Goal: Task Accomplishment & Management: Complete application form

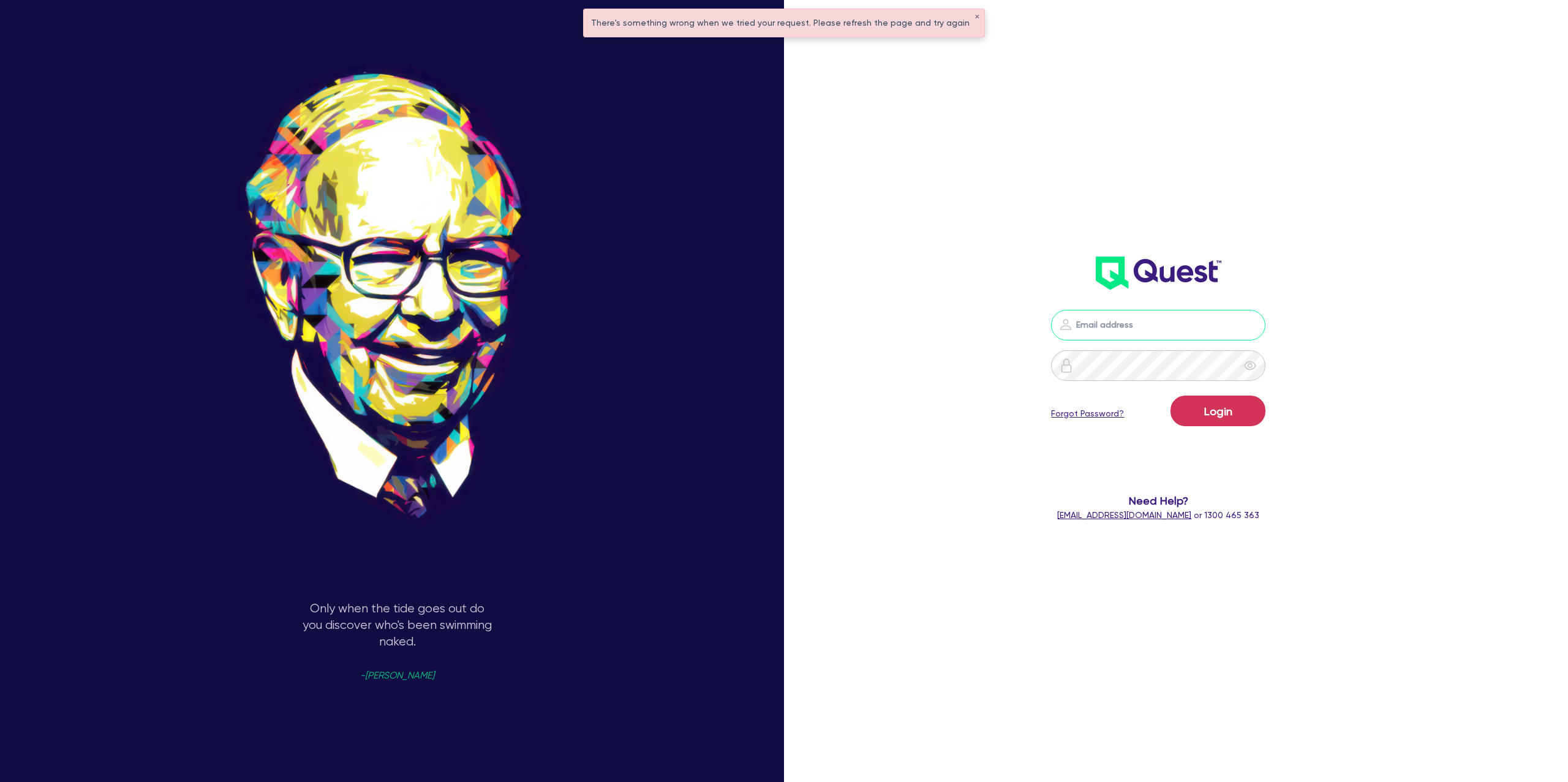
drag, startPoint x: 1111, startPoint y: 316, endPoint x: 1116, endPoint y: 325, distance: 10.3
click at [1111, 316] on input "email" at bounding box center [1158, 325] width 214 height 31
type input "[PERSON_NAME][EMAIL_ADDRESS][DOMAIN_NAME]"
click at [1222, 412] on button "Login" at bounding box center [1218, 410] width 95 height 31
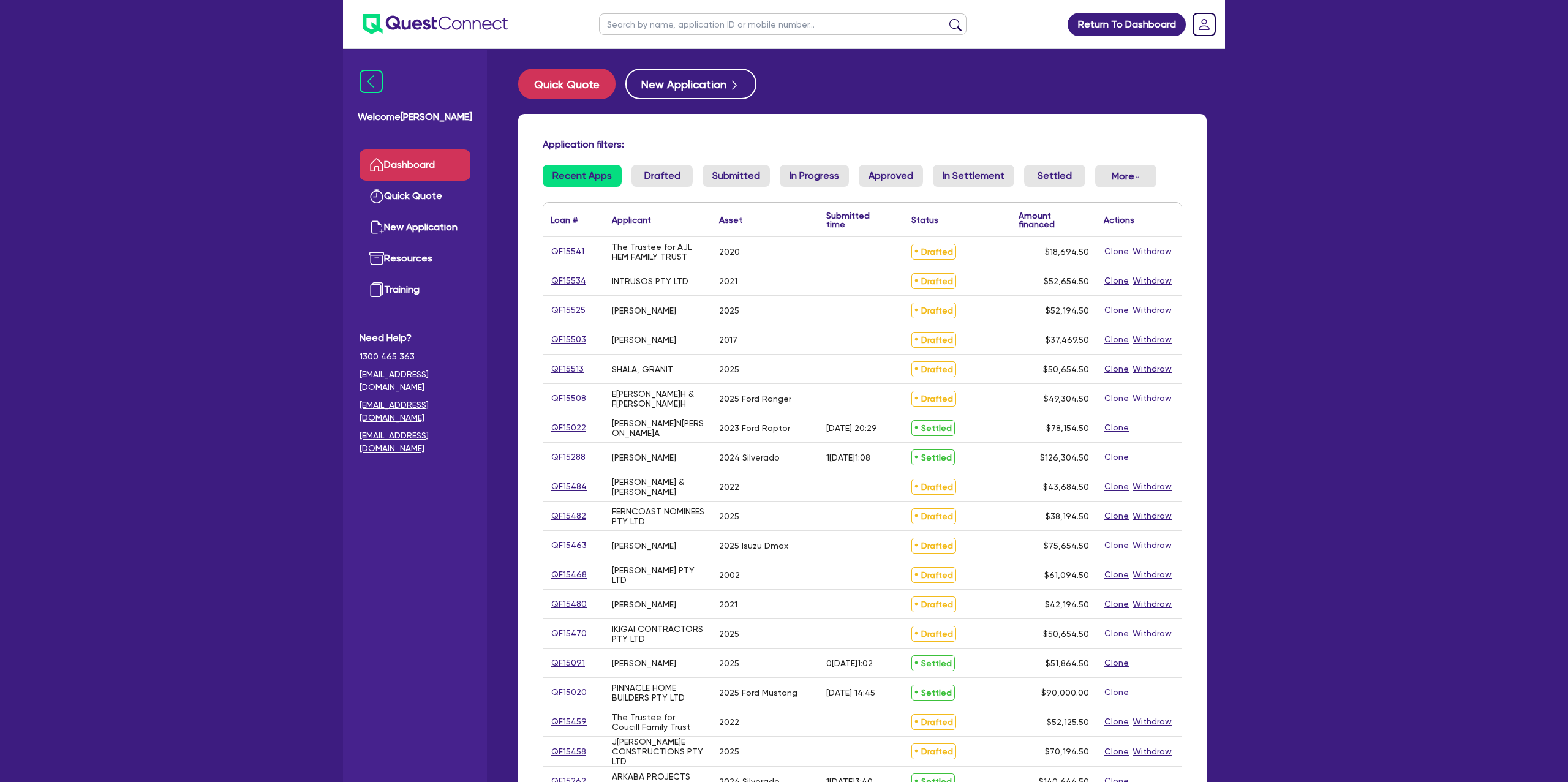
click at [666, 31] on input "text" at bounding box center [782, 24] width 367 height 21
click at [954, 84] on div "Quick Quote New Application" at bounding box center [862, 84] width 689 height 31
click at [677, 23] on input "text" at bounding box center [782, 24] width 367 height 21
click at [637, 23] on input "text" at bounding box center [782, 24] width 367 height 21
type input "[PERSON_NAME]"
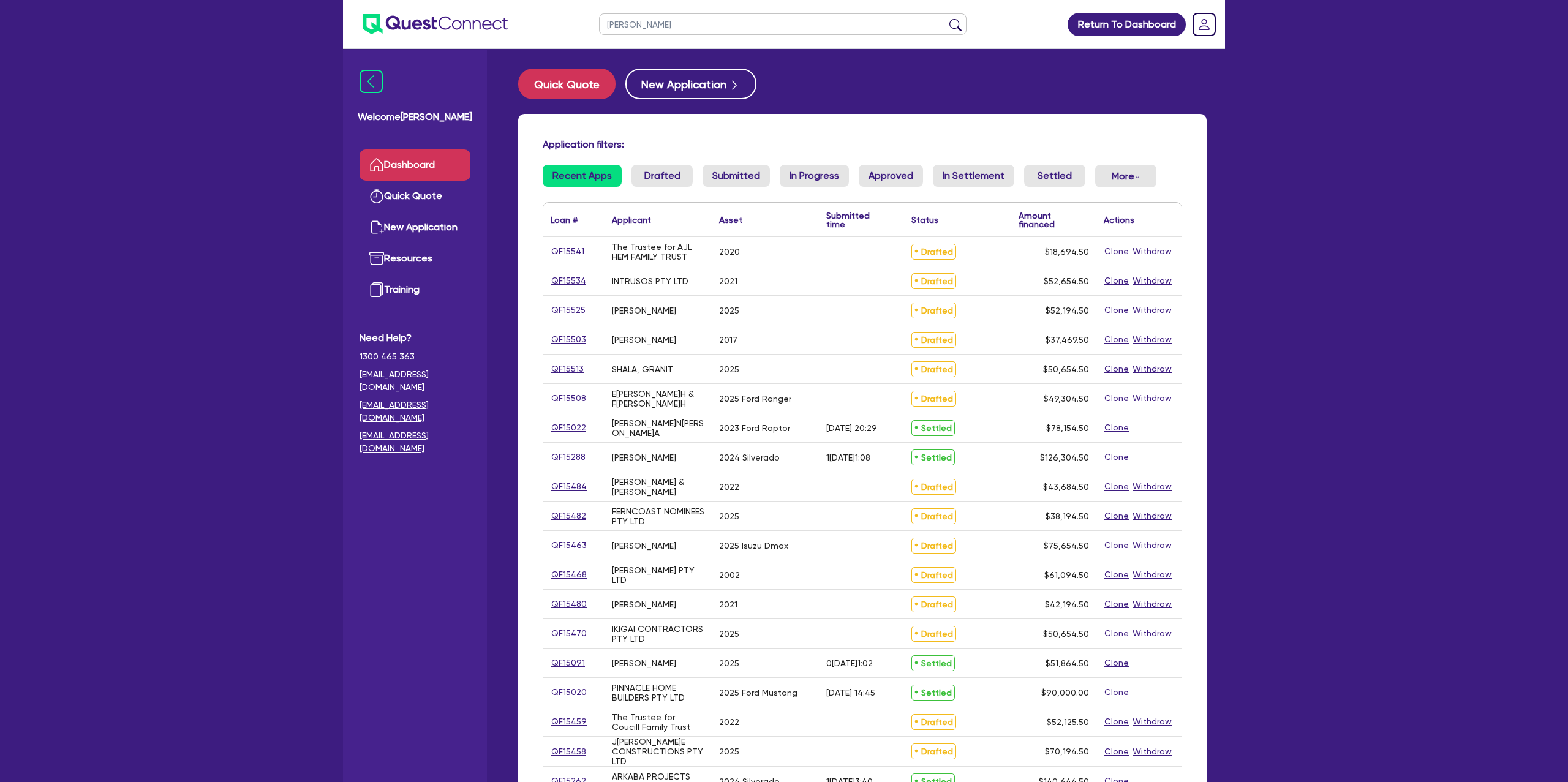
click at [946, 18] on button "submit" at bounding box center [955, 26] width 19 height 17
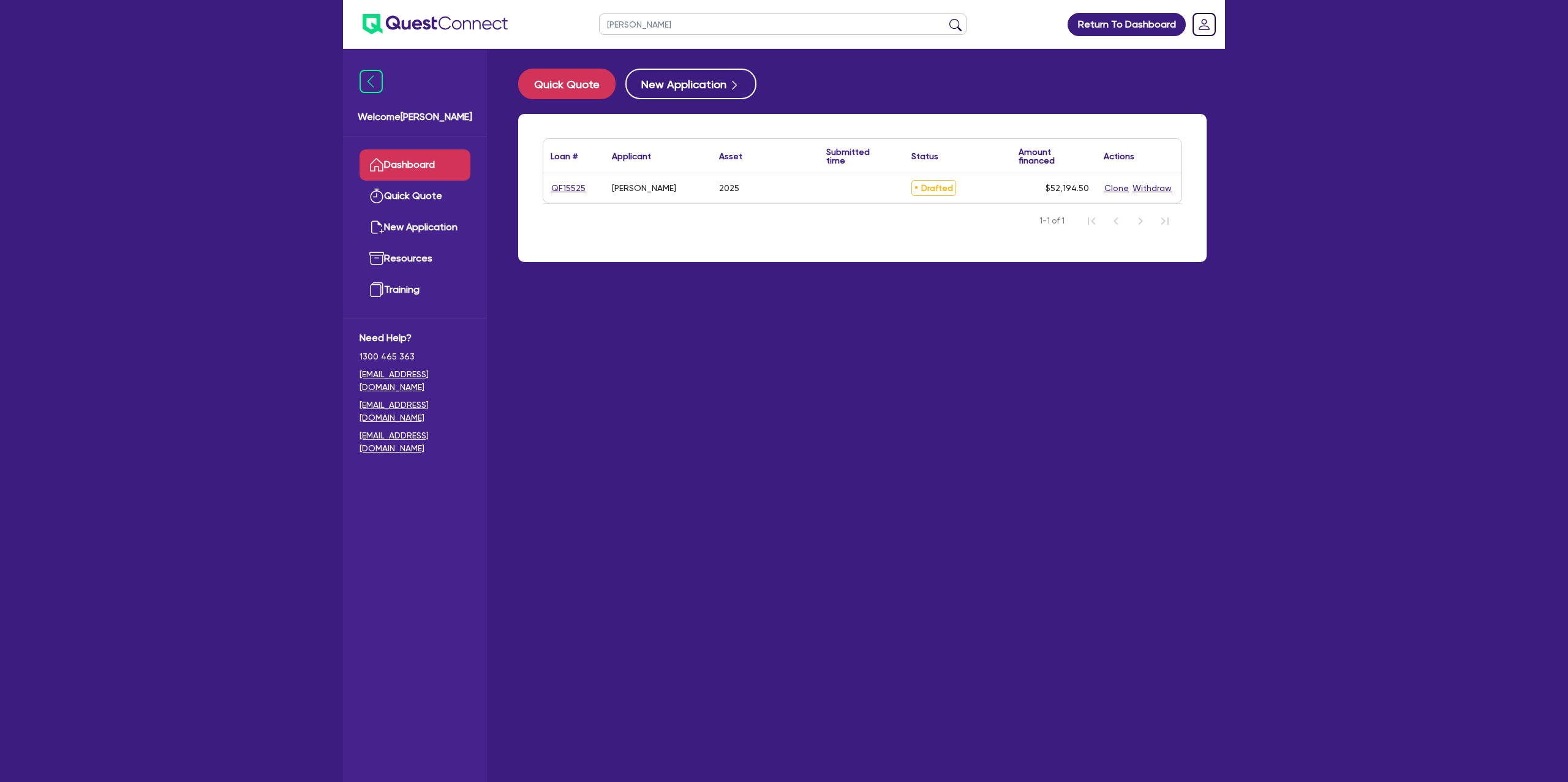
click at [565, 195] on div "QF15525" at bounding box center [574, 188] width 46 height 14
click at [570, 194] on link "QF15525" at bounding box center [569, 188] width 35 height 14
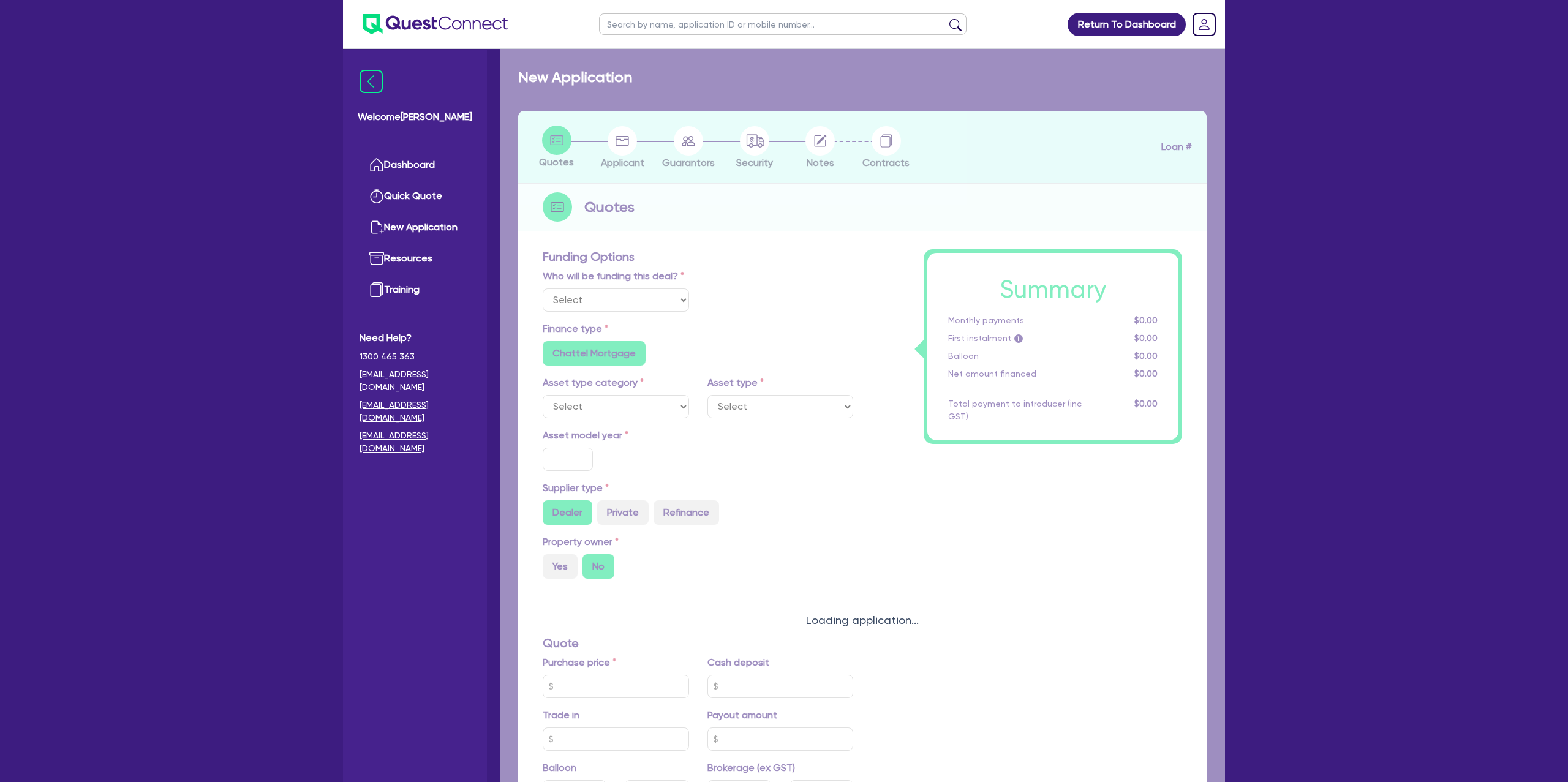
select select "Other"
select select "CARS_AND_LIGHT_TRUCKS"
type input "2025"
radio input "true"
type input "75,000"
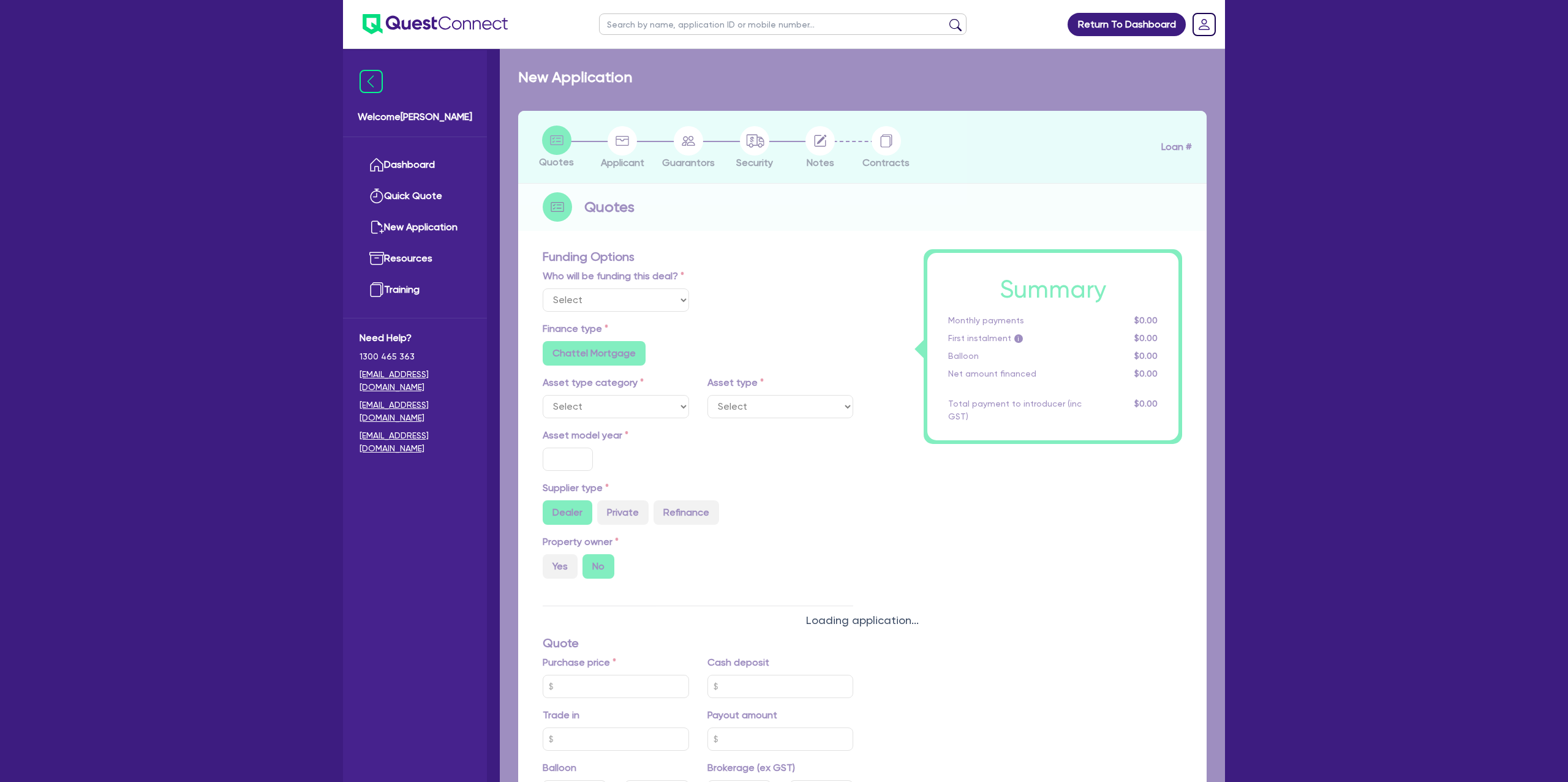
type input "25,000"
type input "15.99"
type input "1,400"
radio input "true"
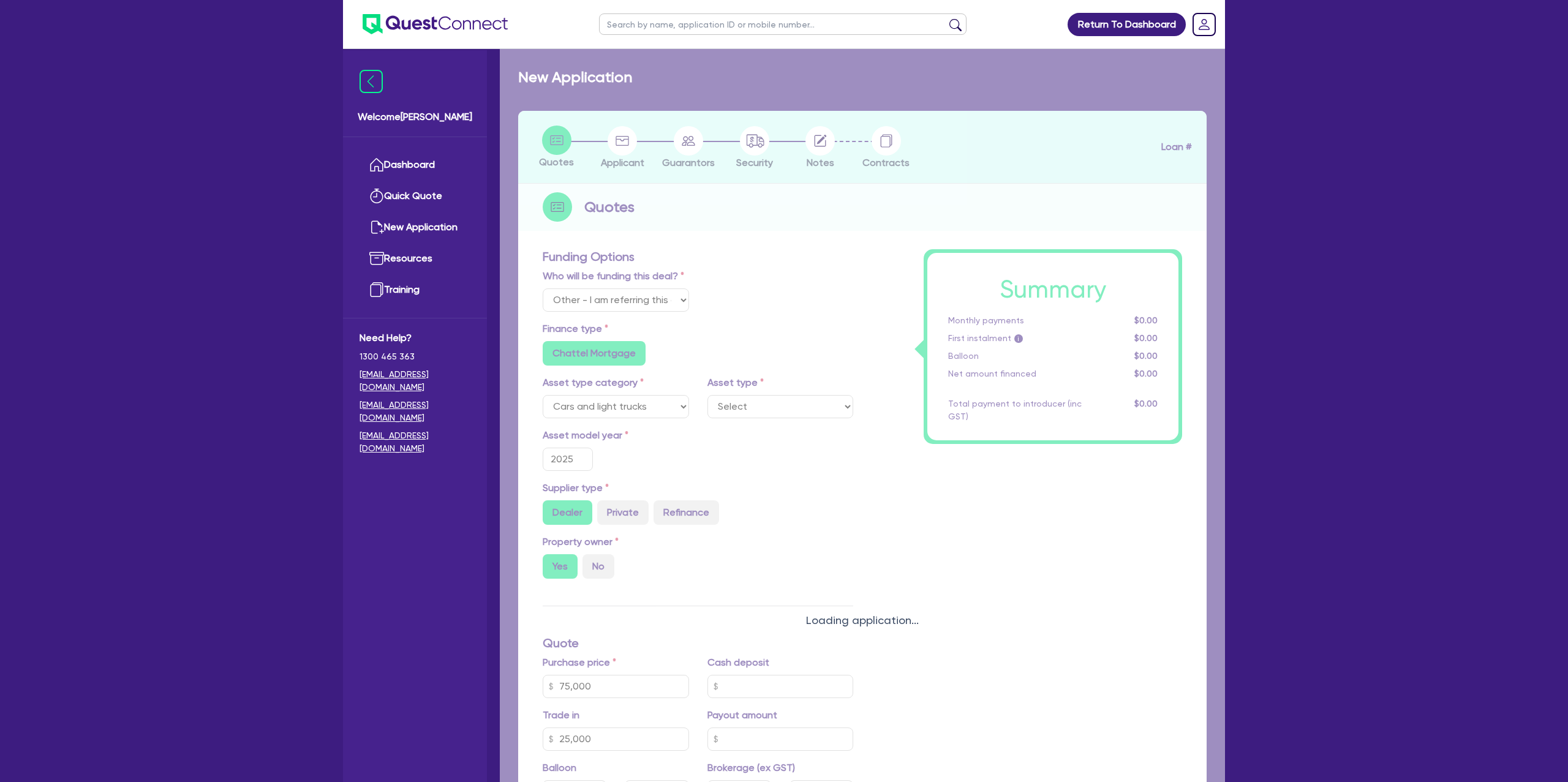
select select "PASSENGER_VEHICLES"
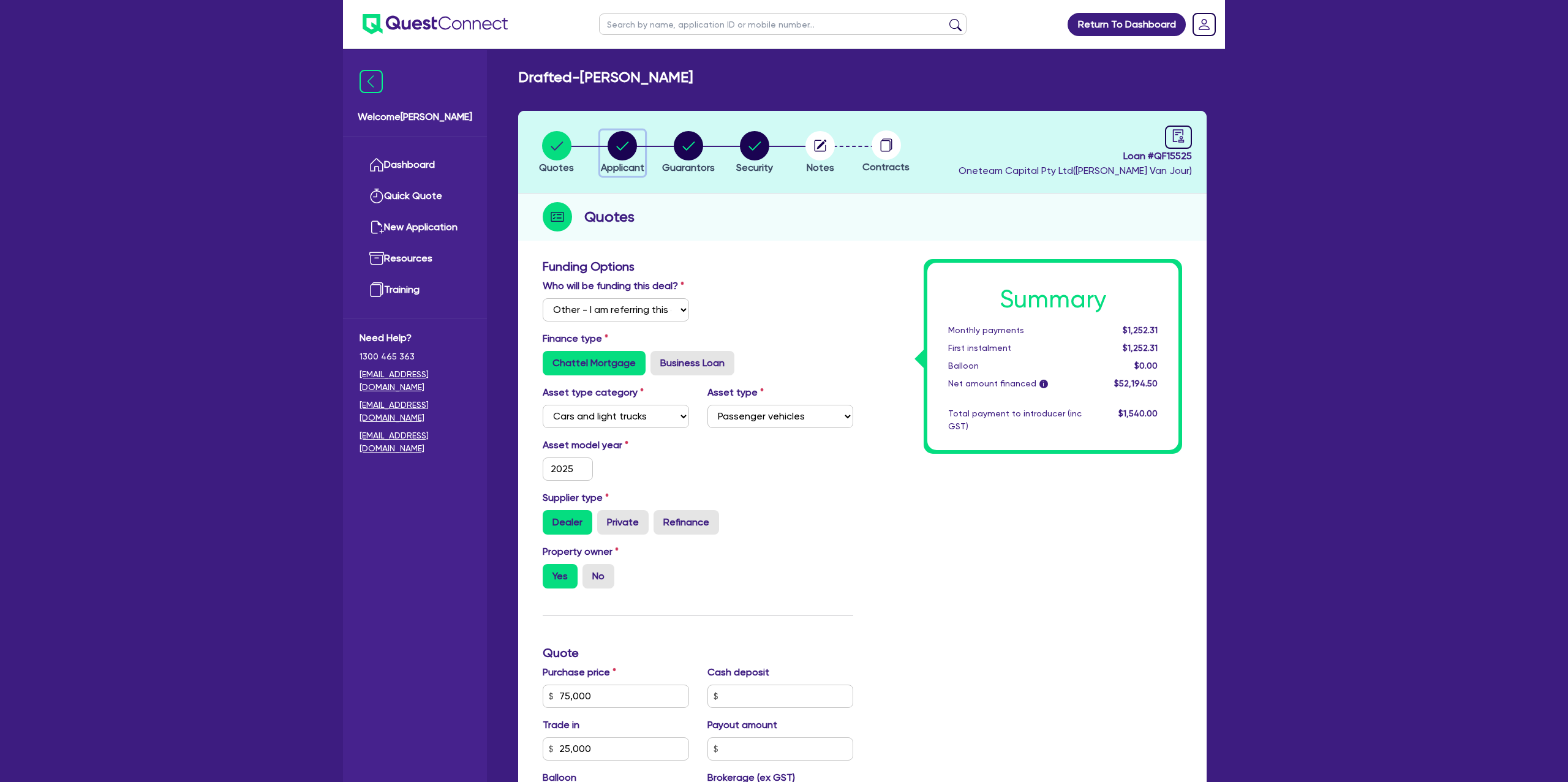
click at [625, 141] on circle "button" at bounding box center [622, 145] width 30 height 30
select select "SOLE_TRADER"
select select "BUILDING_CONSTRUCTION"
select select "BUSINESSES_CONSTRUCTION_SERVICES"
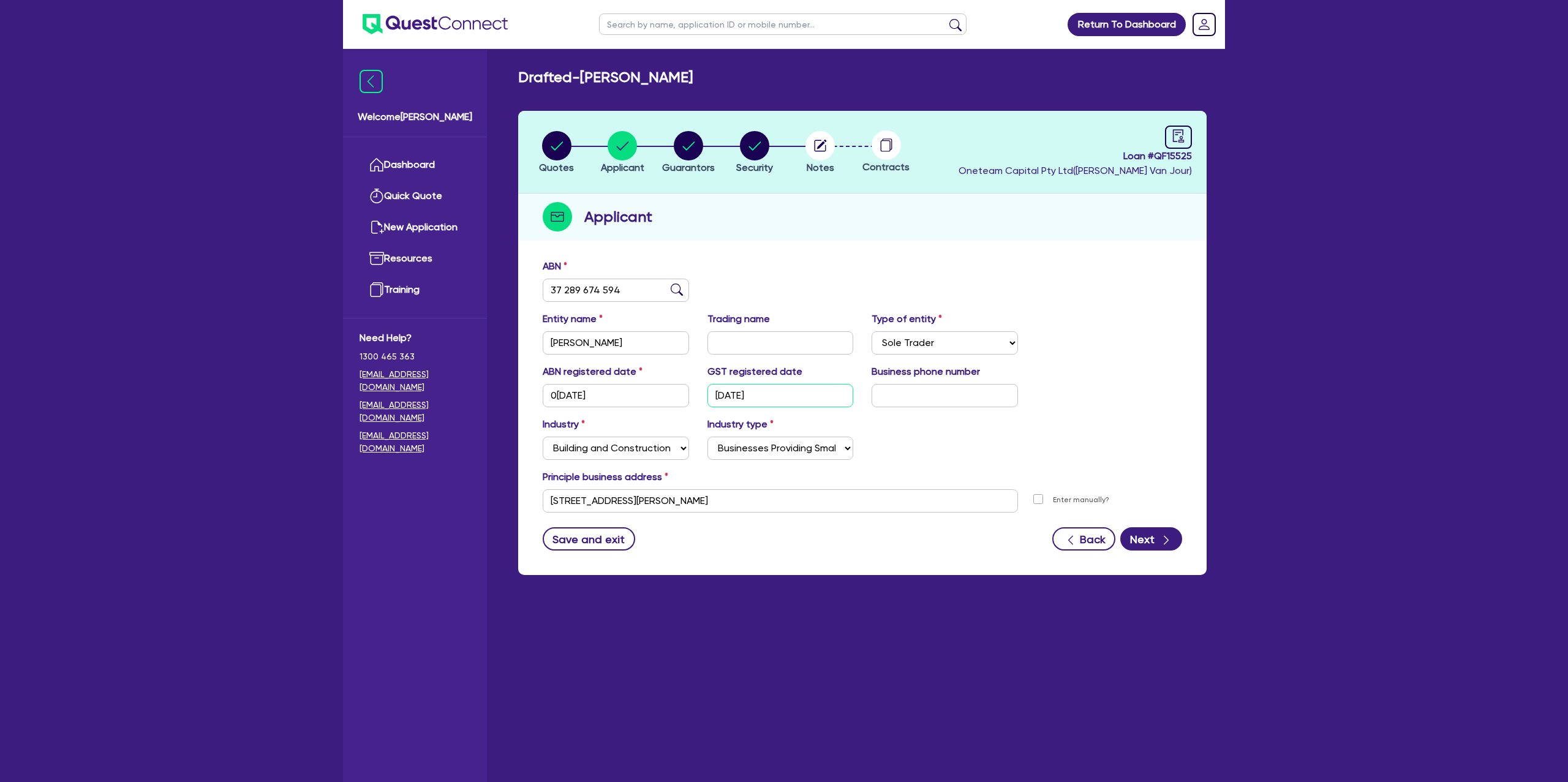
drag, startPoint x: 712, startPoint y: 391, endPoint x: 769, endPoint y: 390, distance: 57.0
click at [769, 390] on input "[DATE]" at bounding box center [781, 395] width 147 height 23
click at [557, 156] on circle "button" at bounding box center [557, 145] width 30 height 30
select select "Other"
select select "CARS_AND_LIGHT_TRUCKS"
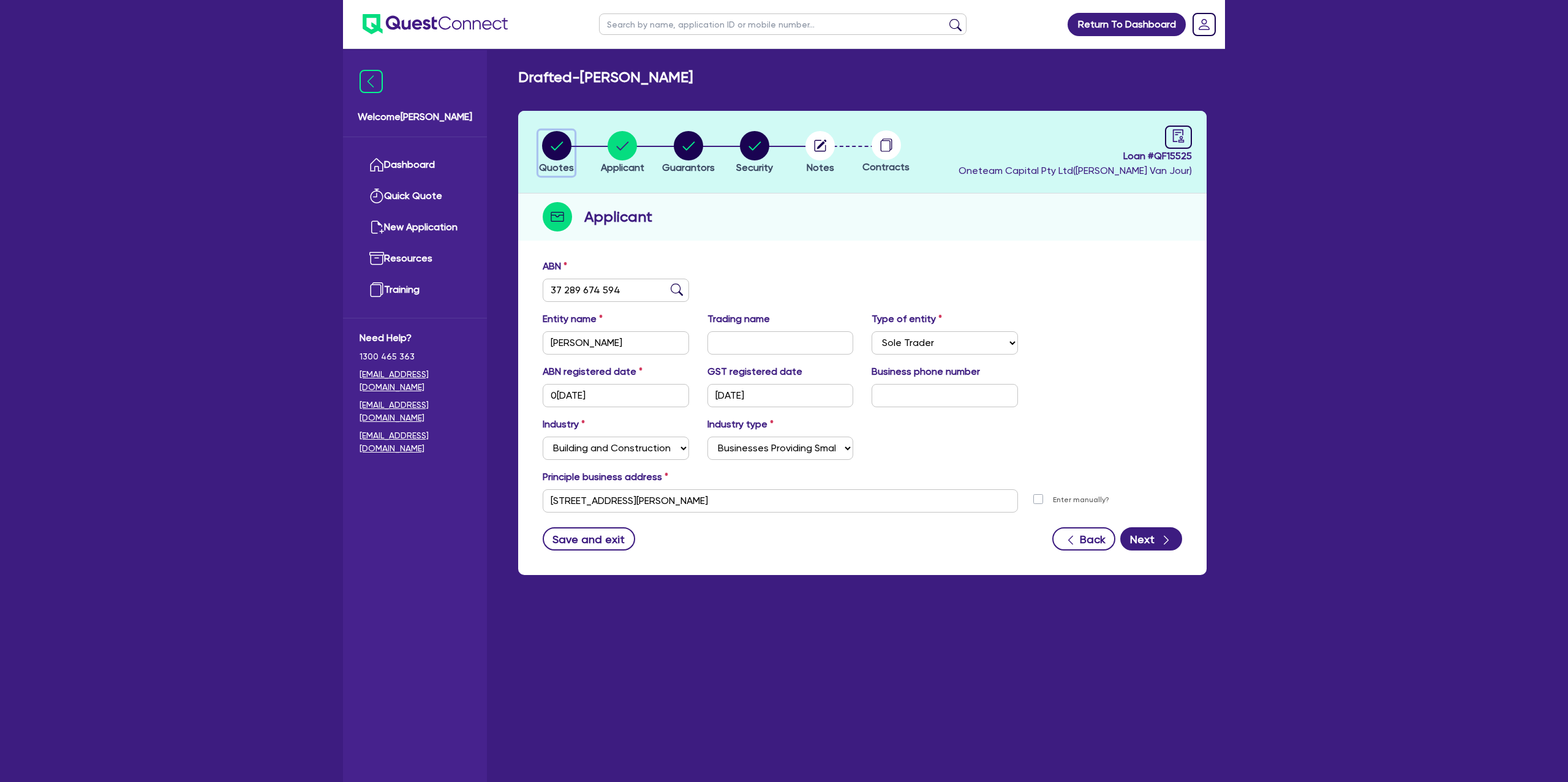
select select "PASSENGER_VEHICLES"
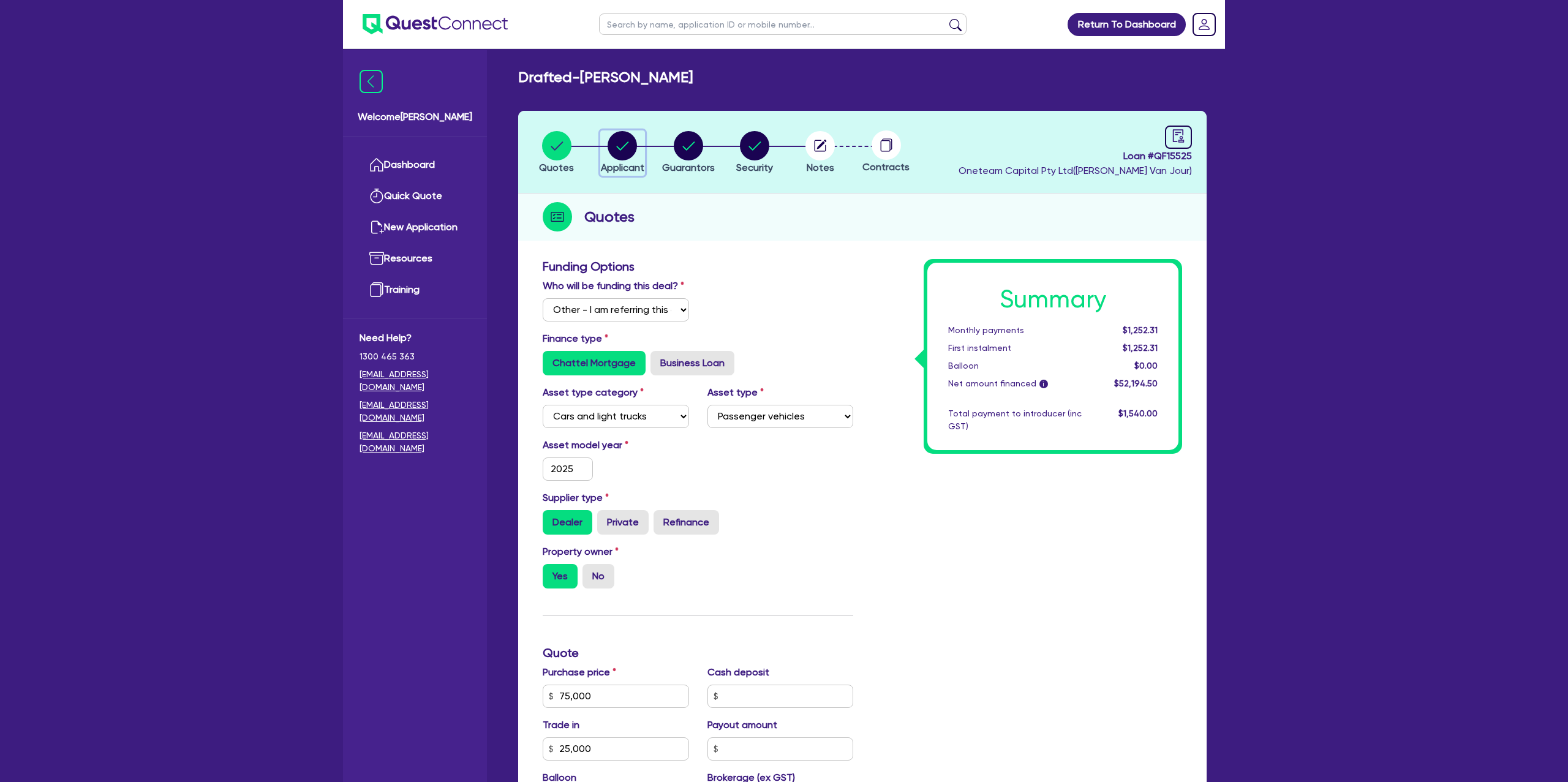
drag, startPoint x: 636, startPoint y: 146, endPoint x: 656, endPoint y: 152, distance: 20.9
click at [637, 146] on circle "button" at bounding box center [622, 145] width 30 height 30
select select "SOLE_TRADER"
select select "BUILDING_CONSTRUCTION"
select select "BUSINESSES_CONSTRUCTION_SERVICES"
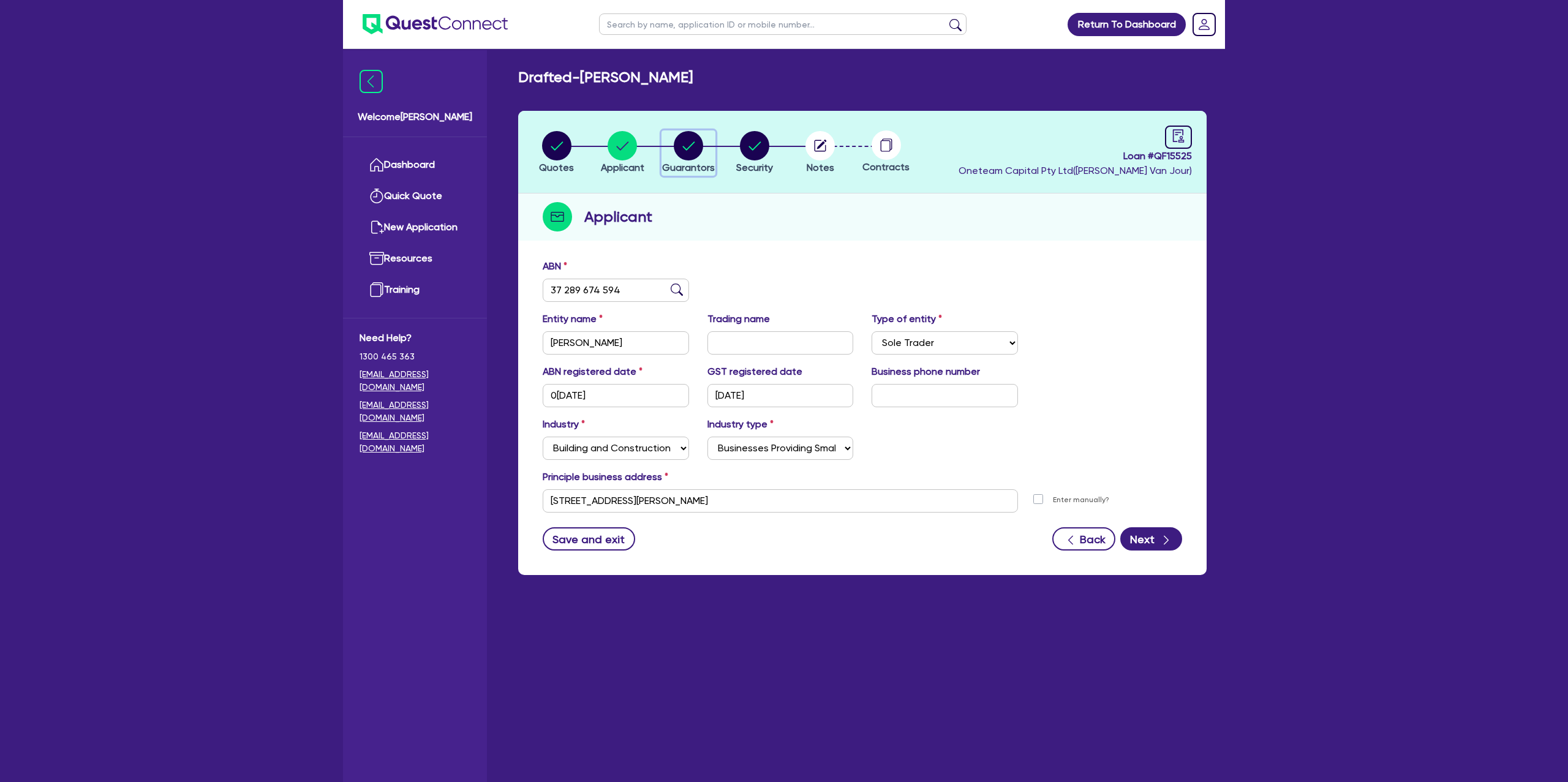
click at [701, 140] on circle "button" at bounding box center [688, 145] width 30 height 30
select select "MR"
select select "QLD"
select select "DE_FACTO"
select select "PROPERTY"
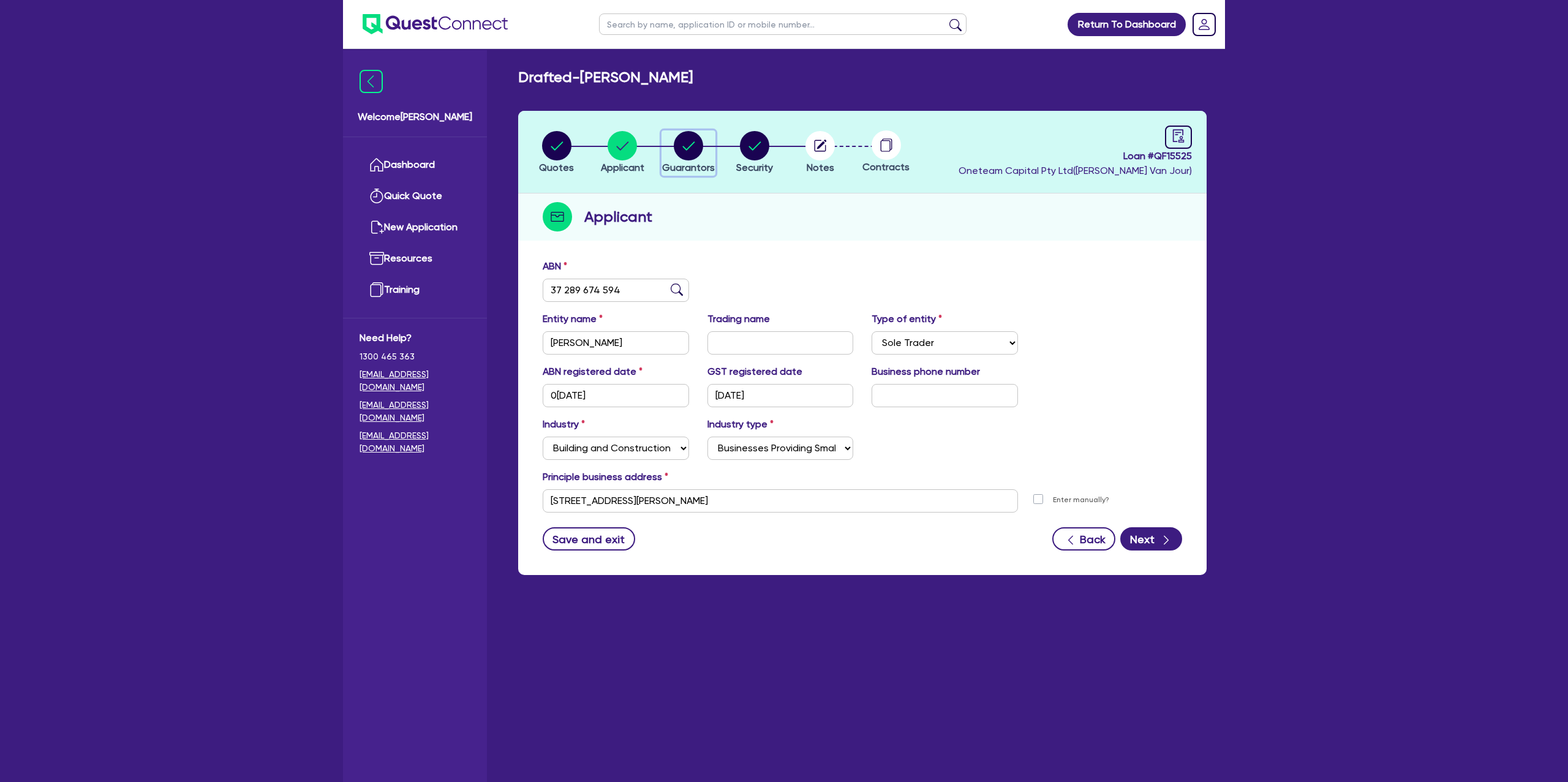
select select "CASH"
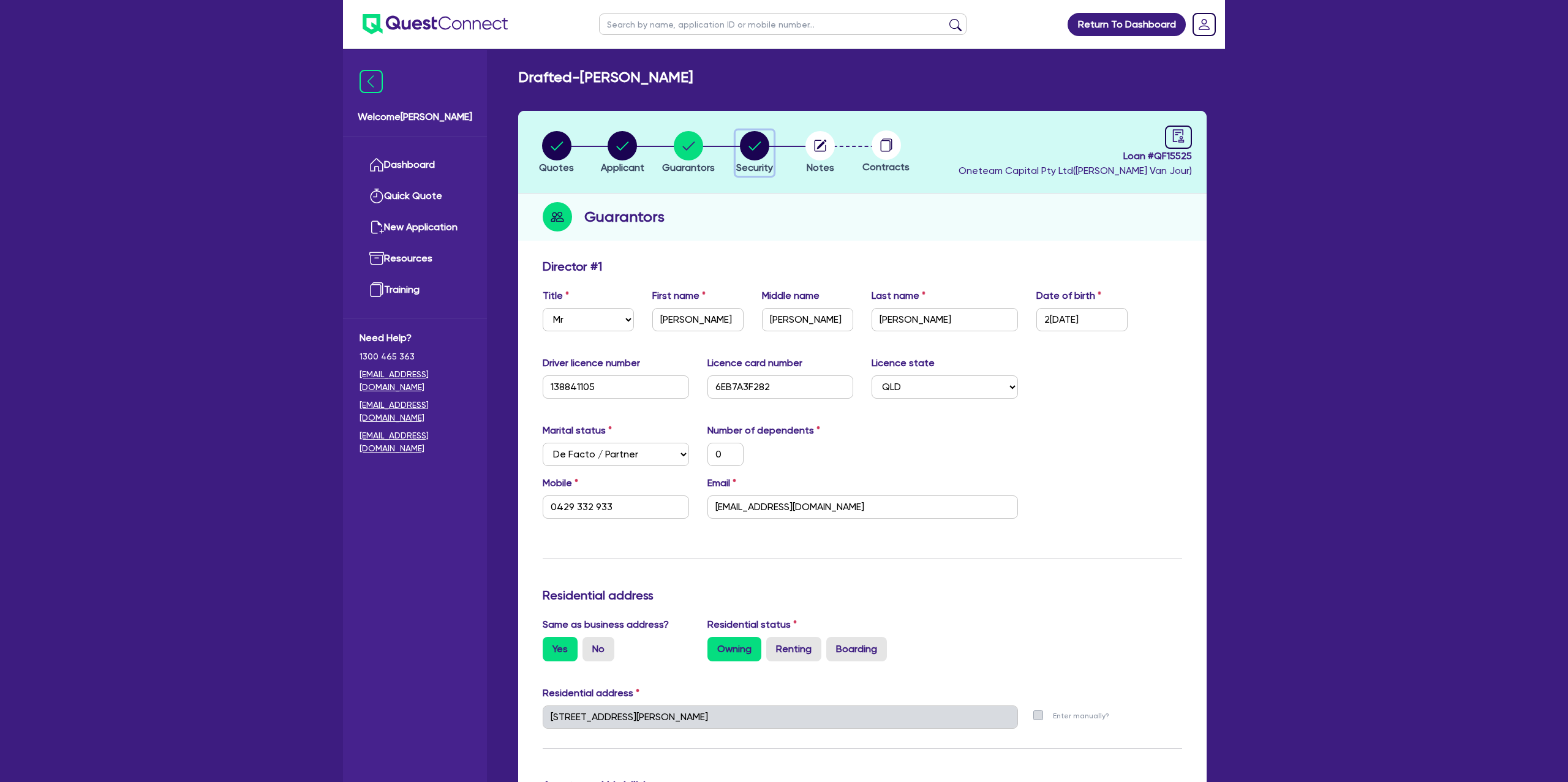
click at [760, 142] on icon "button" at bounding box center [754, 146] width 12 height 9
select select "CARS_AND_LIGHT_TRUCKS"
select select "PASSENGER_VEHICLES"
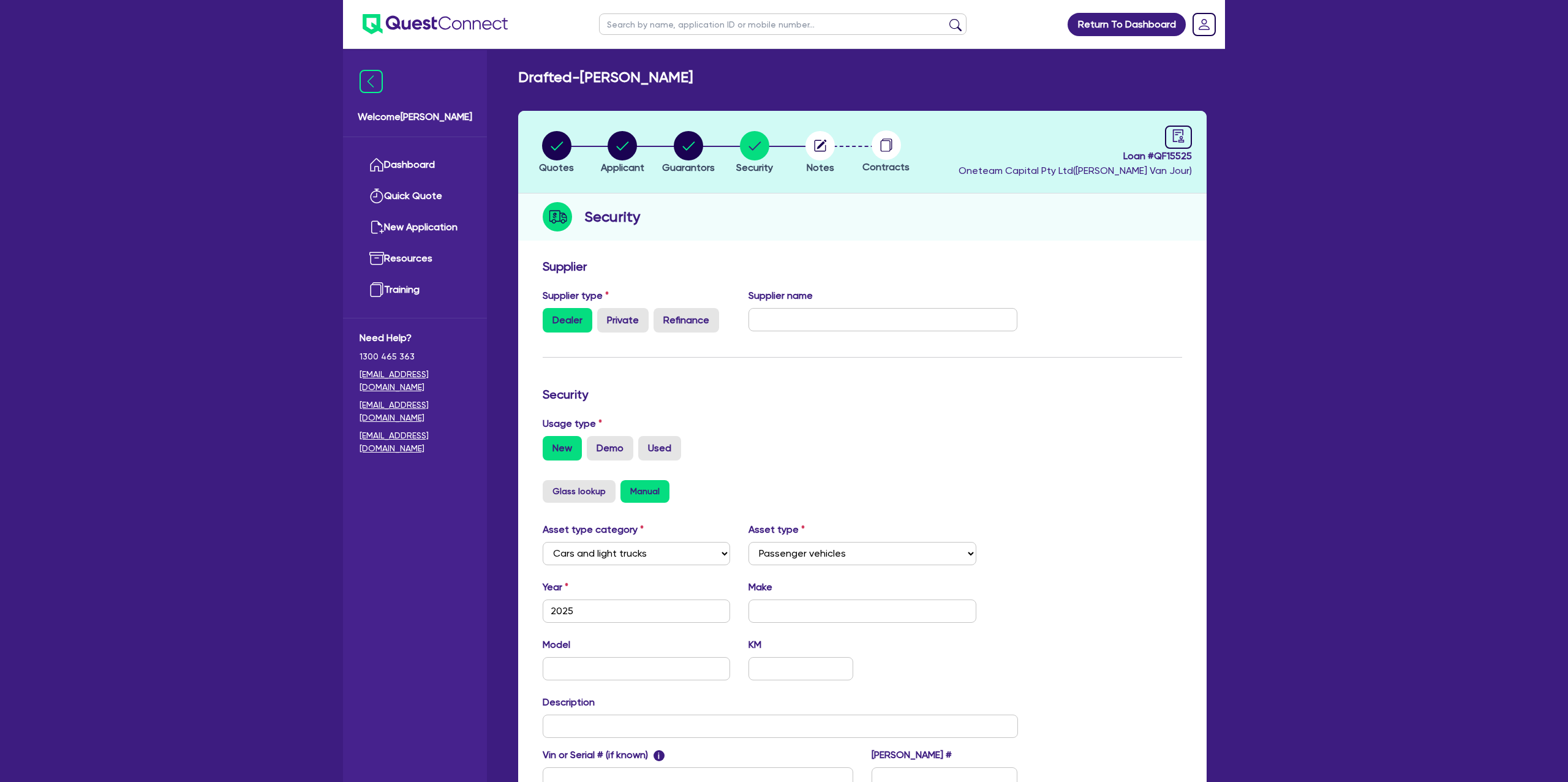
click at [801, 133] on li "Notes" at bounding box center [820, 151] width 66 height 43
click at [816, 150] on circle "button" at bounding box center [820, 145] width 30 height 30
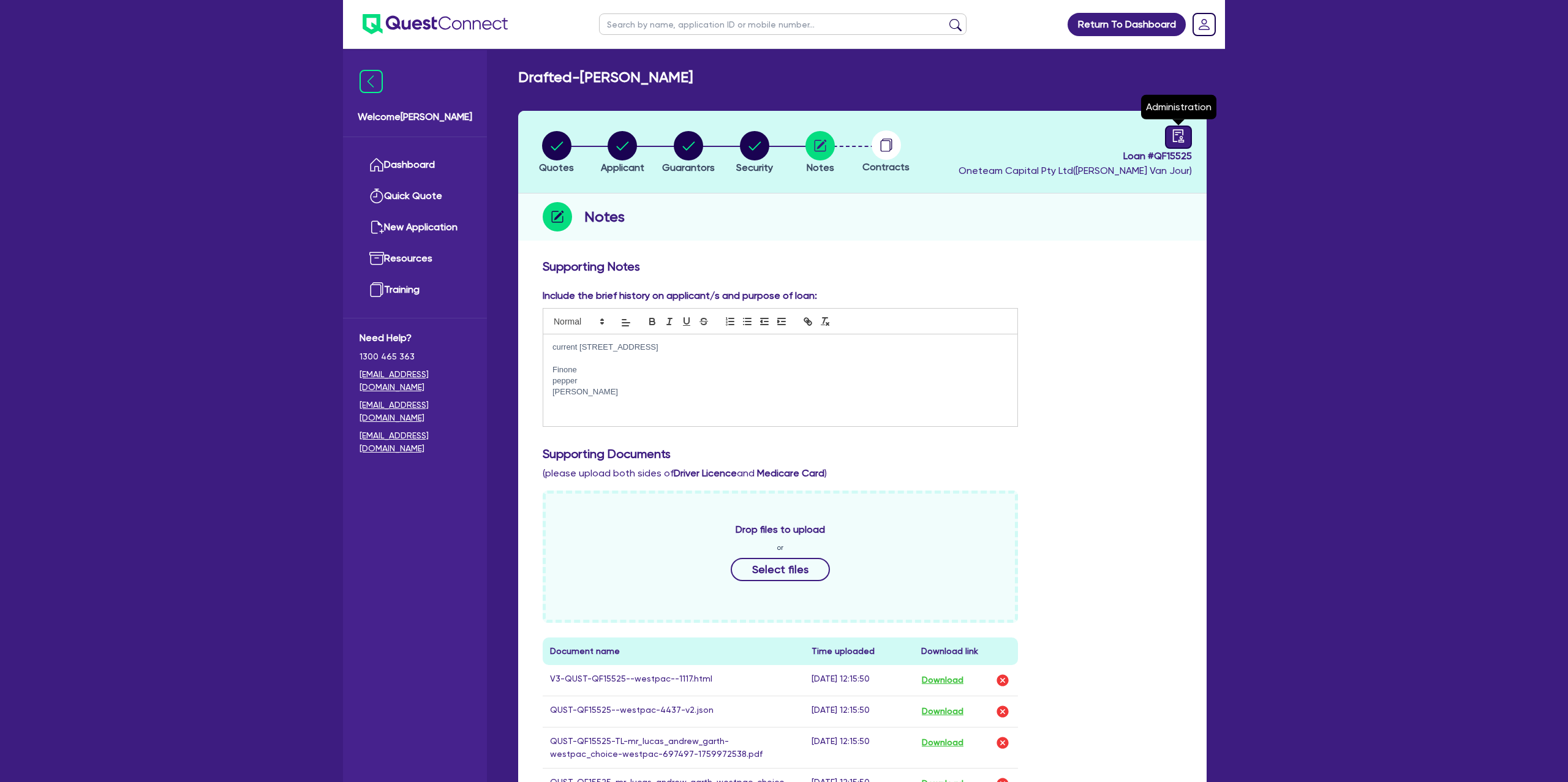
click at [1184, 130] on icon "audit" at bounding box center [1178, 135] width 13 height 13
select select "DRAFTED_NEW"
select select "Other"
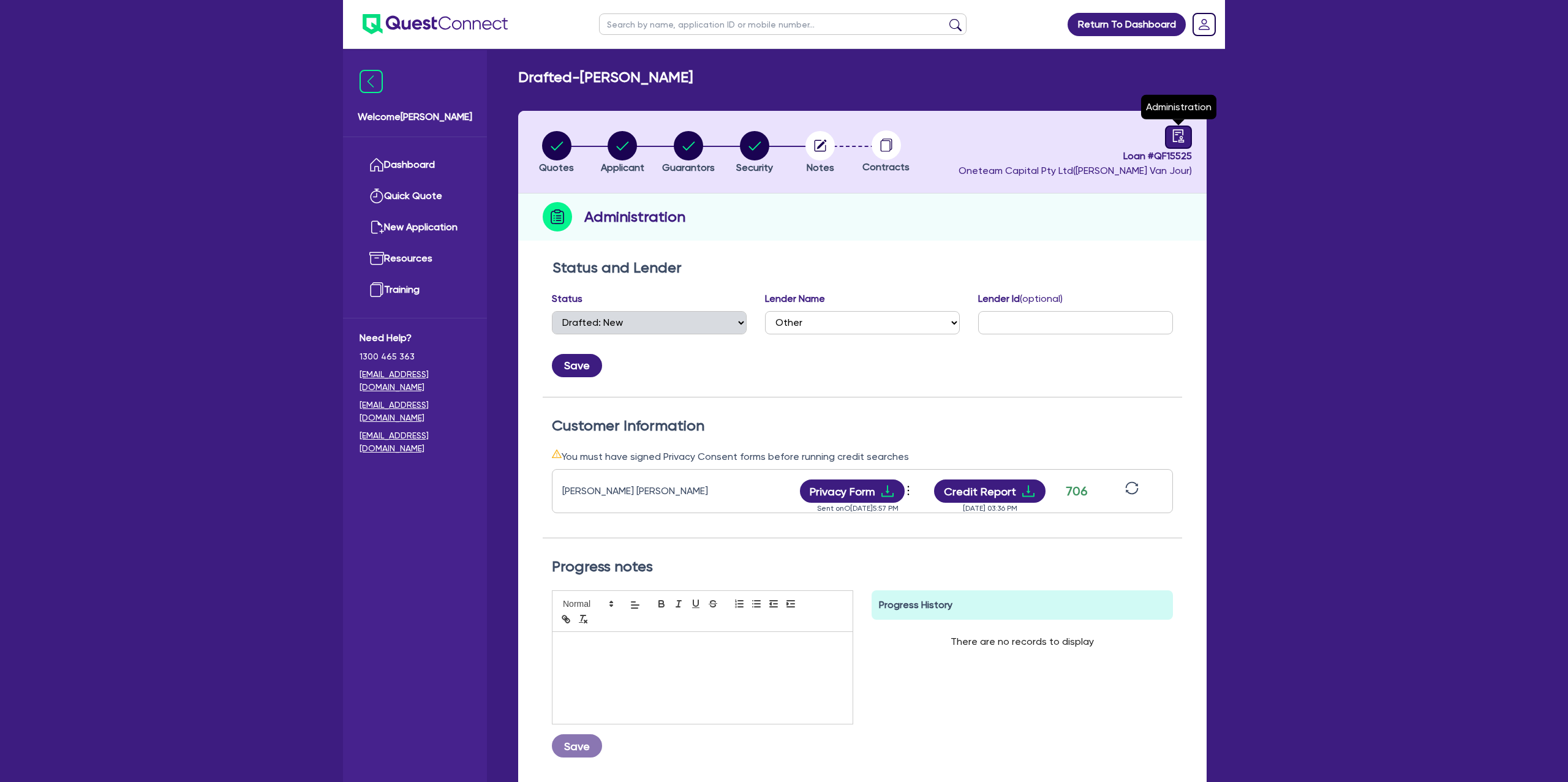
click at [1189, 133] on div at bounding box center [1178, 137] width 27 height 23
click at [823, 148] on circle "button" at bounding box center [820, 145] width 30 height 30
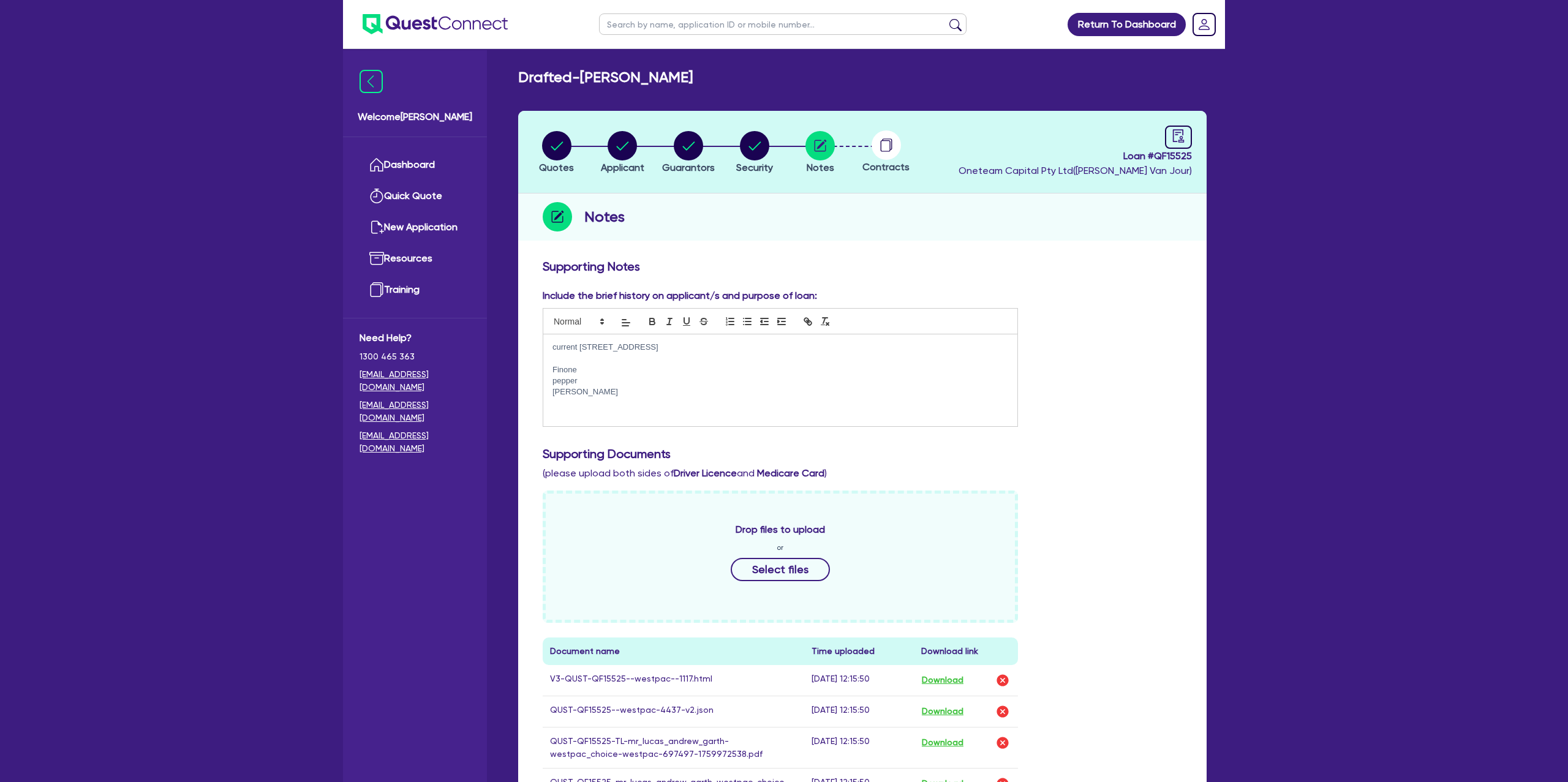
click at [979, 256] on div "Supporting Notes Include the brief history on applicant/s and purpose of loan: …" at bounding box center [862, 736] width 689 height 967
click at [626, 375] on p "pepper" at bounding box center [780, 381] width 456 height 11
click at [591, 372] on p "Finone" at bounding box center [780, 370] width 456 height 11
click at [589, 385] on p "pepper" at bounding box center [780, 381] width 456 height 11
click at [589, 394] on p "[PERSON_NAME]" at bounding box center [780, 392] width 456 height 11
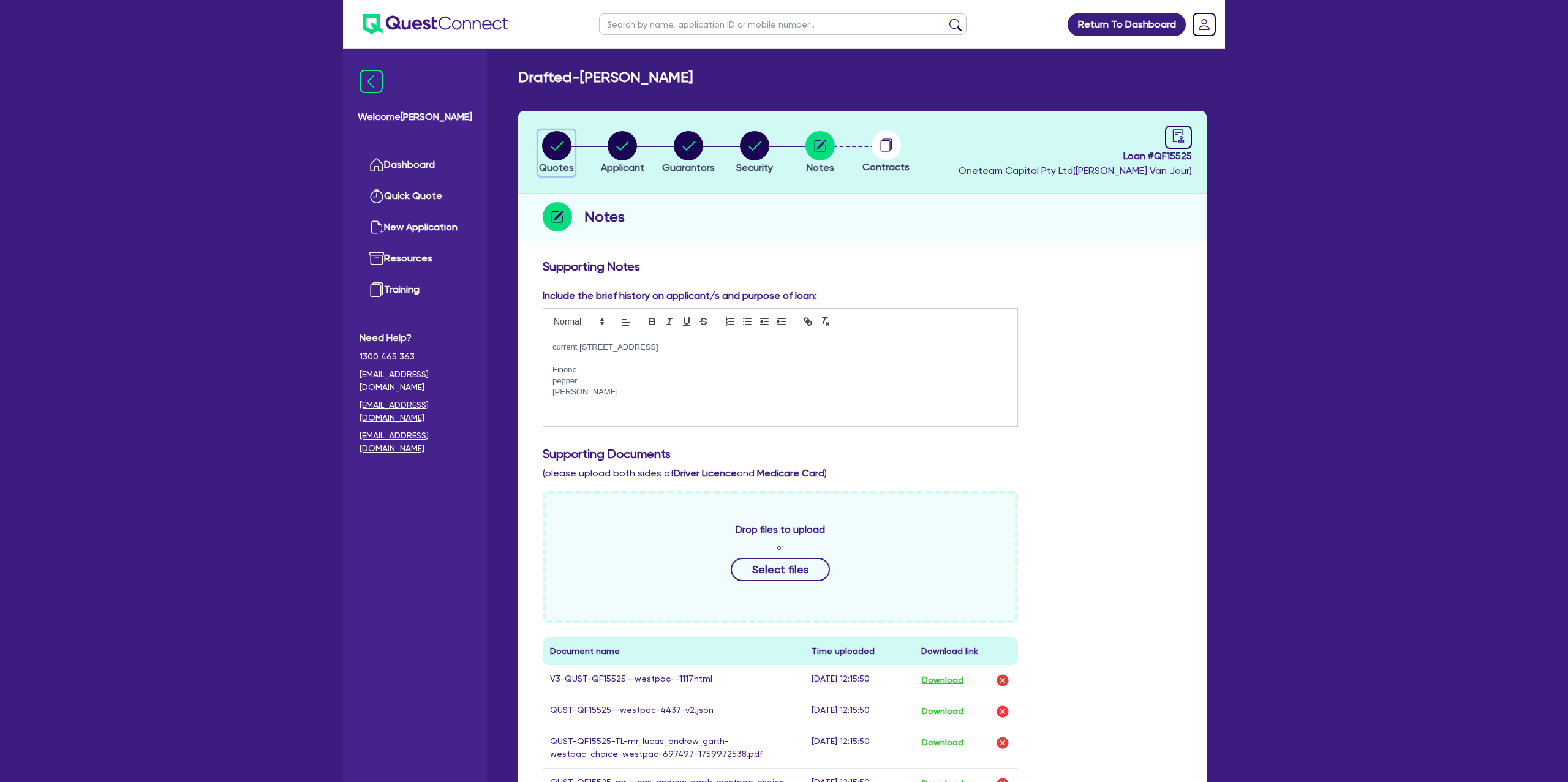
click at [567, 147] on circle "button" at bounding box center [557, 145] width 30 height 30
select select "Other"
select select "CARS_AND_LIGHT_TRUCKS"
select select "PASSENGER_VEHICLES"
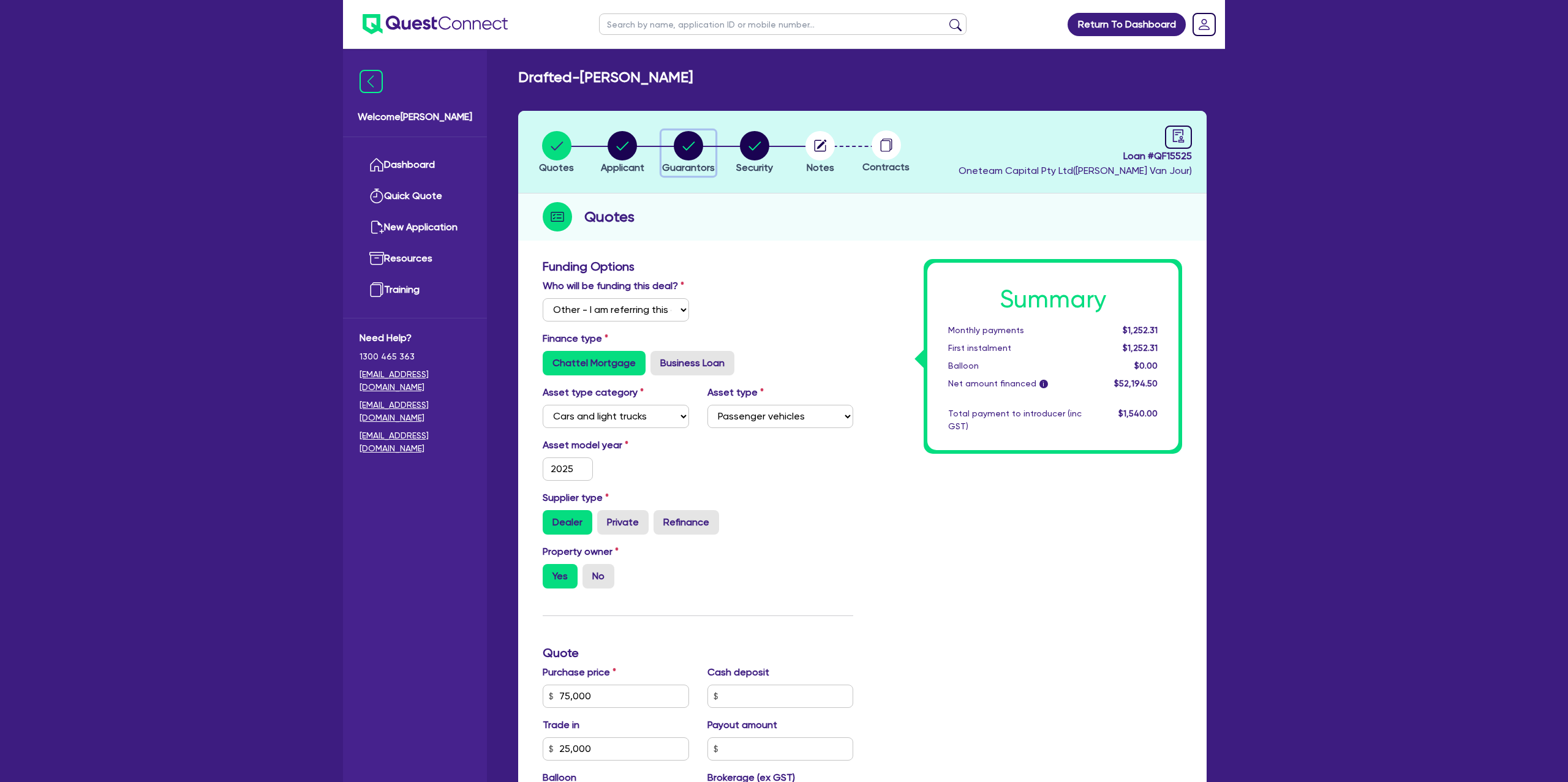
click at [699, 152] on circle "button" at bounding box center [688, 145] width 30 height 30
select select "MR"
select select "QLD"
select select "DE_FACTO"
select select "PROPERTY"
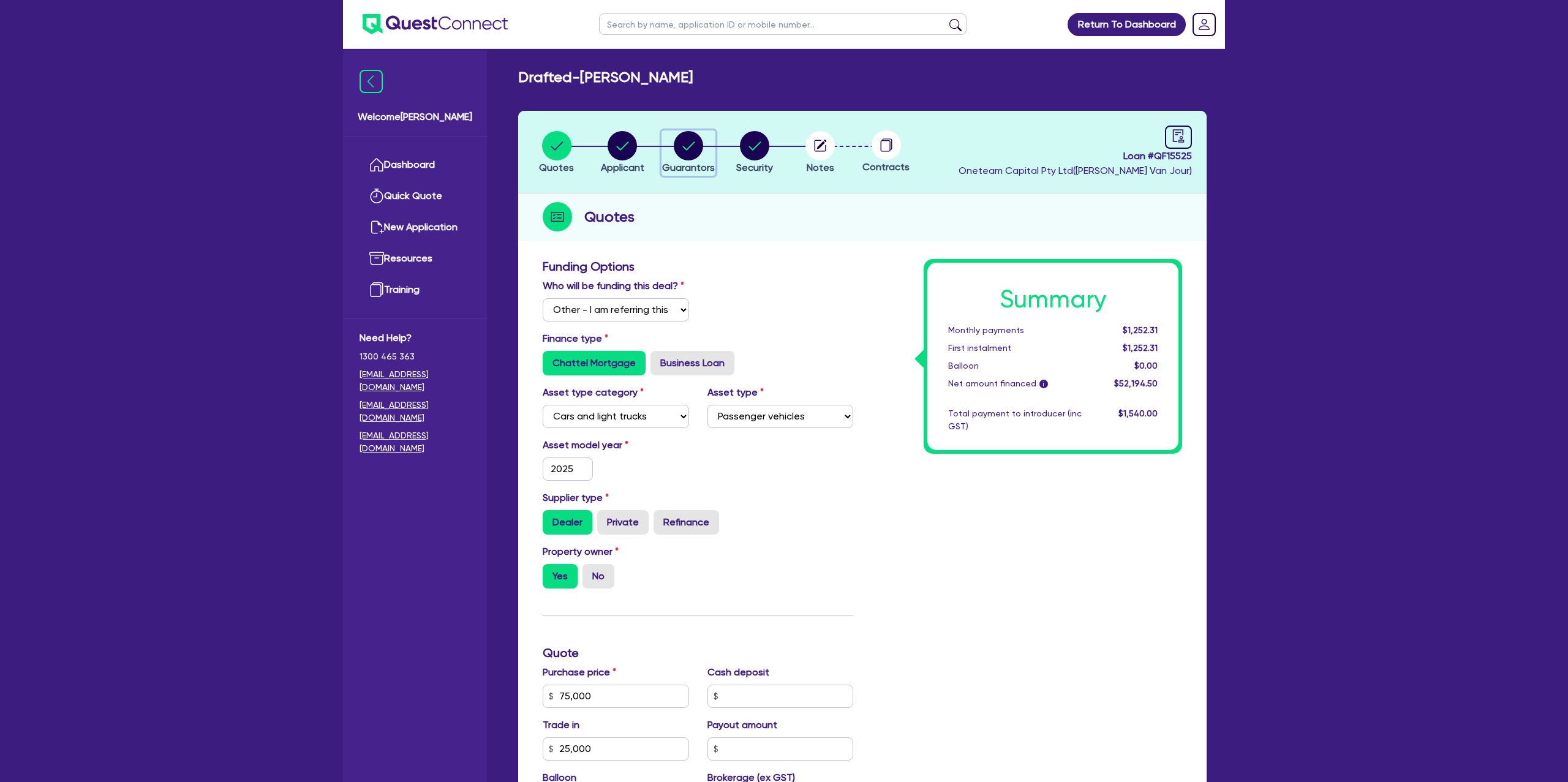
select select "CASH"
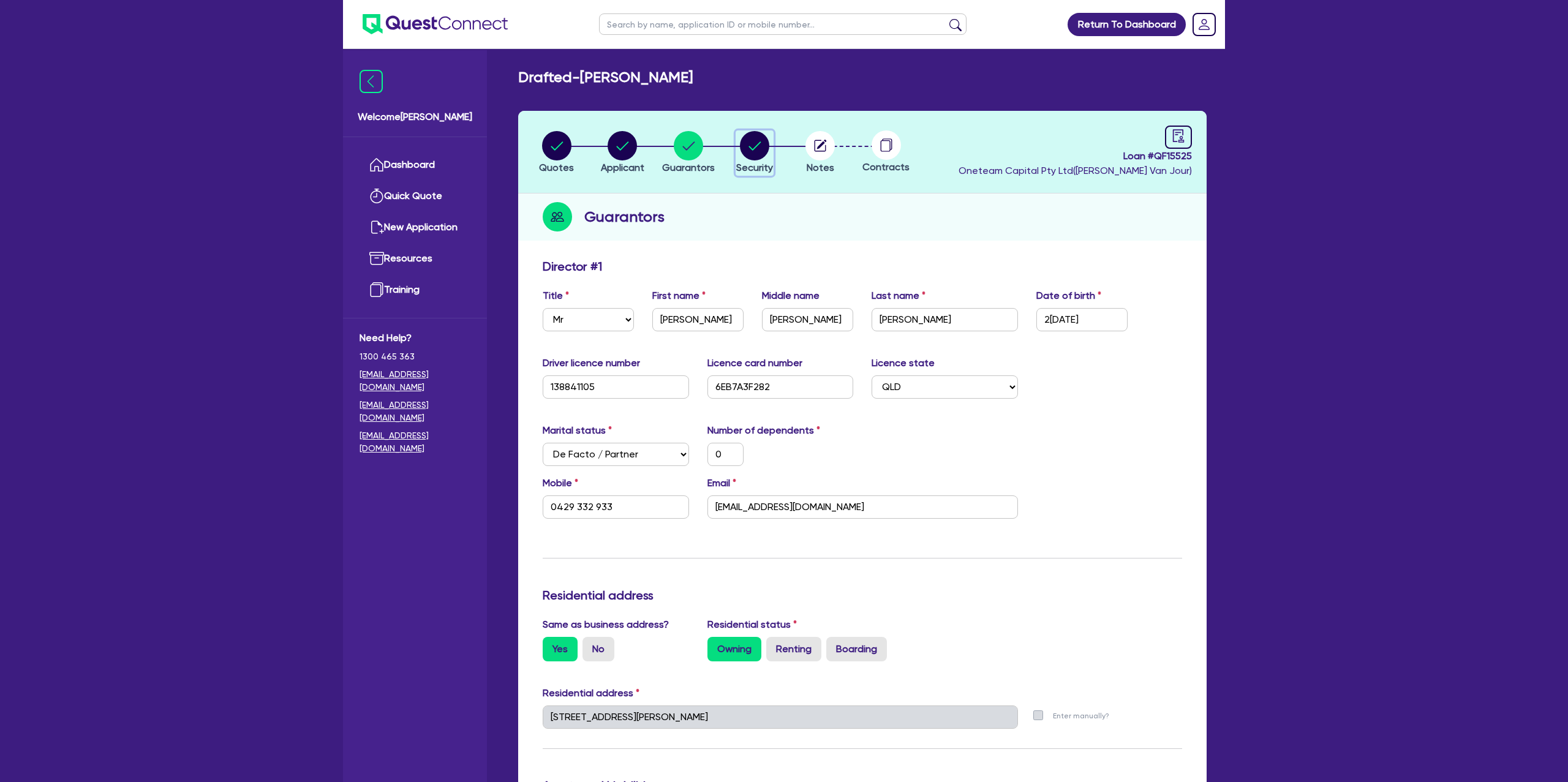
click at [764, 153] on circle "button" at bounding box center [754, 145] width 30 height 30
select select "CARS_AND_LIGHT_TRUCKS"
select select "PASSENGER_VEHICLES"
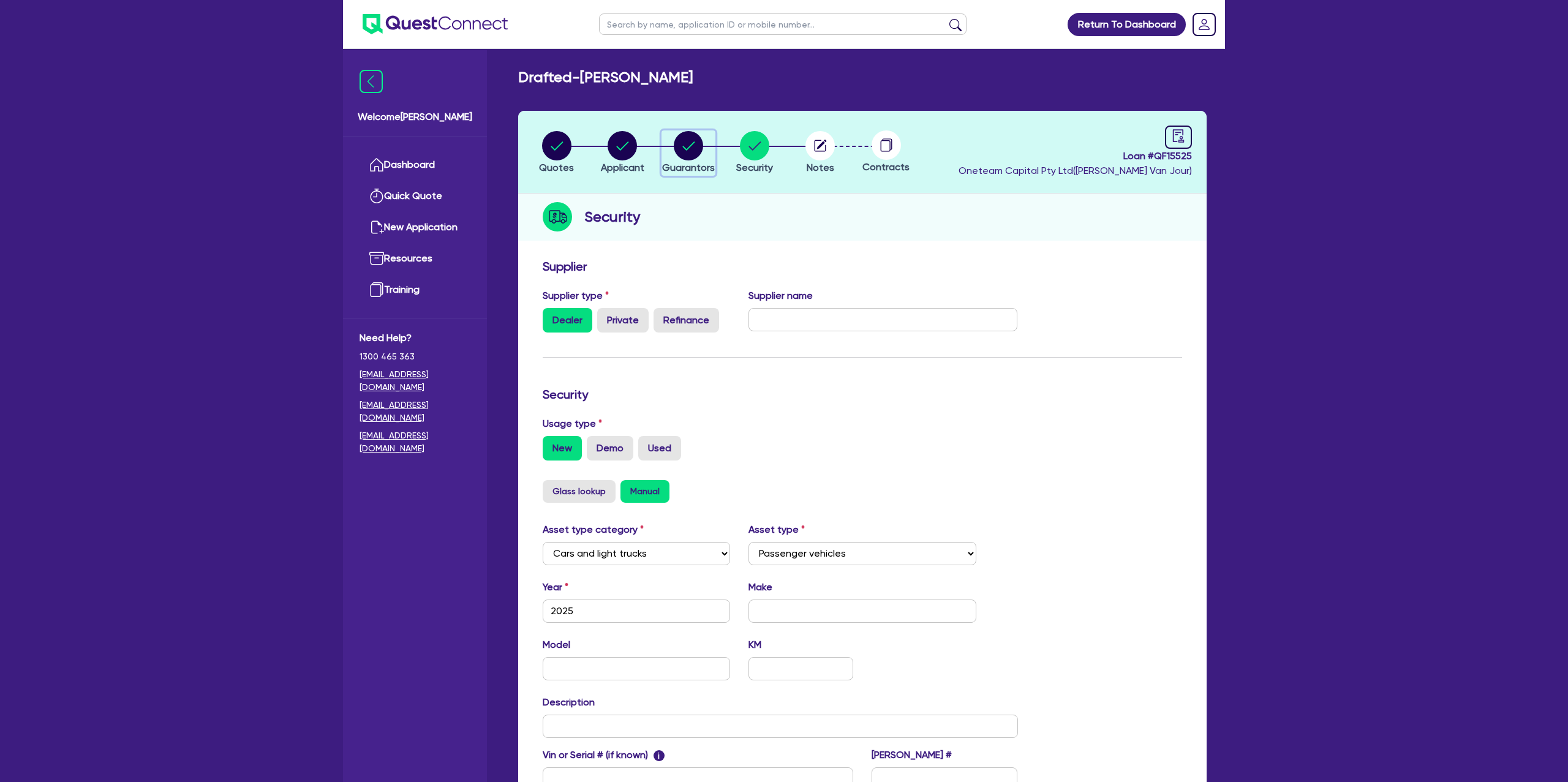
click at [700, 148] on circle "button" at bounding box center [688, 145] width 30 height 30
select select "MR"
select select "QLD"
select select "DE_FACTO"
select select "PROPERTY"
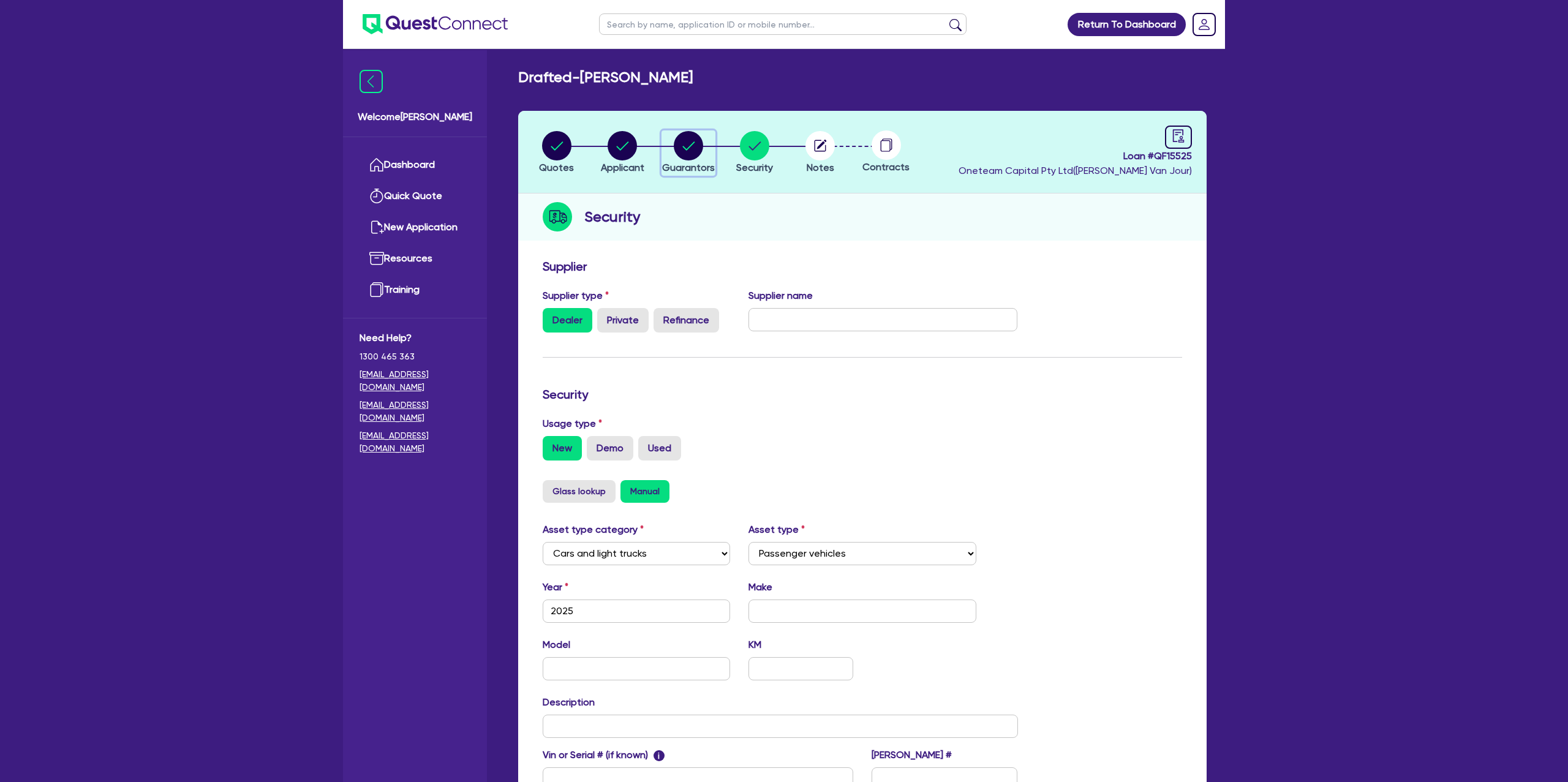
select select "CASH"
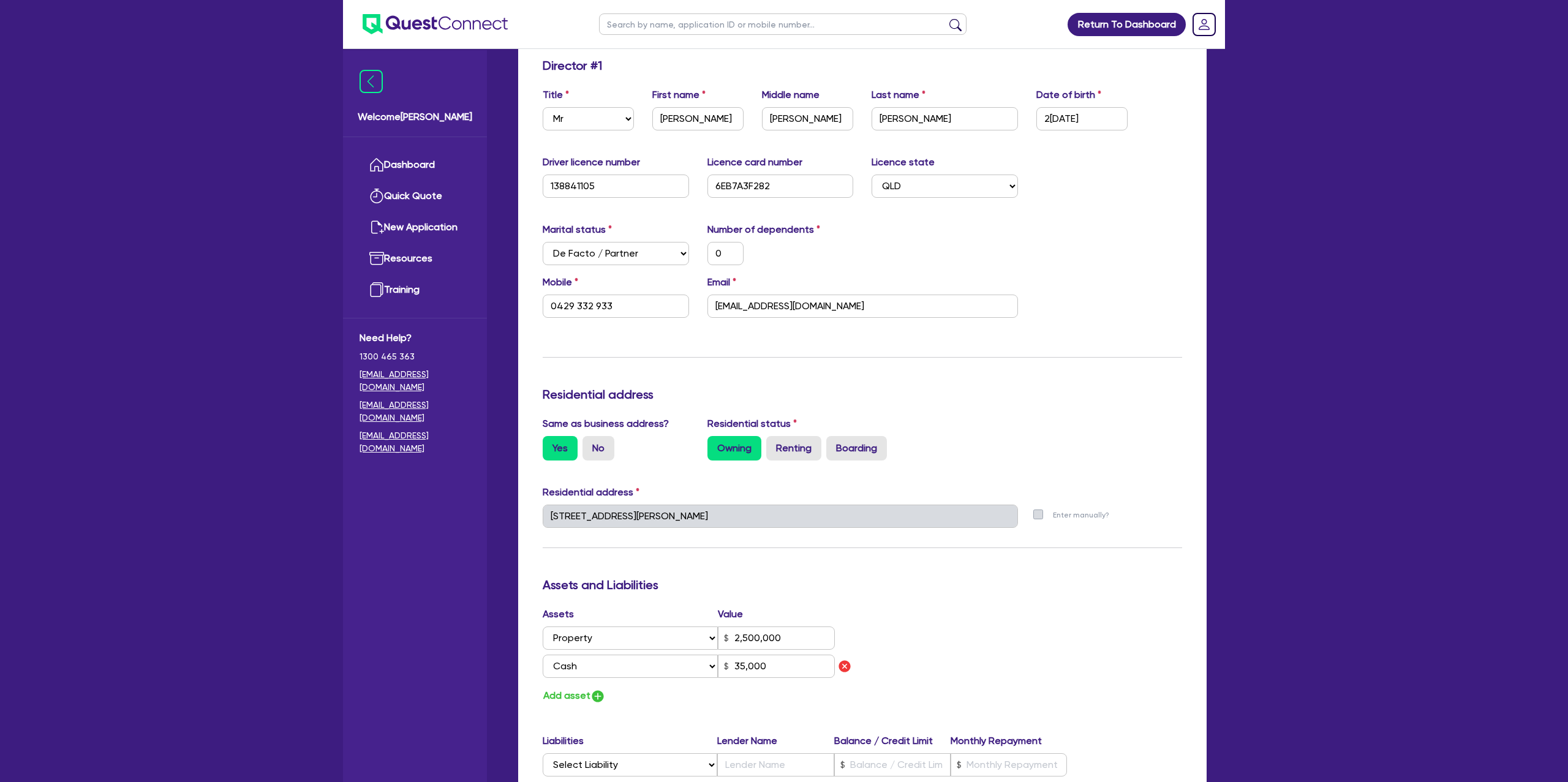
scroll to position [203, 0]
click at [1069, 245] on div "Marital status Select [DEMOGRAPHIC_DATA] Married De Facto / Partner Number of d…" at bounding box center [862, 246] width 658 height 53
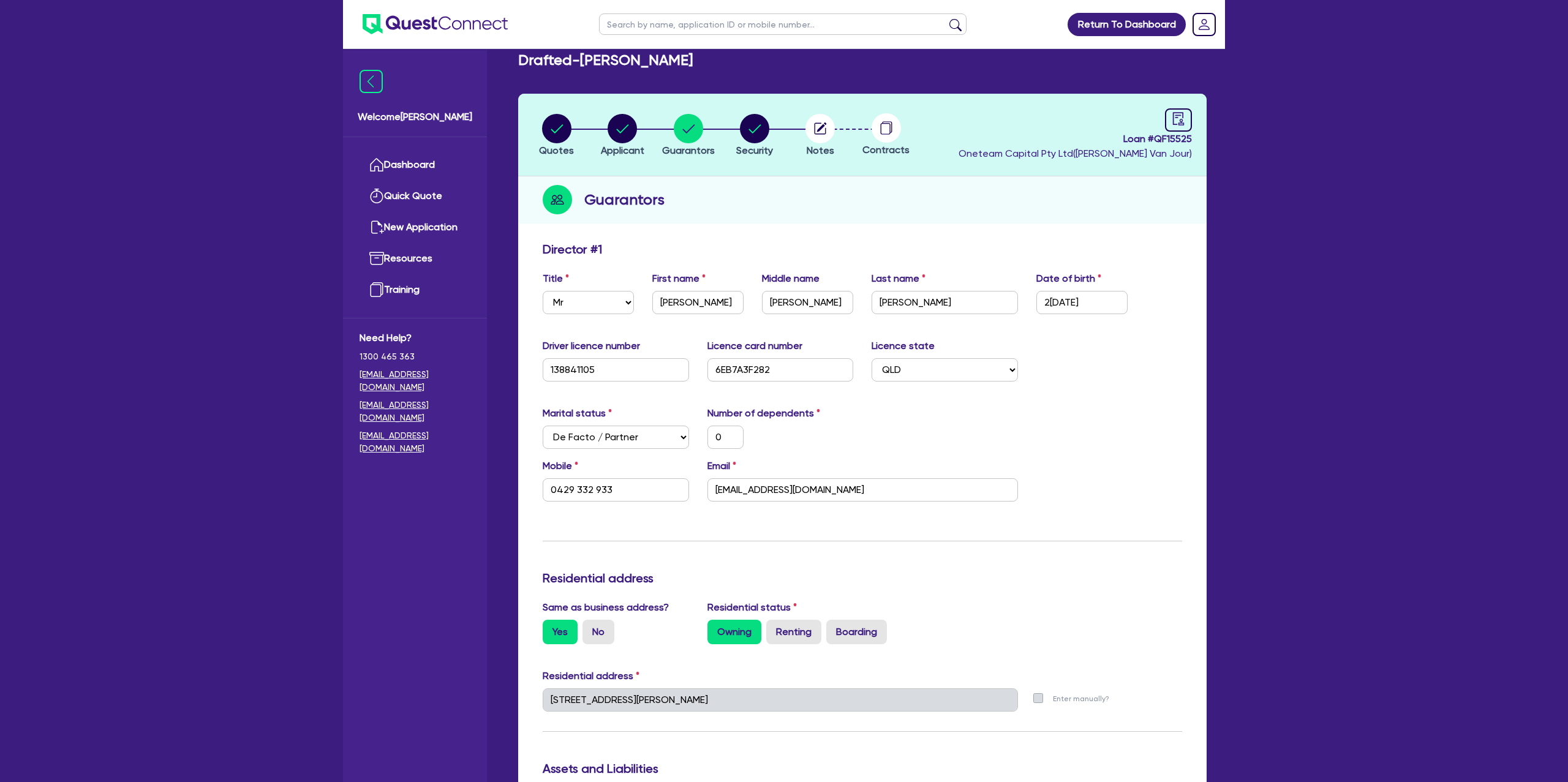
scroll to position [0, 0]
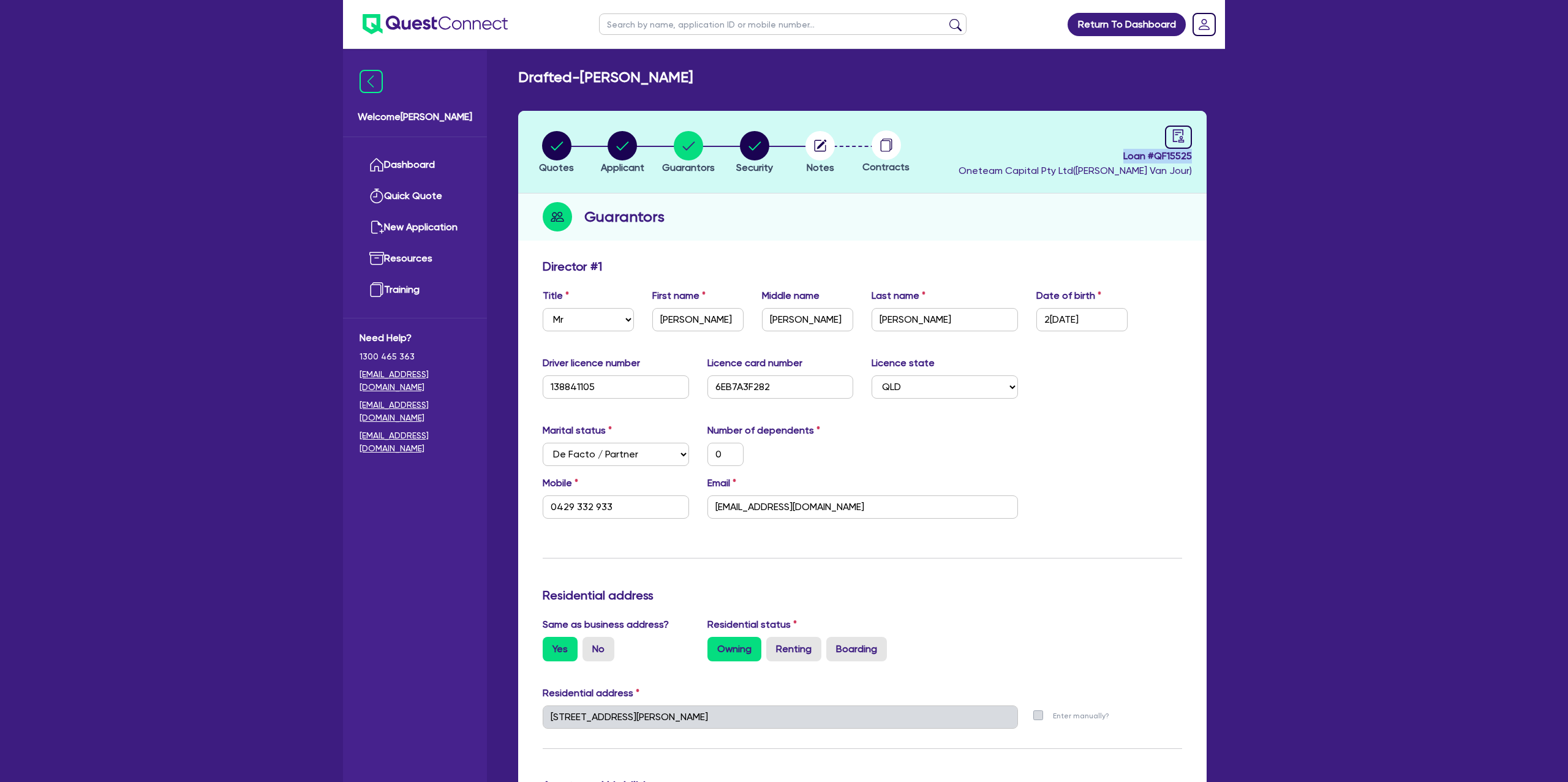
drag, startPoint x: 1123, startPoint y: 157, endPoint x: 1195, endPoint y: 158, distance: 72.0
click at [1195, 158] on header "Quotes Applicant [GEOGRAPHIC_DATA] Security Notes Contracts Loan # QF15525 Onet…" at bounding box center [862, 151] width 689 height 82
drag, startPoint x: 1194, startPoint y: 158, endPoint x: 1121, endPoint y: 165, distance: 73.3
click at [1192, 159] on header "Quotes Applicant [GEOGRAPHIC_DATA] Security Notes Contracts Loan # QF15525 Onet…" at bounding box center [862, 151] width 689 height 82
click at [570, 140] on icon "button" at bounding box center [557, 145] width 30 height 30
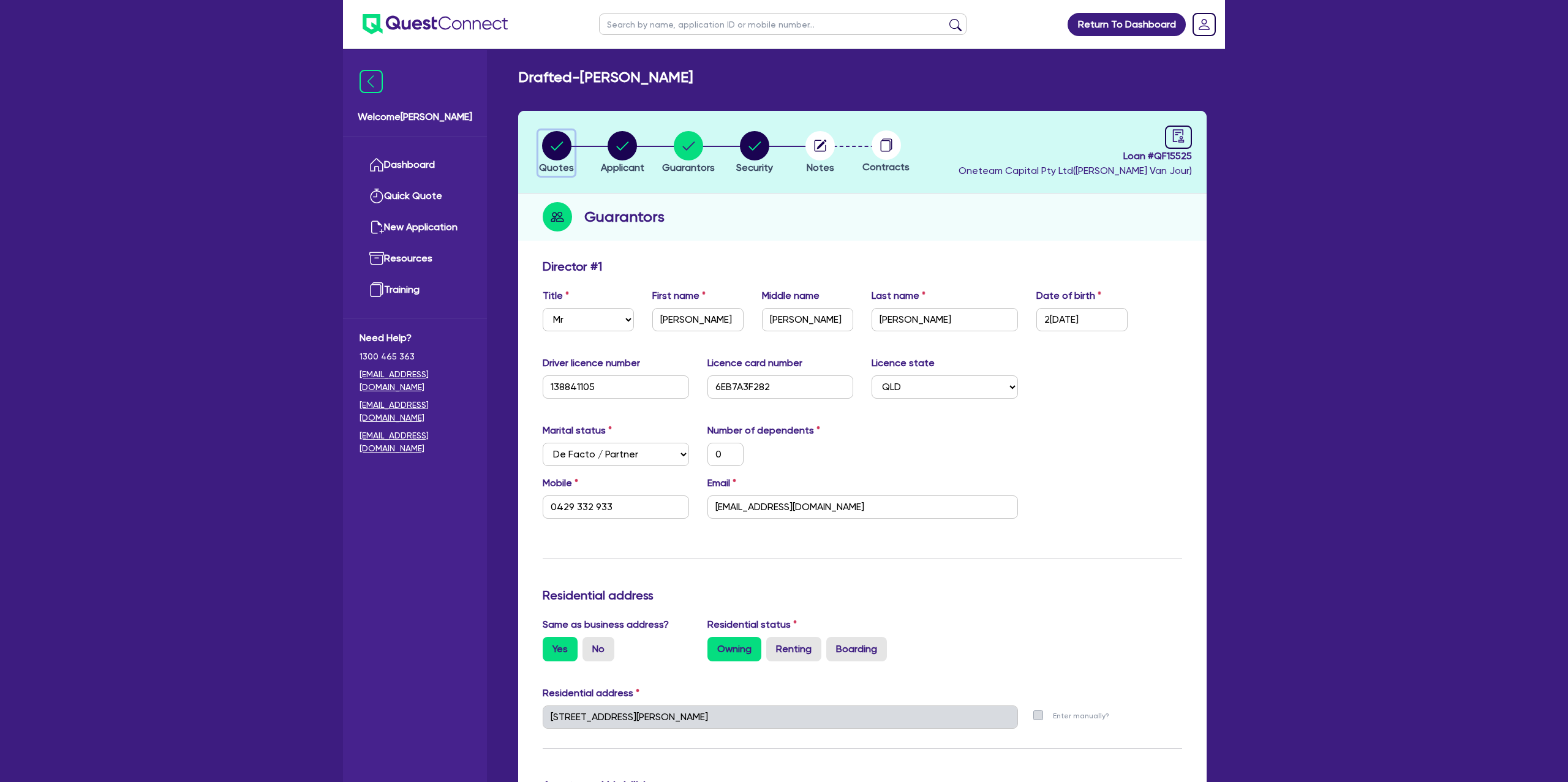
select select "Other"
select select "CARS_AND_LIGHT_TRUCKS"
select select "PASSENGER_VEHICLES"
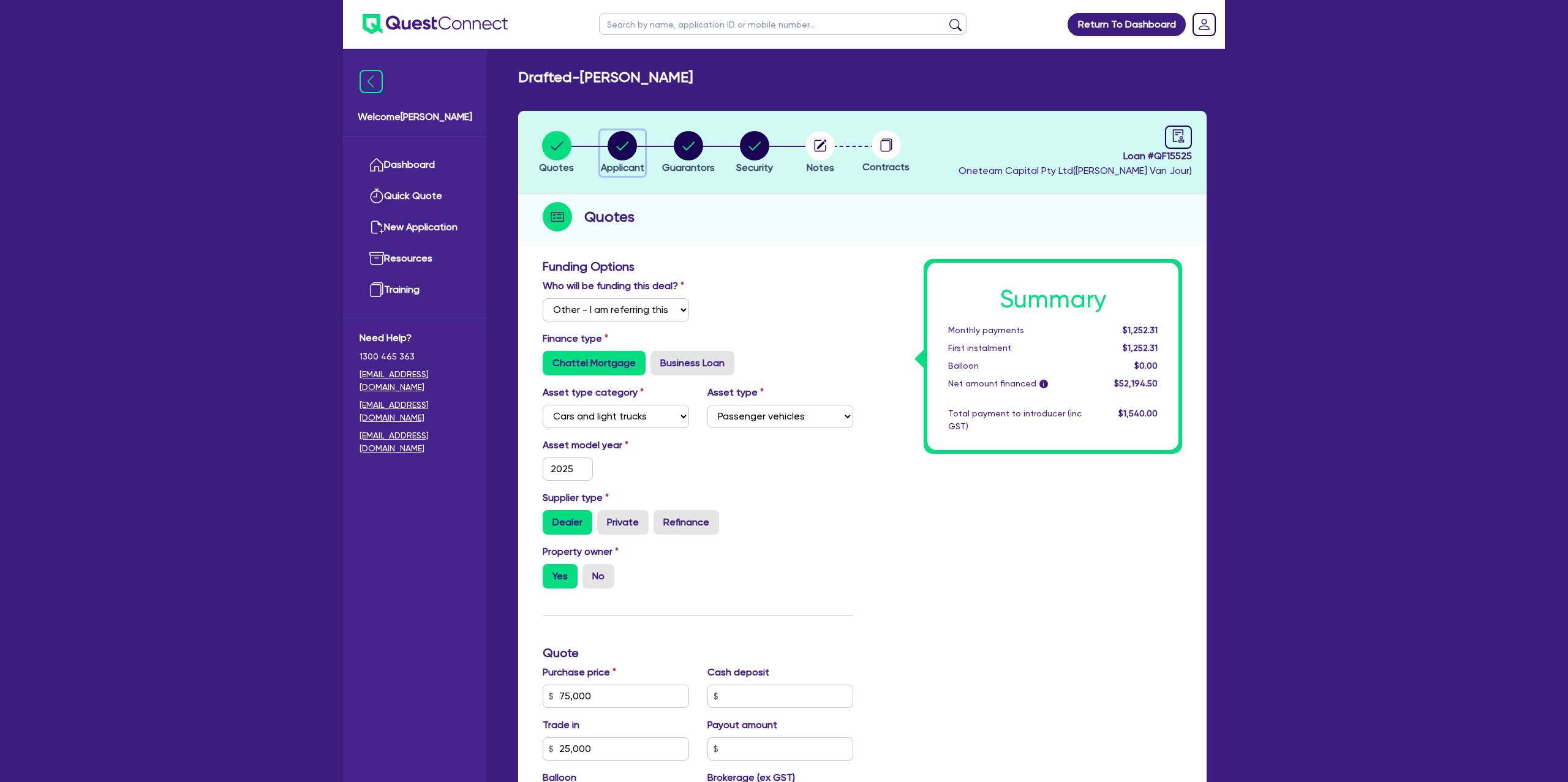
click at [626, 140] on circle "button" at bounding box center [622, 145] width 30 height 30
select select "SOLE_TRADER"
select select "BUILDING_CONSTRUCTION"
select select "BUSINESSES_CONSTRUCTION_SERVICES"
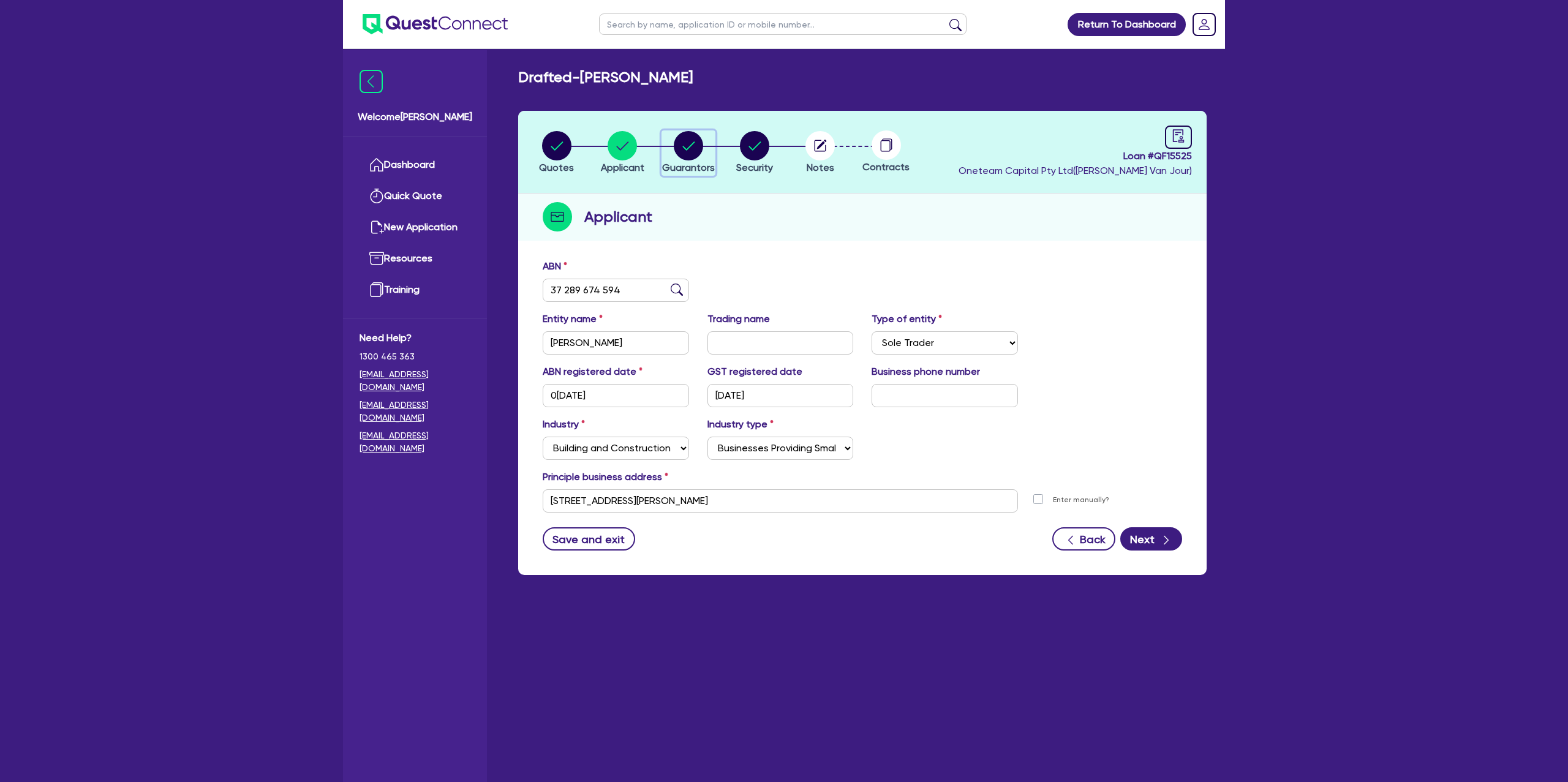
click at [682, 146] on circle "button" at bounding box center [688, 145] width 30 height 30
select select "MR"
select select "QLD"
select select "DE_FACTO"
select select "PROPERTY"
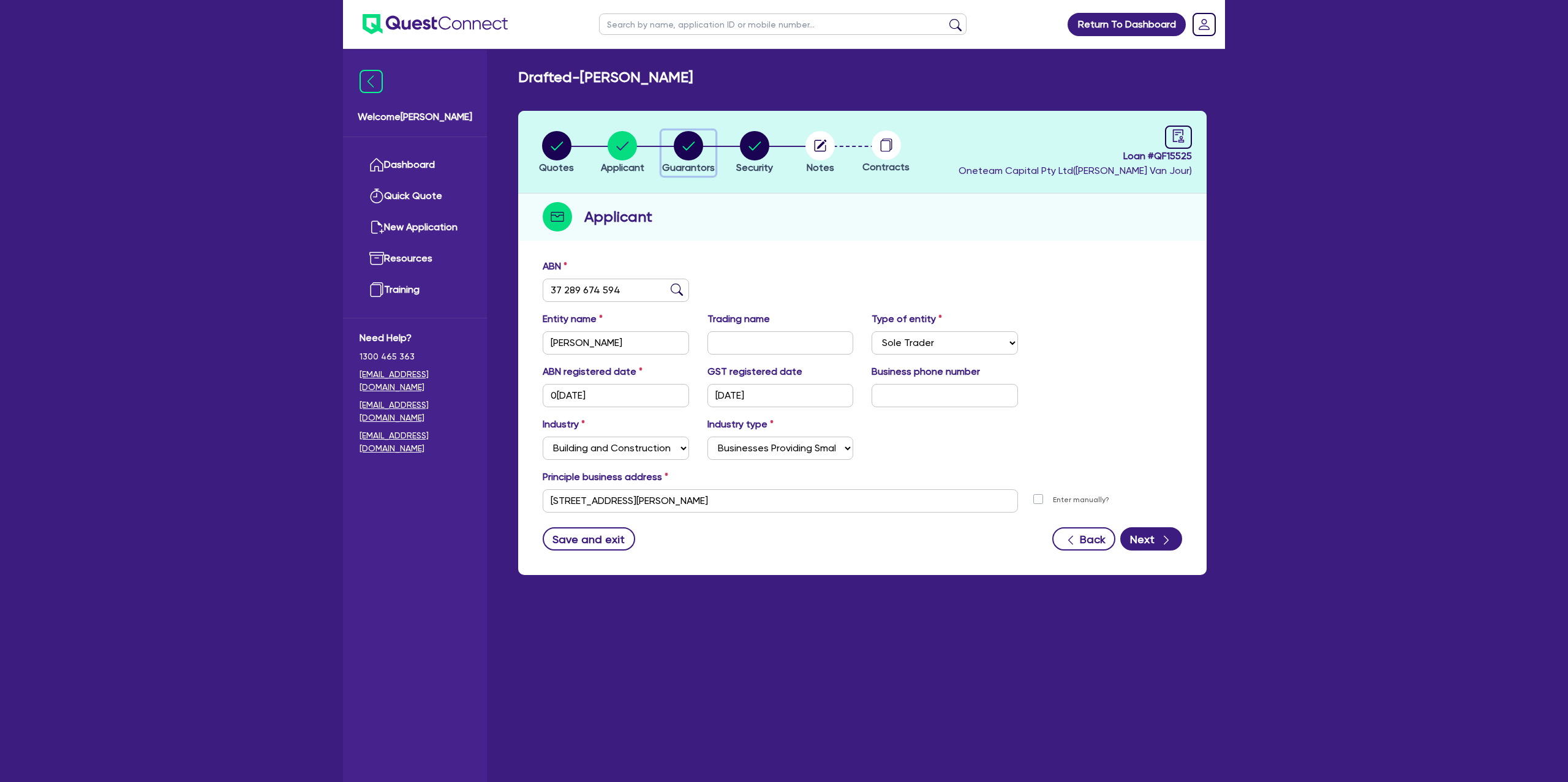
select select "CASH"
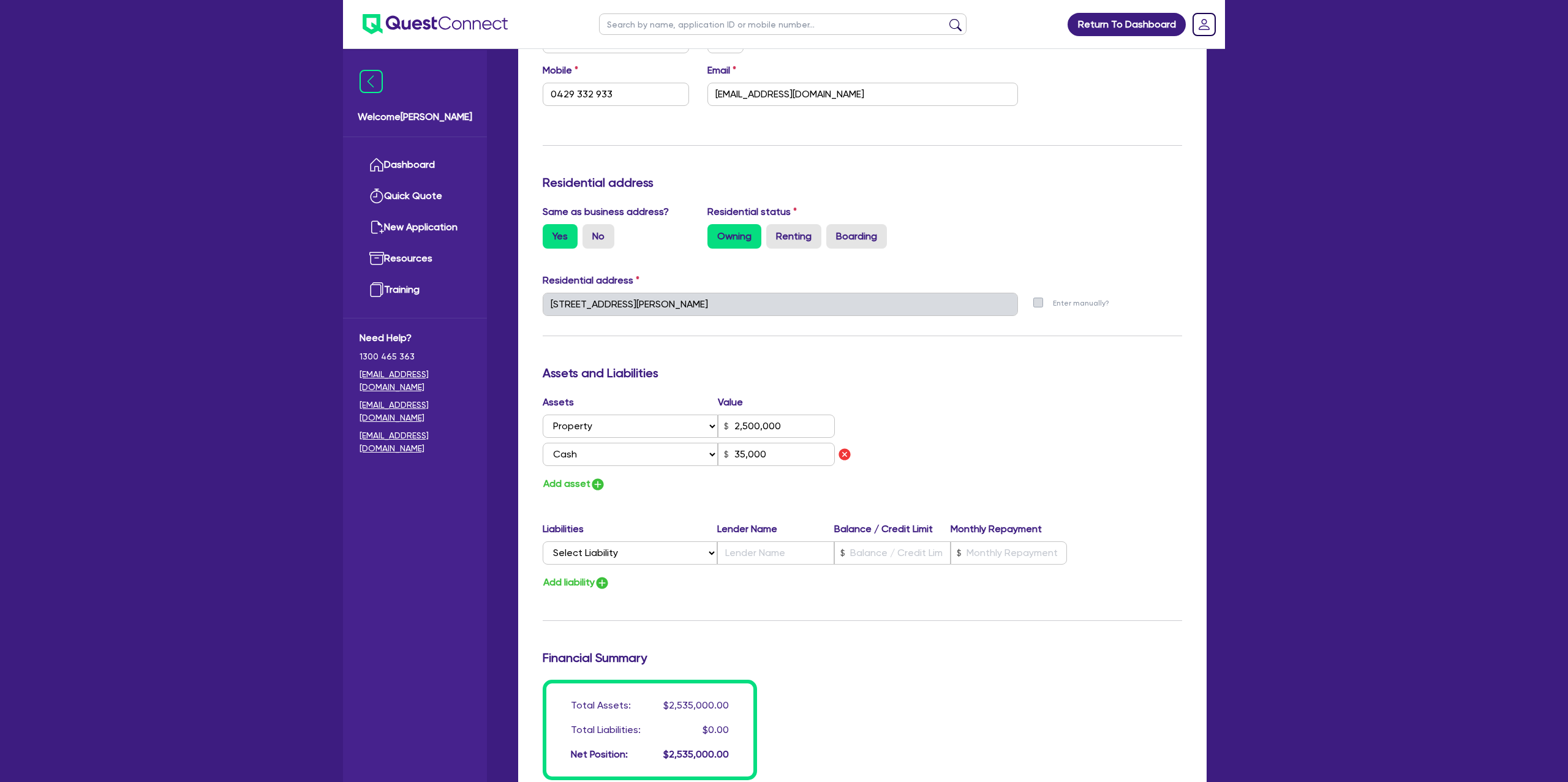
scroll to position [414, 0]
drag, startPoint x: 197, startPoint y: 110, endPoint x: 954, endPoint y: 58, distance: 758.8
click at [240, 104] on div "Return To Dashboard Edit Profile Logout Welcome [PERSON_NAME] Quick Quote New A…" at bounding box center [784, 315] width 1568 height 1457
click at [1162, 292] on div "Enter manually?" at bounding box center [1109, 308] width 165 height 33
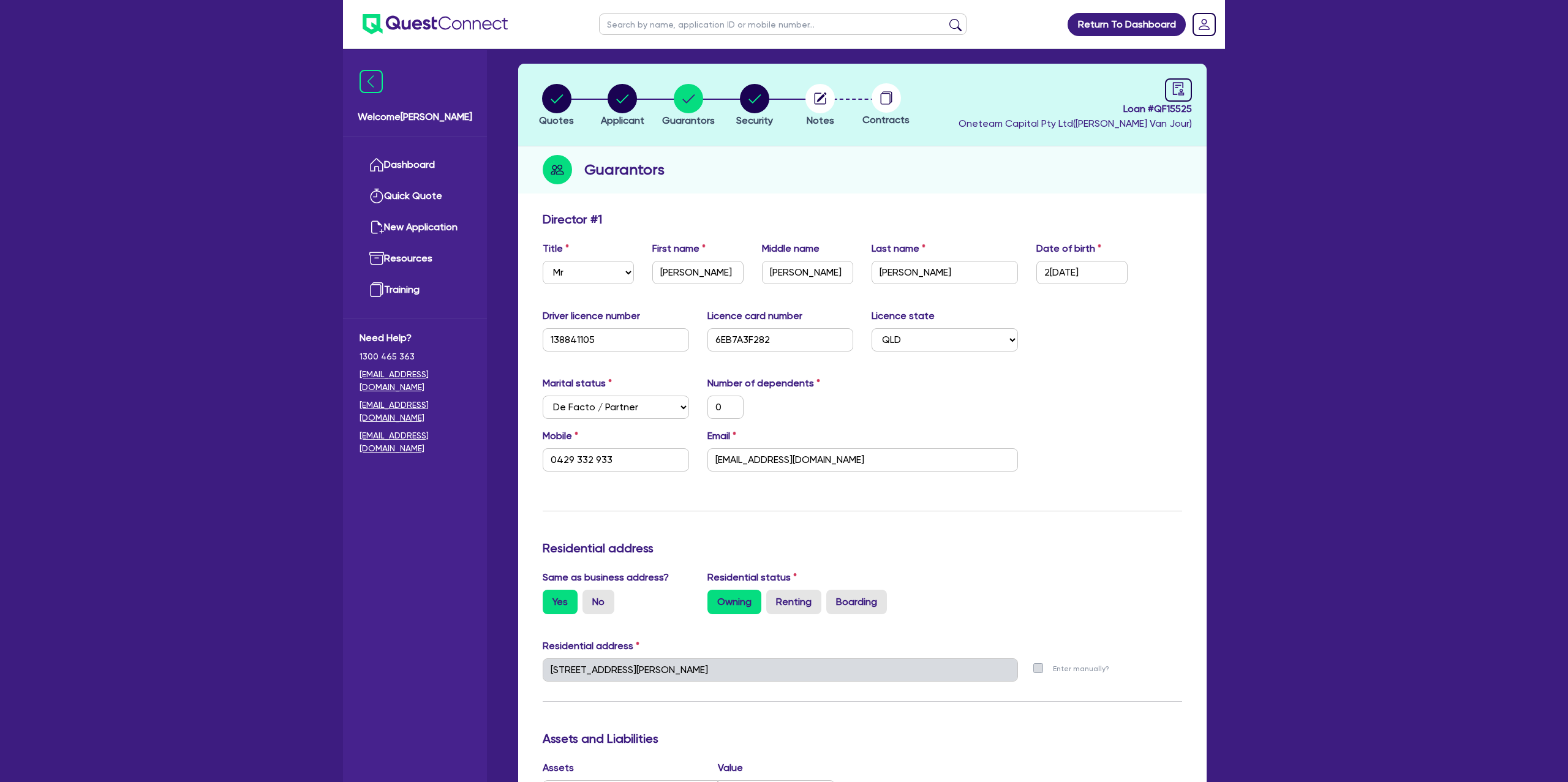
scroll to position [0, 0]
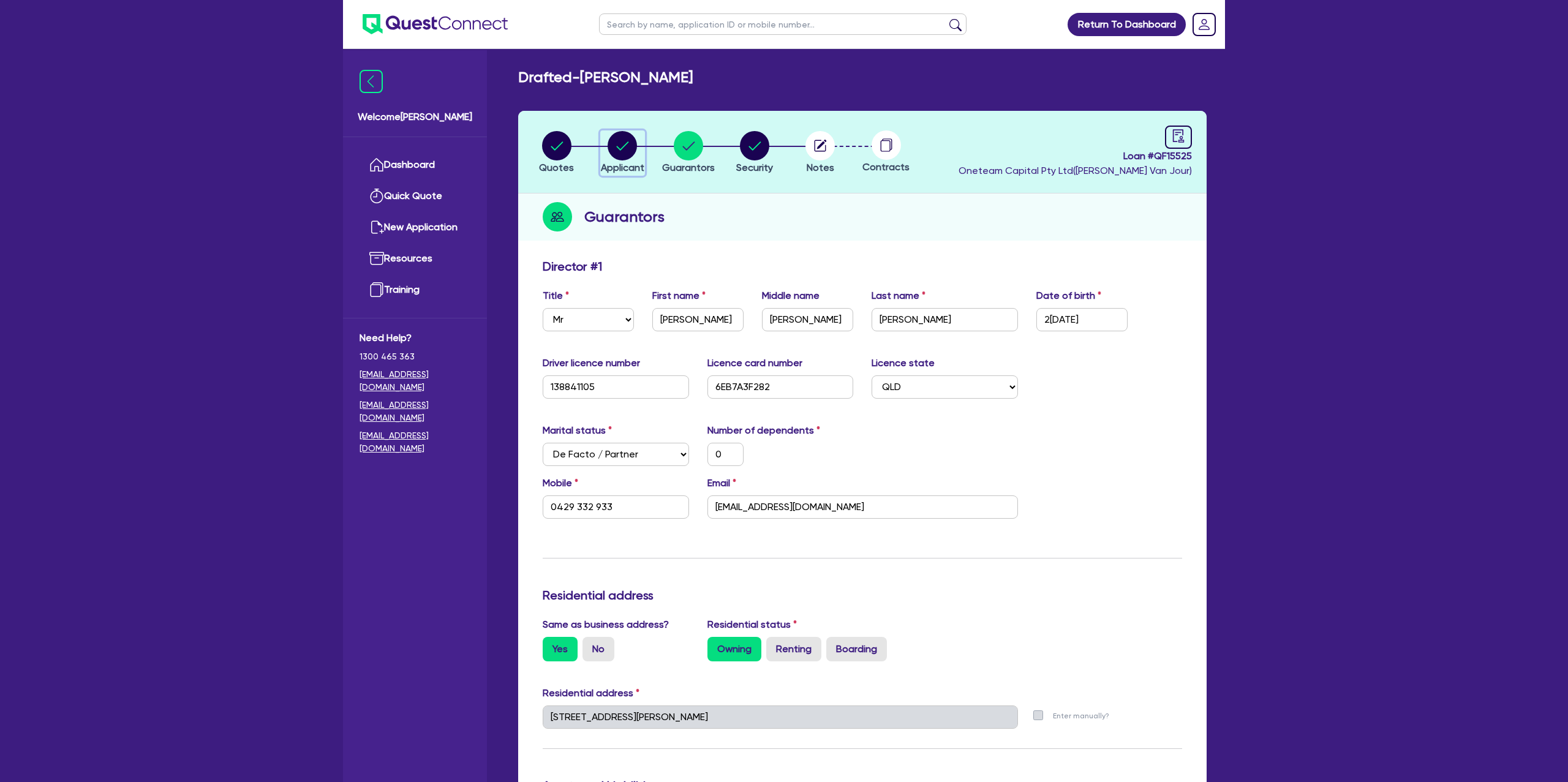
click at [608, 152] on icon "button" at bounding box center [622, 145] width 30 height 30
select select "SOLE_TRADER"
select select "BUILDING_CONSTRUCTION"
select select "BUSINESSES_CONSTRUCTION_SERVICES"
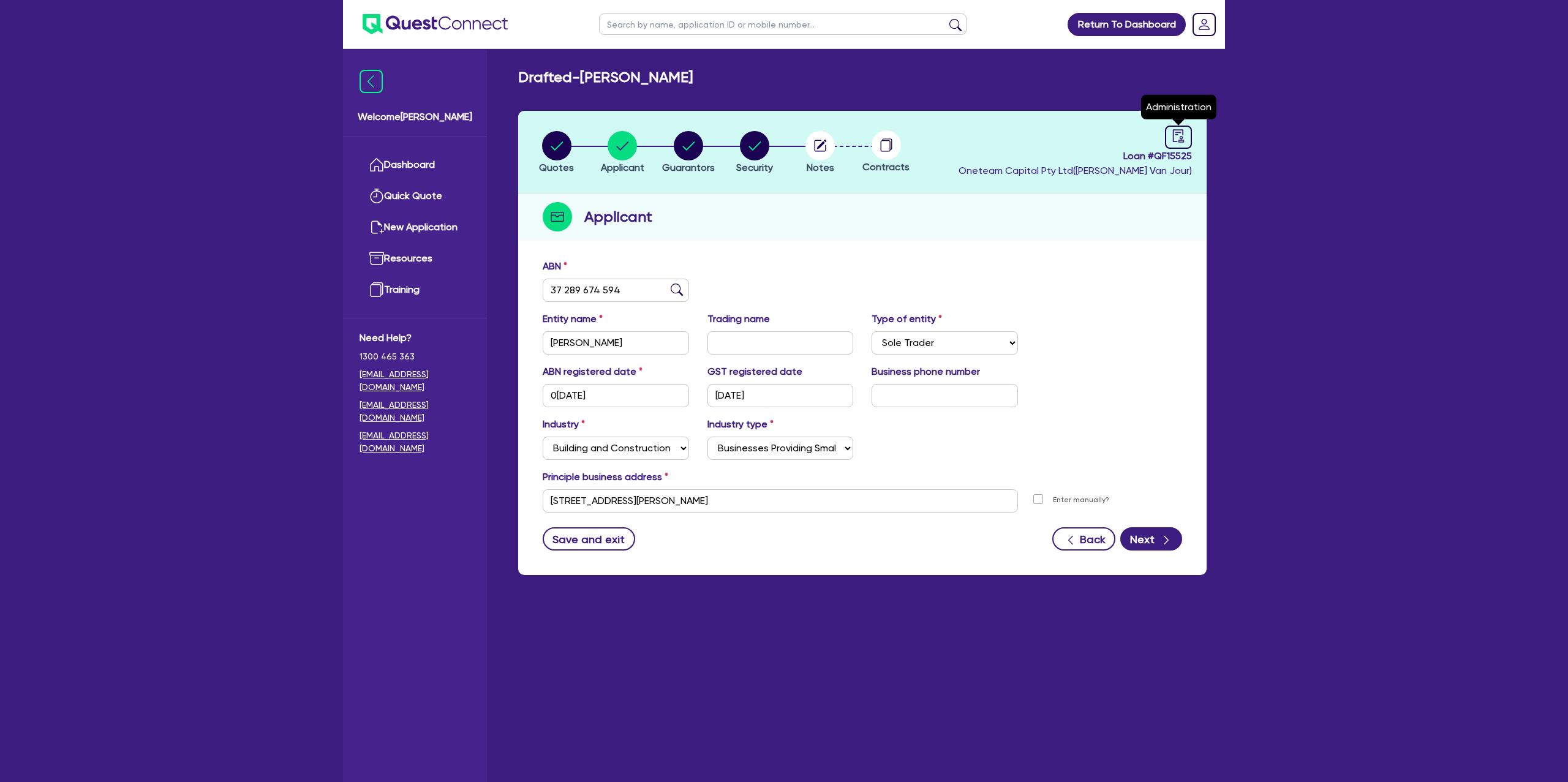
click at [1199, 131] on header "Quotes Applicant [GEOGRAPHIC_DATA] Security Notes Contracts Loan # QF15525 Onet…" at bounding box center [862, 151] width 689 height 82
click at [1184, 133] on icon "audit" at bounding box center [1178, 135] width 13 height 13
select select "DRAFTED_NEW"
select select "Other"
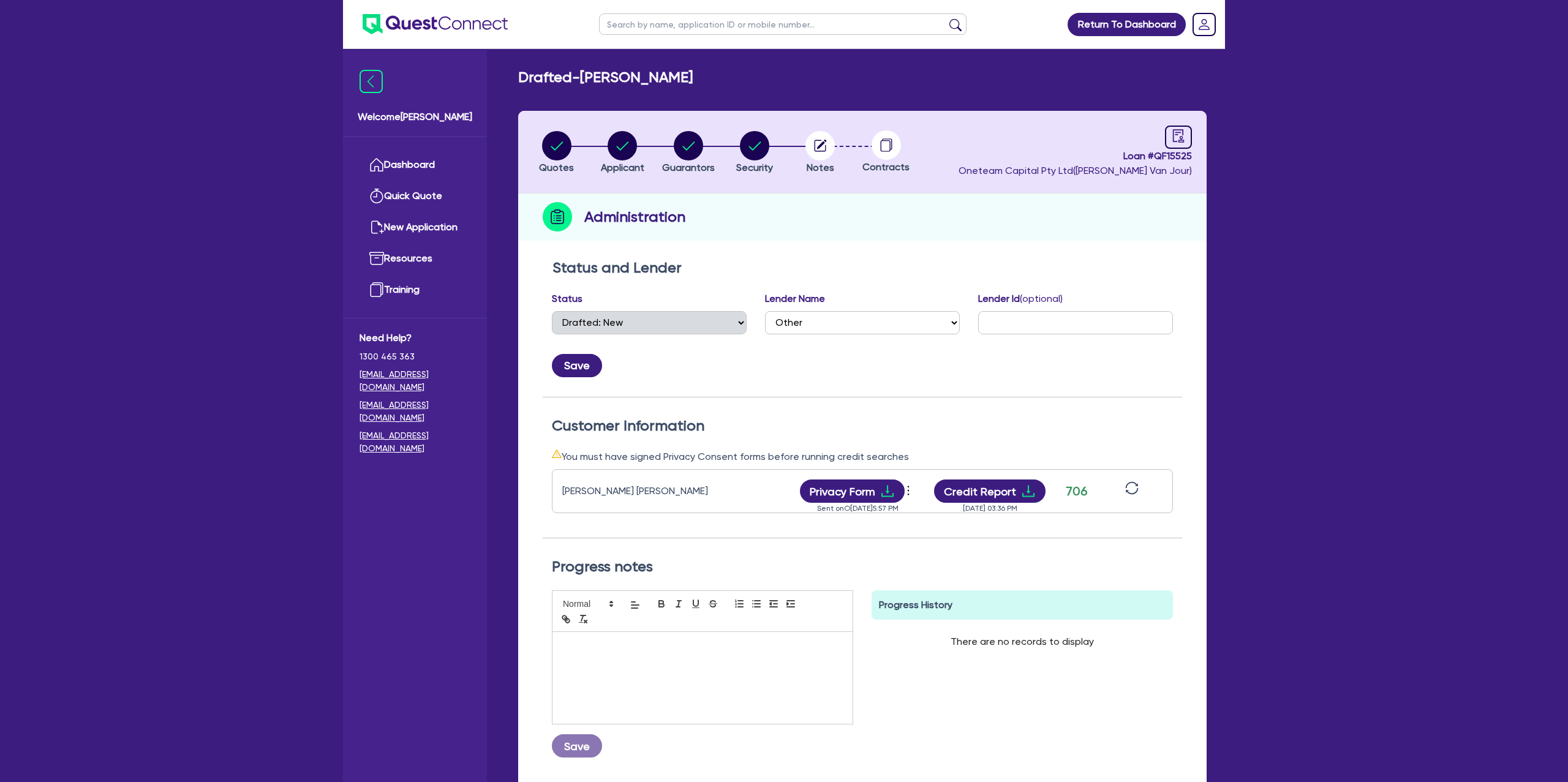
click at [576, 136] on li "Quotes" at bounding box center [557, 151] width 66 height 43
click at [565, 140] on circle "button" at bounding box center [557, 145] width 30 height 30
select select "Other"
select select "CARS_AND_LIGHT_TRUCKS"
select select "PASSENGER_VEHICLES"
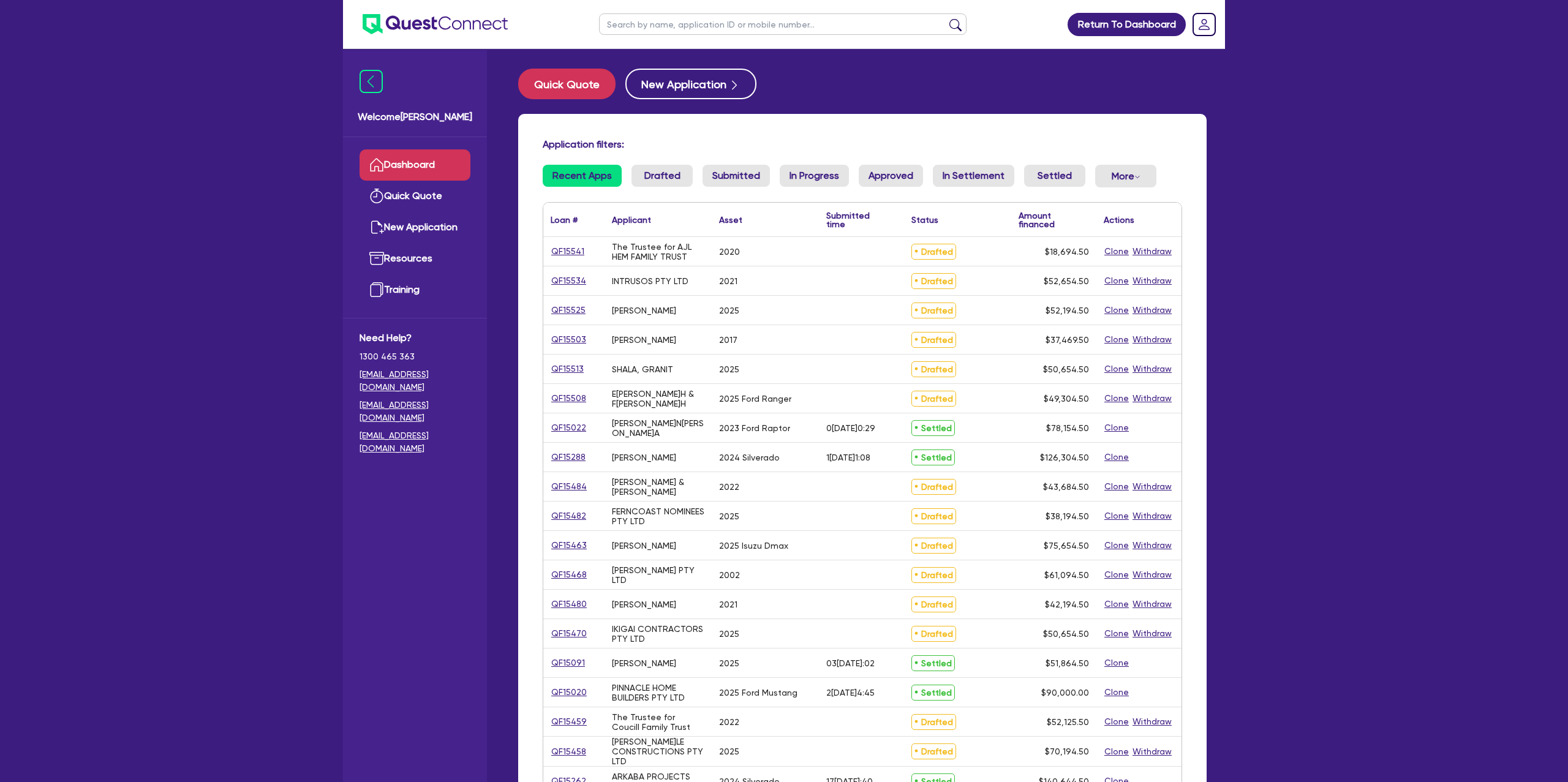
click at [635, 25] on input "text" at bounding box center [782, 24] width 367 height 21
type input "[PERSON_NAME]"
click at [946, 18] on button "submit" at bounding box center [955, 26] width 19 height 17
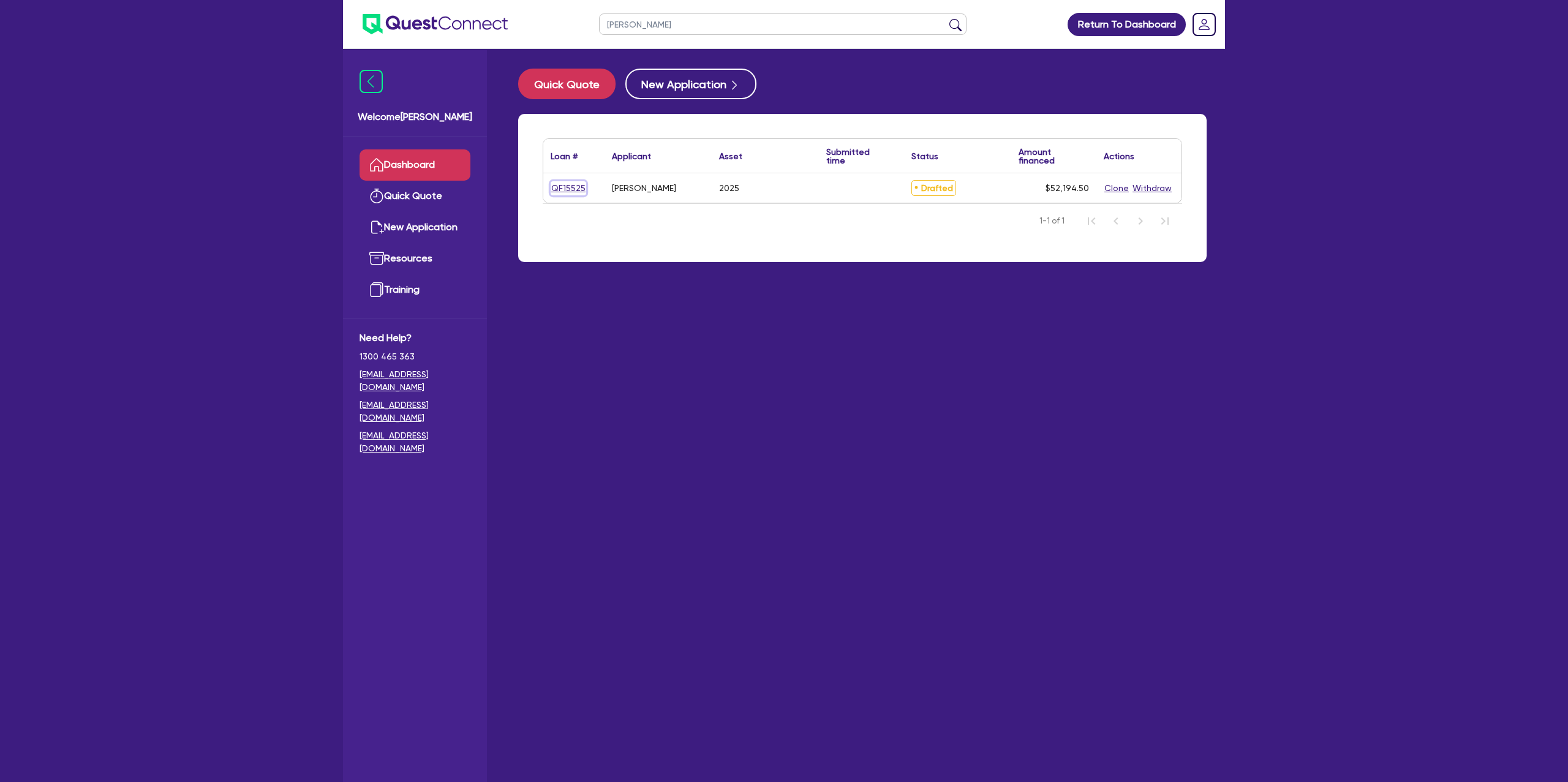
click at [567, 187] on link "QF15525" at bounding box center [569, 188] width 35 height 14
select select "Other"
select select "CARS_AND_LIGHT_TRUCKS"
select select "PASSENGER_VEHICLES"
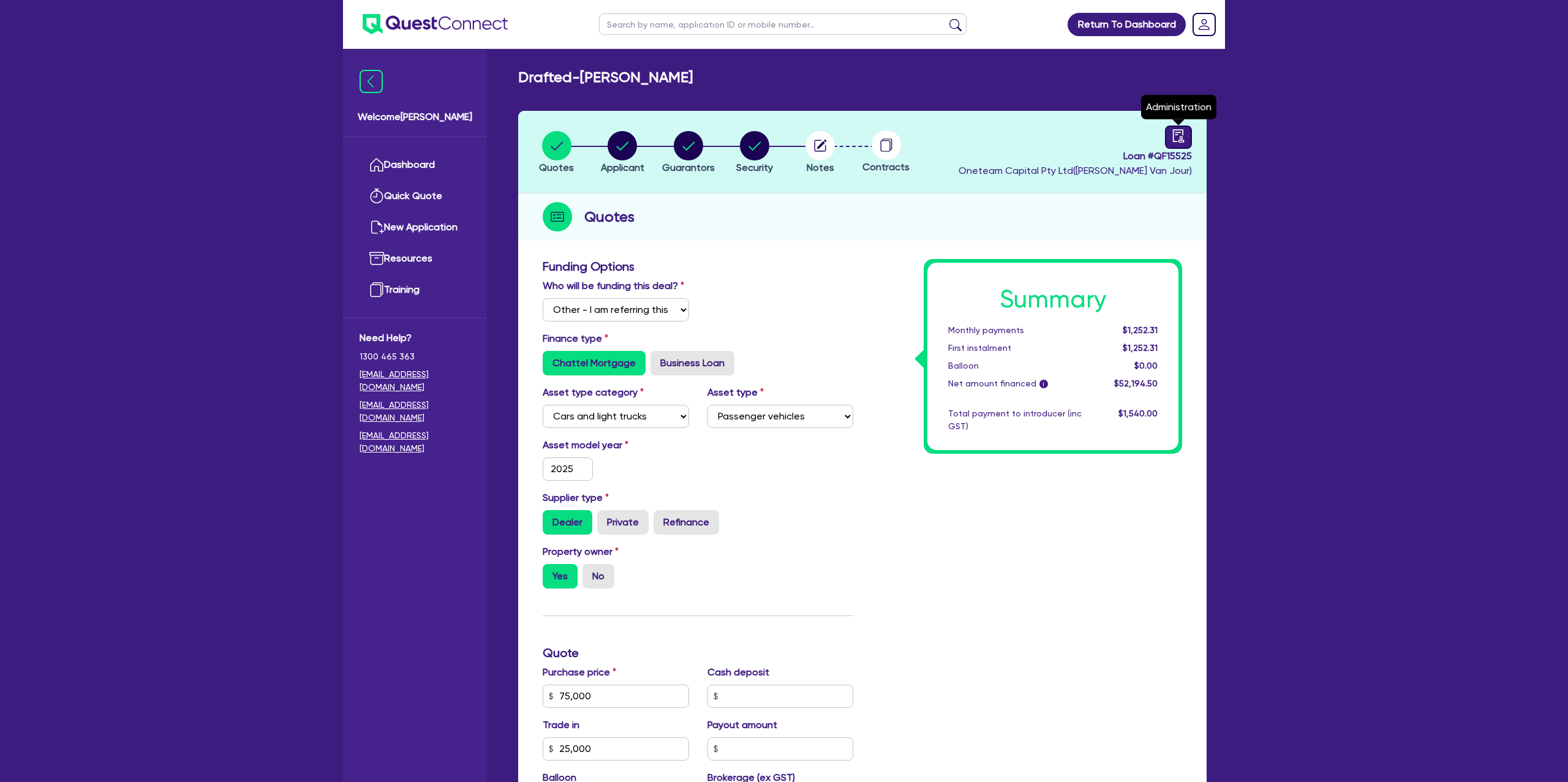
click at [1176, 131] on icon "audit" at bounding box center [1178, 135] width 13 height 13
select select "DRAFTED_NEW"
select select "Other"
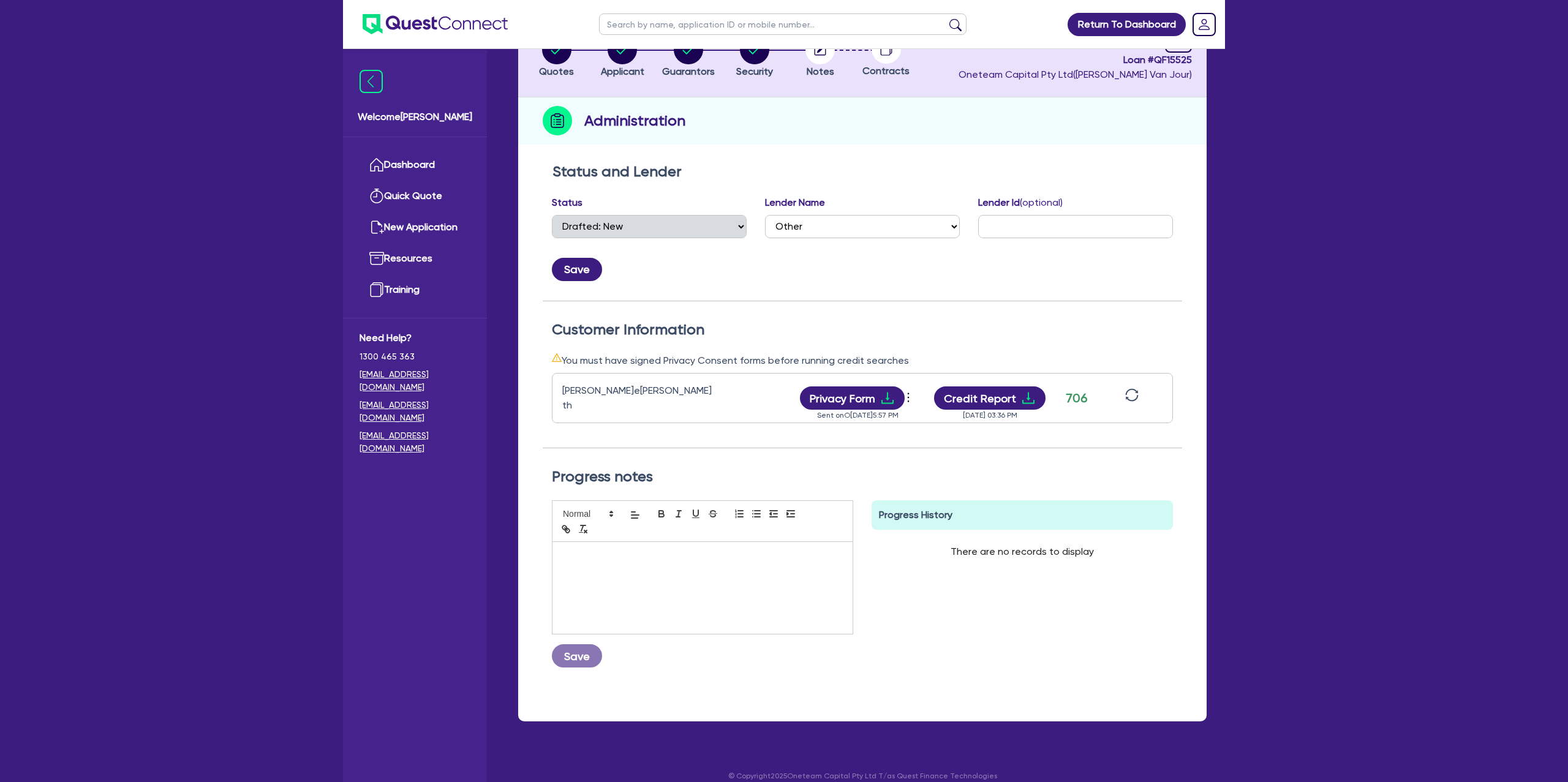
scroll to position [62, 0]
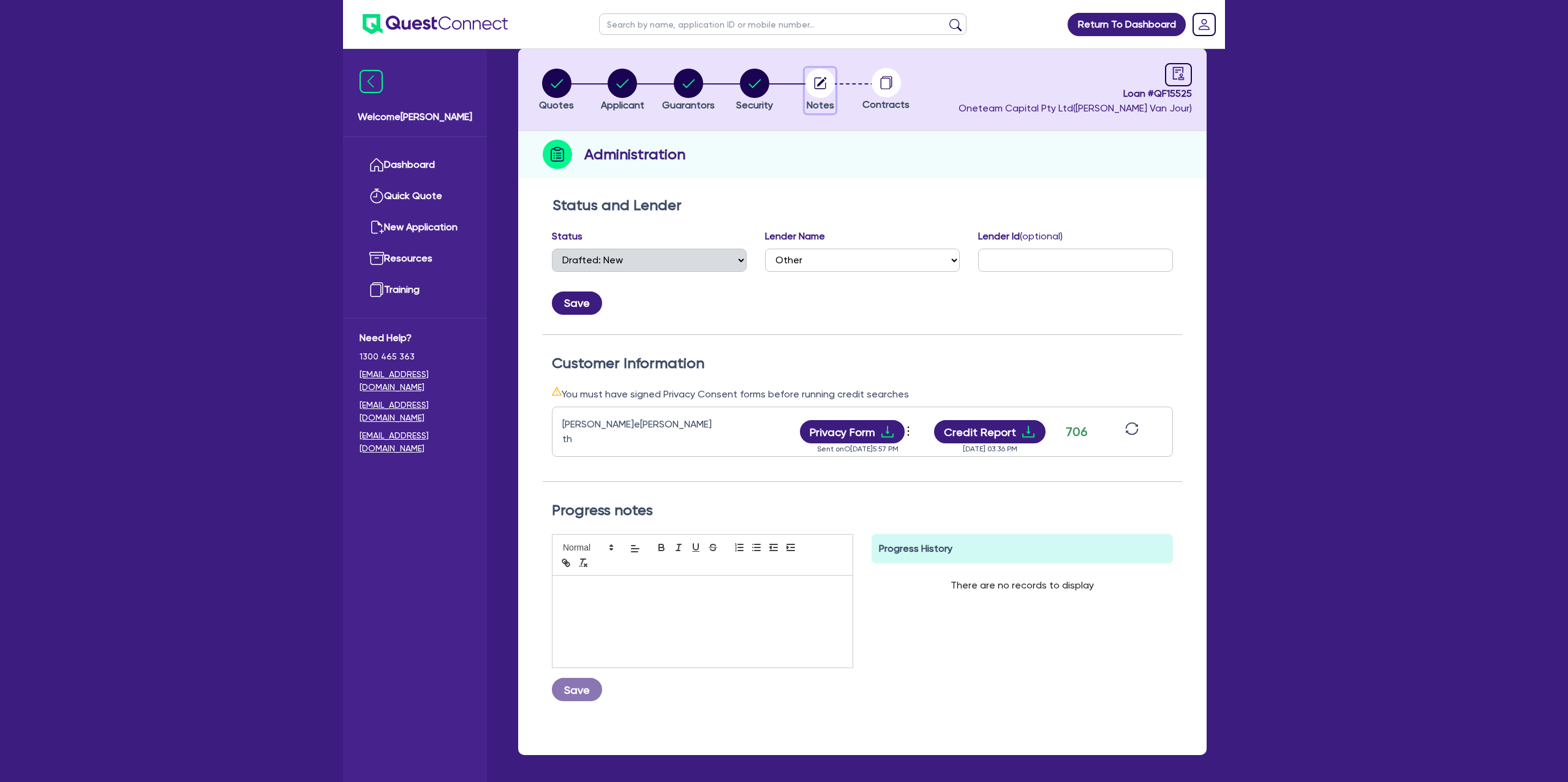
click at [823, 74] on circle "button" at bounding box center [820, 83] width 30 height 30
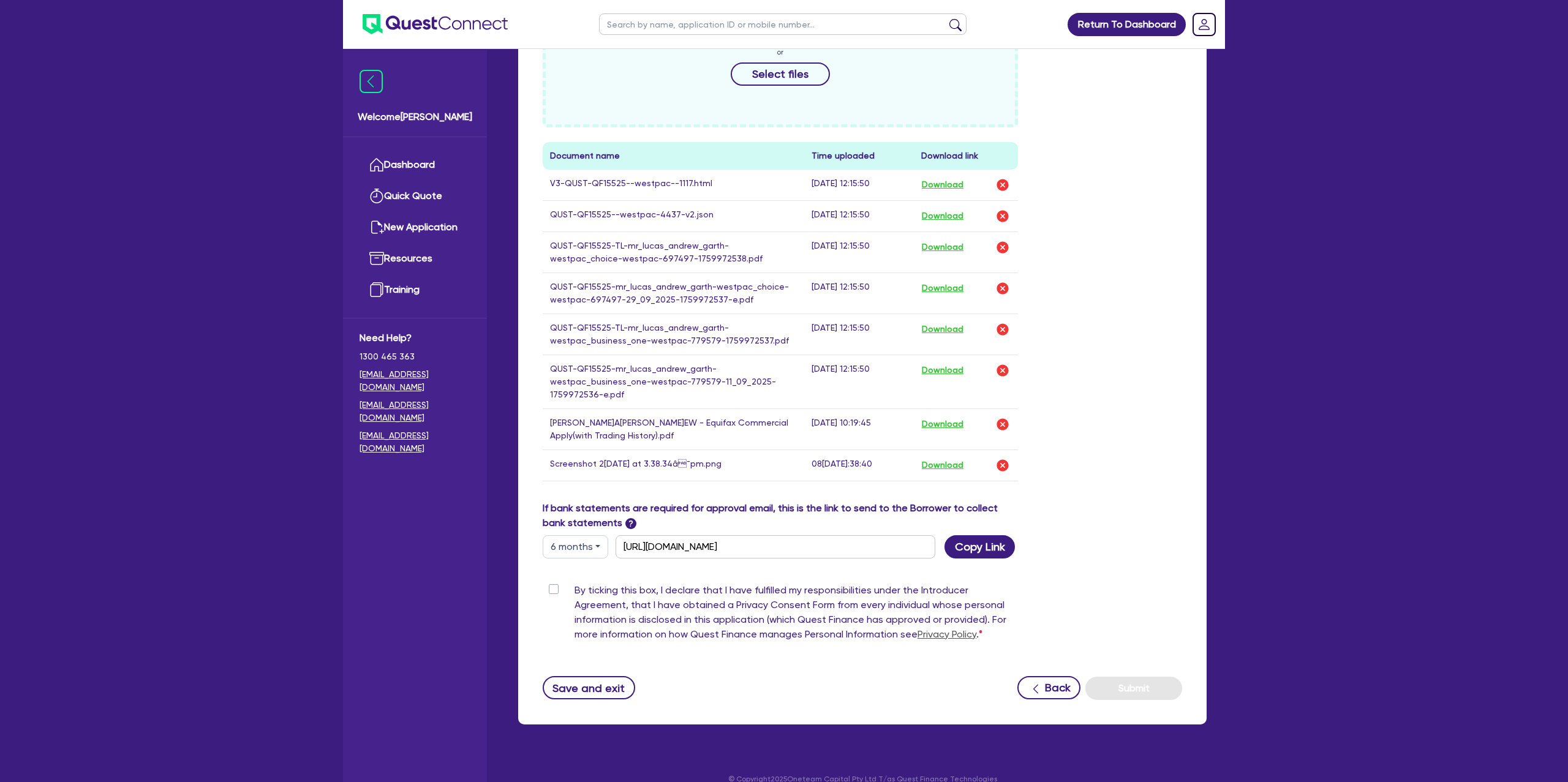
scroll to position [515, 0]
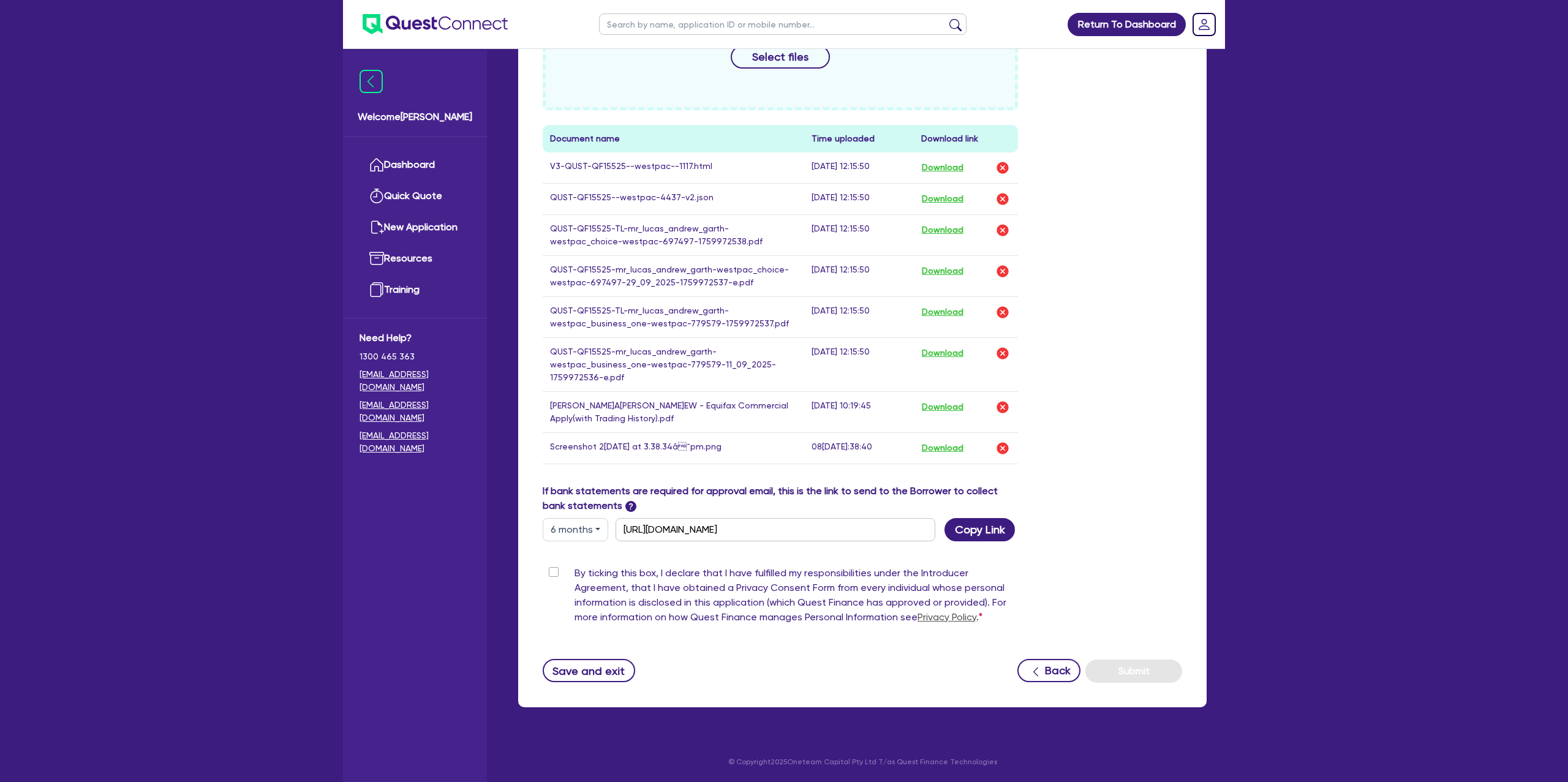
click at [568, 527] on button "6 months" at bounding box center [575, 529] width 65 height 23
click at [575, 551] on link "3 months" at bounding box center [592, 558] width 97 height 23
type input "https://scv.bankstatements.com.au/QUSE-QF15525"
click at [977, 526] on button "Copy Link" at bounding box center [980, 529] width 70 height 23
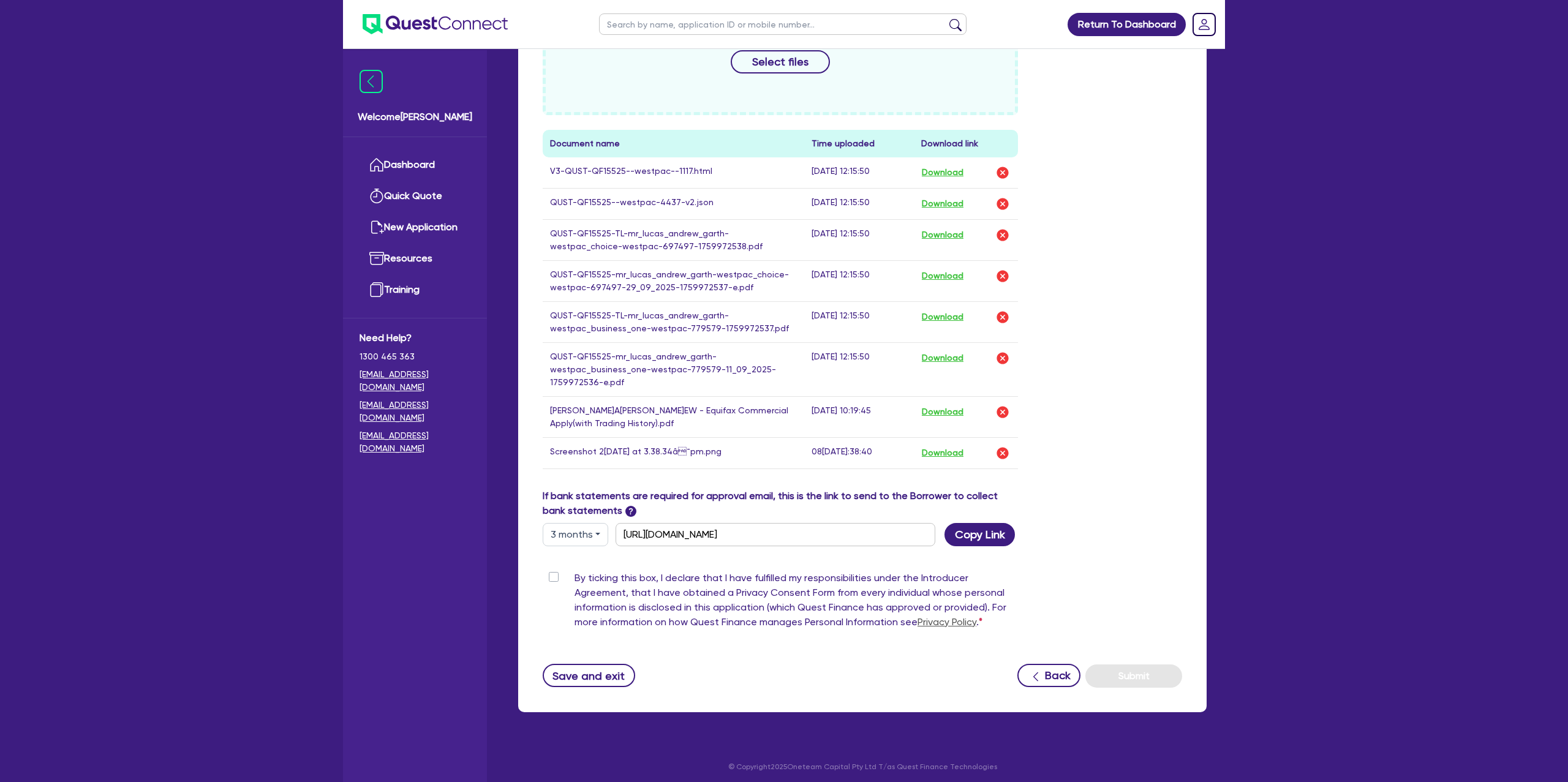
click at [1175, 88] on div "Drop files to upload or Select files Document name Time uploaded Download link …" at bounding box center [862, 236] width 658 height 505
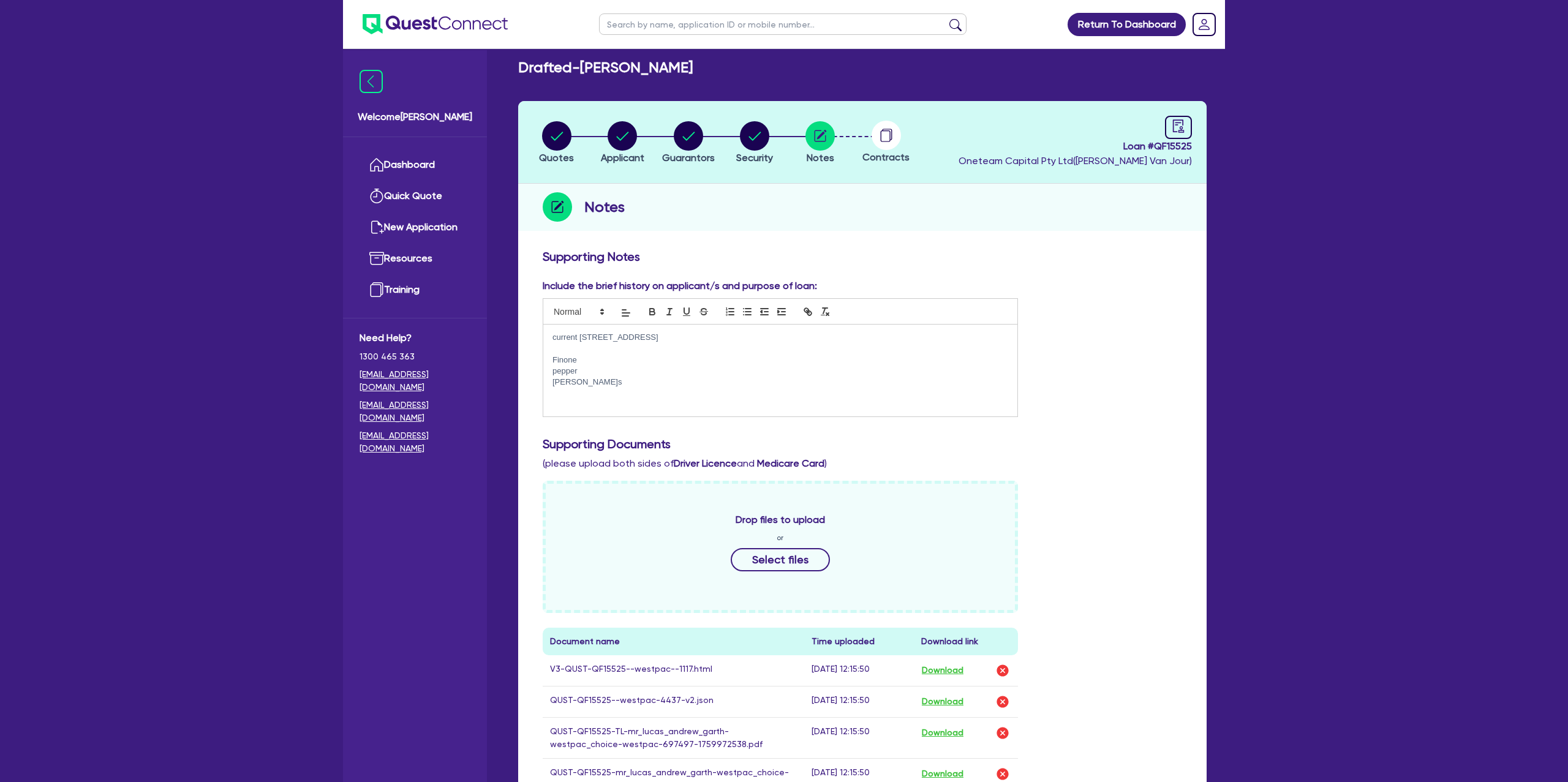
scroll to position [0, 0]
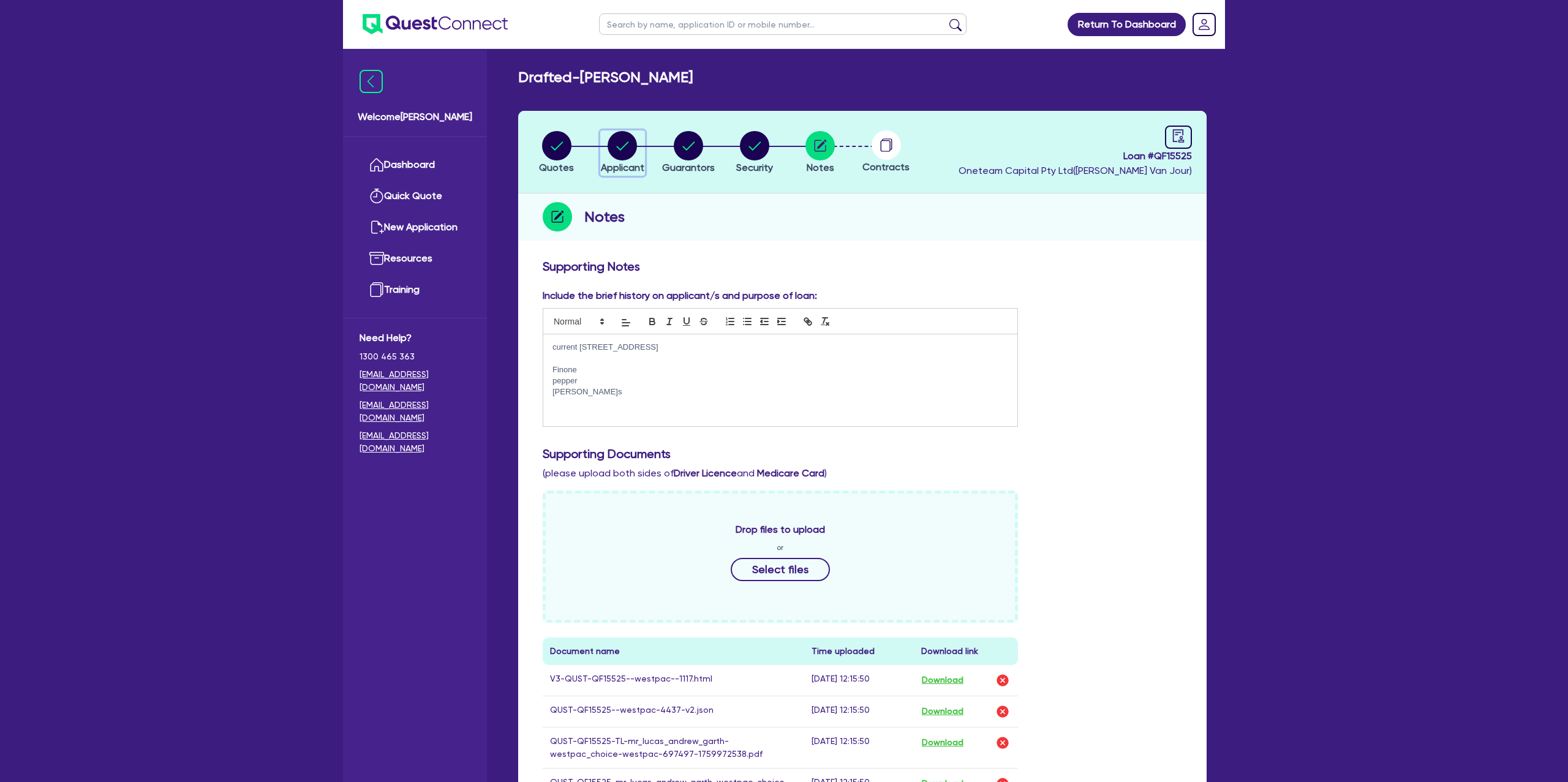
click at [625, 146] on circle "button" at bounding box center [622, 145] width 30 height 30
select select "SOLE_TRADER"
select select "BUILDING_CONSTRUCTION"
select select "BUSINESSES_CONSTRUCTION_SERVICES"
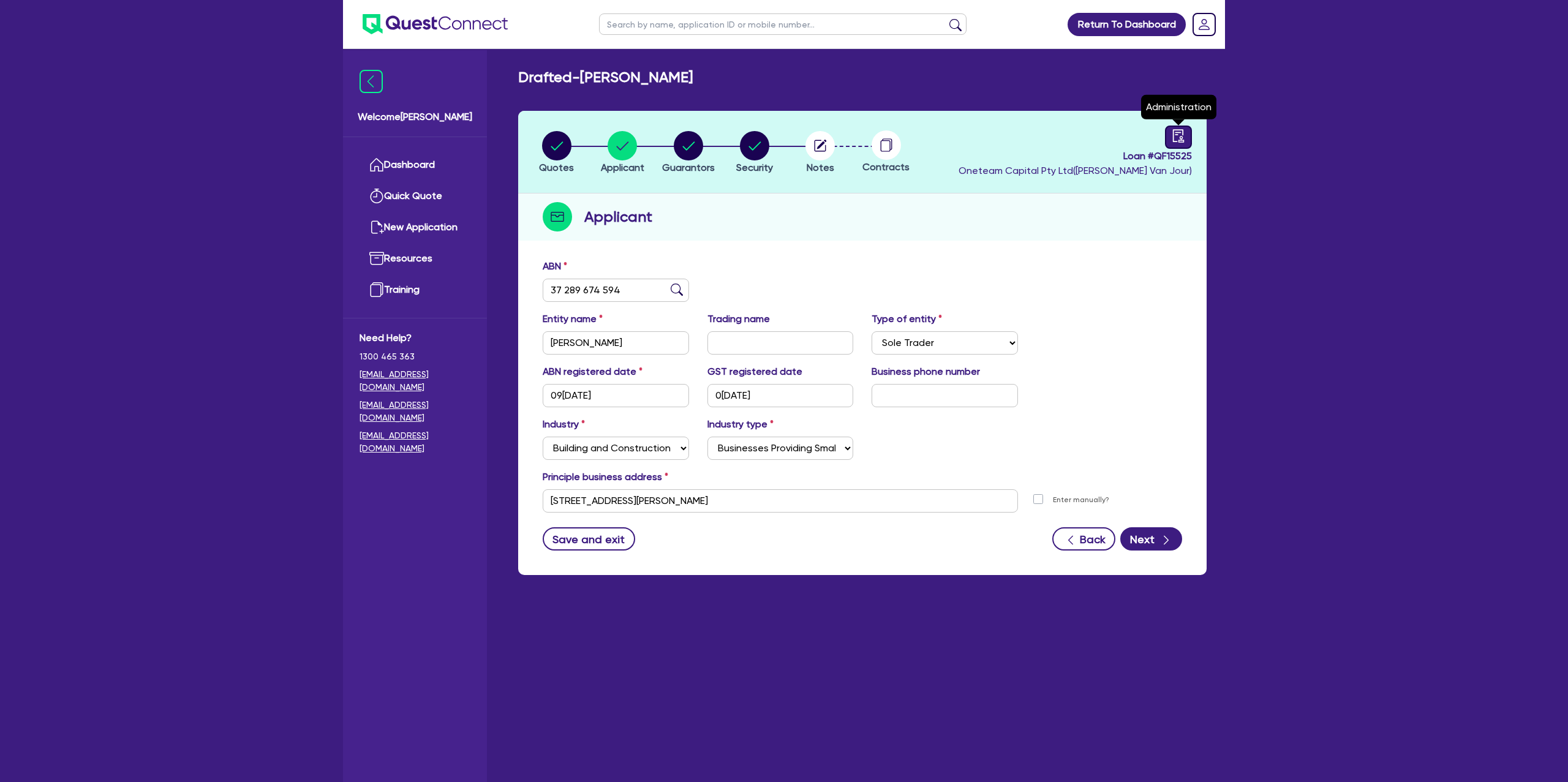
drag, startPoint x: 1189, startPoint y: 139, endPoint x: 1183, endPoint y: 141, distance: 6.3
click at [1189, 139] on div at bounding box center [1178, 137] width 27 height 23
select select "DRAFTED_NEW"
select select "Other"
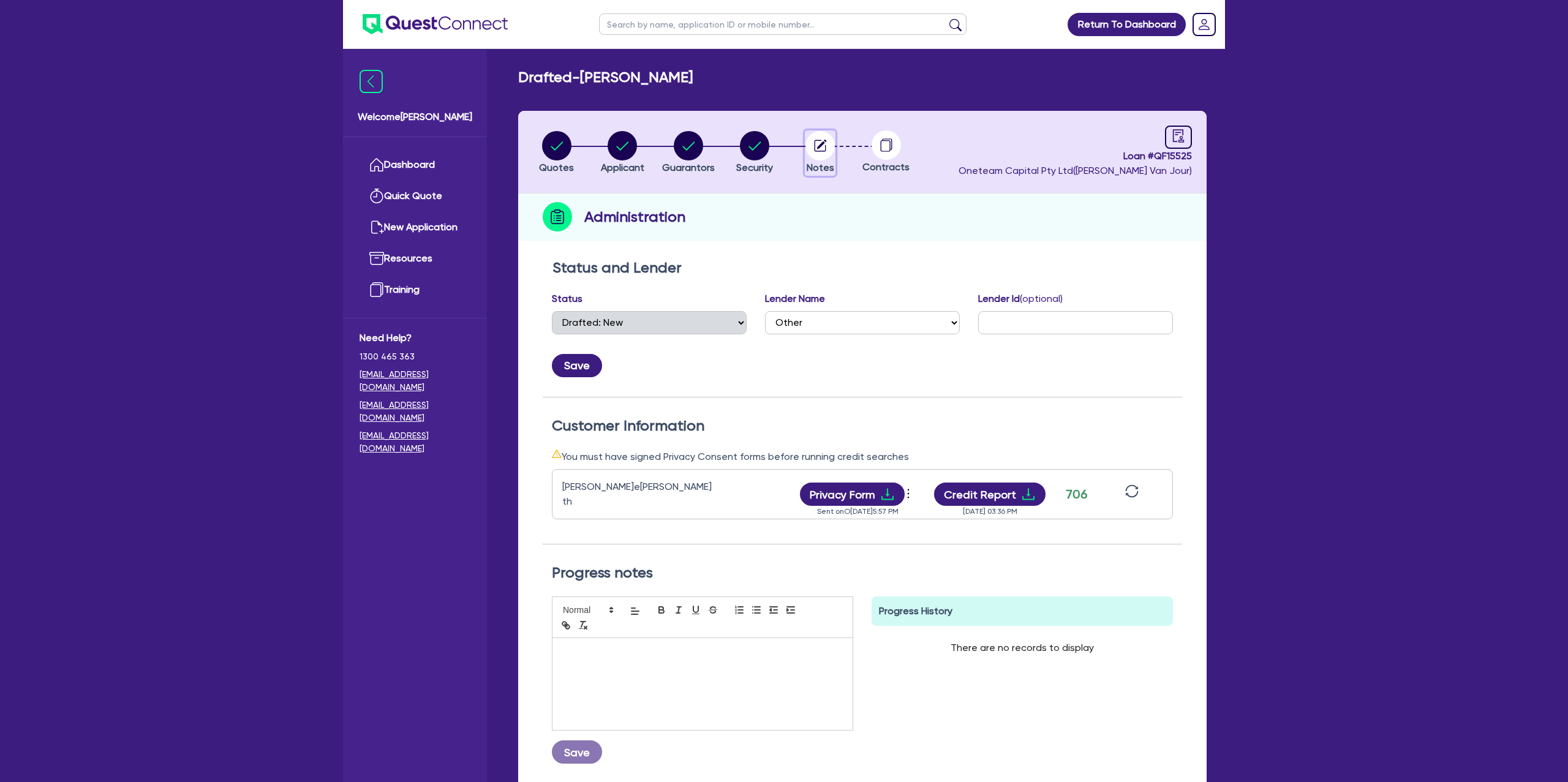
click at [828, 140] on circle "button" at bounding box center [820, 145] width 30 height 30
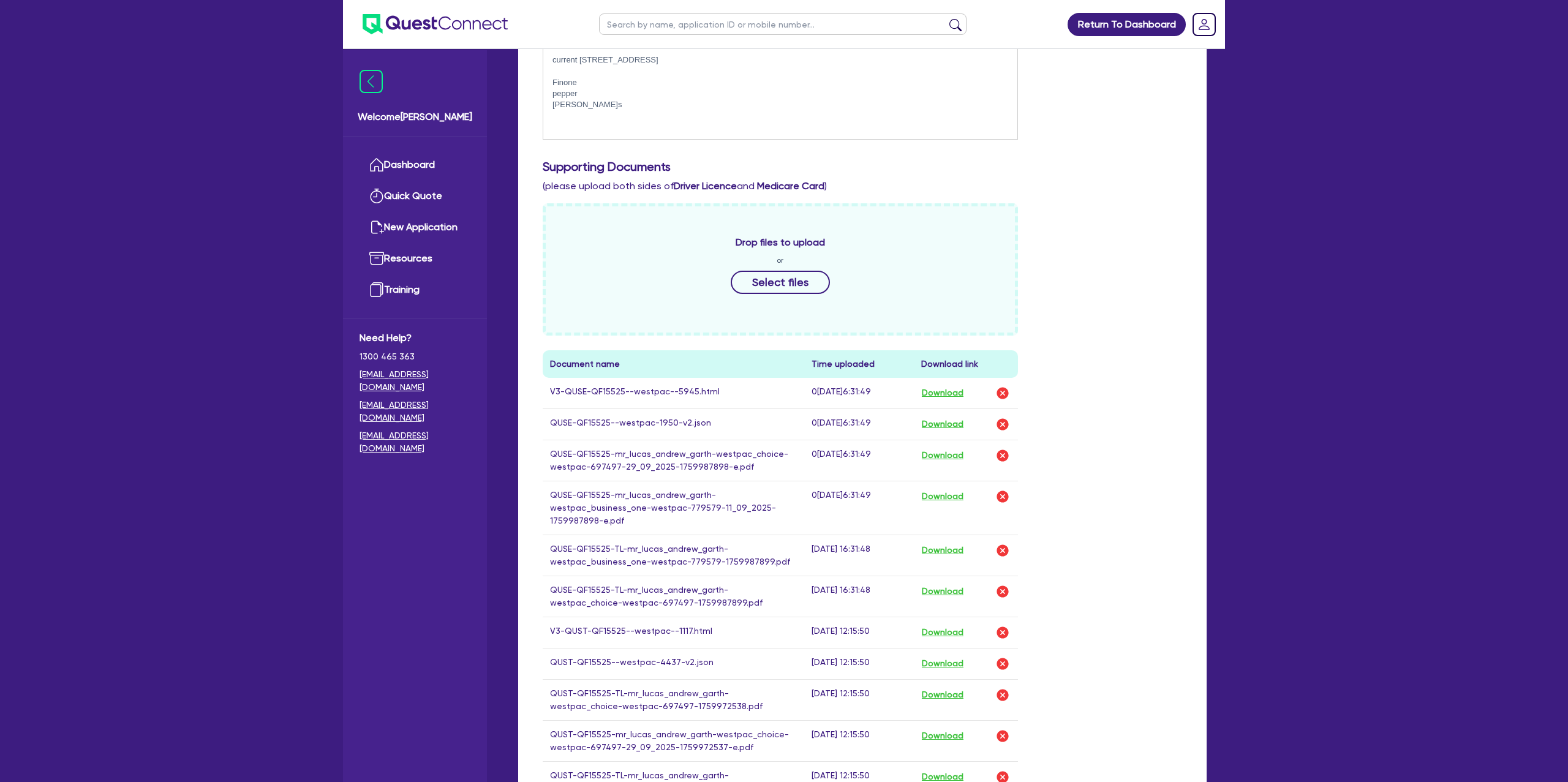
scroll to position [288, 0]
click at [939, 392] on button "Download" at bounding box center [943, 392] width 43 height 16
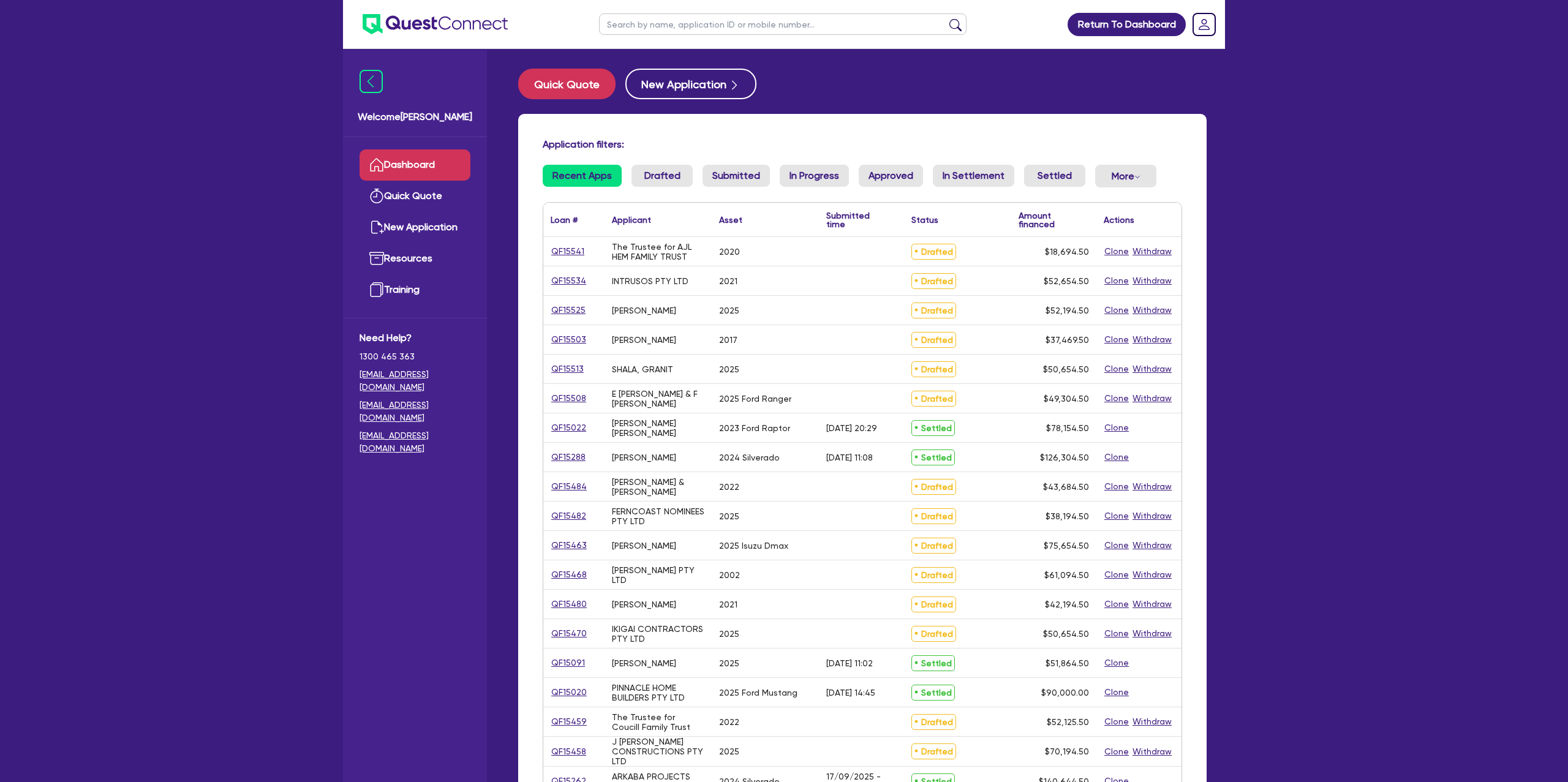
click at [675, 27] on input "text" at bounding box center [782, 24] width 367 height 21
type input "nick"
click at [946, 18] on button "submit" at bounding box center [955, 26] width 19 height 17
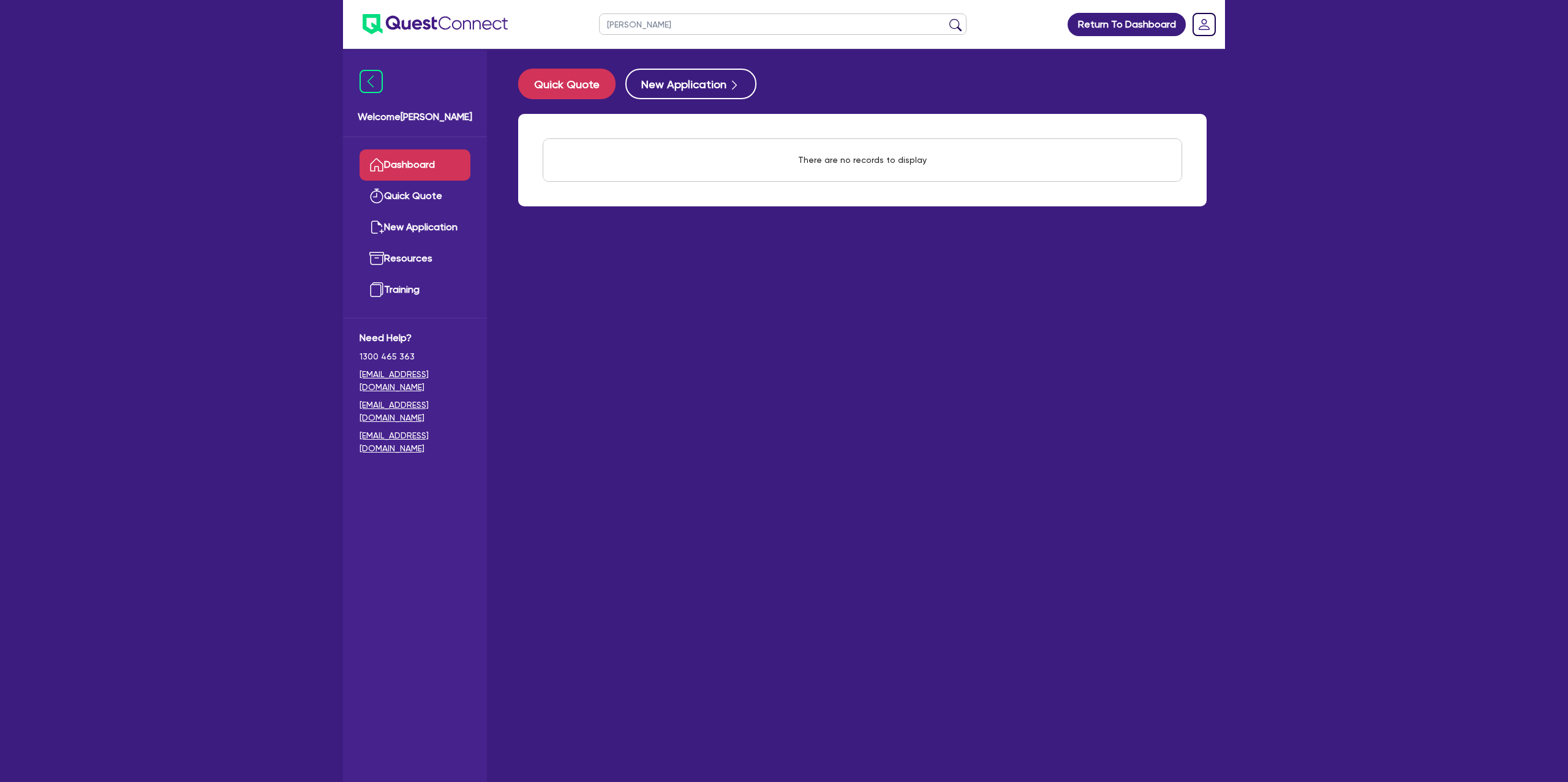
click at [670, 18] on input "nick" at bounding box center [782, 24] width 367 height 21
type input "holas"
click at [946, 18] on button "submit" at bounding box center [955, 26] width 19 height 17
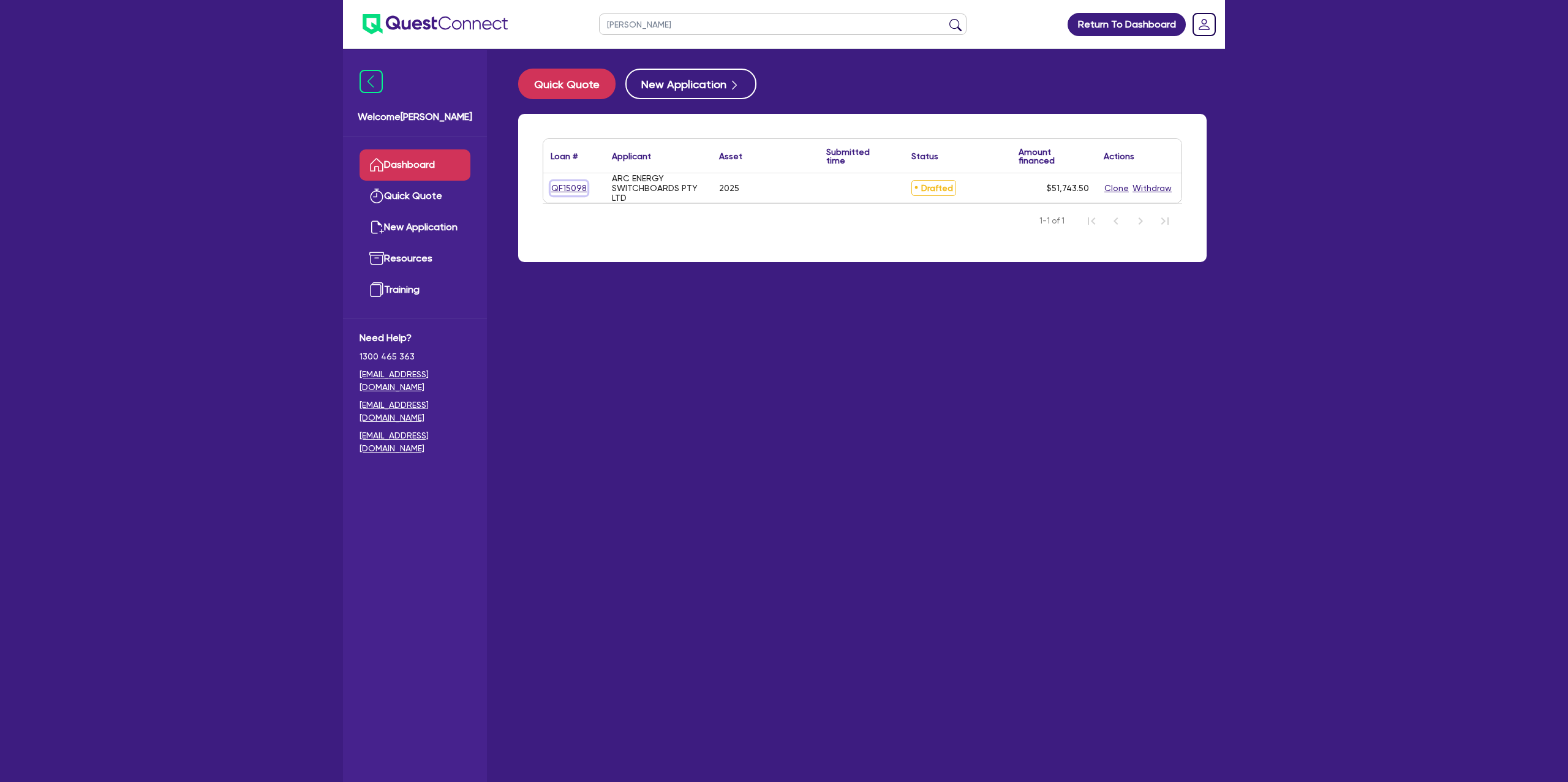
click at [566, 187] on link "QF15098" at bounding box center [569, 188] width 36 height 14
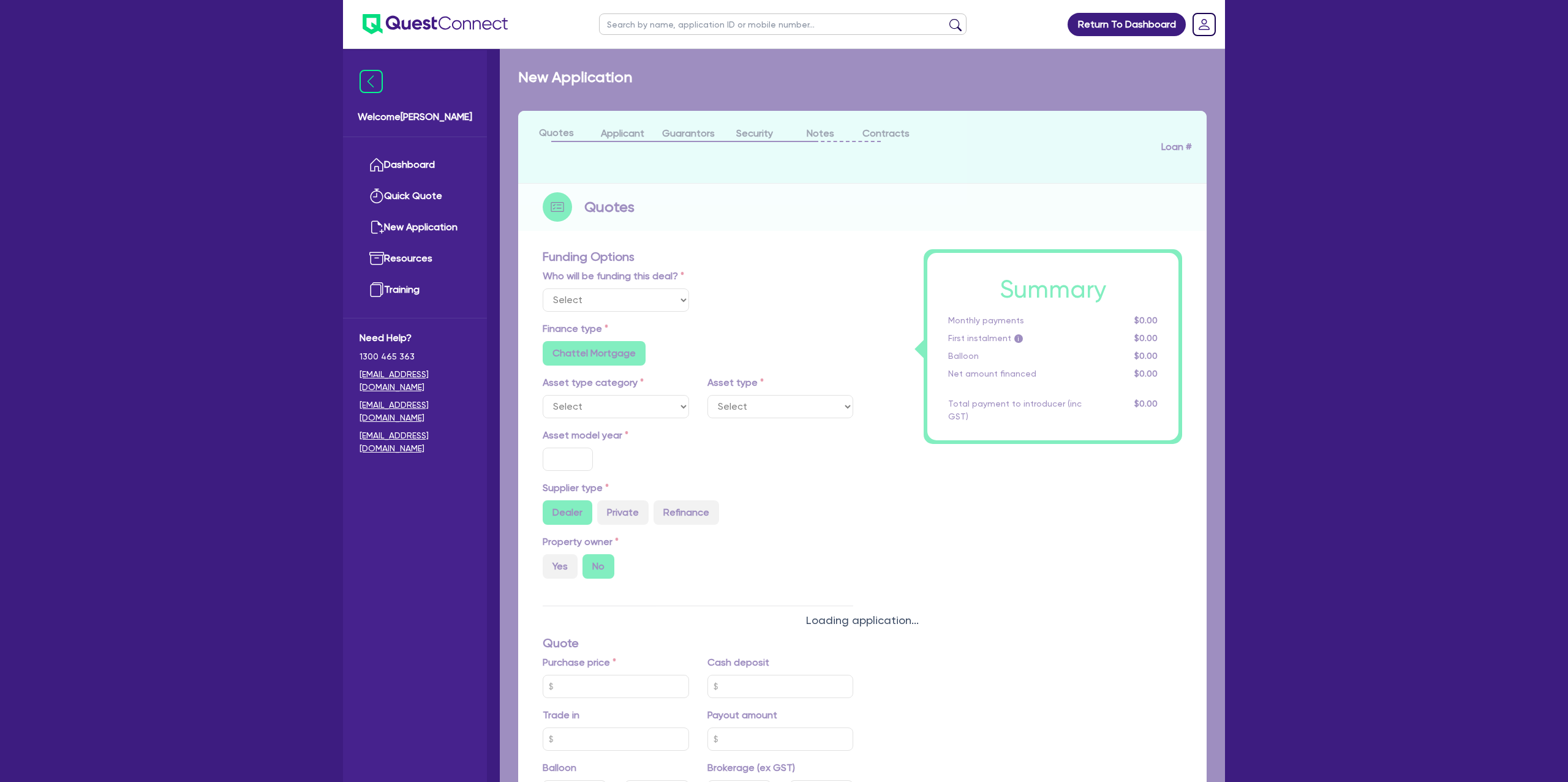
select select "CARS_AND_LIGHT_TRUCKS"
type input "2025"
type input "50,000"
type input "30"
type input "15,000"
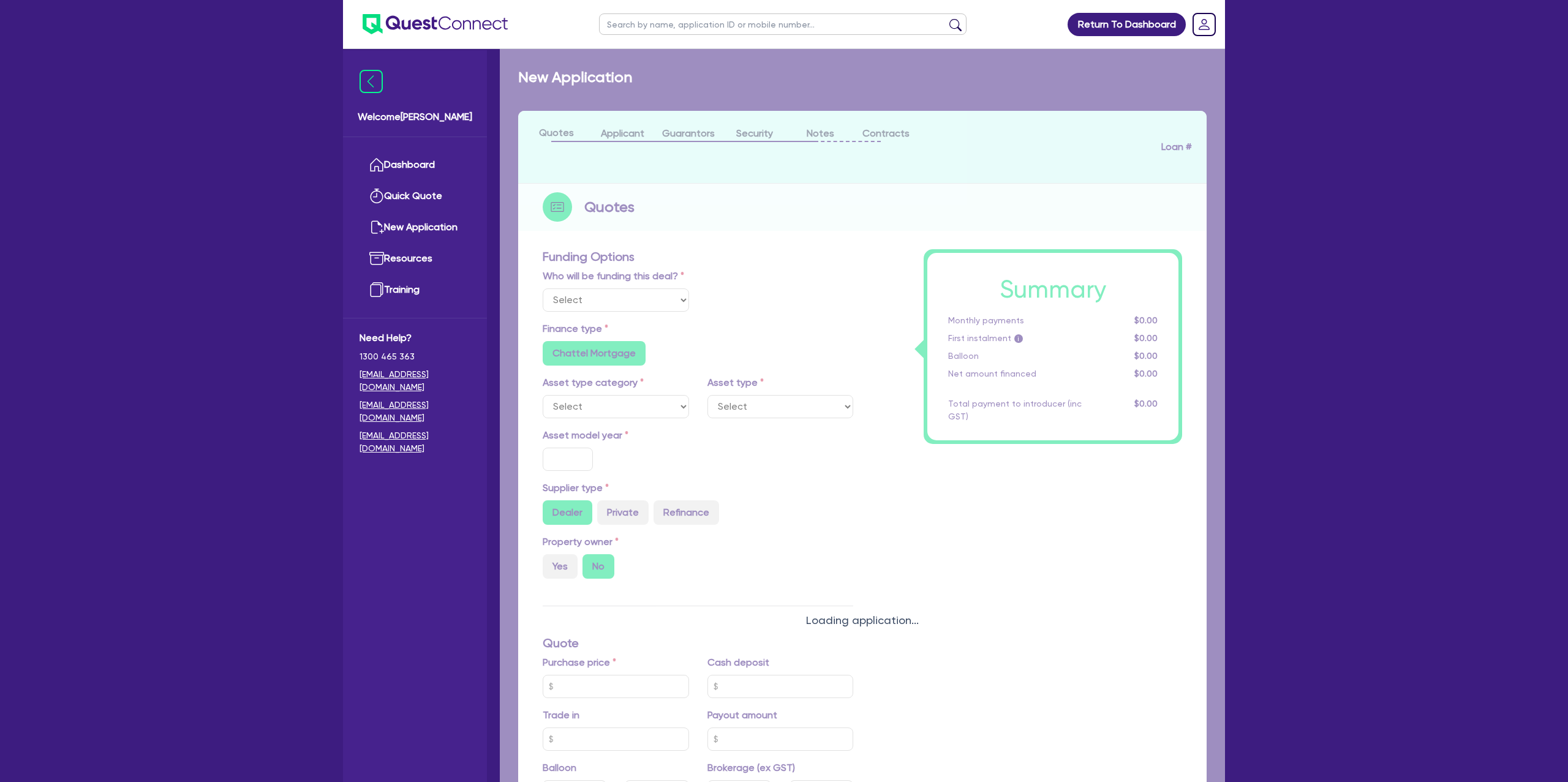
type input "2"
type input "1,034.87"
radio input "false"
type input "12.99"
radio input "false"
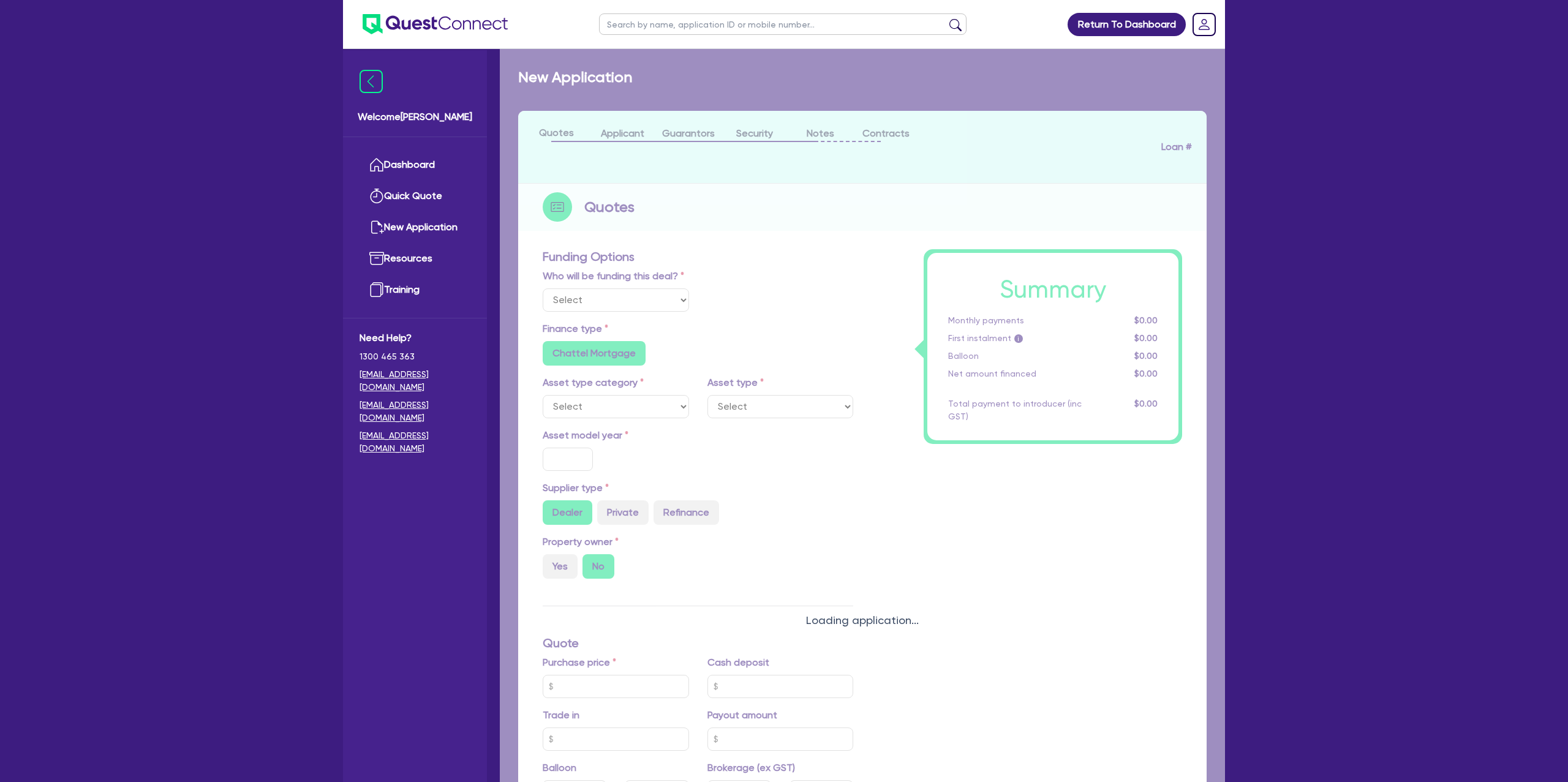
type input "990"
radio input "true"
select select "PASSENGER_VEHICLES"
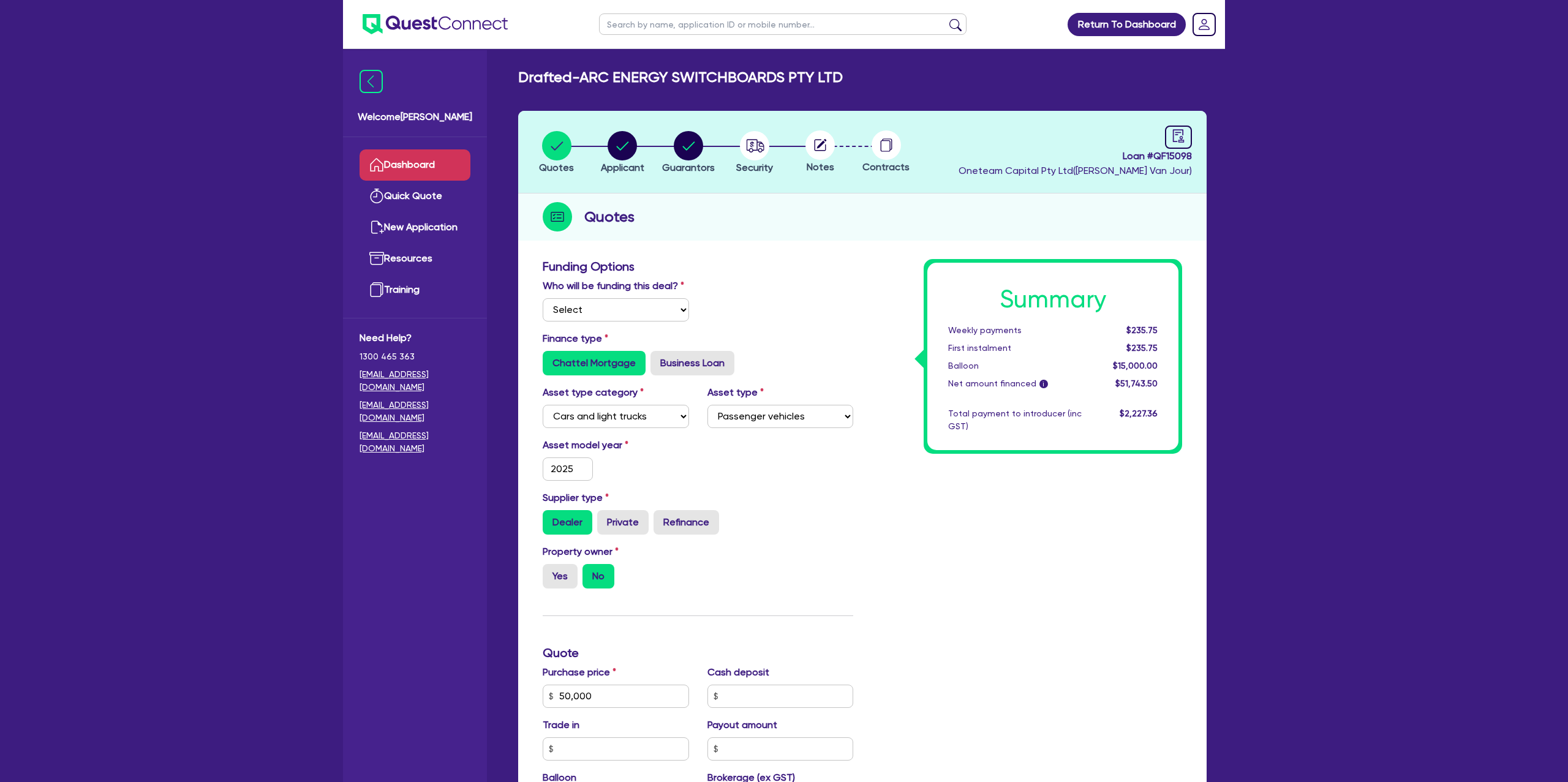
click at [409, 167] on link "Dashboard" at bounding box center [415, 165] width 111 height 31
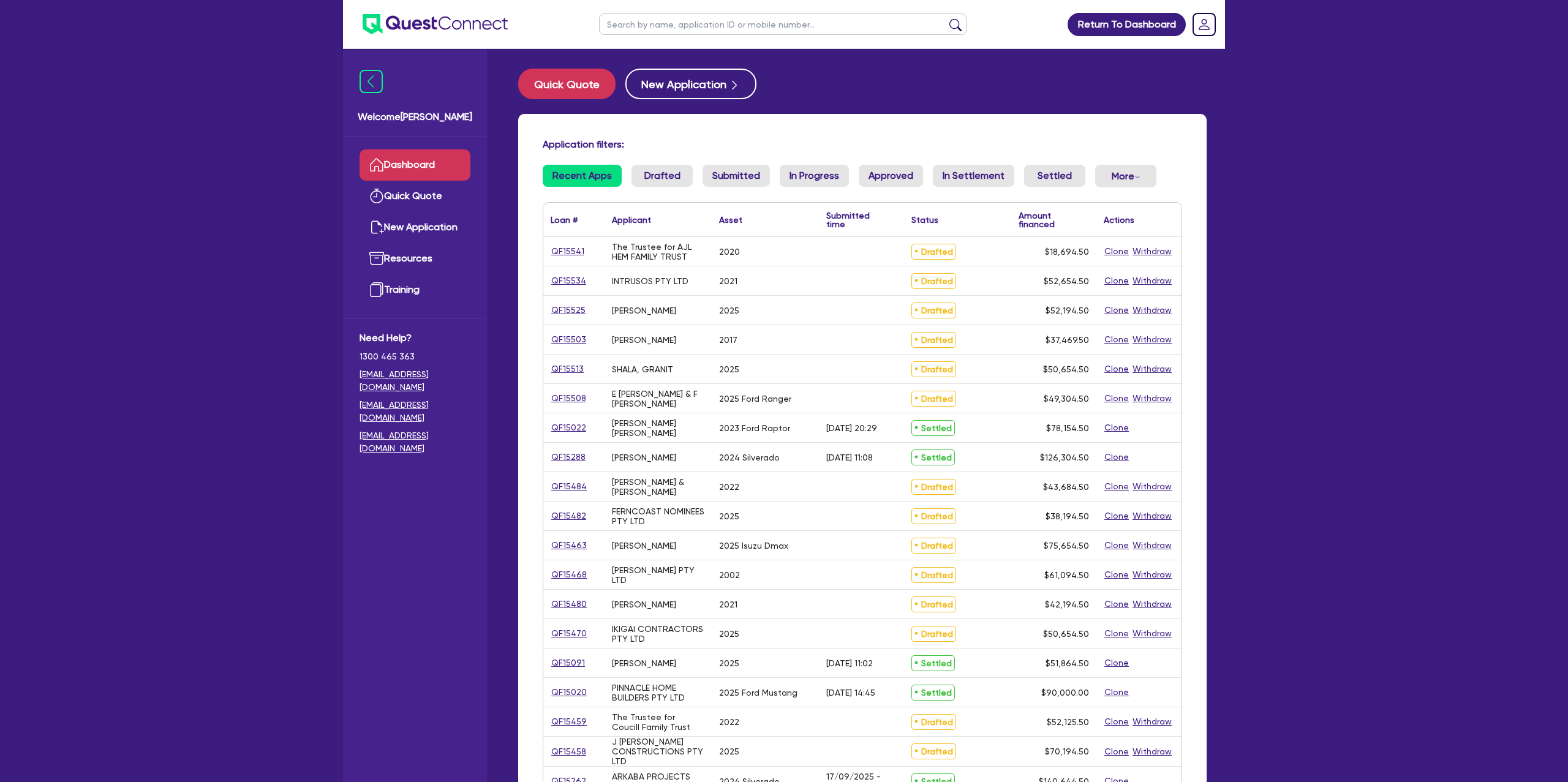
click at [696, 30] on input "text" at bounding box center [782, 24] width 367 height 21
type input "jansen"
click at [946, 18] on button "submit" at bounding box center [955, 26] width 19 height 17
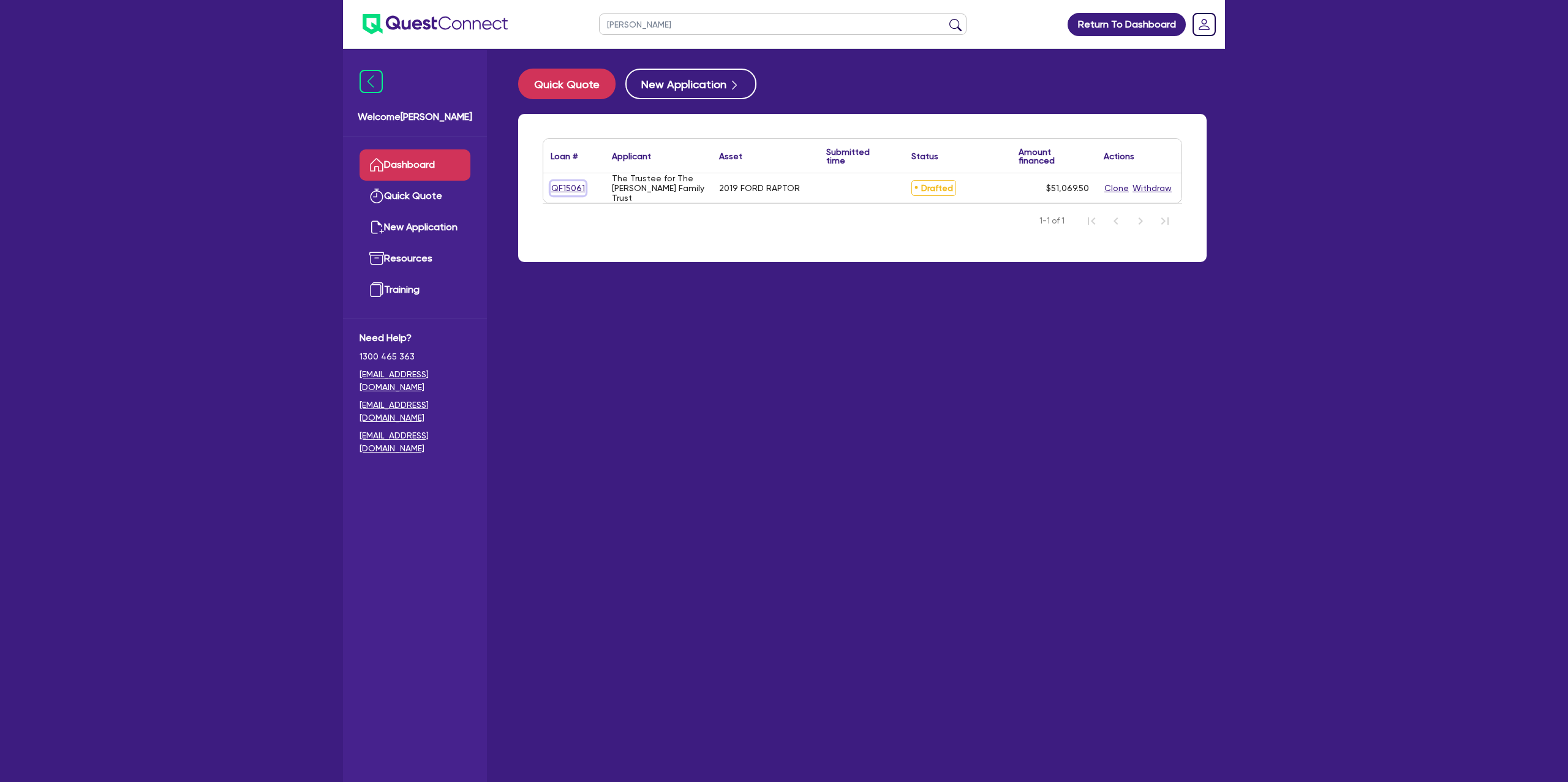
click at [578, 184] on link "QF15061" at bounding box center [569, 188] width 35 height 14
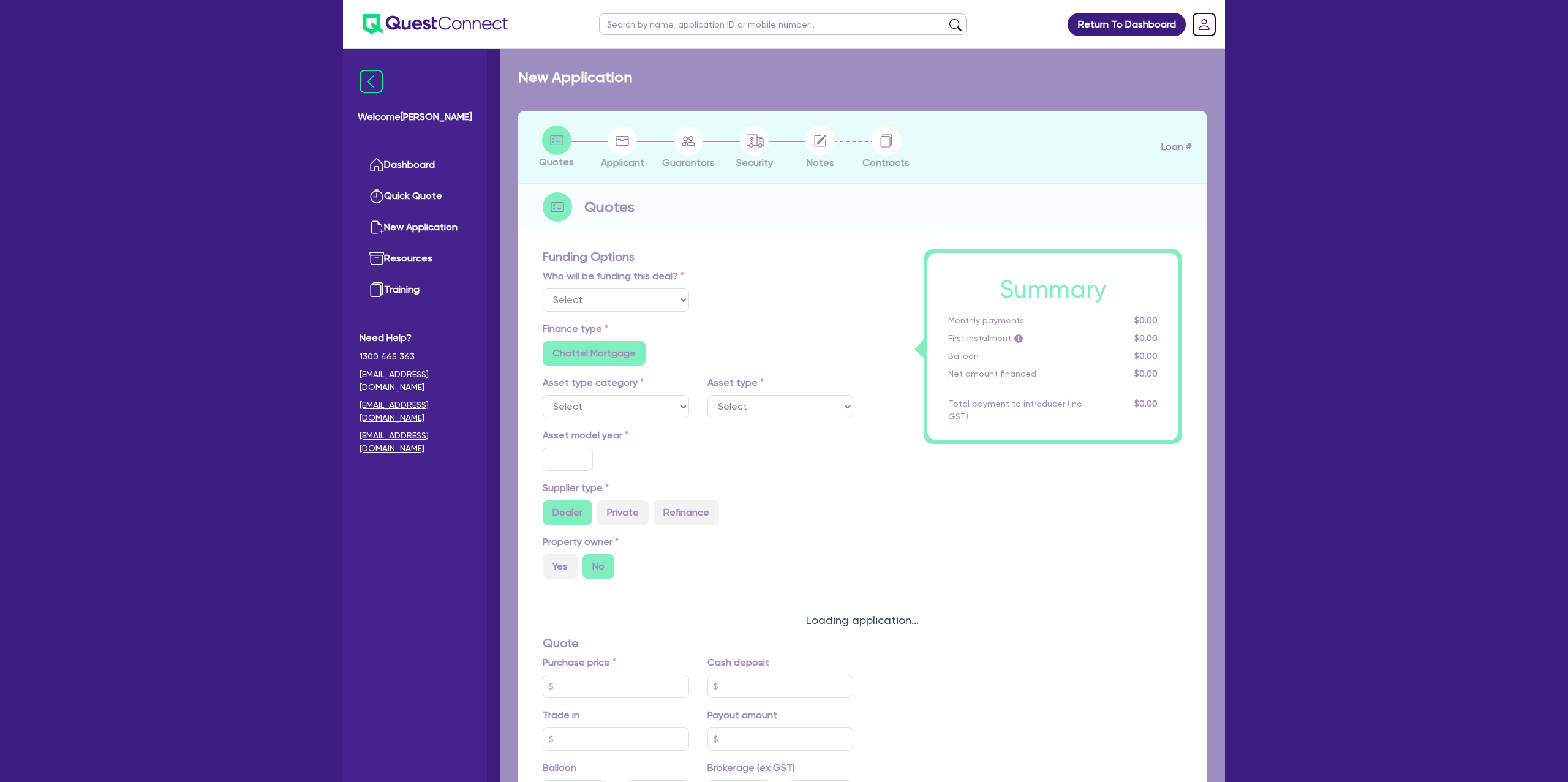
select select "CARS_AND_LIGHT_TRUCKS"
type input "2019"
radio input "true"
type input "49,875"
type input "1,000"
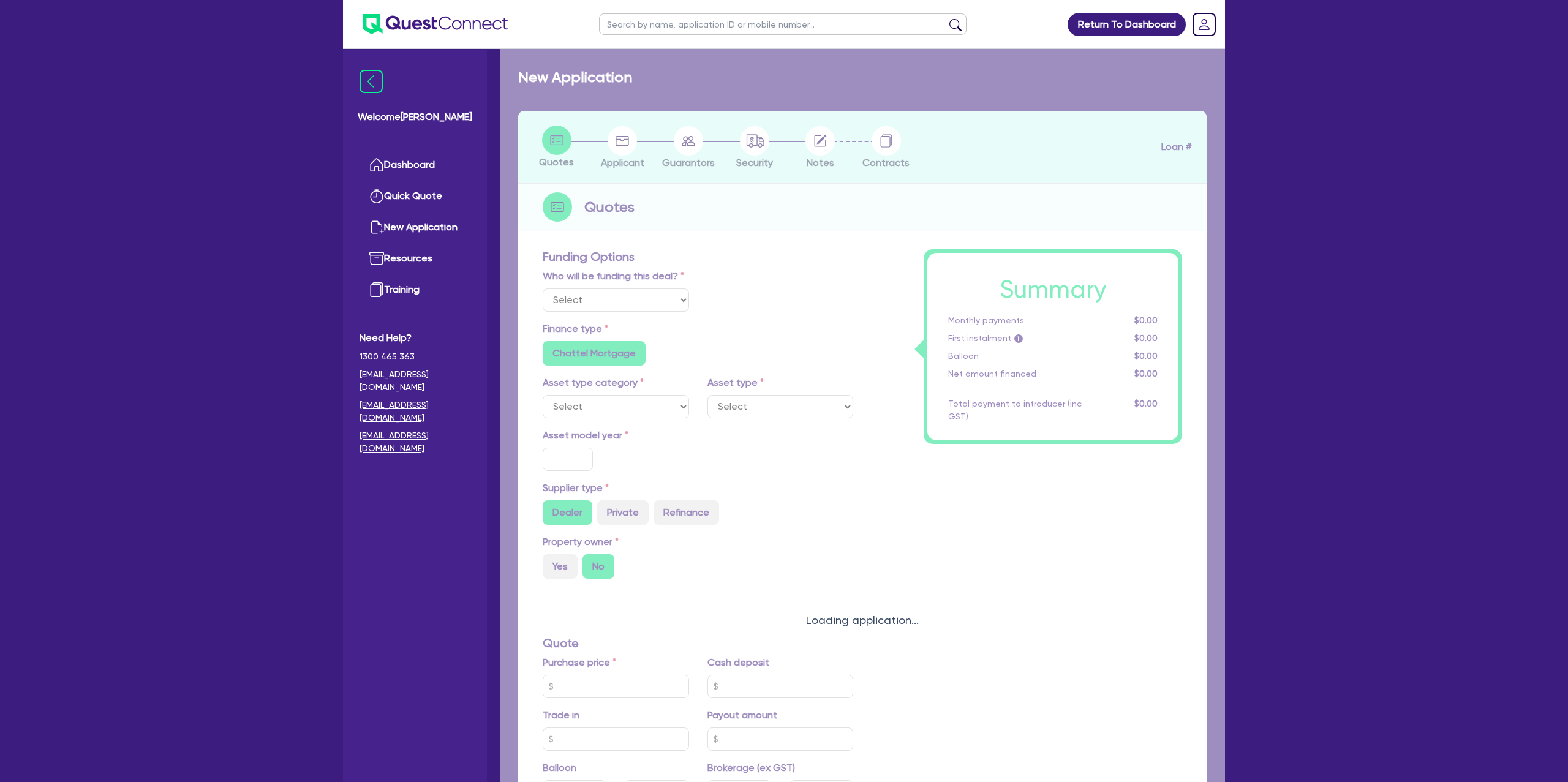
type input "35"
type input "17,456.25"
type input "3"
type input "1,532.09"
radio input "false"
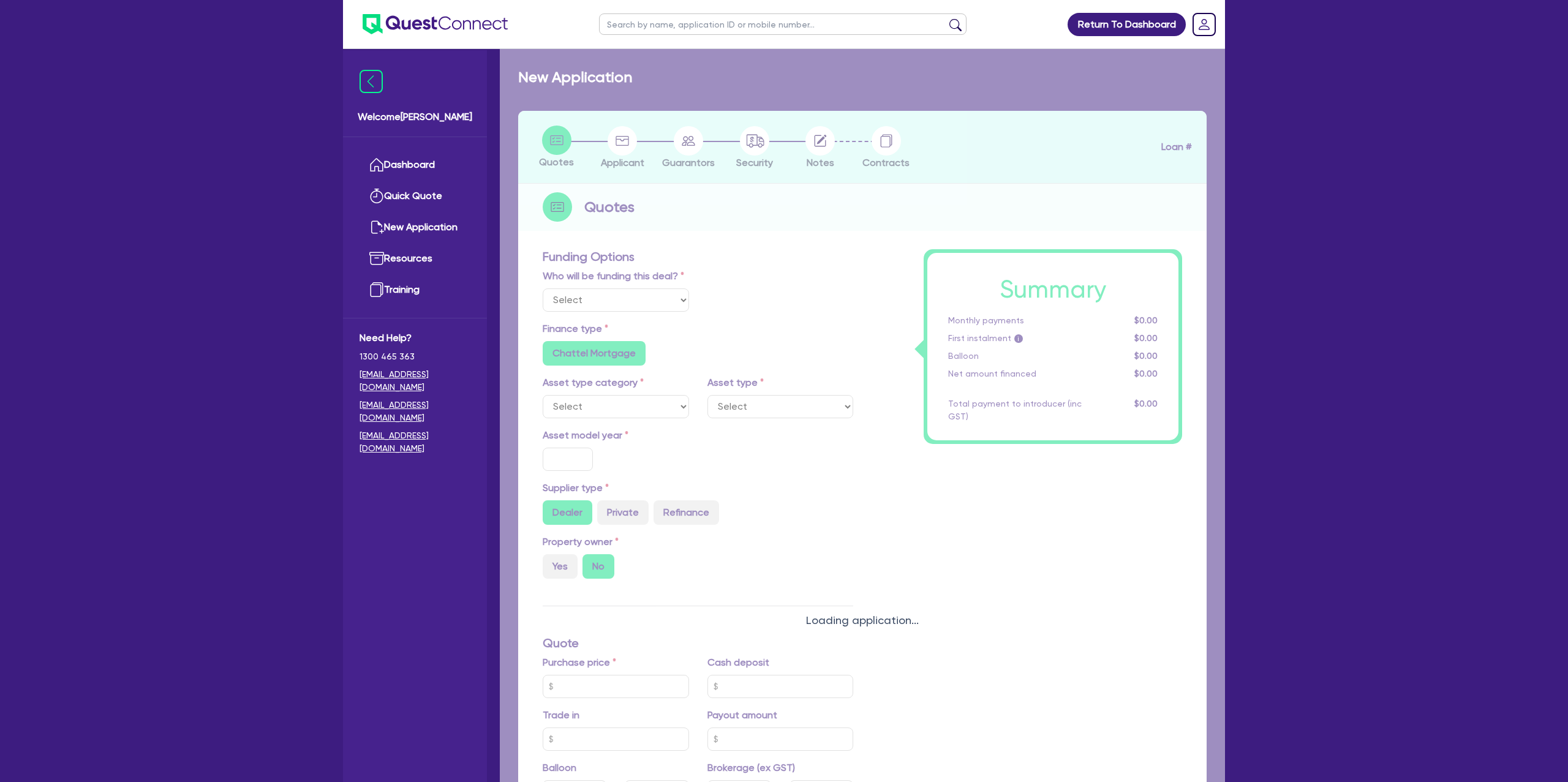
type input "7.49"
radio input "false"
type input "1,400"
radio input "true"
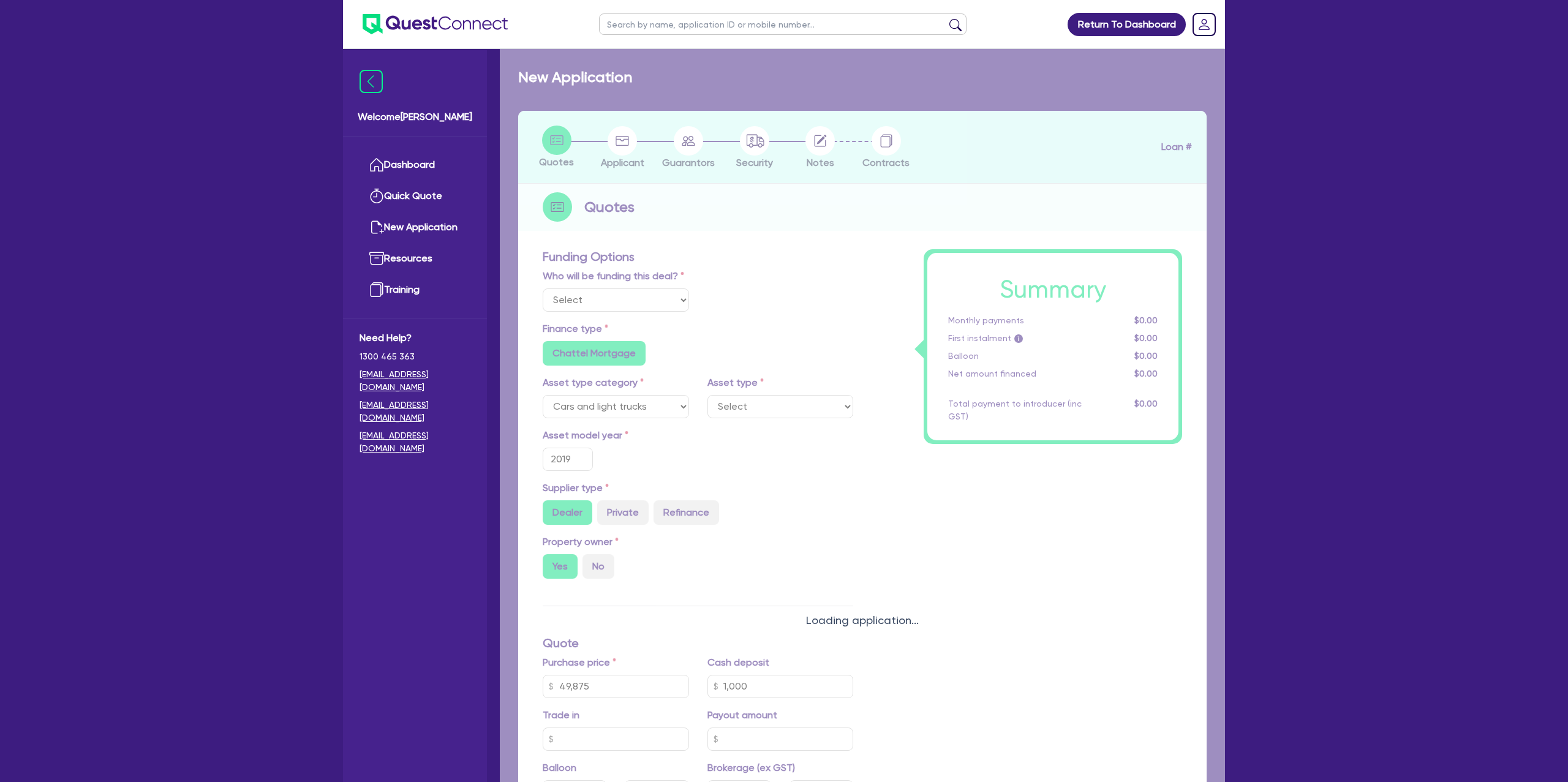
select select "PASSENGER_VEHICLES"
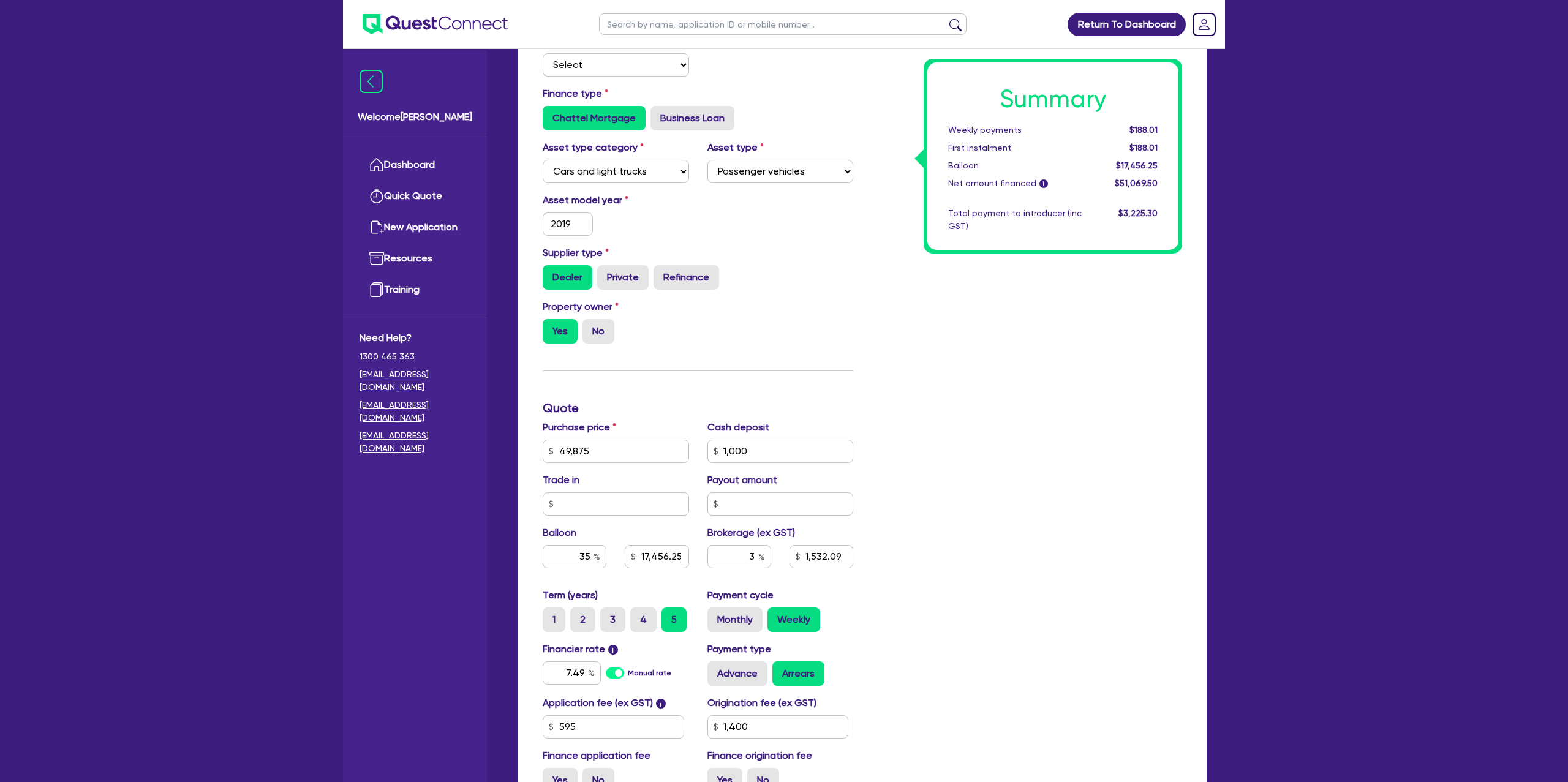
scroll to position [250, 0]
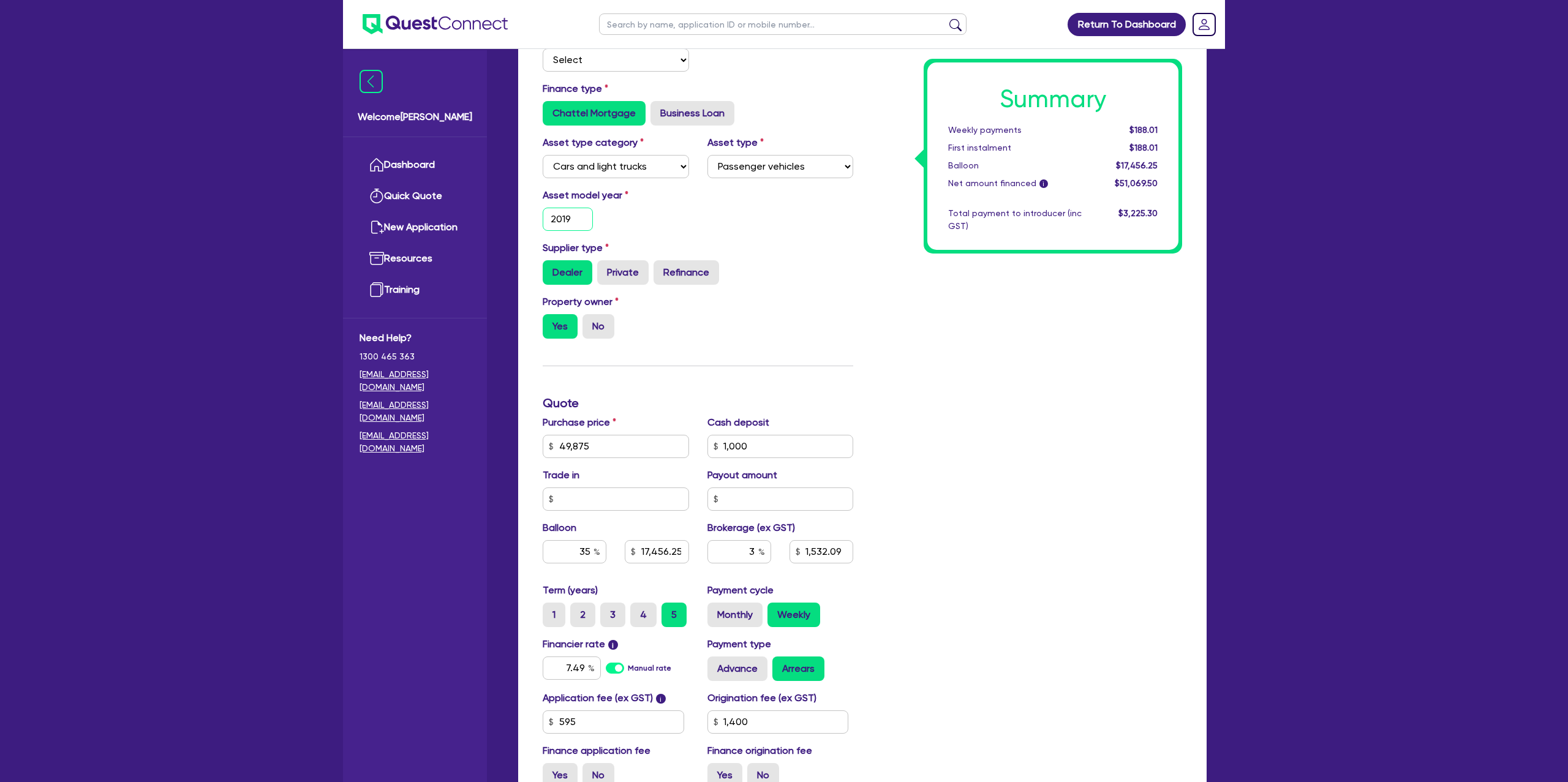
click at [574, 224] on input "2019" at bounding box center [568, 219] width 50 height 23
type input "201"
type input "49,875"
type input "1,000"
type input "17,456.25"
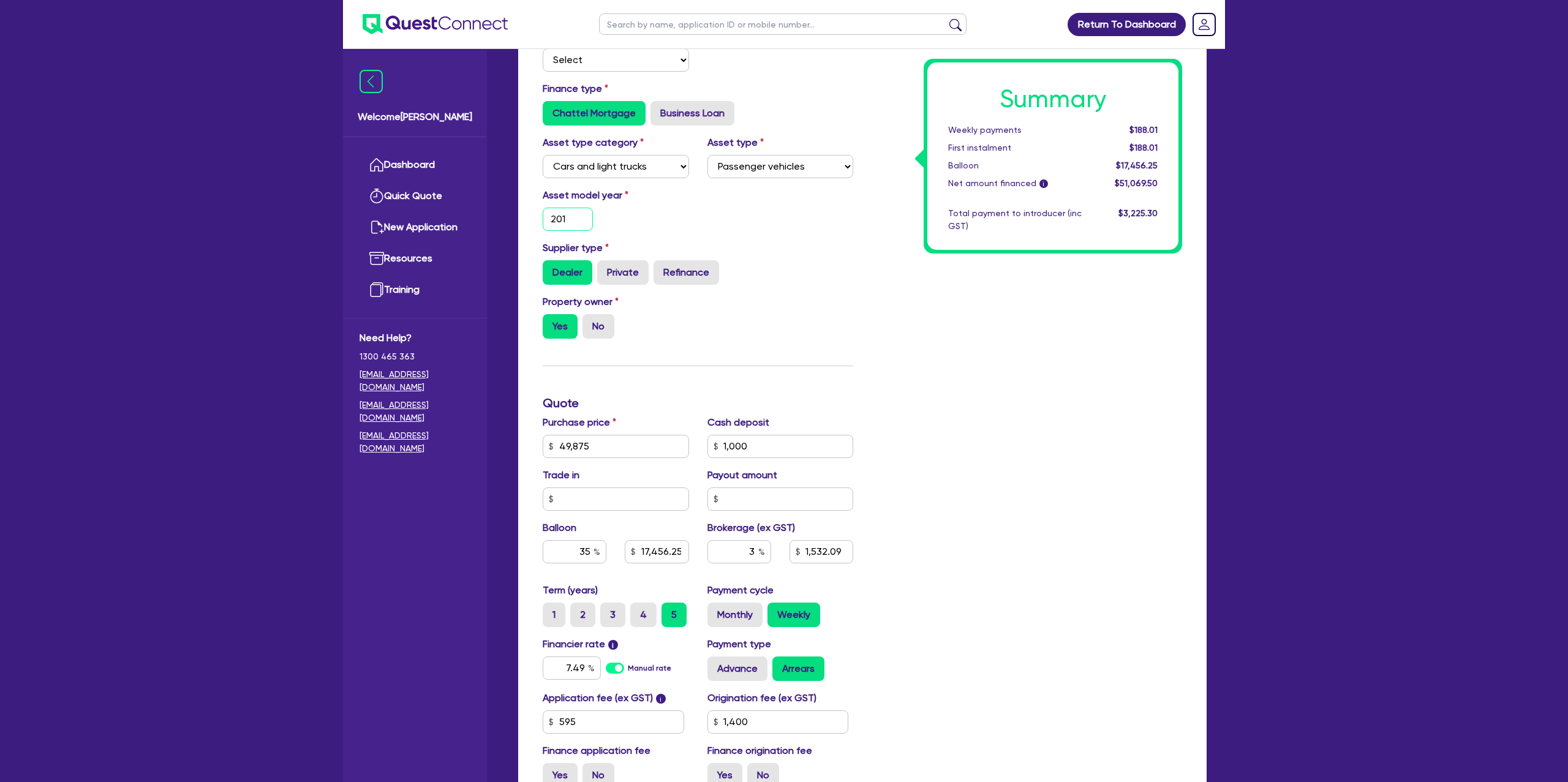
type input "1,532.09"
type input "1,400"
type input "20"
type input "49,875"
type input "1,000"
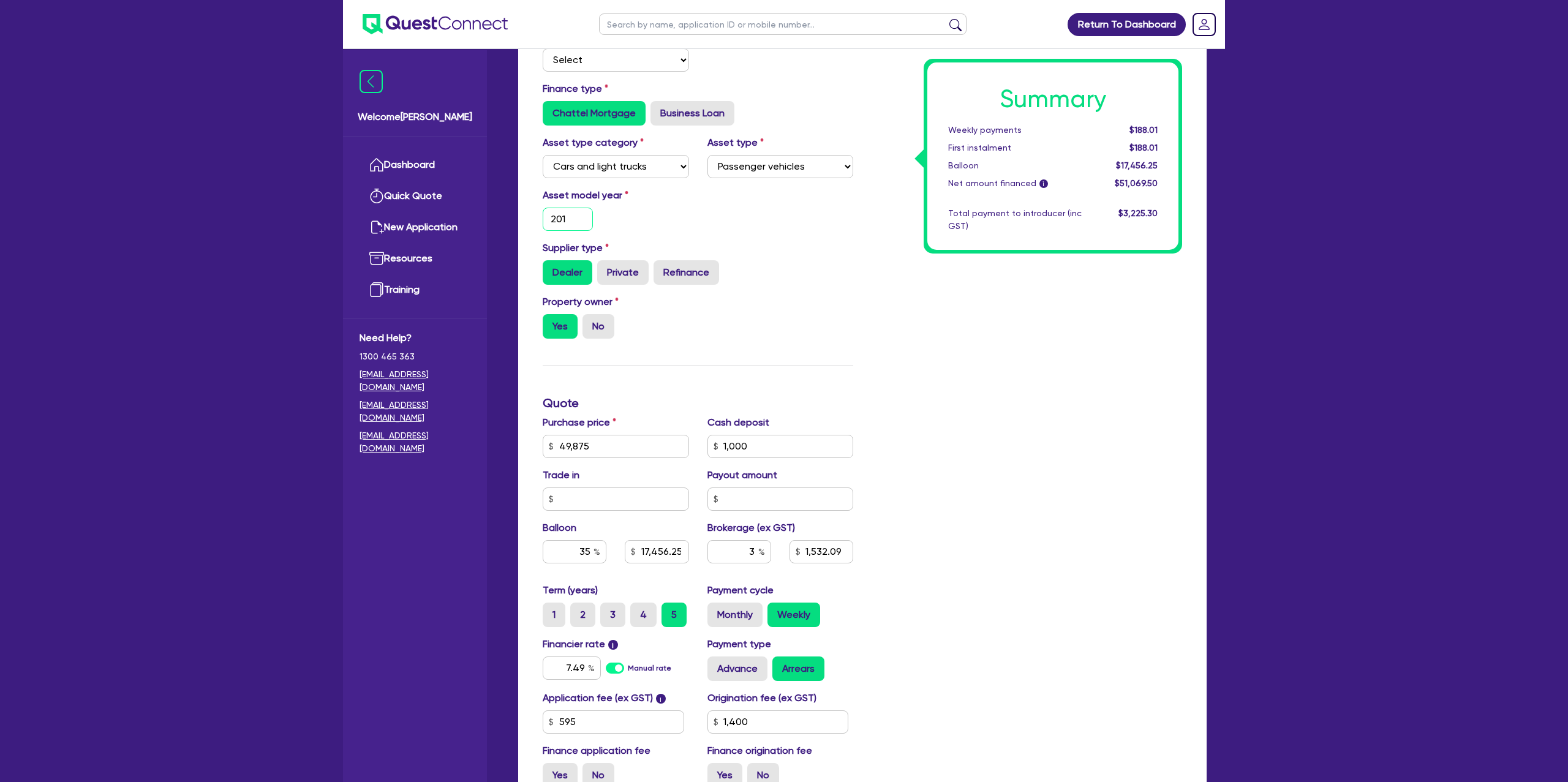
type input "17,456.25"
type input "1,532.09"
type input "1,400"
type input "20"
click at [626, 441] on div "Purchase price 49,875" at bounding box center [616, 436] width 165 height 43
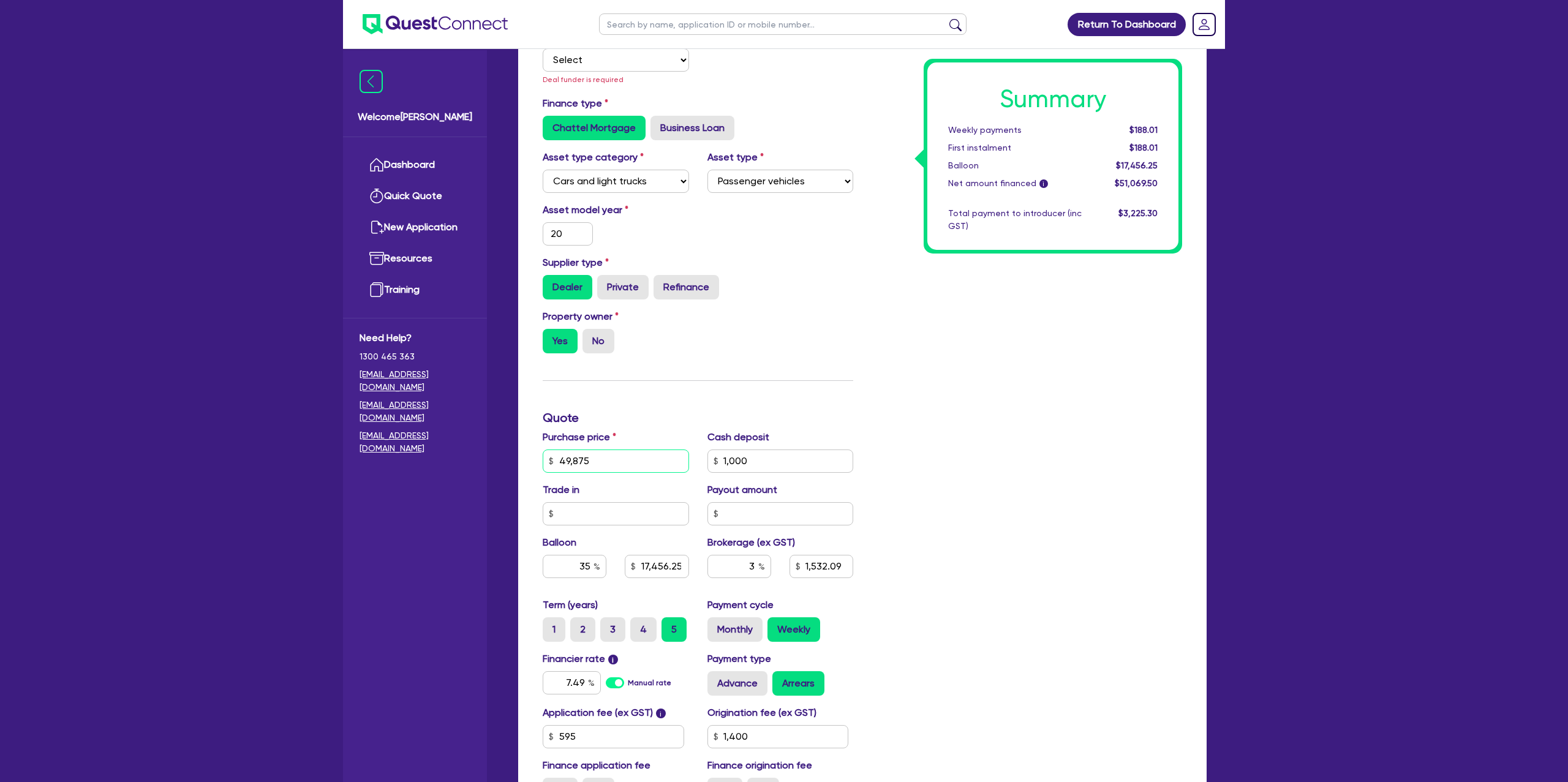
click at [602, 456] on input "49,875" at bounding box center [616, 461] width 147 height 23
type input "4,987"
type input "1,000"
type input "17,456.25"
type input "1,532.09"
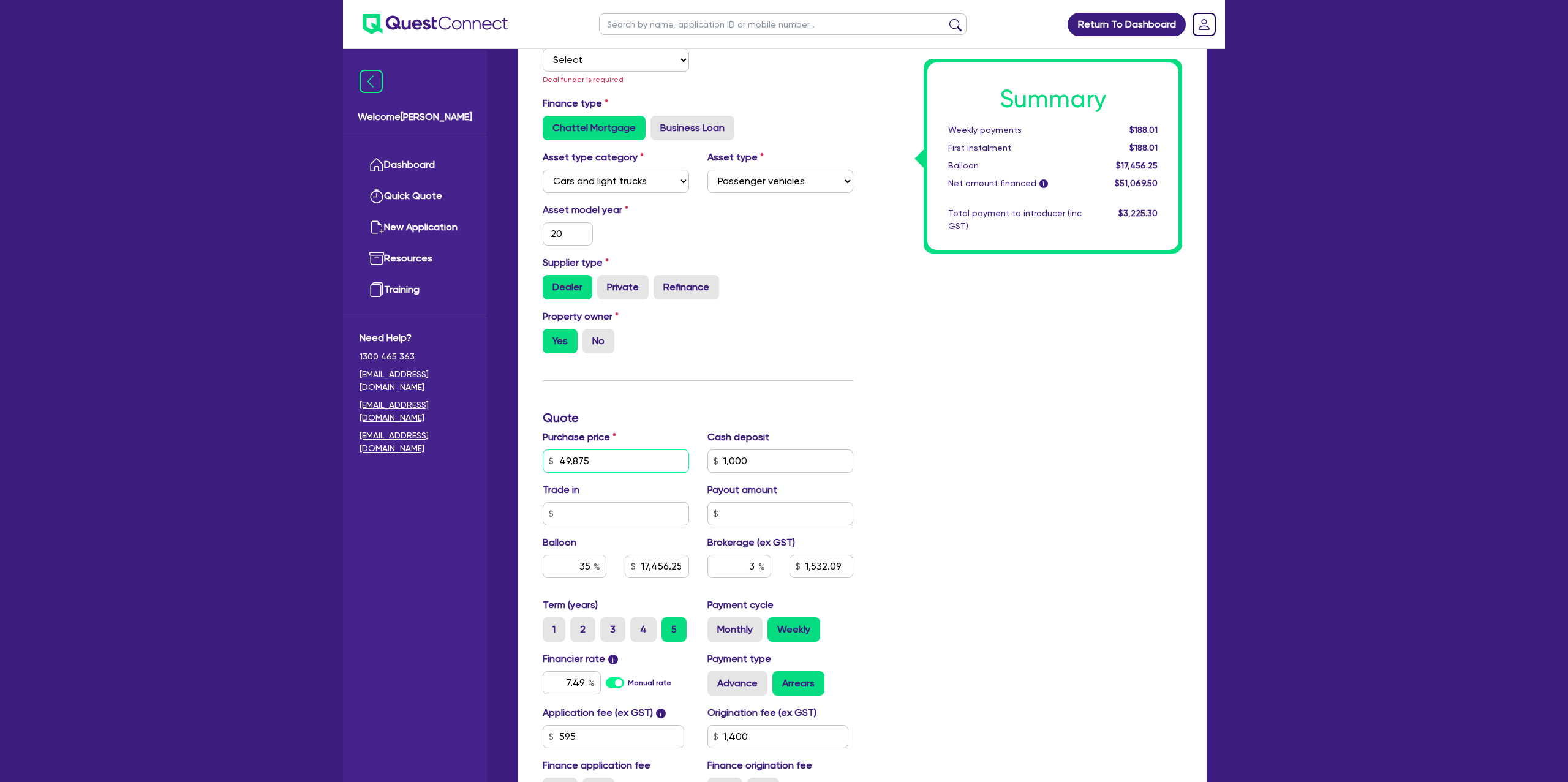
type input "1,400"
type input "498"
type input "1,000"
type input "17,456.25"
type input "1,532.09"
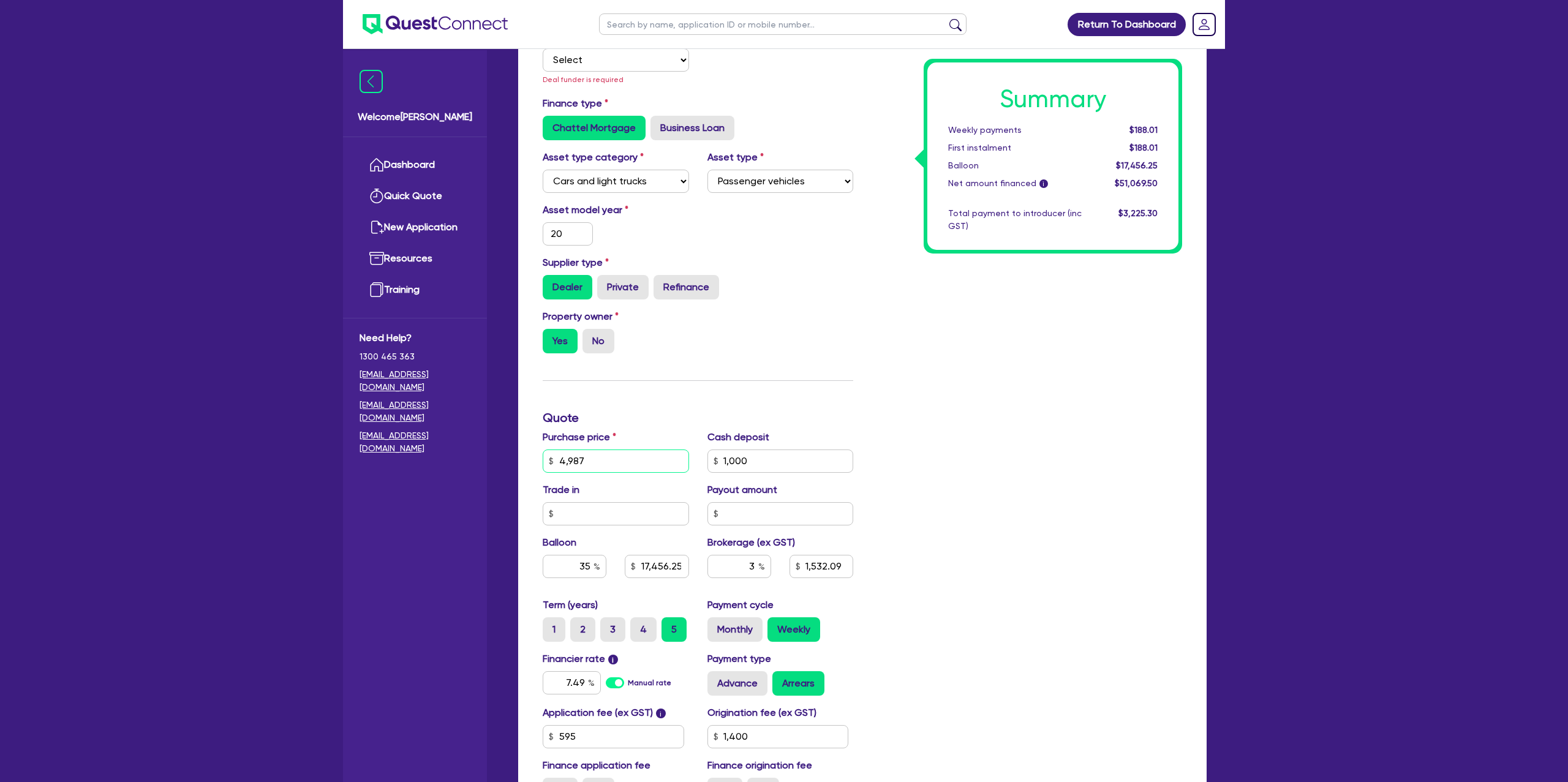
type input "1,400"
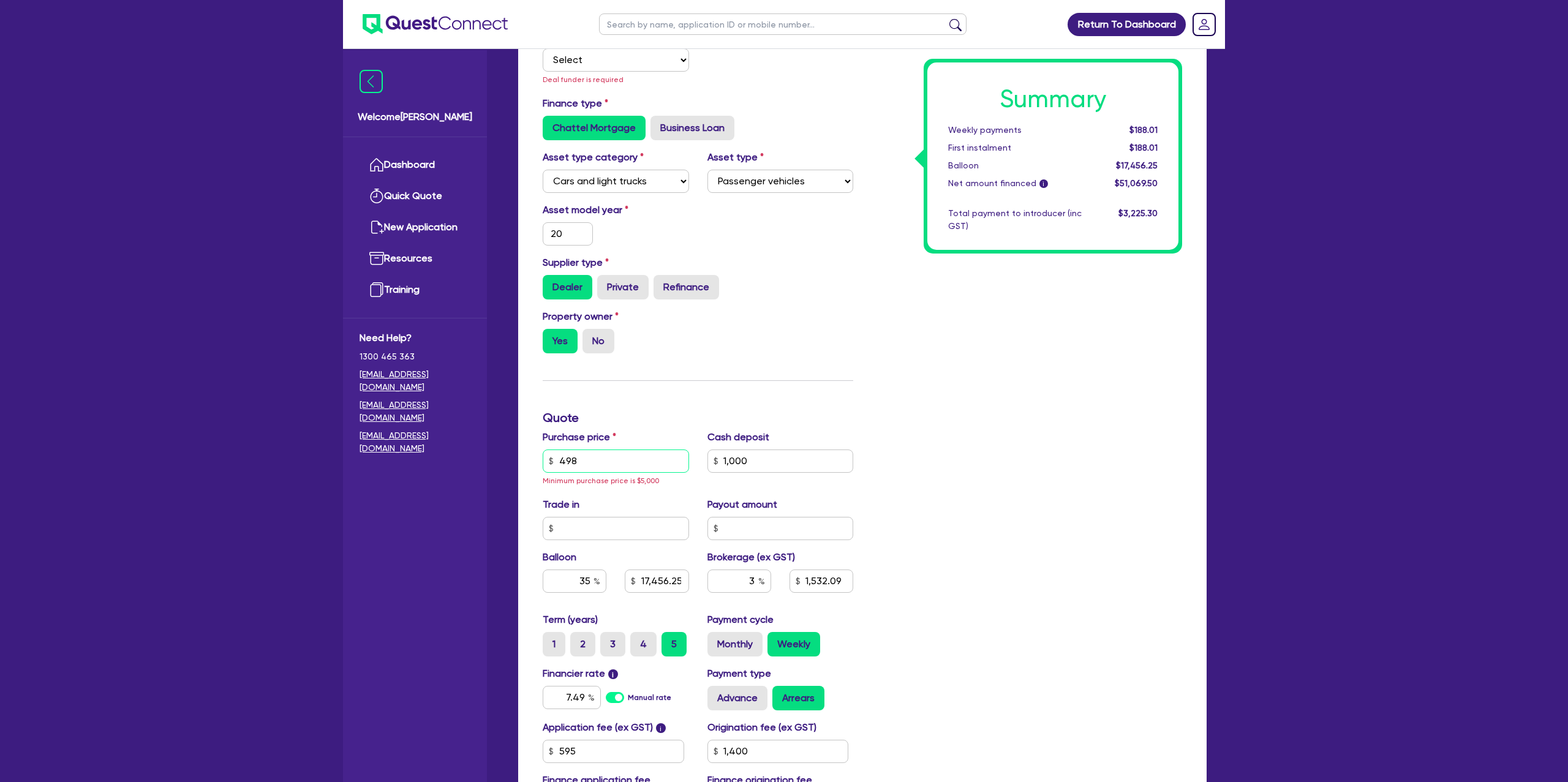
type input "49"
type input "1,000"
type input "17,456.25"
type input "1,532.09"
type input "1,400"
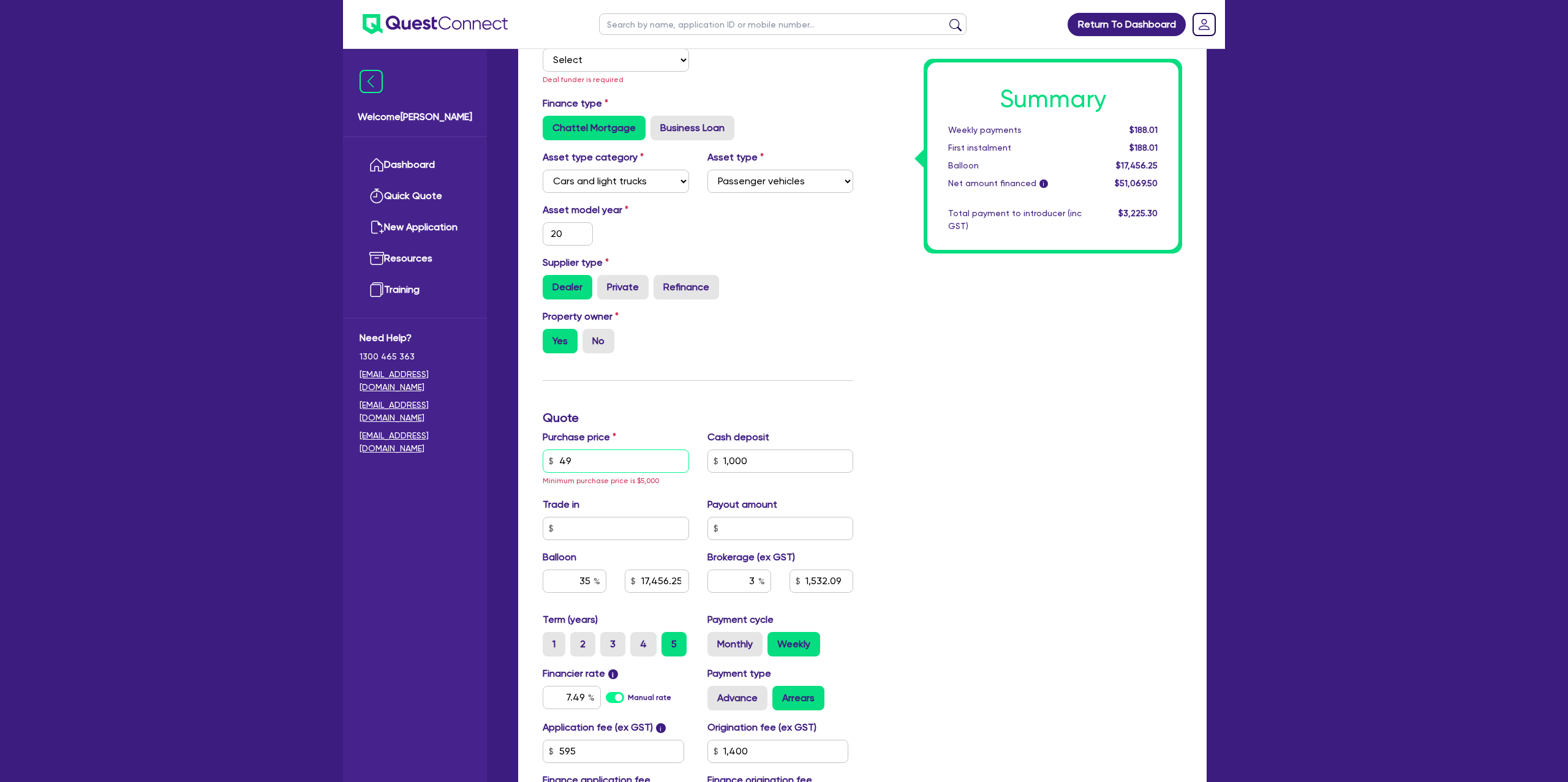
type input "4"
type input "1,000"
type input "17,456.25"
type input "1,532.09"
type input "1,400"
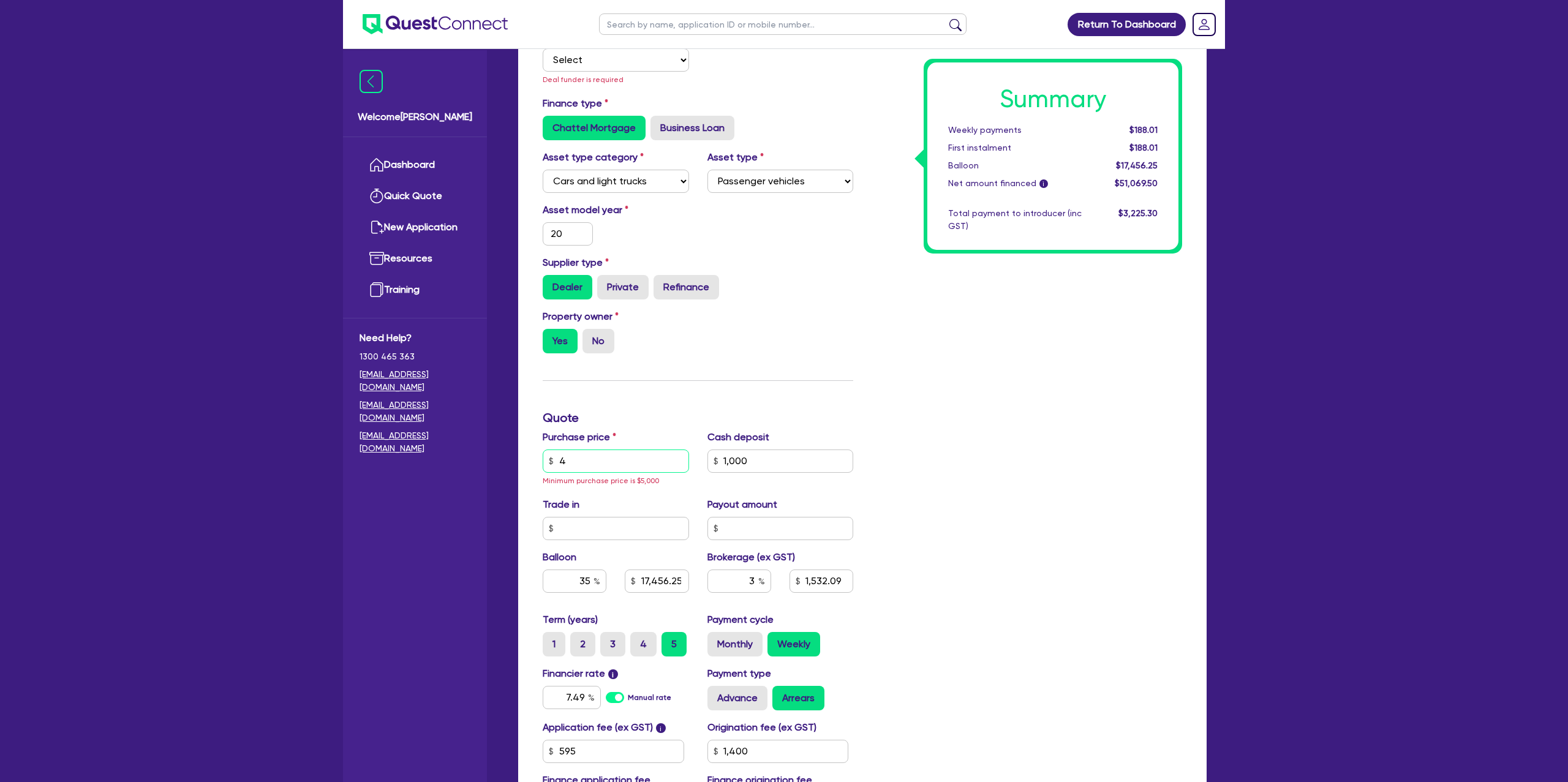
type input "1,000"
type input "17,456.25"
type input "1,532.09"
type input "1,400"
click at [581, 238] on input "20" at bounding box center [568, 234] width 50 height 23
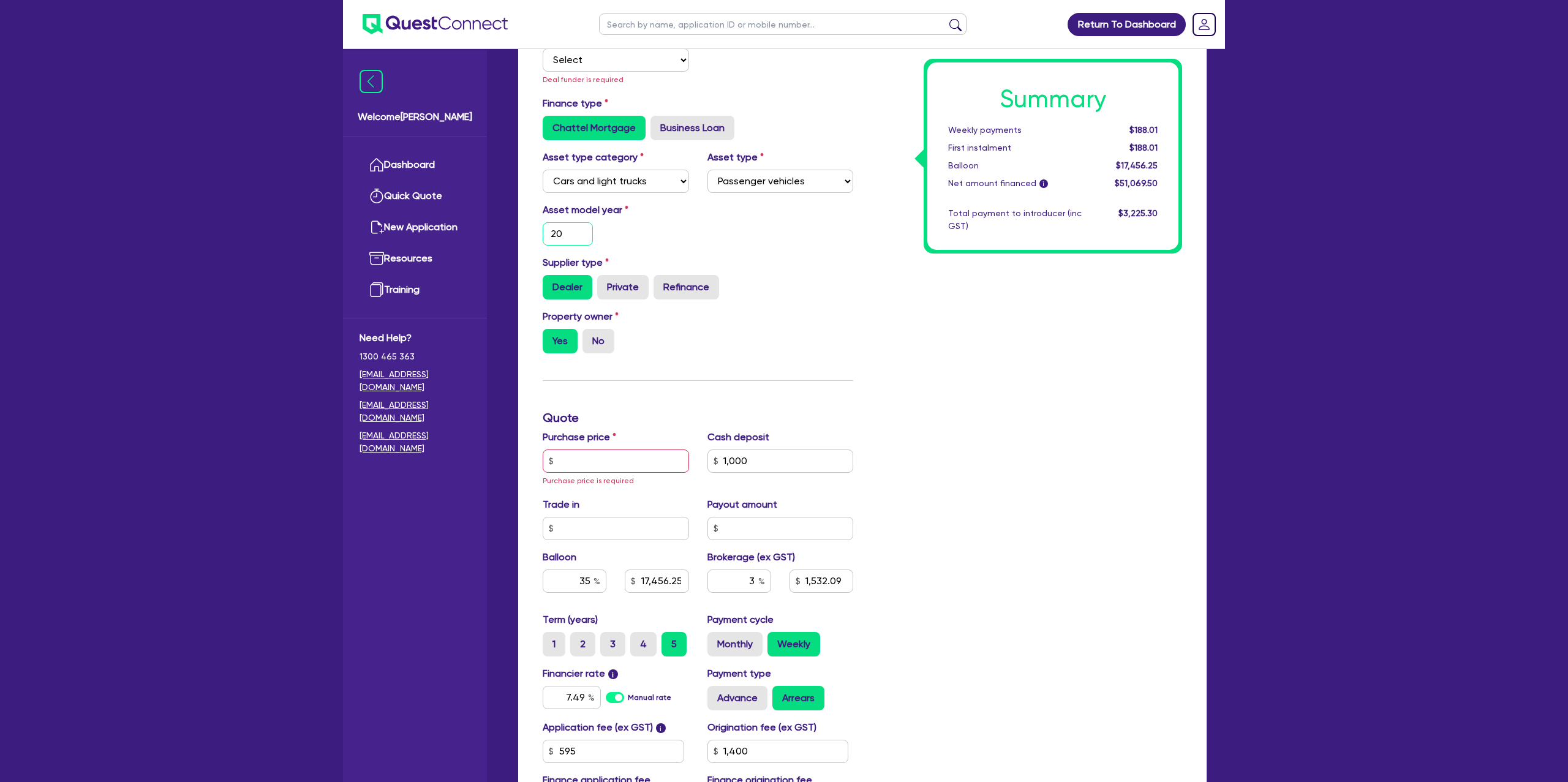
type input "201"
type input "1,000"
type input "17,456.25"
type input "1,532.09"
type input "1,400"
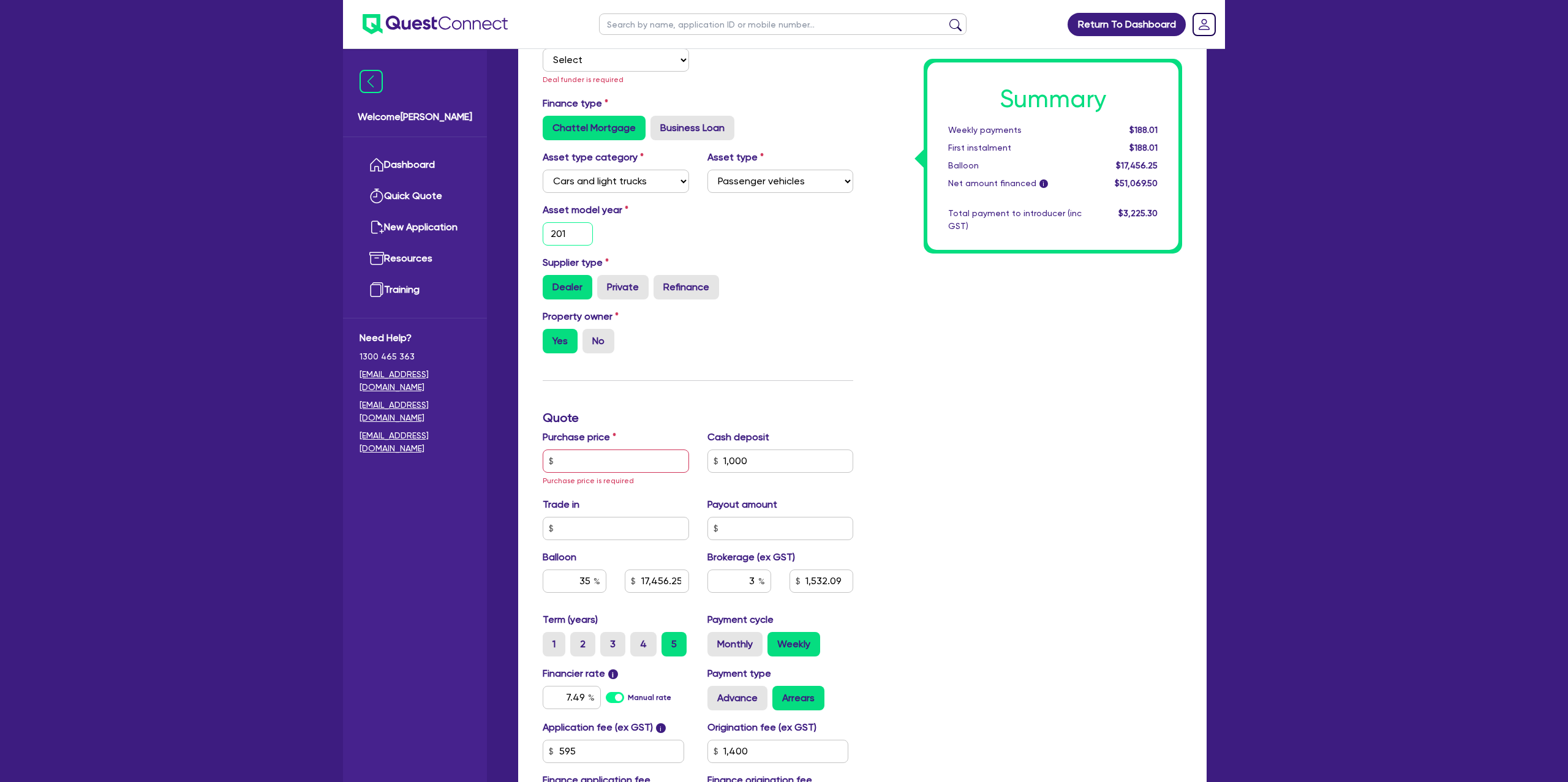
type input "2019"
type input "1,000"
type input "17,456.25"
type input "1,532.09"
type input "1,400"
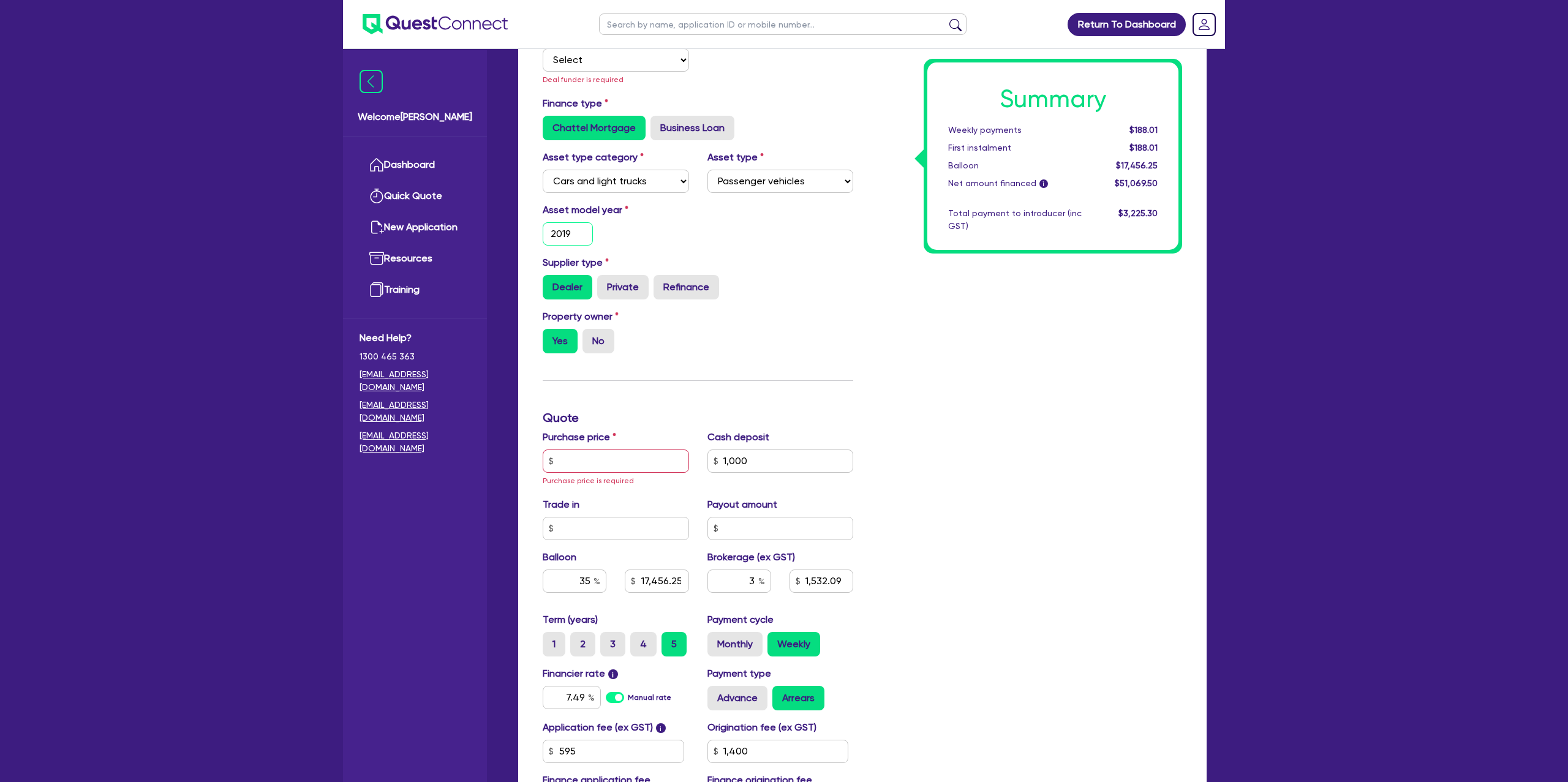
type input "2019"
click at [902, 329] on div "Summary Weekly payments $188.01 First instalment $188.01 Balloon $17,456.25 Net…" at bounding box center [1026, 418] width 329 height 817
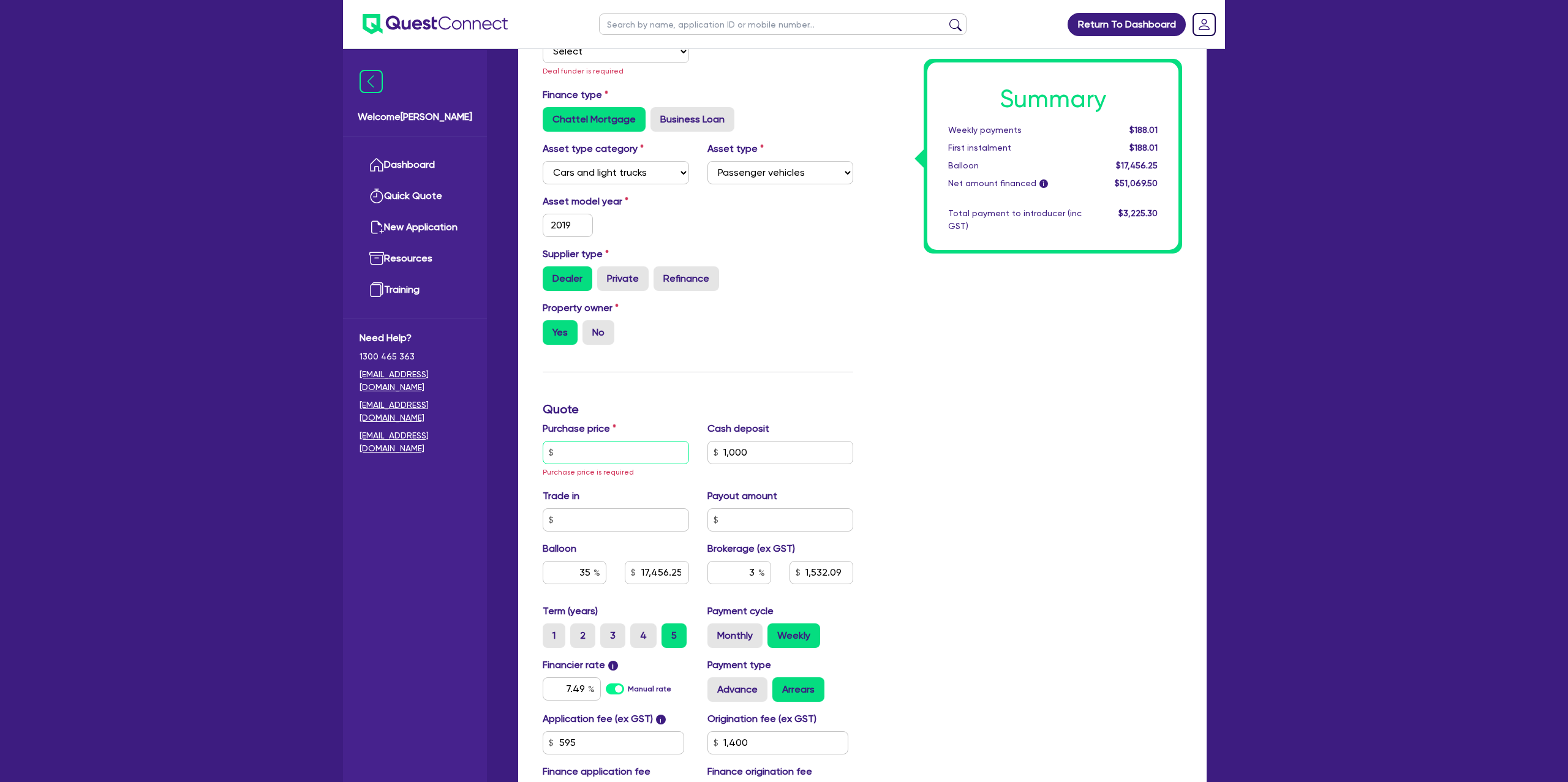
click at [582, 449] on input "text" at bounding box center [616, 452] width 147 height 23
type input "5"
type input "1,000"
type input "17,456.25"
type input "1,532.09"
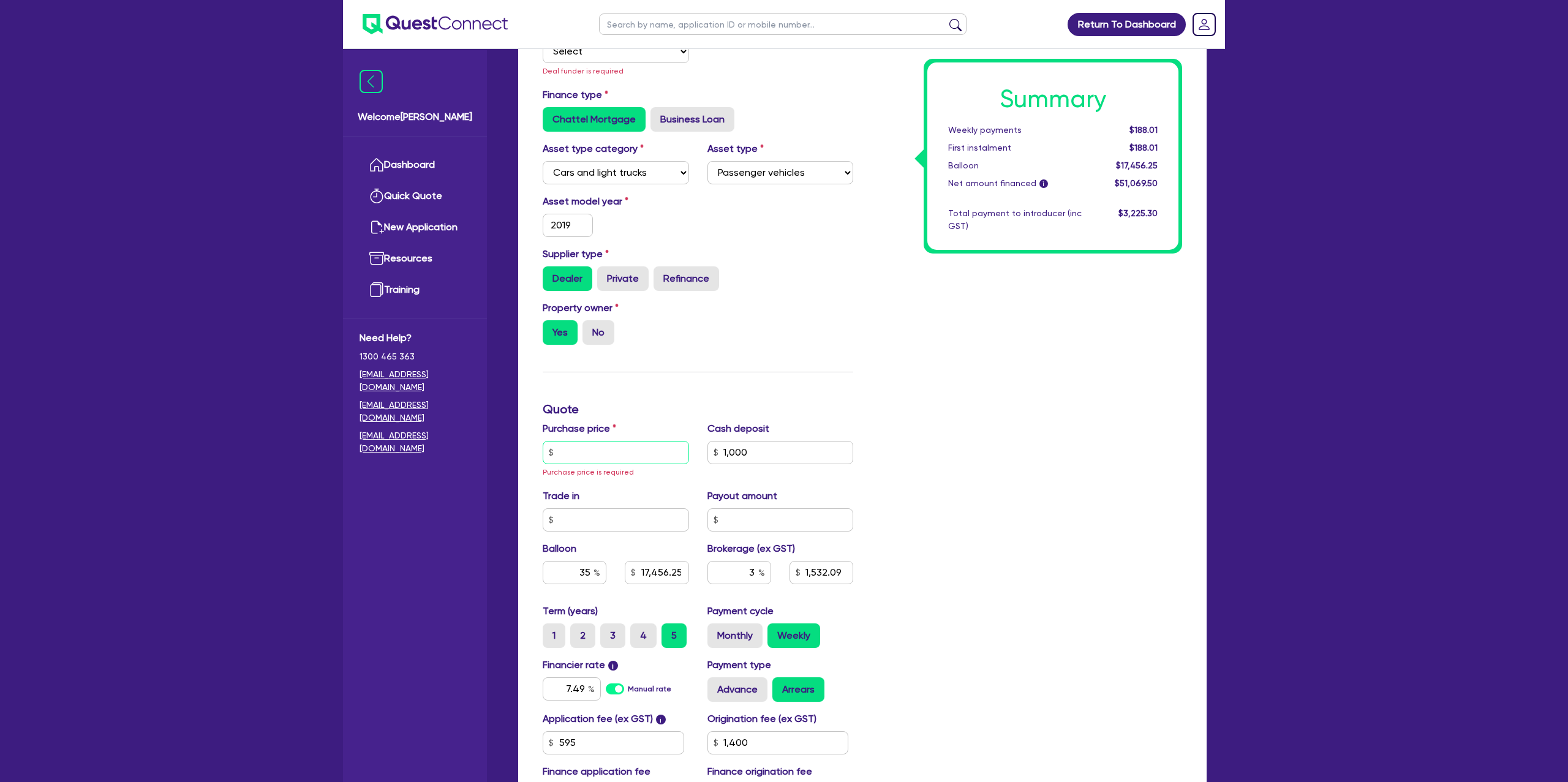
type input "1,400"
type input "58"
type input "1,000"
type input "17,456.25"
type input "1,532.09"
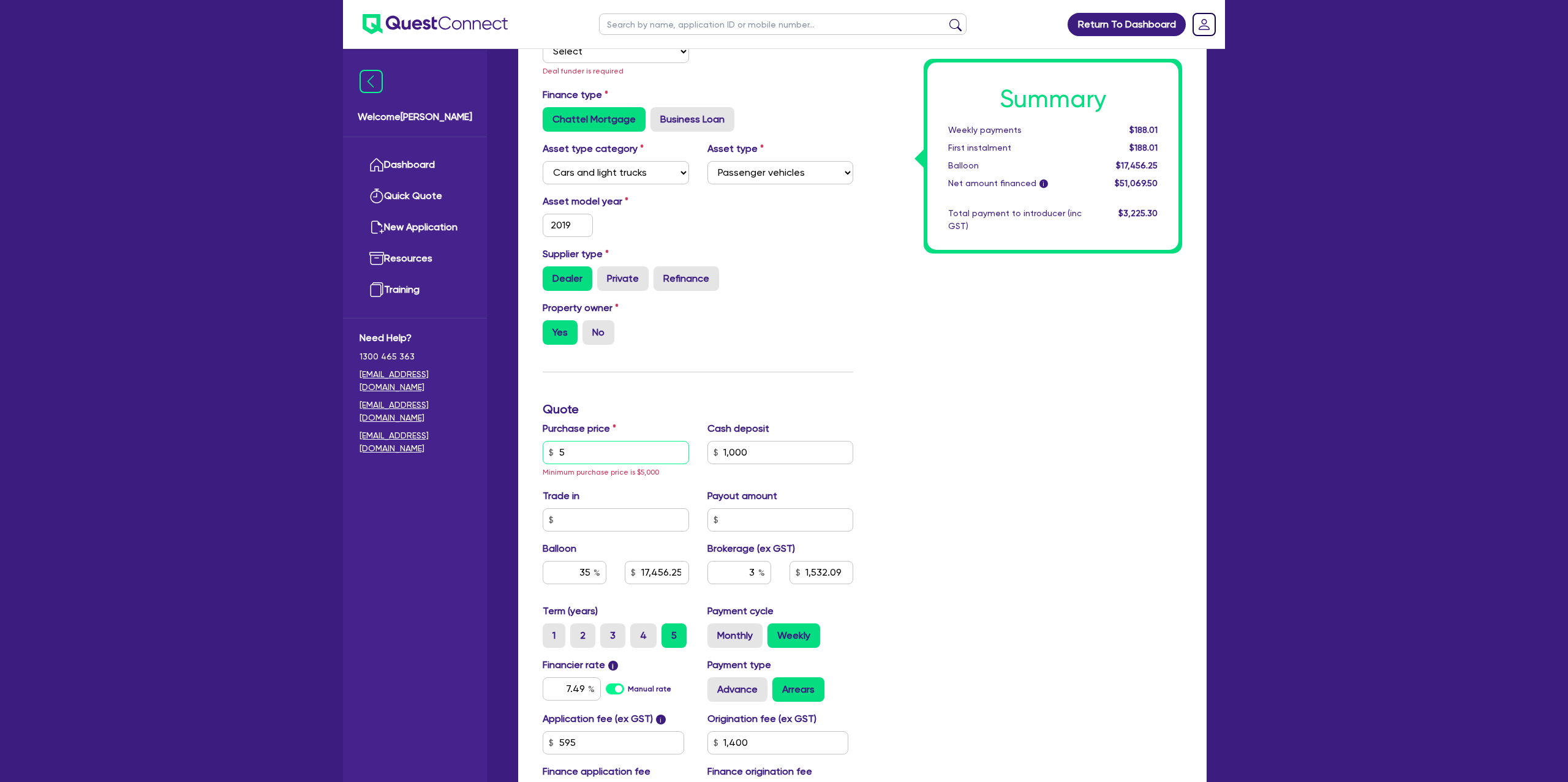
type input "1,400"
type input "589"
type input "1,000"
type input "17,456.25"
type input "1,532.09"
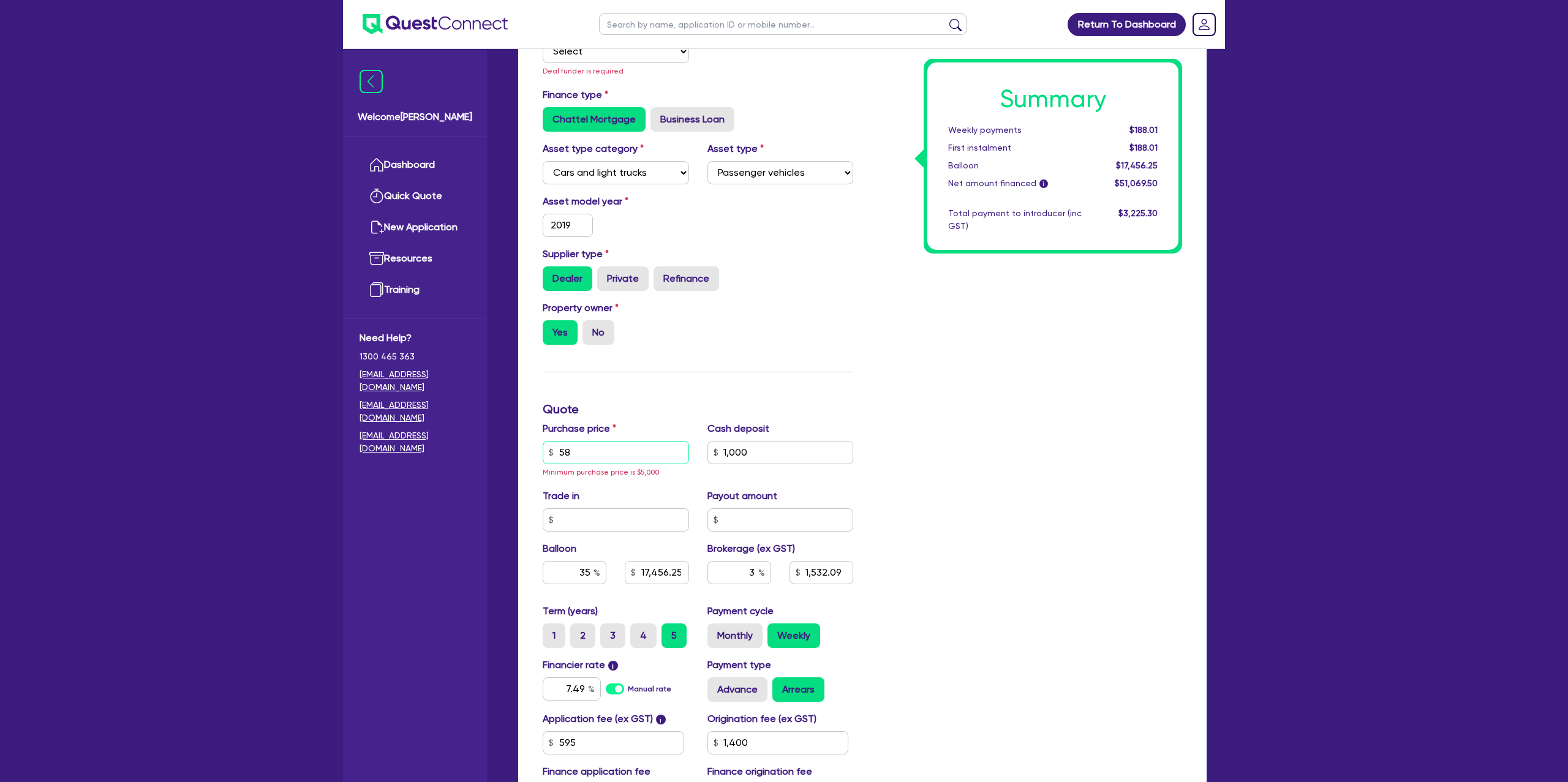
type input "1,400"
type input "5,890"
type input "1,000"
type input "17,456.25"
type input "1,532.09"
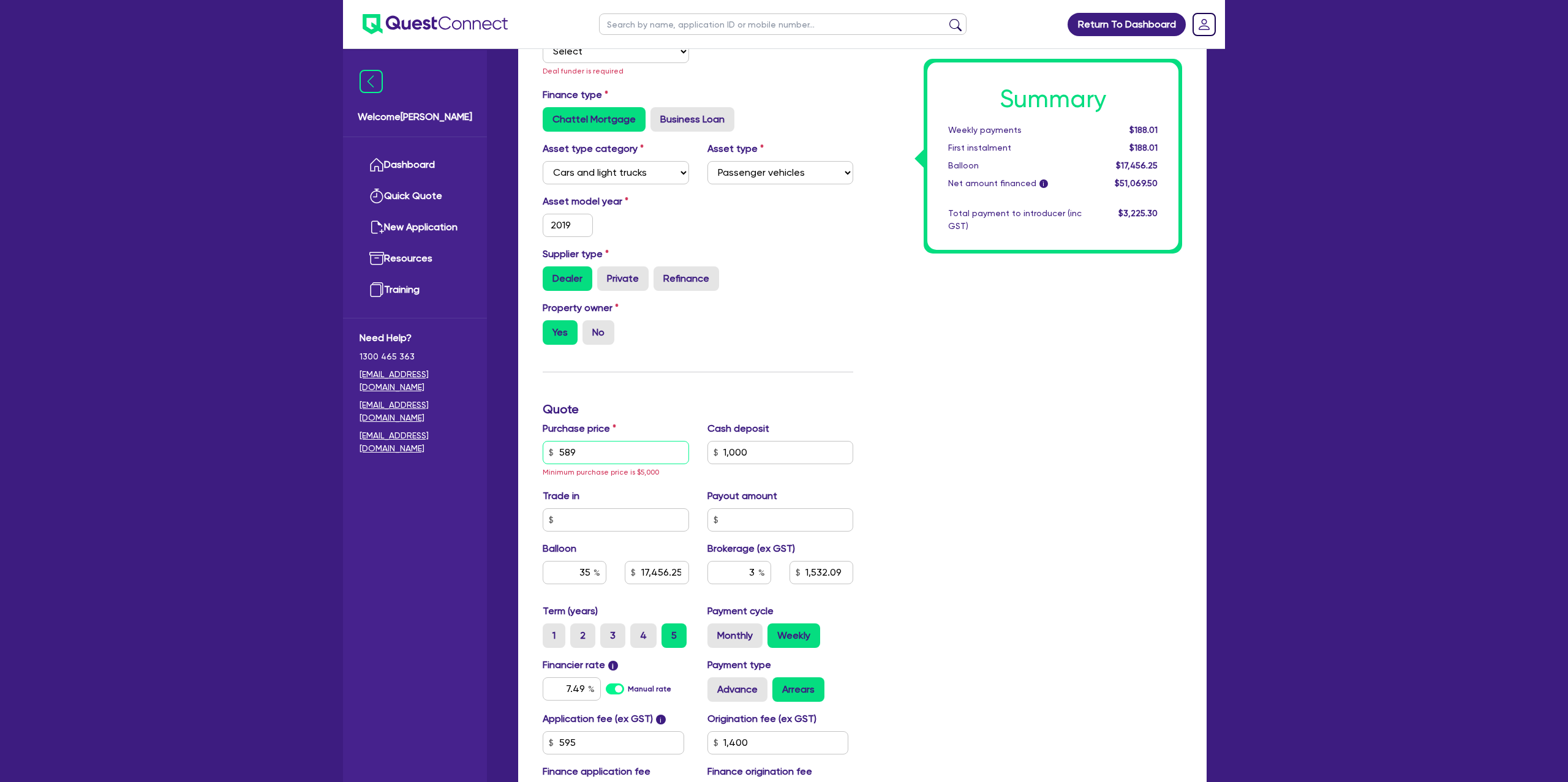
type input "1,400"
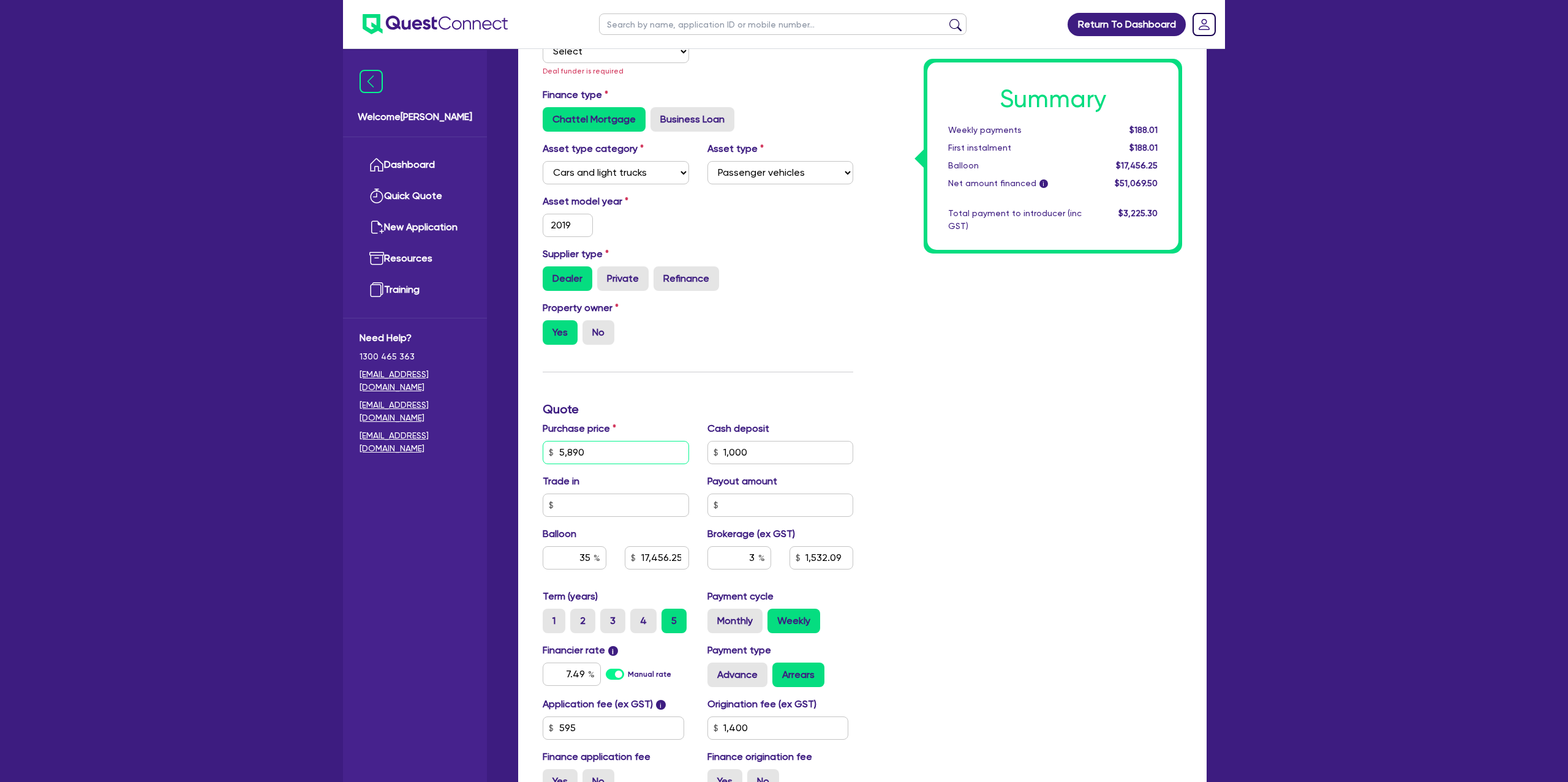
type input "58,900"
type input "1,000"
type input "17,456.25"
type input "1,532.09"
type input "1,400"
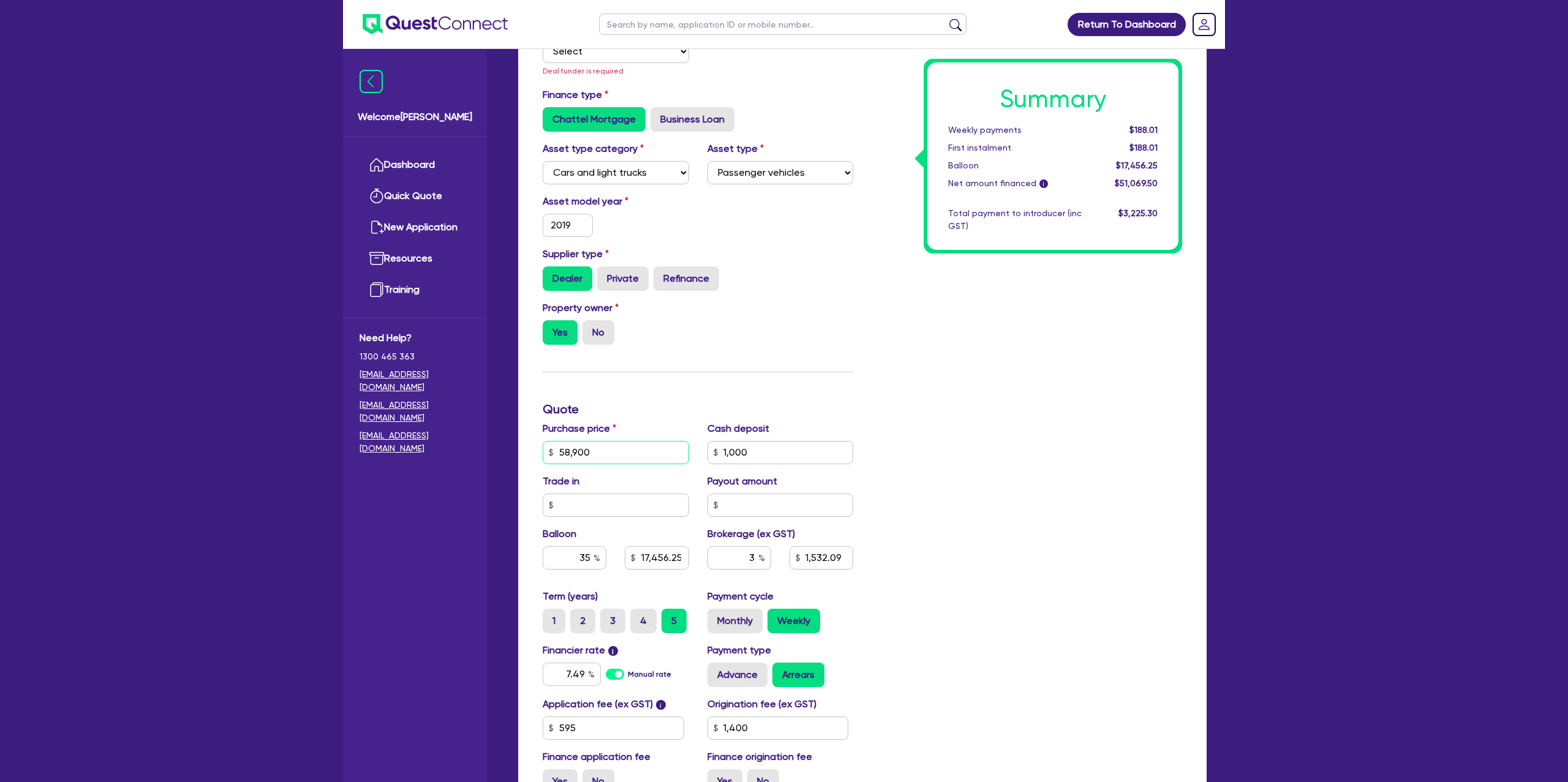
type input "58,900"
drag, startPoint x: 754, startPoint y: 442, endPoint x: 620, endPoint y: 441, distance: 134.0
click at [620, 441] on div "Purchase price 58,900 Cash deposit 1,000 Trade in Payout amount Balloon 35 17,4…" at bounding box center [698, 505] width 329 height 168
click at [729, 448] on input "1,000" at bounding box center [781, 452] width 147 height 23
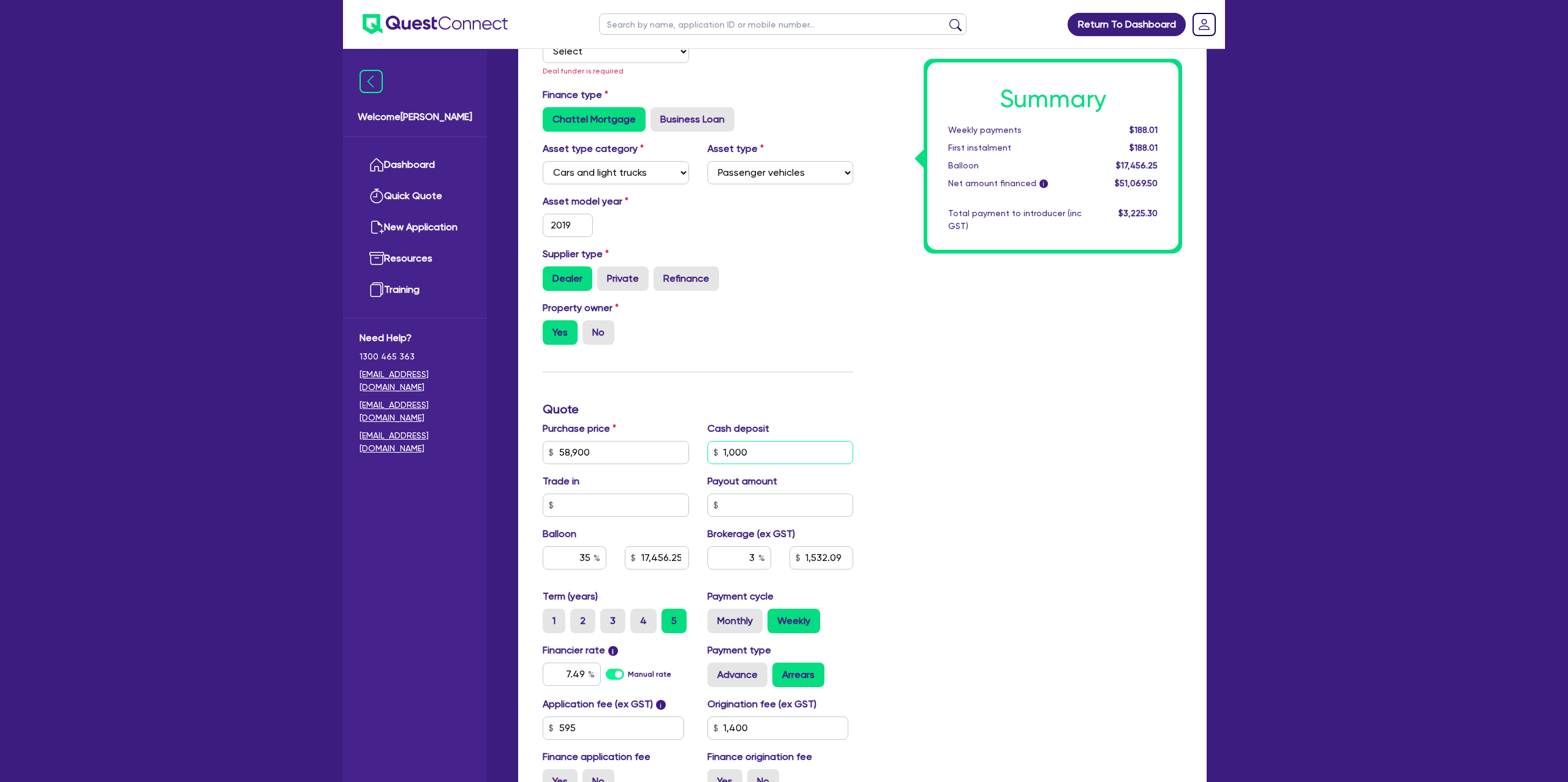
type input "17,456.25"
type input "1,532.09"
type input "1,400"
type input "0"
type input "17,456.25"
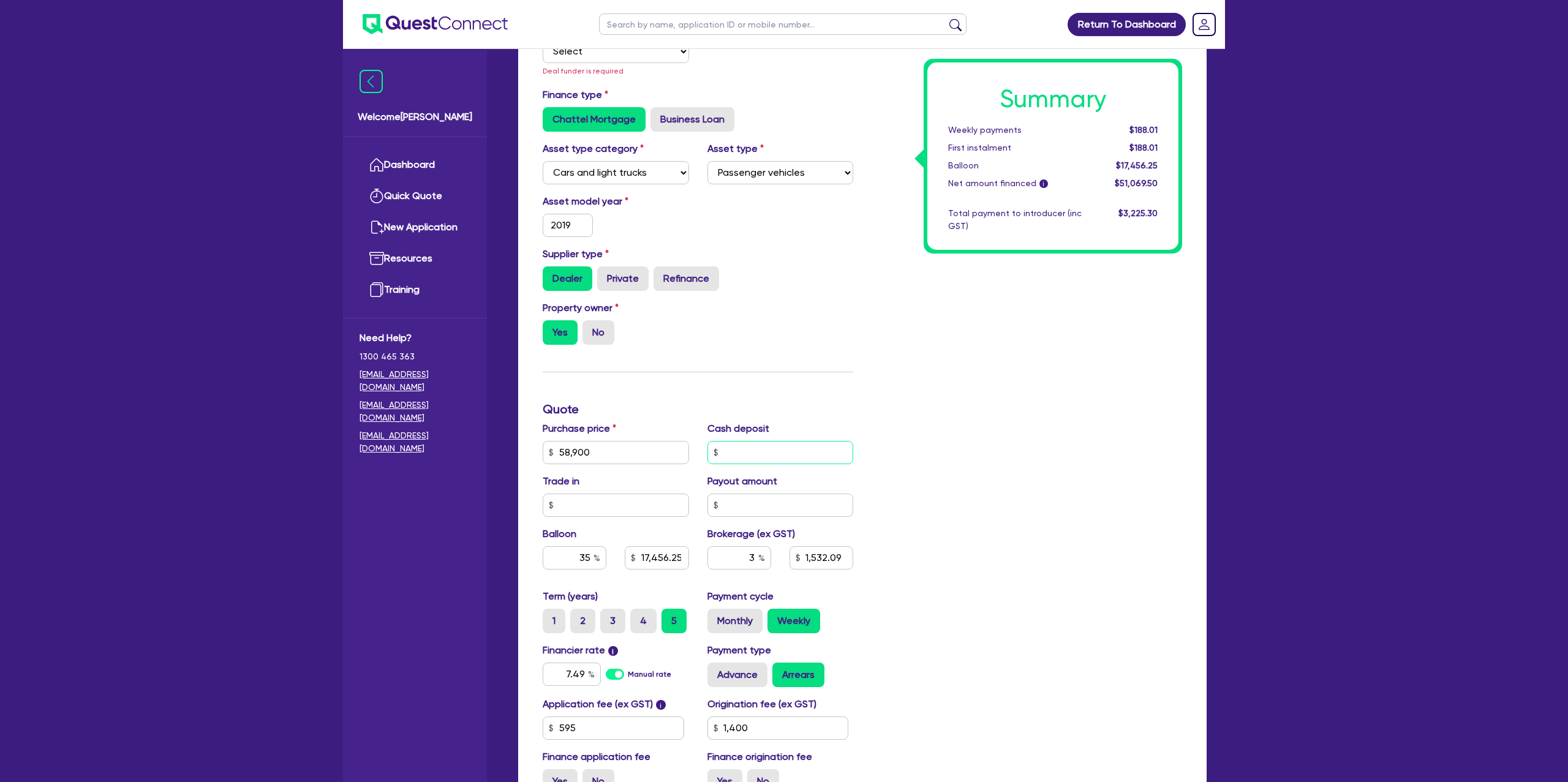
type input "1,532.09"
type input "1,400"
type input "0."
type input "17,456.25"
type input "1,532.09"
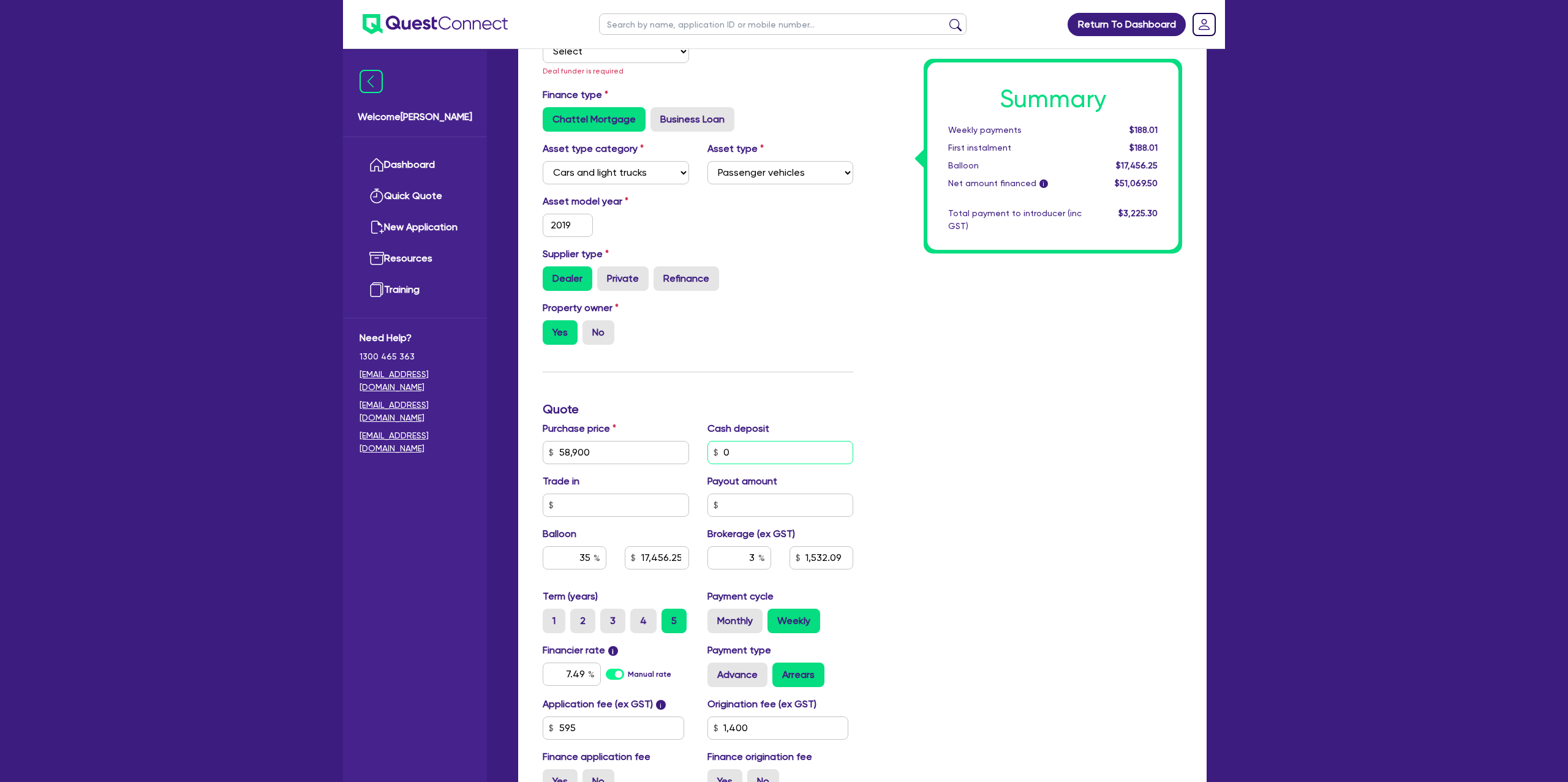
type input "1,400"
type input "0.0"
type input "17,456.25"
type input "1,532.09"
type input "1,400"
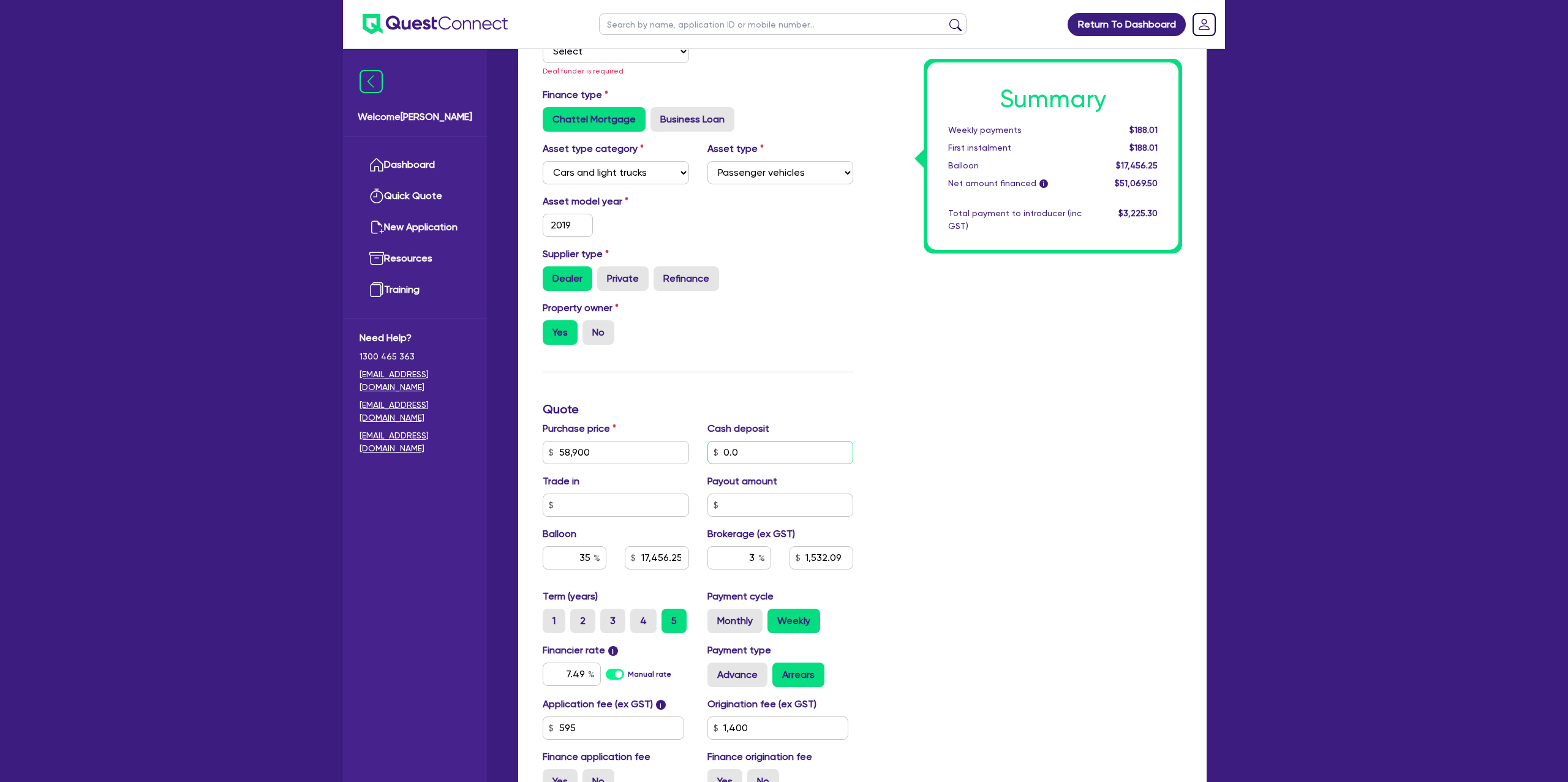
type input "0.00"
type input "17,456.25"
type input "1,532.09"
type input "1,400"
type input "0.00"
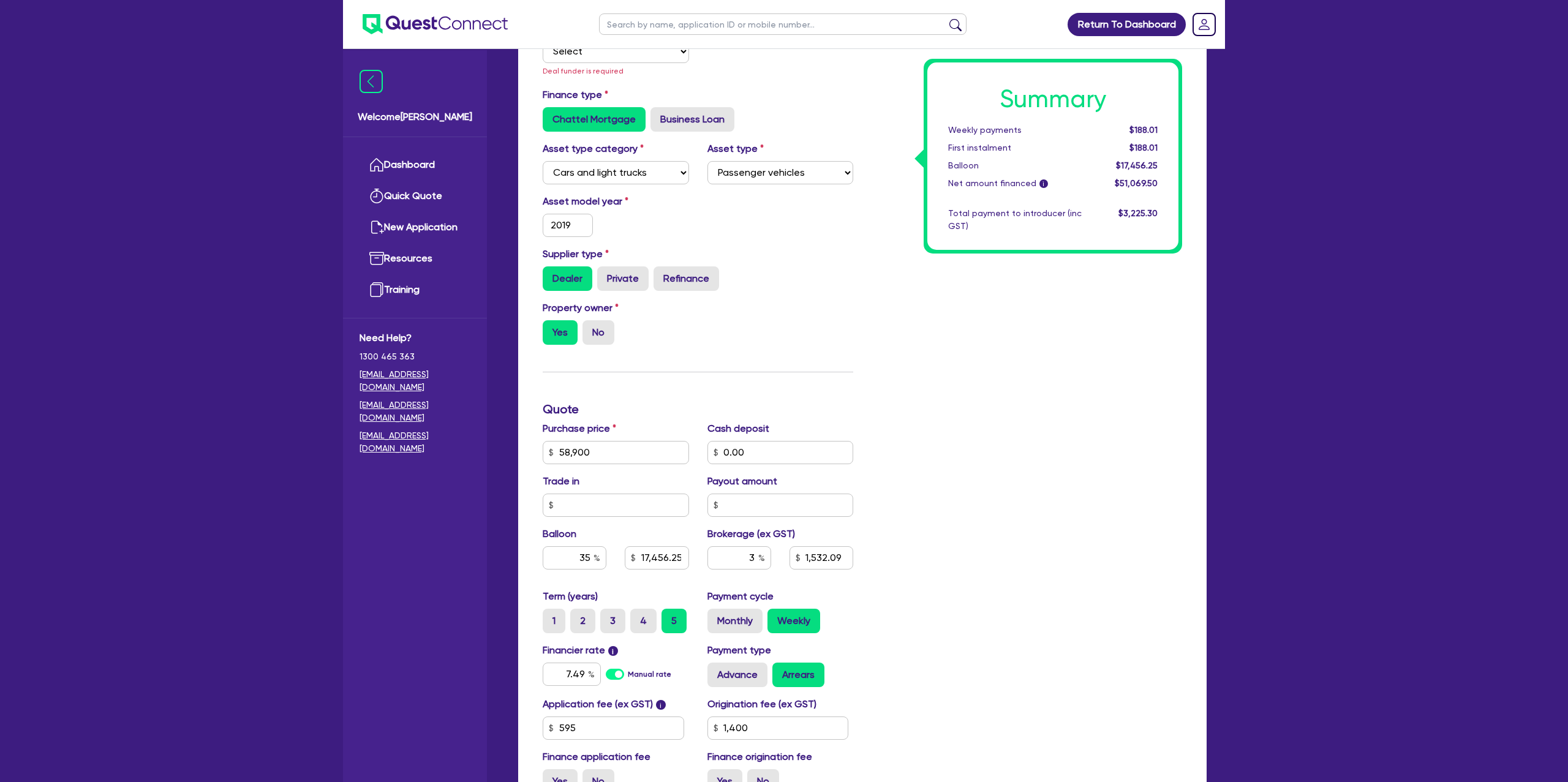
click at [1238, 520] on div "Return To Dashboard Edit Profile Logout Welcome Gabriel Dashboard Quick Quote N…" at bounding box center [784, 356] width 1568 height 1230
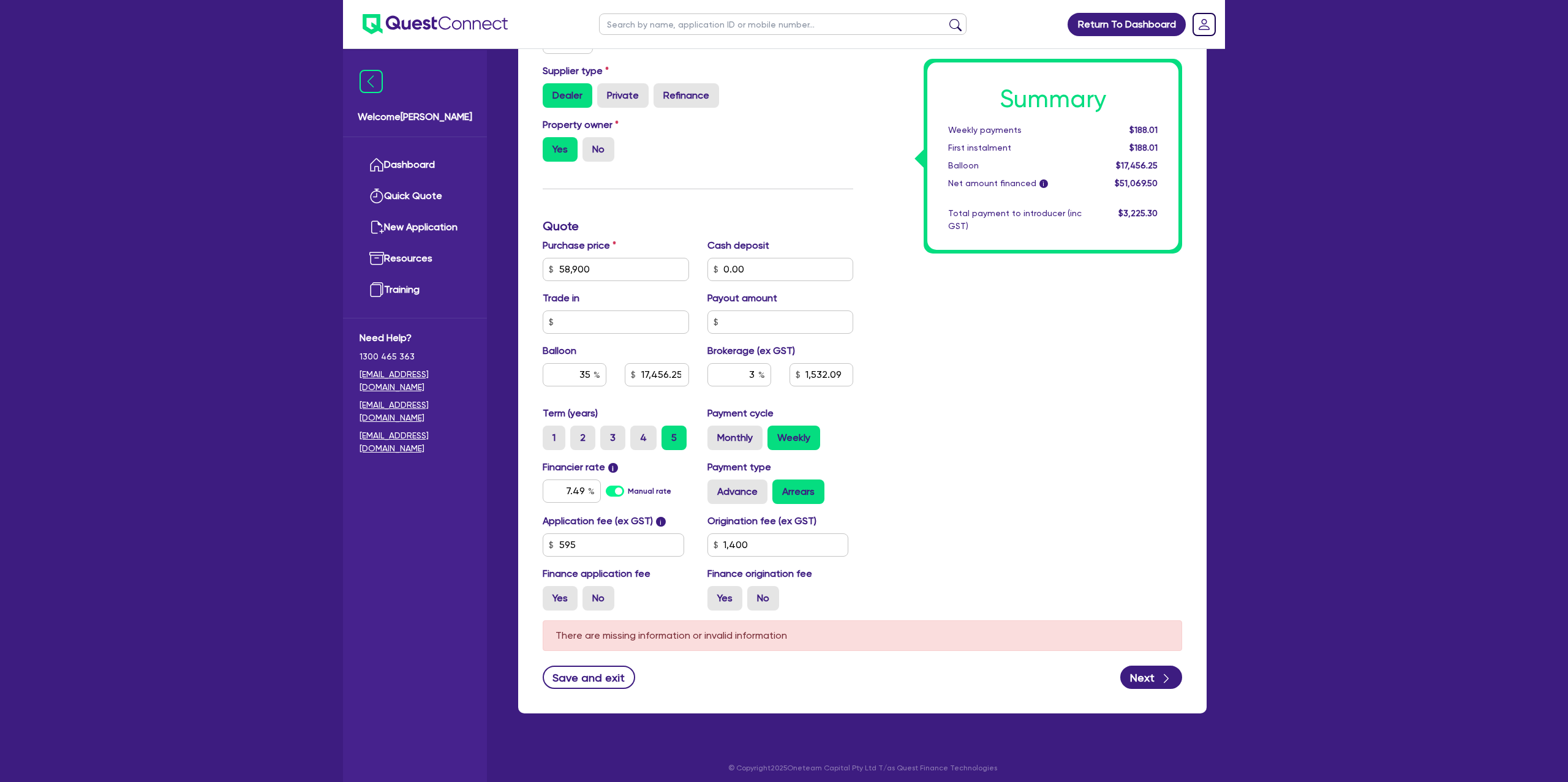
scroll to position [447, 0]
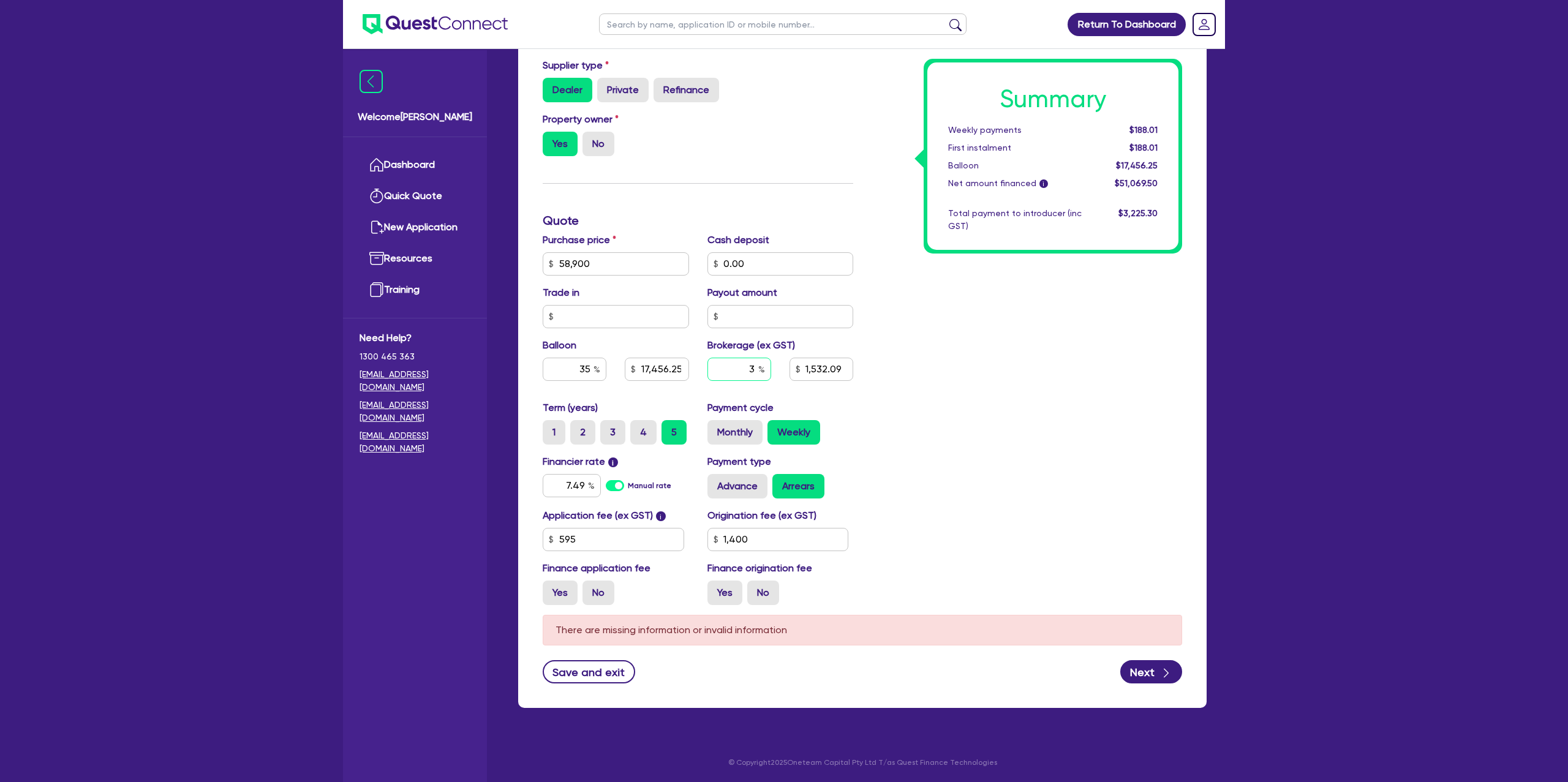
click at [753, 369] on input "3" at bounding box center [739, 369] width 64 height 23
type input "17,456.25"
type input "1,532.09"
type input "1,400"
type input "17,456.25"
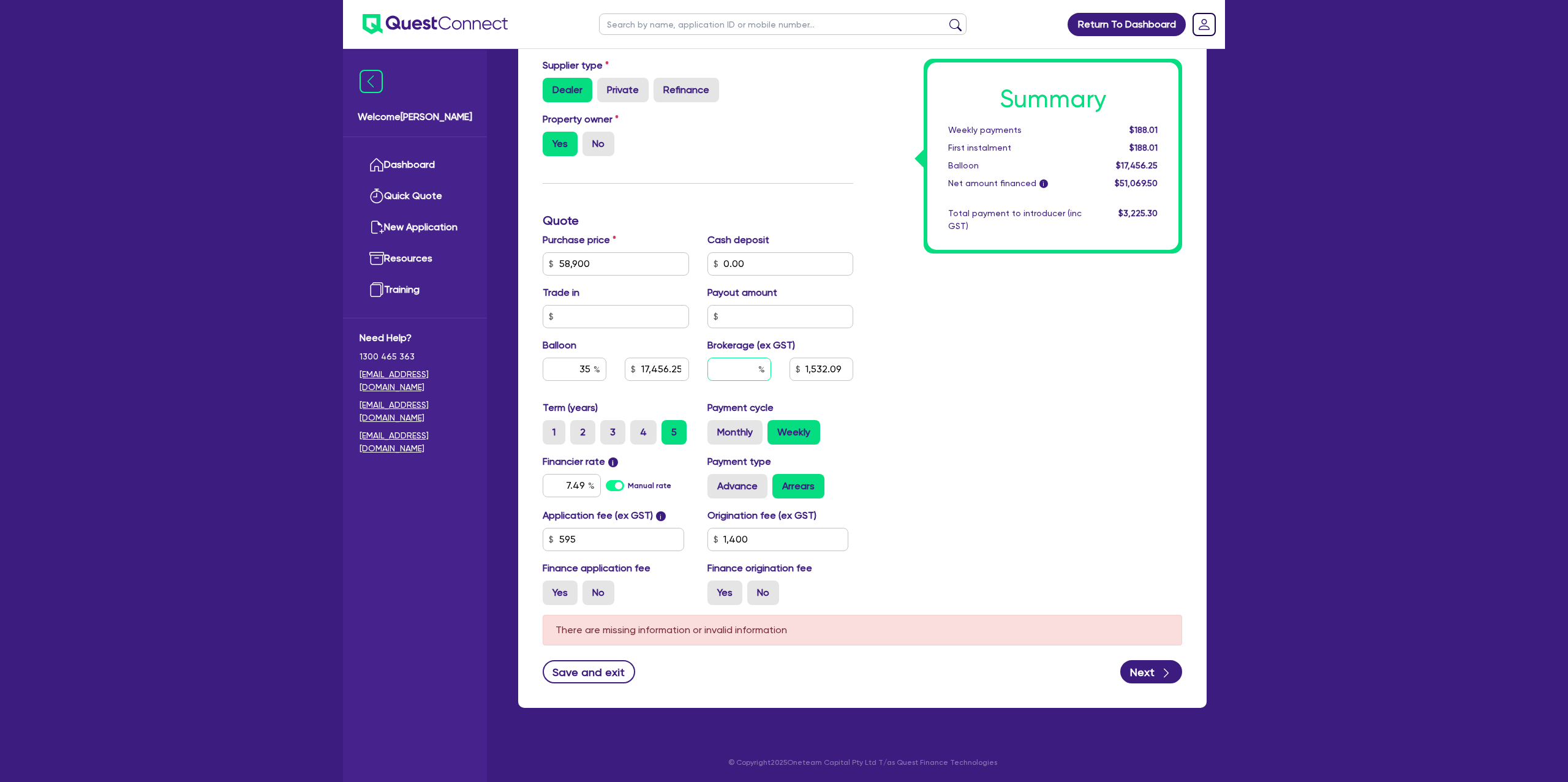
type input "6"
type input "1,532.09"
type input "1,400"
type input "6"
click at [928, 400] on div "Summary Weekly payments $188.01 First instalment $188.01 Balloon $17,456.25 Net…" at bounding box center [1026, 213] width 329 height 803
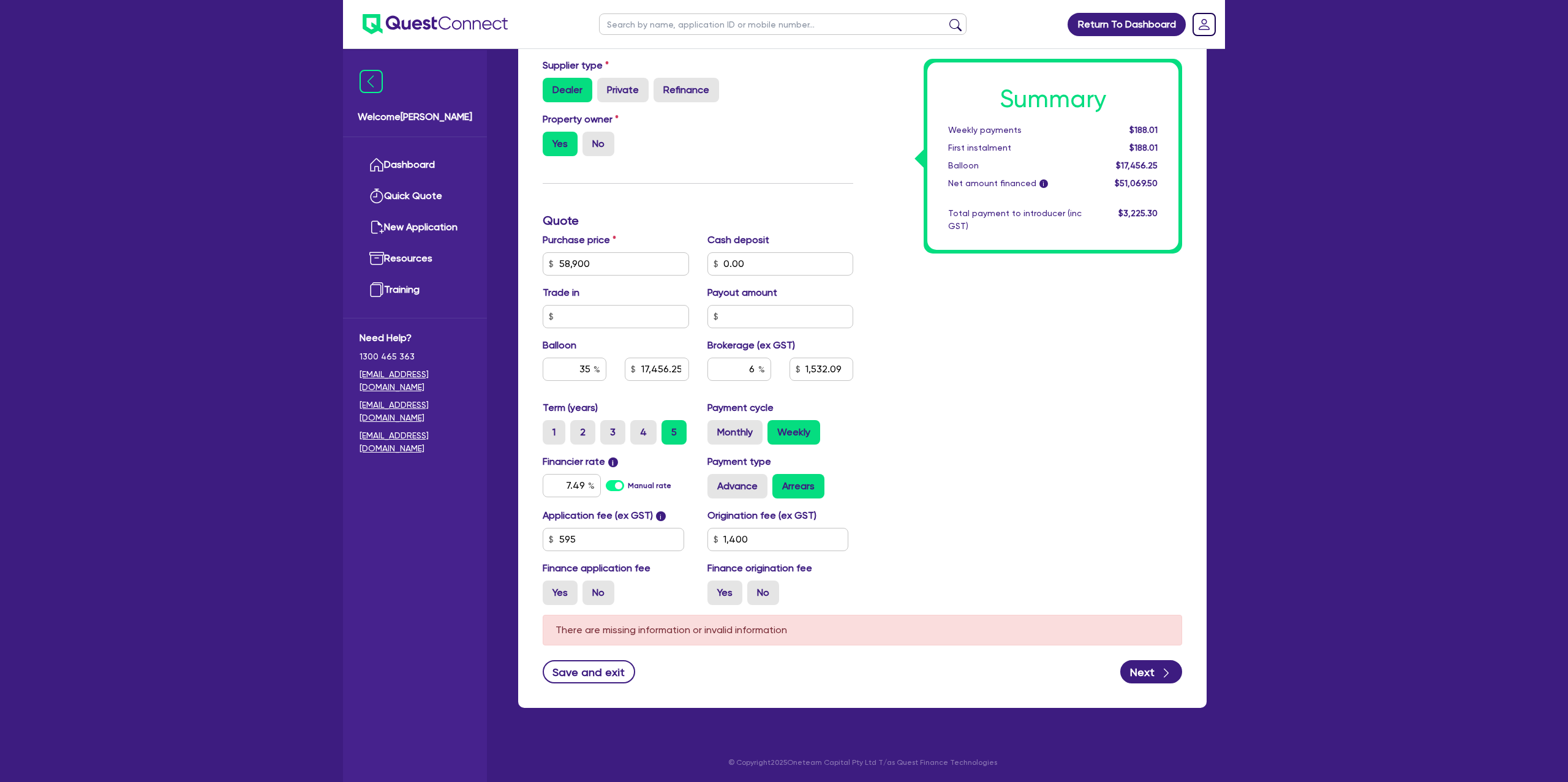
click at [911, 275] on div "Summary Weekly payments $188.01 First instalment $188.01 Balloon $17,456.25 Net…" at bounding box center [1026, 213] width 329 height 803
drag, startPoint x: 911, startPoint y: 275, endPoint x: 731, endPoint y: 231, distance: 185.3
click at [902, 272] on div "Summary Weekly payments $188.01 First instalment $188.01 Balloon $17,456.25 Net…" at bounding box center [1026, 213] width 329 height 803
click at [761, 369] on div "6" at bounding box center [739, 369] width 64 height 23
click at [755, 368] on input "6" at bounding box center [739, 369] width 64 height 23
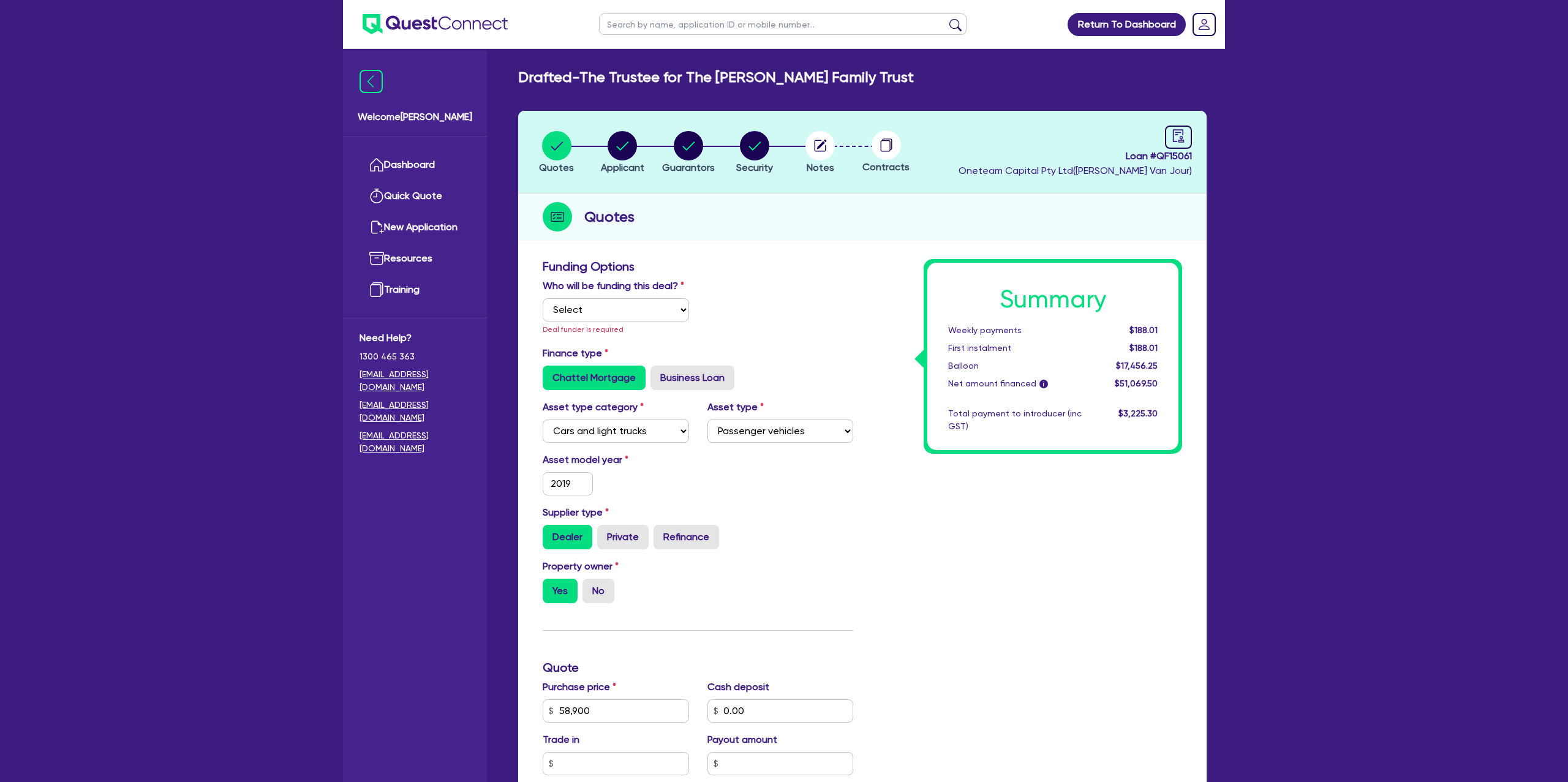
scroll to position [23, 0]
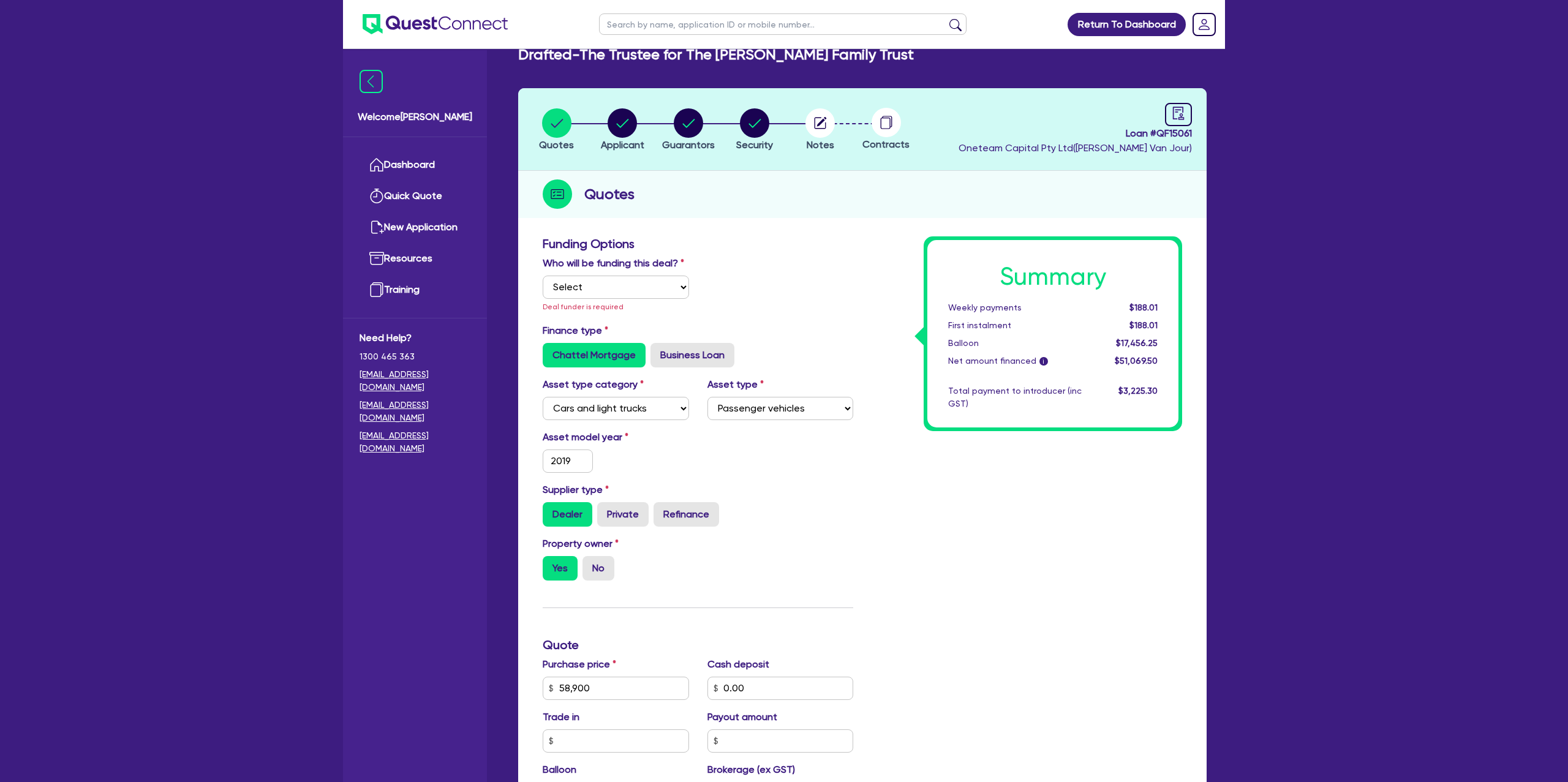
click at [589, 296] on div "Who will be funding this deal? Select I will fund 100% I will co-fund with Ques…" at bounding box center [616, 285] width 165 height 58
click at [611, 284] on select "Select I will fund 100% I will co-fund with Quest I want Quest to fund 100% Oth…" at bounding box center [616, 287] width 147 height 23
select select "Other"
click at [543, 275] on select "Select I will fund 100% I will co-fund with Quest I want Quest to fund 100% Oth…" at bounding box center [616, 287] width 147 height 23
type input "17,456.25"
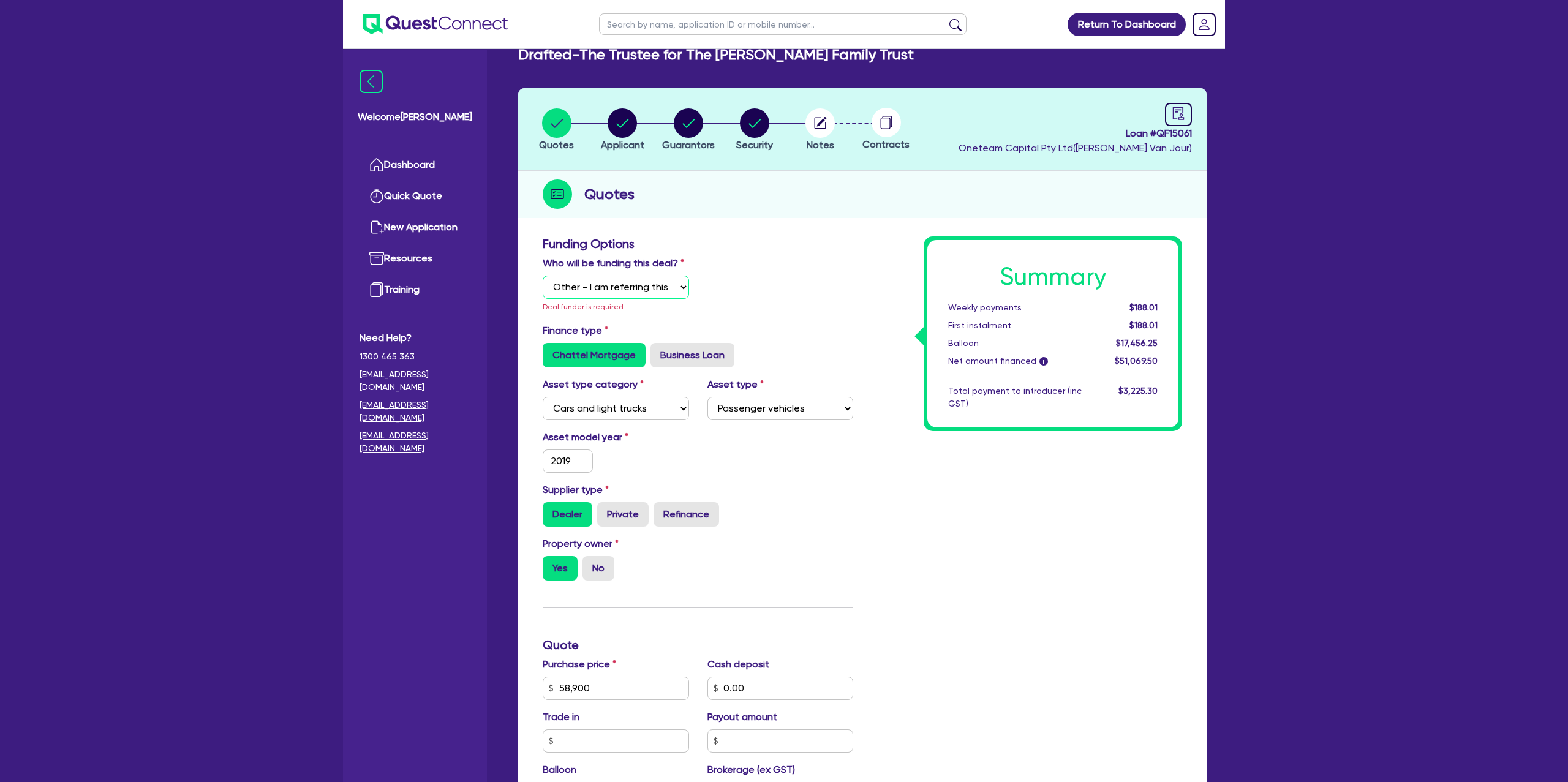
type input "1,532.09"
type input "1,400"
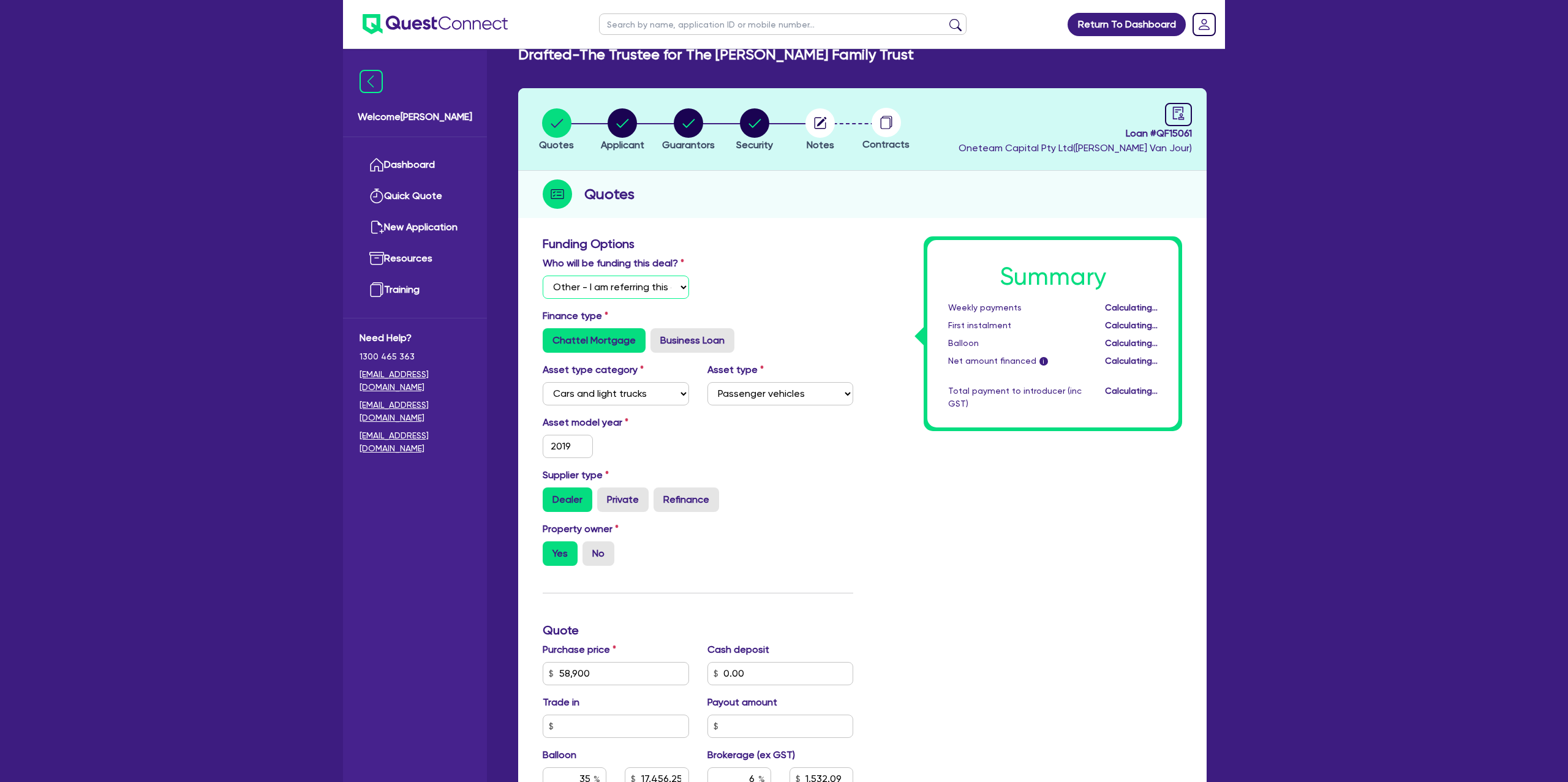
type input "20,615"
type input "3,665.67"
type input "1,400"
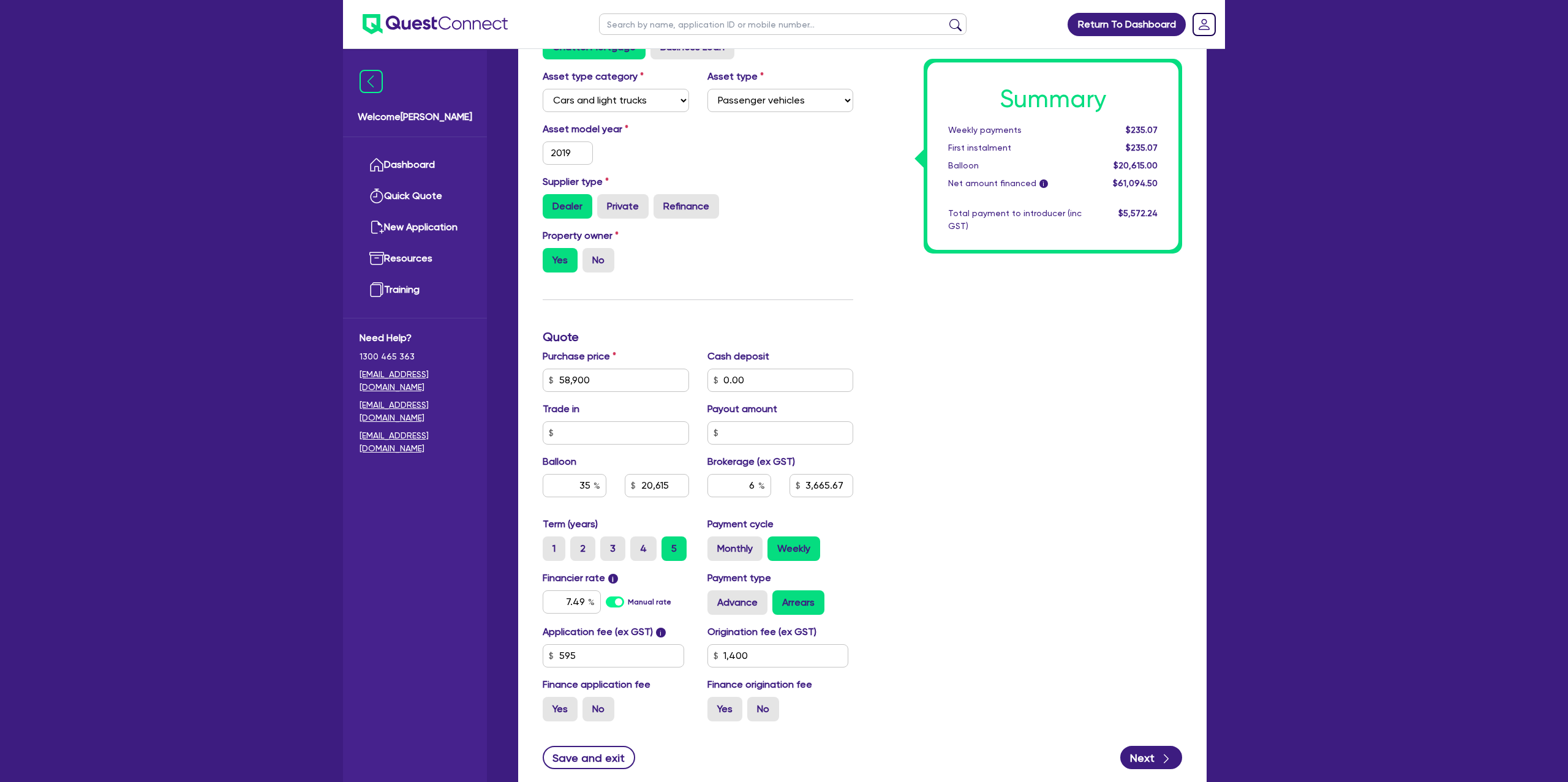
scroll to position [402, 0]
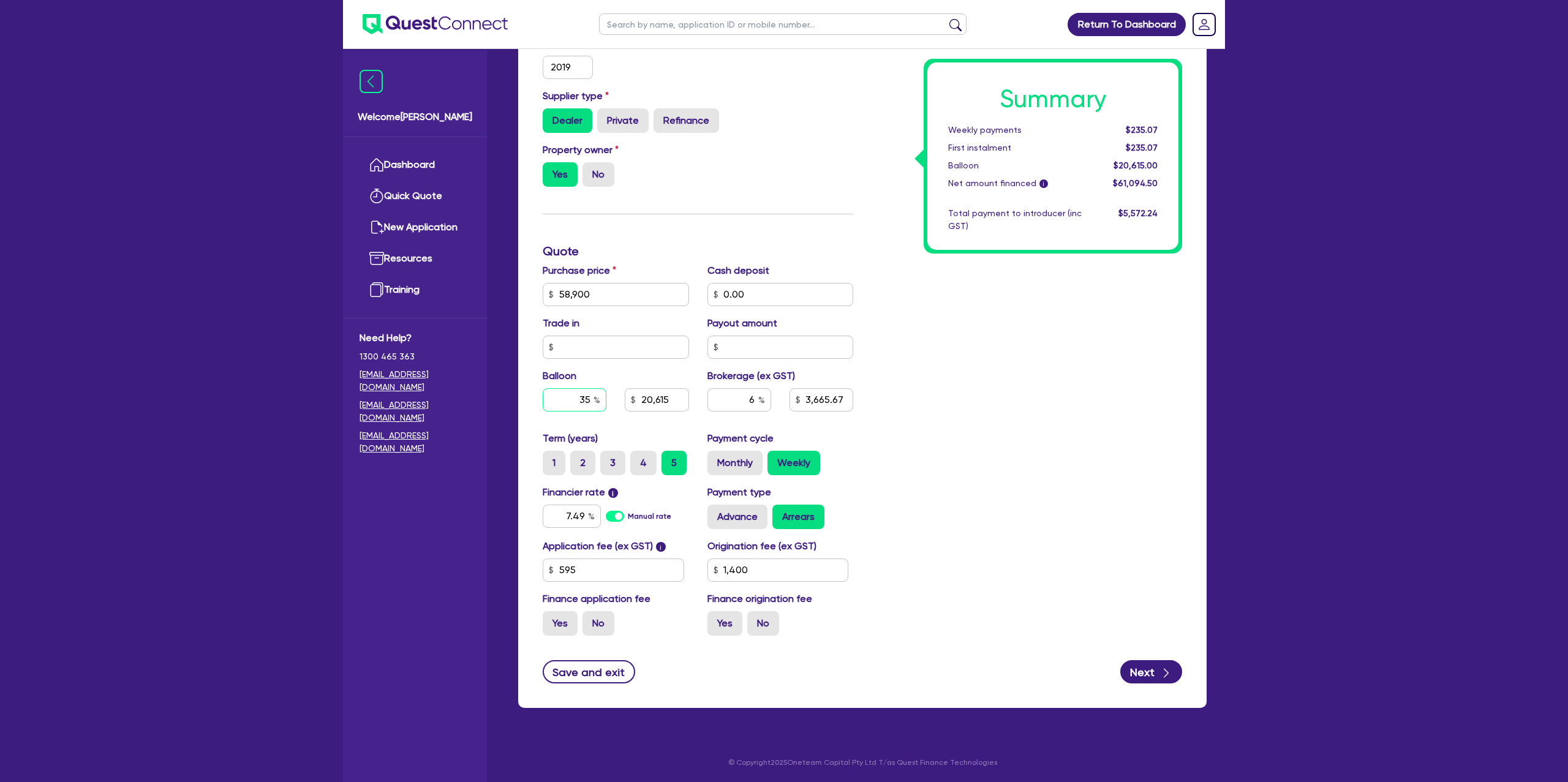
click at [591, 397] on input "35" at bounding box center [574, 399] width 64 height 23
type input "20,615"
type input "3,665.67"
type input "1,400"
type input "20,615"
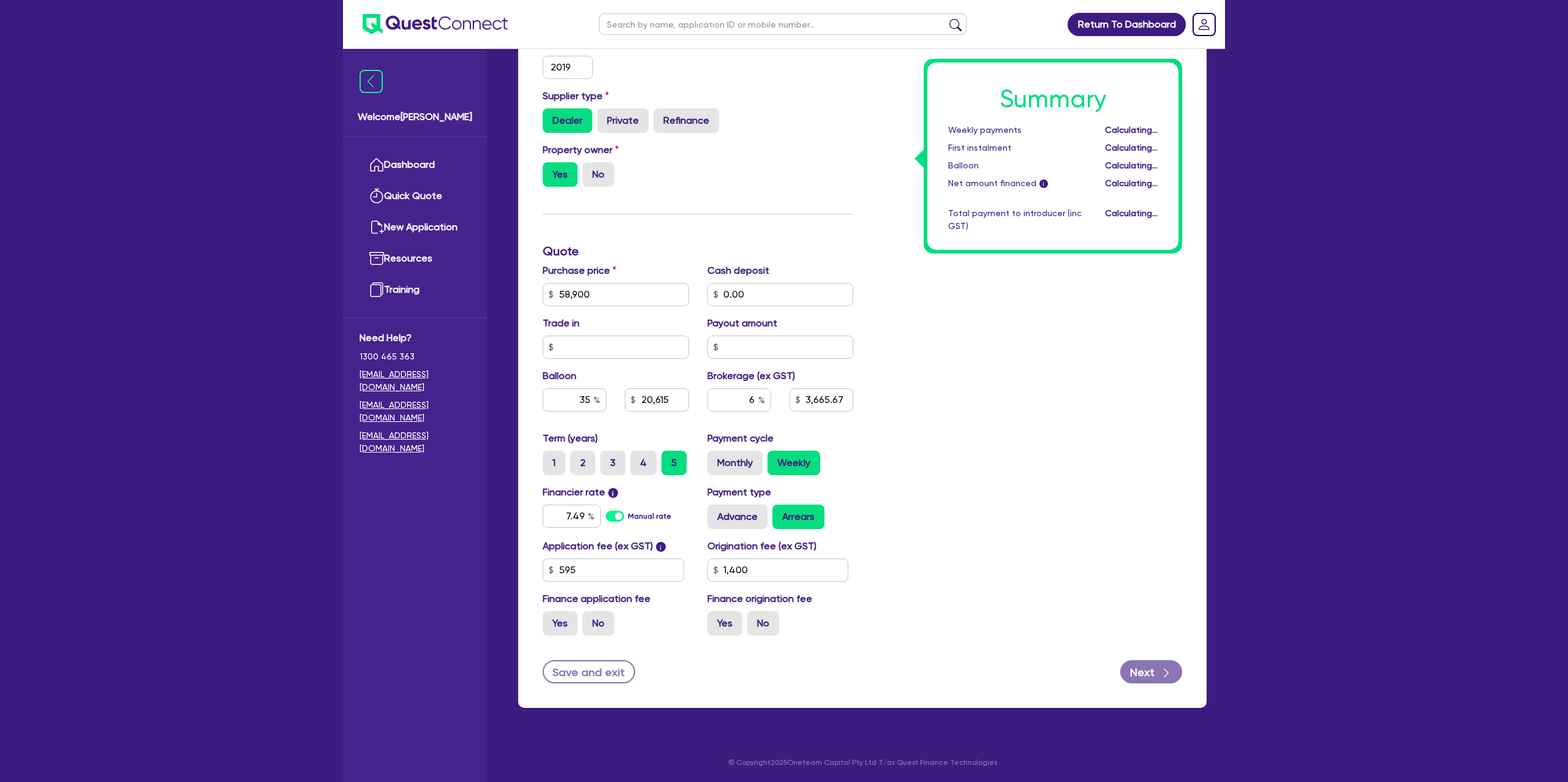
type input "3,665.67"
type input "1,400"
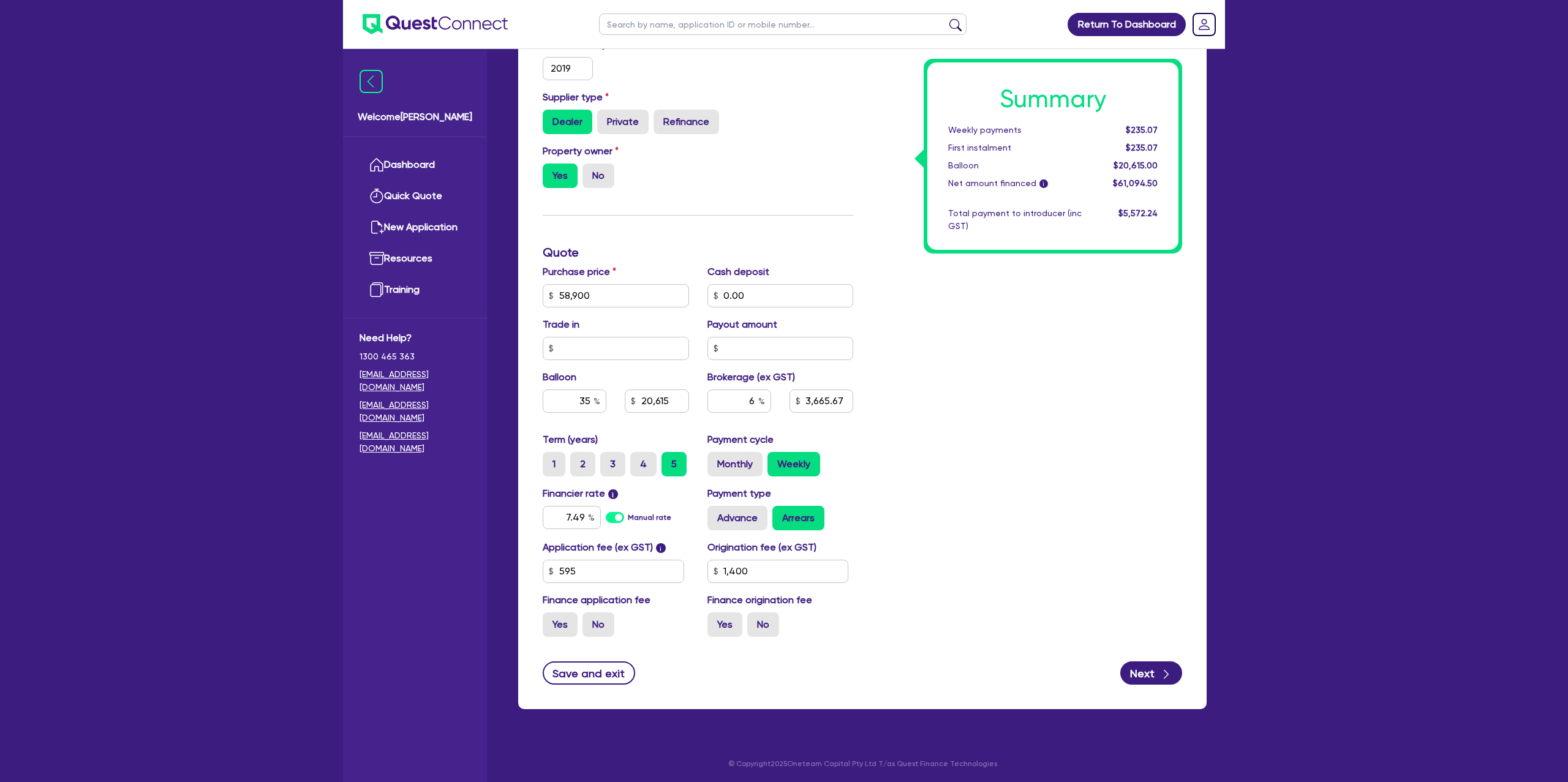
click at [937, 277] on div "Summary Weekly payments $235.07 First instalment $235.07 Balloon $20,615.00 Net…" at bounding box center [1026, 252] width 329 height 788
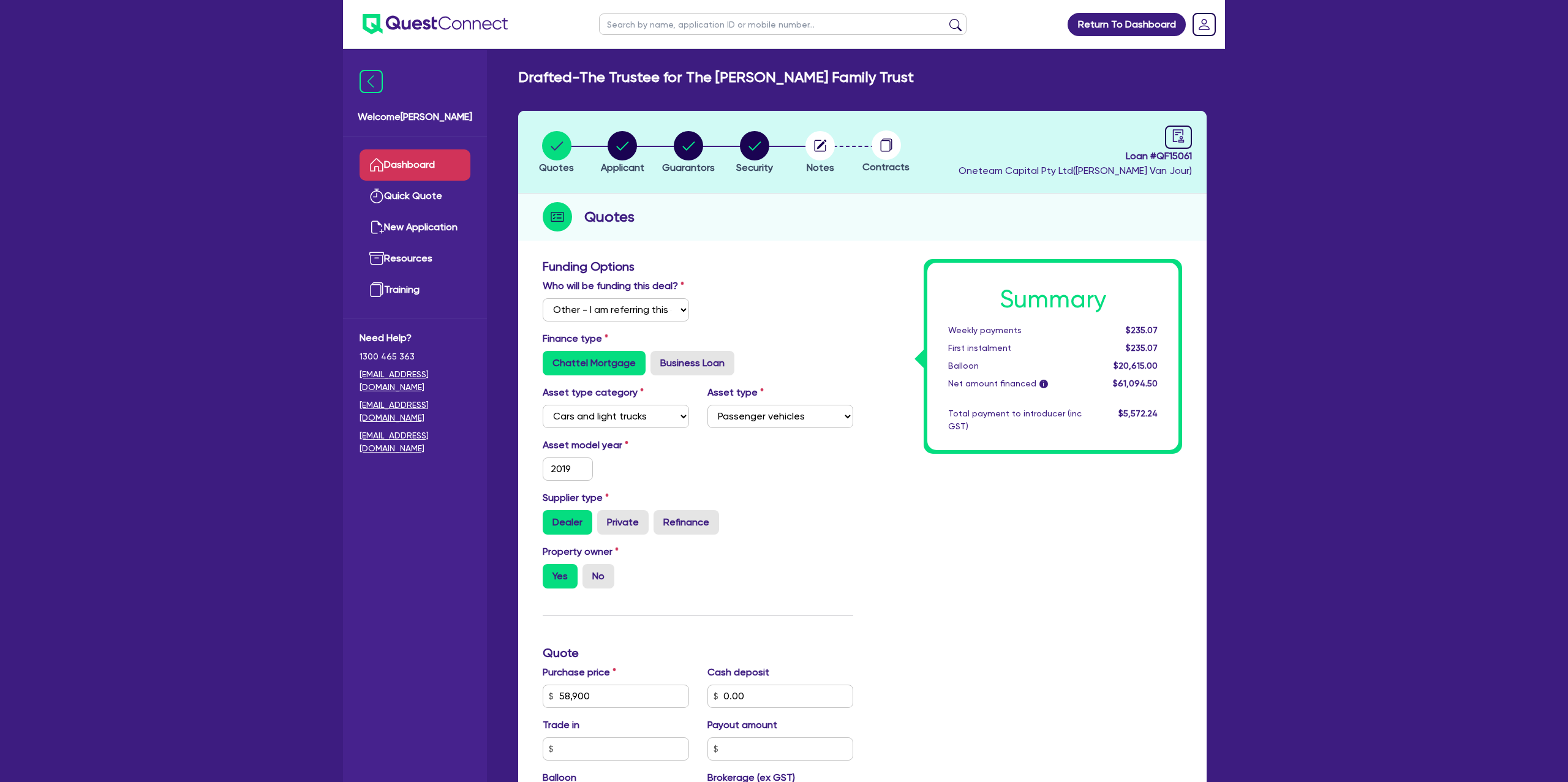
click at [448, 150] on link "Dashboard" at bounding box center [415, 165] width 111 height 31
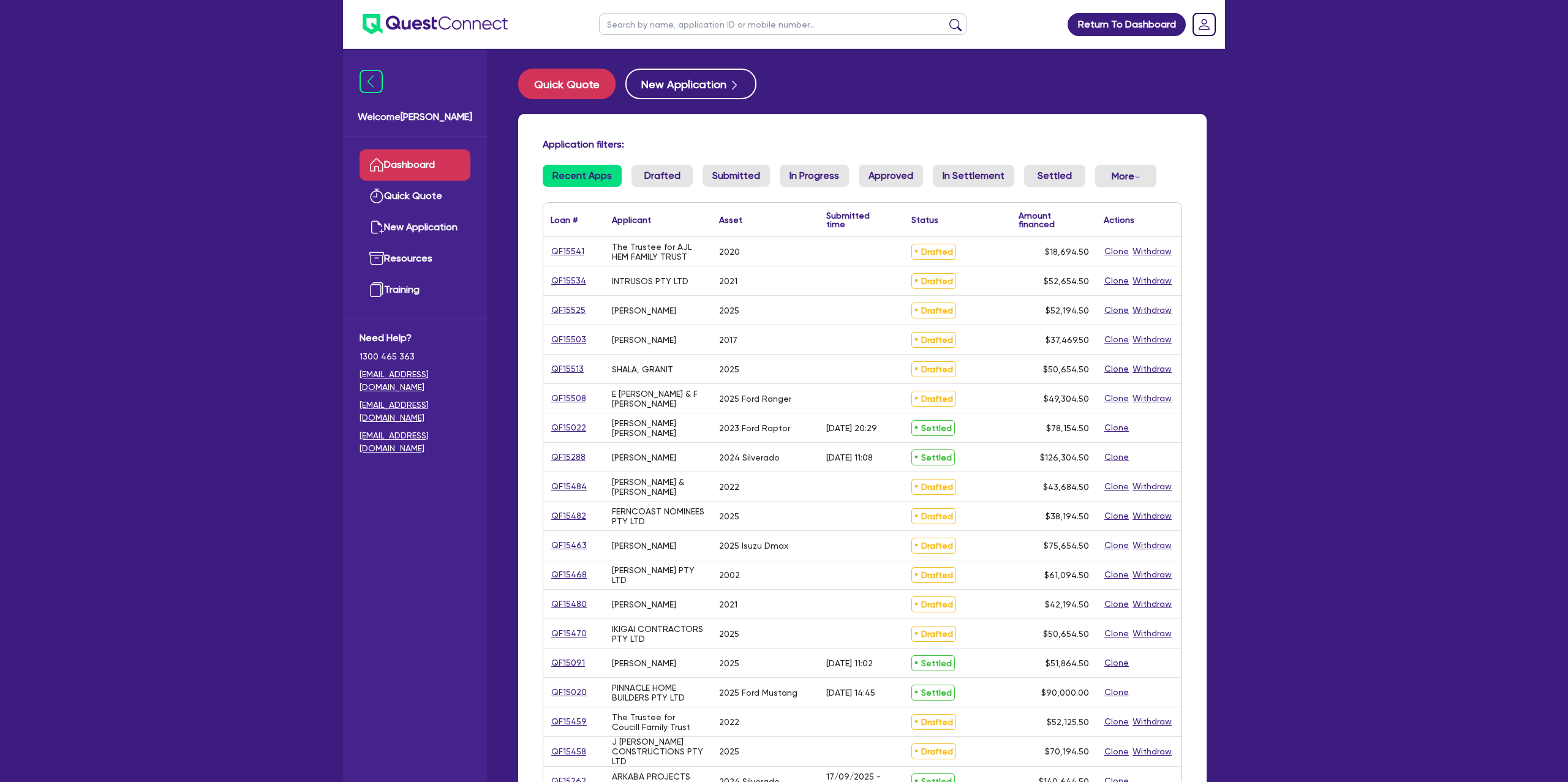
click at [706, 29] on input "text" at bounding box center [782, 24] width 367 height 21
type input "cara"
click at [946, 18] on button "submit" at bounding box center [955, 26] width 19 height 17
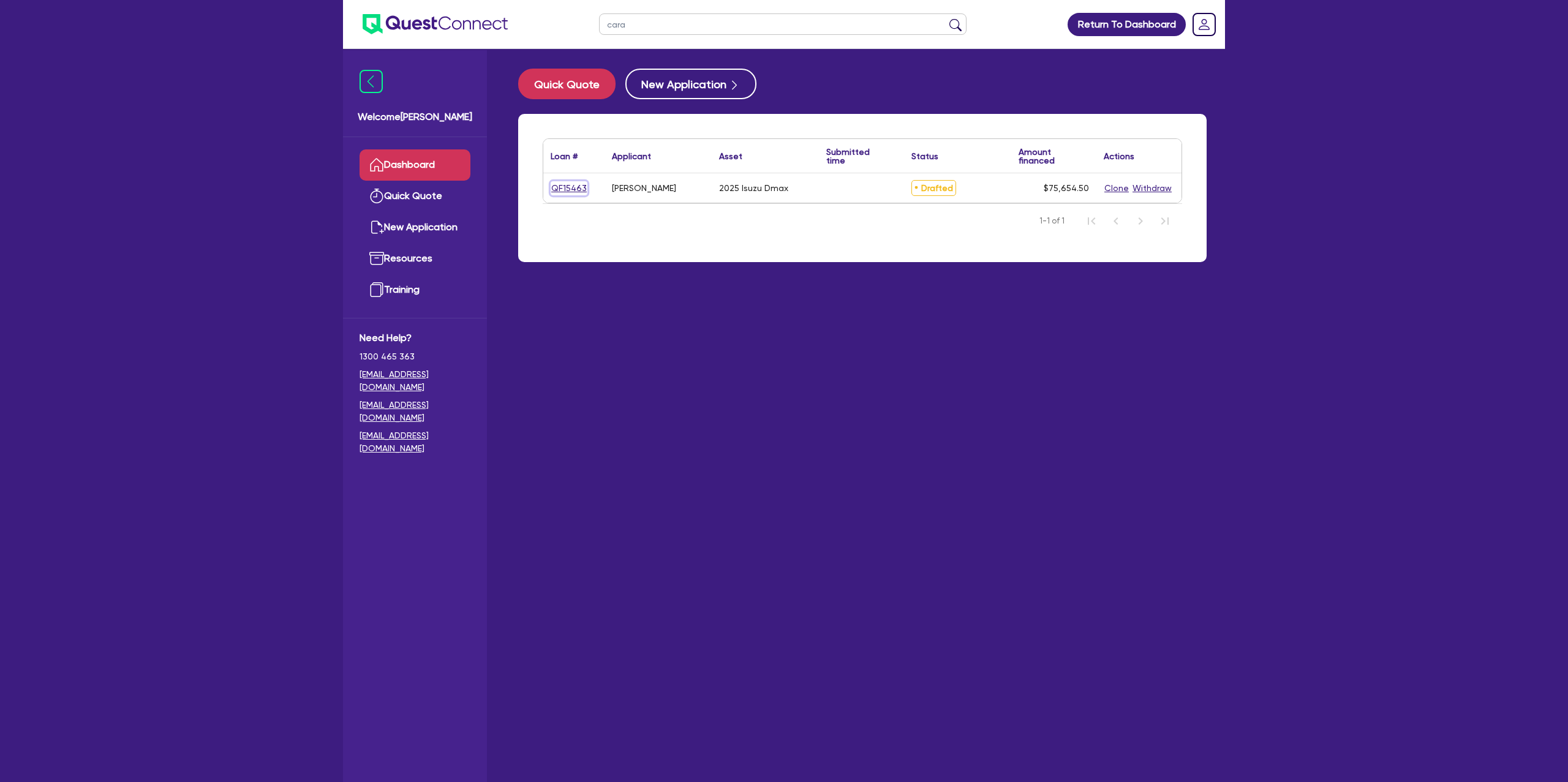
click at [574, 190] on link "QF15463" at bounding box center [569, 188] width 36 height 14
select select "Other"
select select "CARS_AND_LIGHT_TRUCKS"
select select "PASSENGER_VEHICLES"
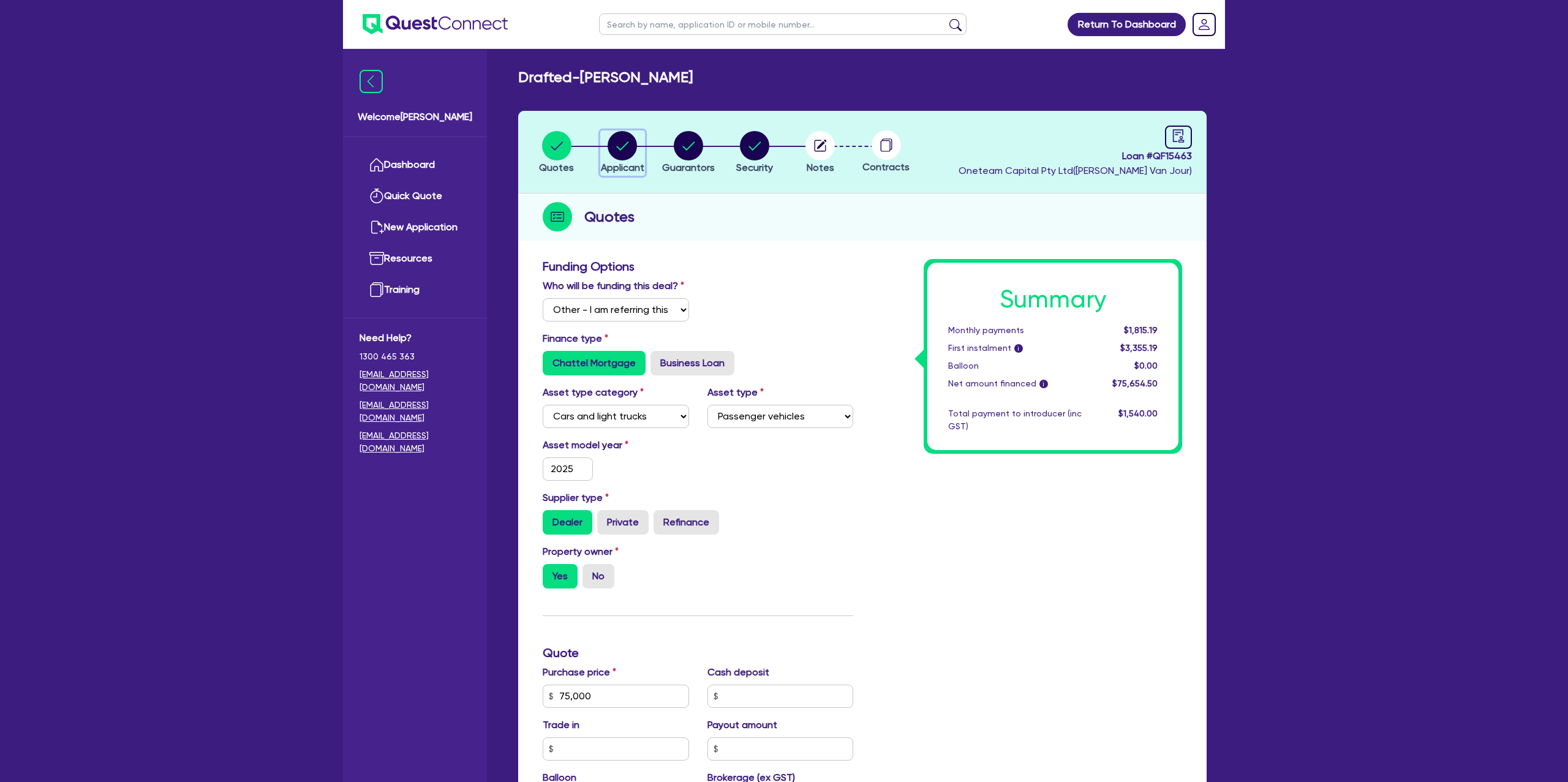
click at [627, 140] on circle "button" at bounding box center [622, 145] width 30 height 30
select select "SOLE_TRADER"
select select "BUILDING_CONSTRUCTION"
select select "TRADES_SERVICES_CONSUMERS"
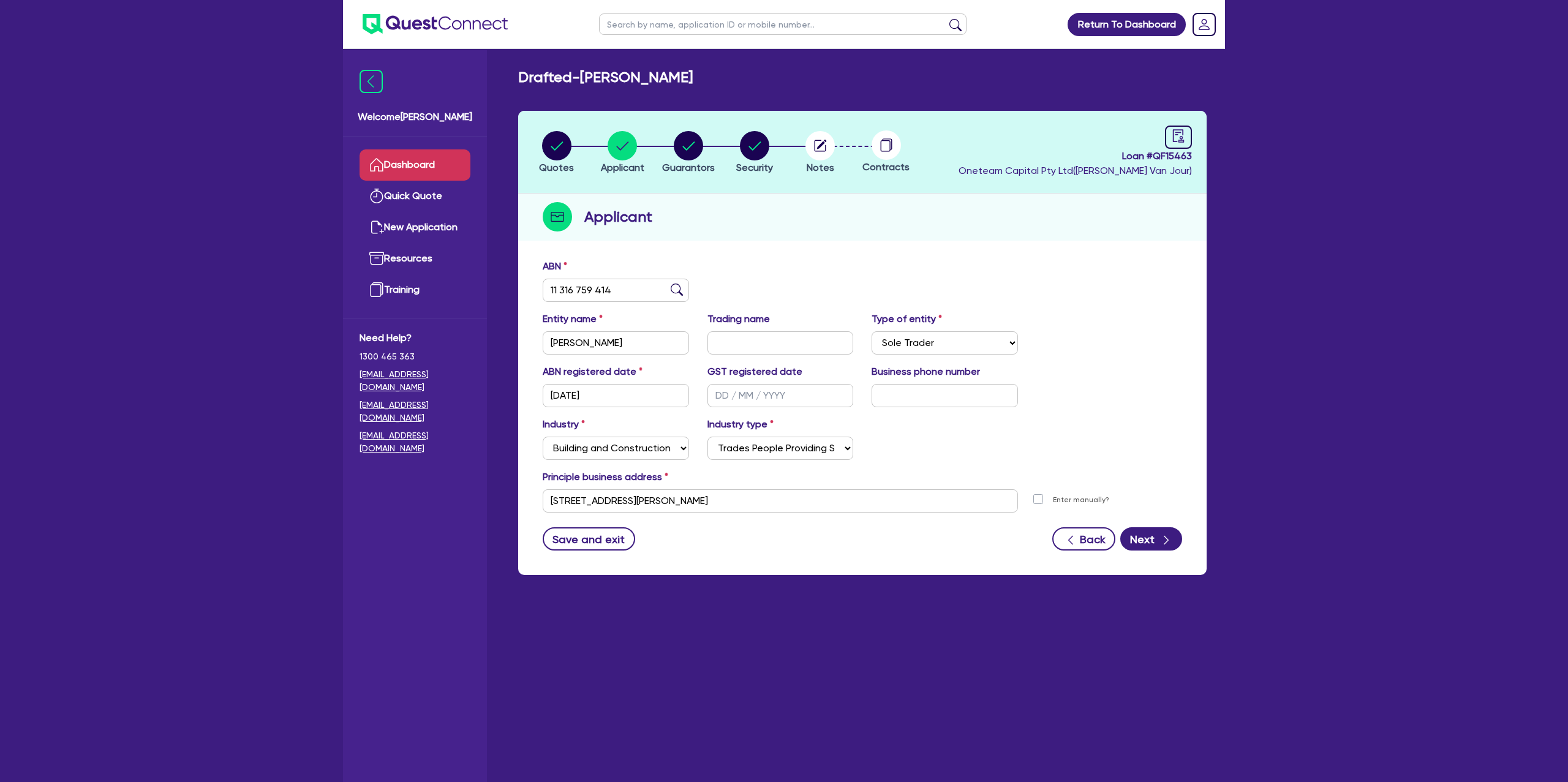
click at [425, 171] on link "Dashboard" at bounding box center [415, 165] width 111 height 31
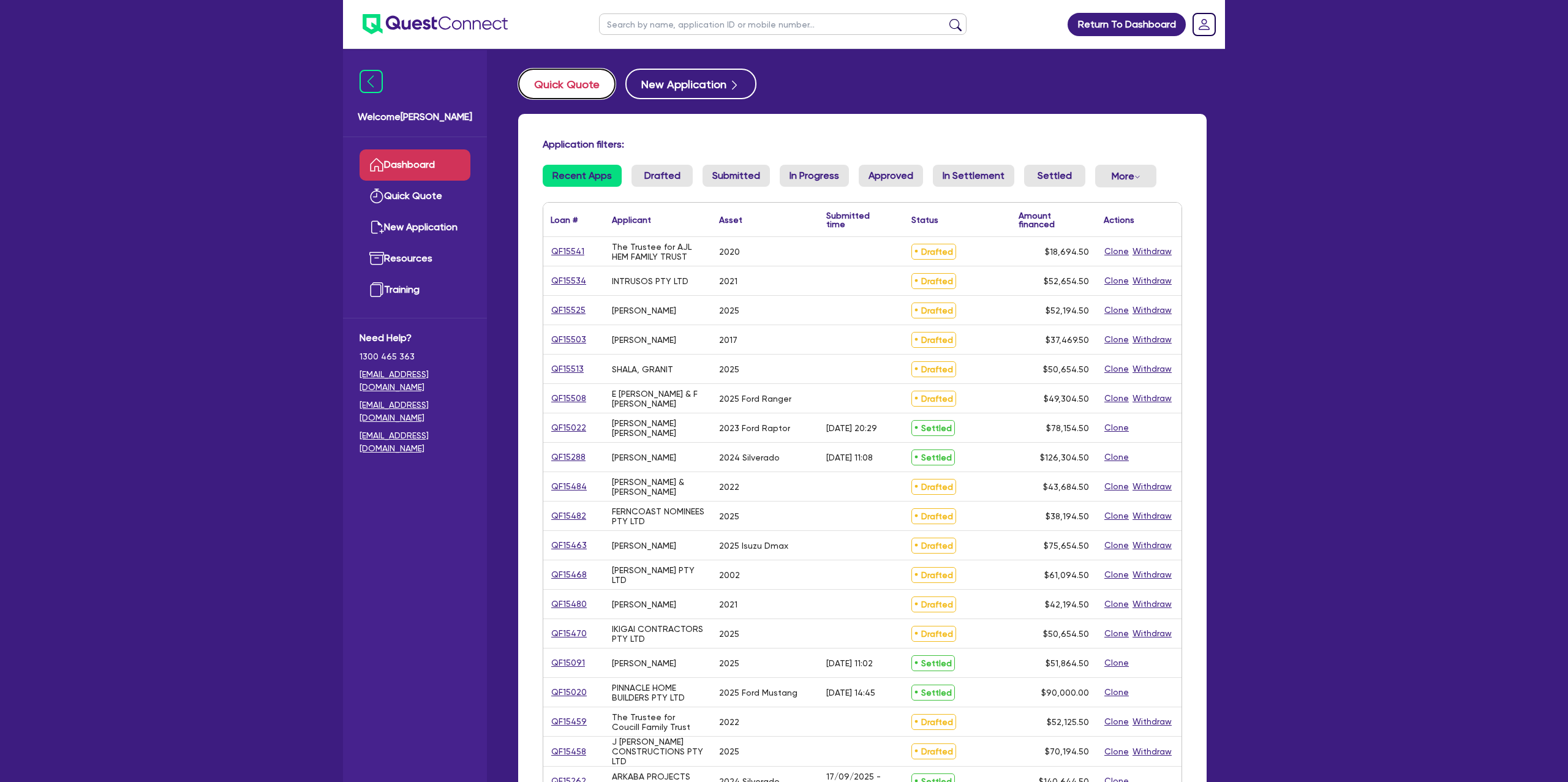
click at [592, 87] on button "Quick Quote" at bounding box center [567, 84] width 97 height 31
select select "Other"
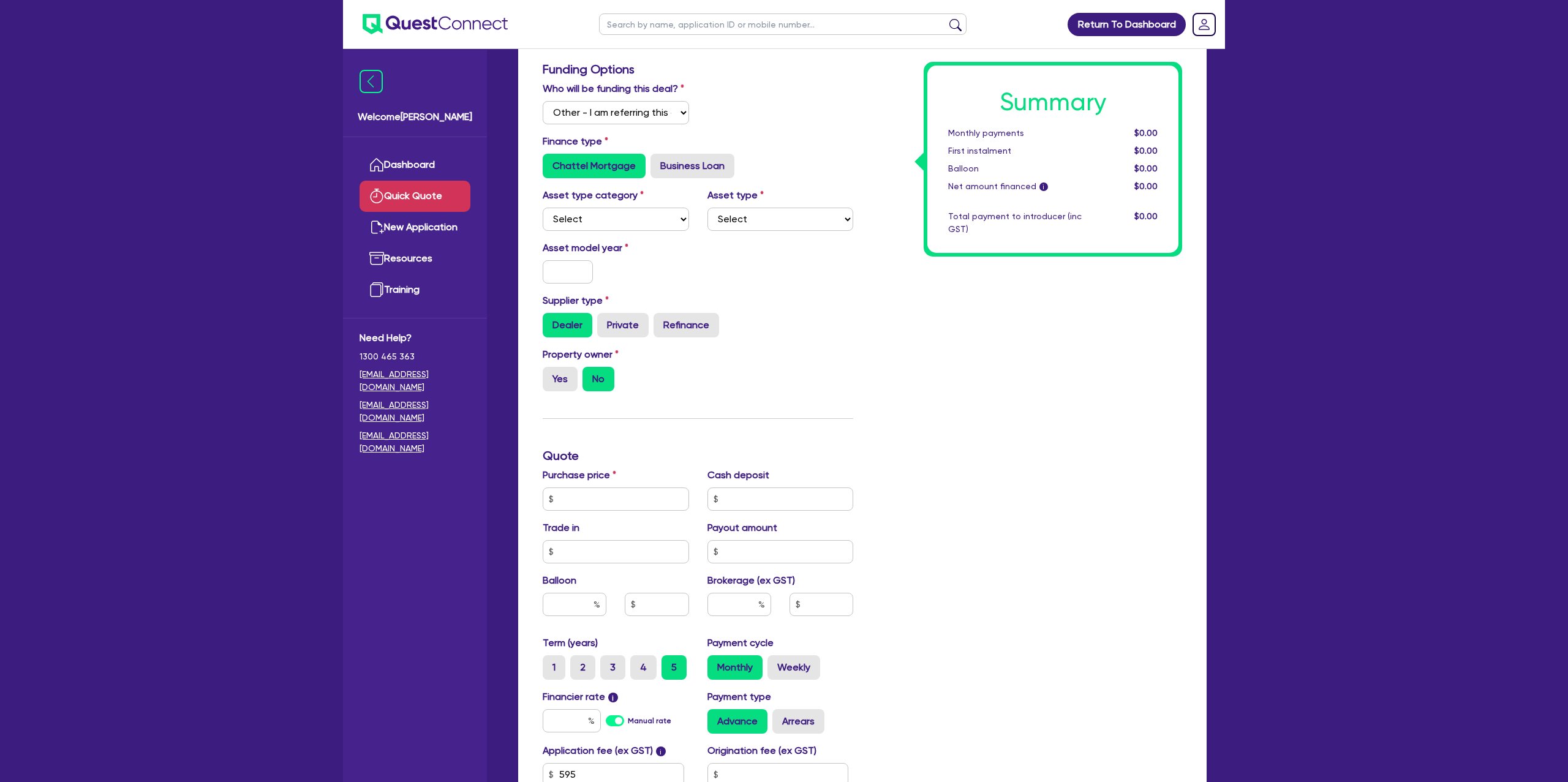
scroll to position [88, 0]
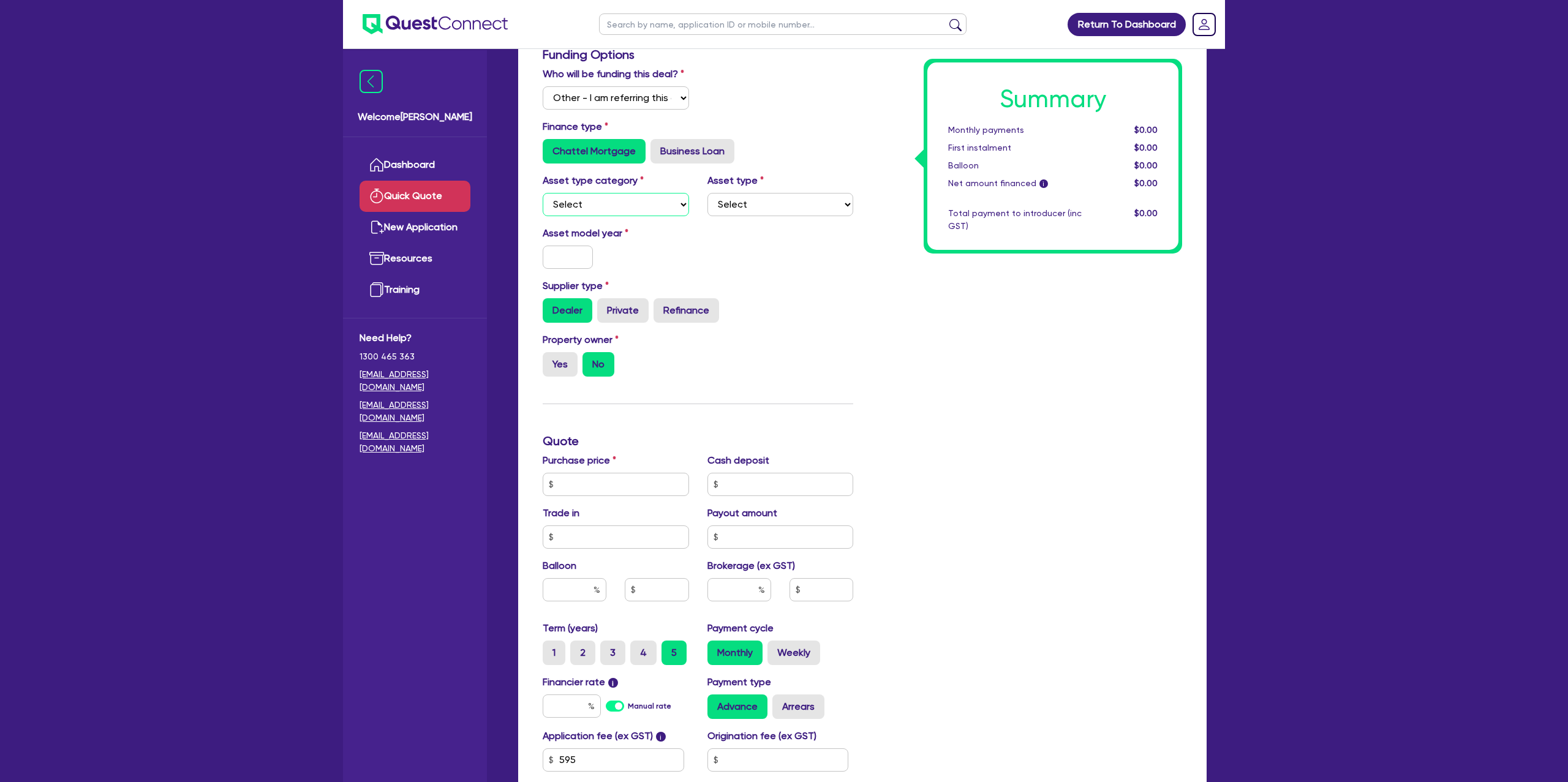
click at [588, 206] on select "Select Cars and light trucks Primary assets Secondary assets Tertiary assets" at bounding box center [616, 204] width 147 height 23
select select "CARS_AND_LIGHT_TRUCKS"
click at [543, 193] on select "Select Cars and light trucks Primary assets Secondary assets Tertiary assets" at bounding box center [616, 204] width 147 height 23
click at [746, 199] on select "Select" at bounding box center [781, 204] width 147 height 23
select select "PASSENGER_VEHICLES"
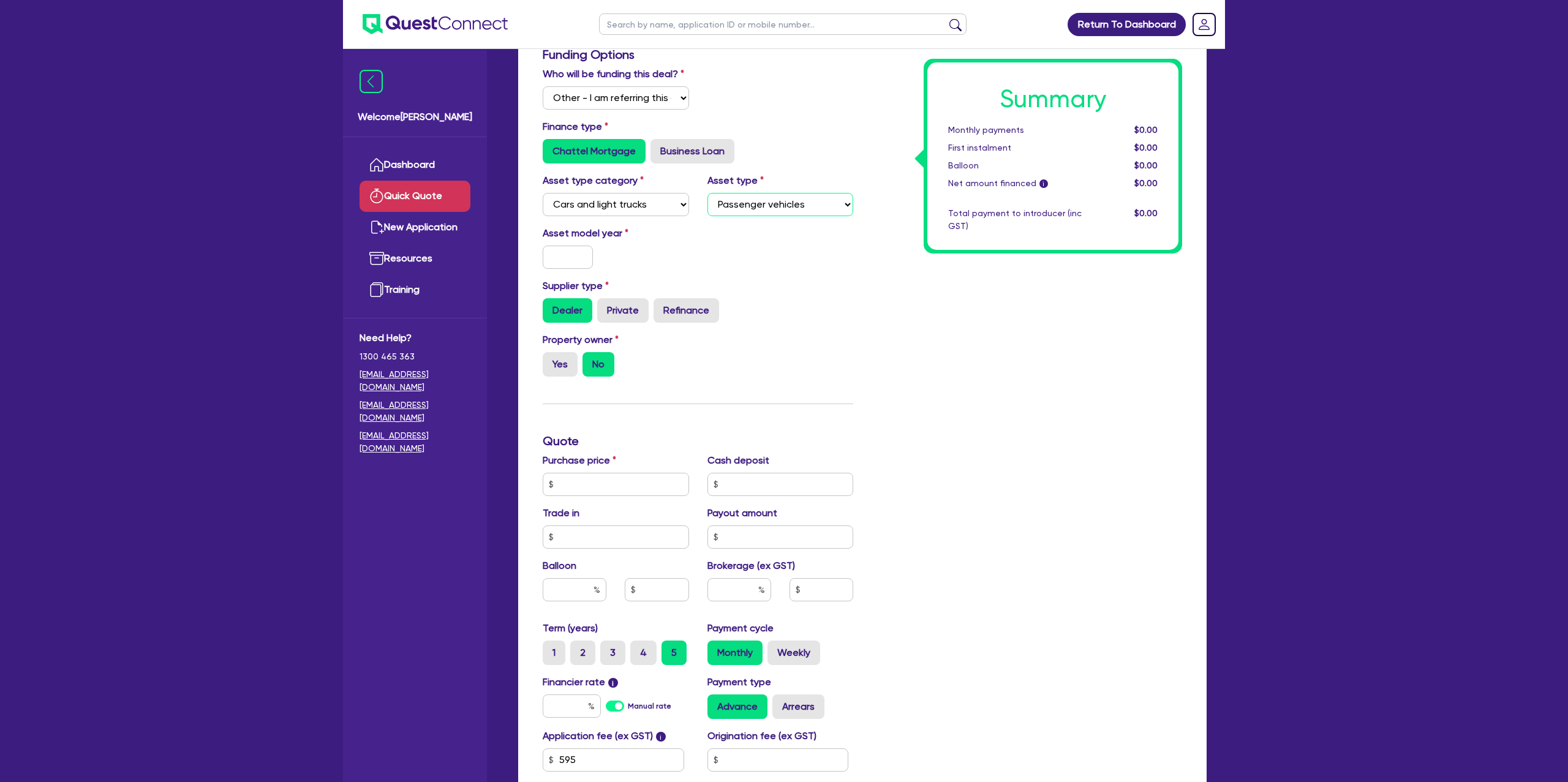
click at [708, 193] on select "Select Passenger vehicles Vans and utes Light trucks up to 4.5 tonne" at bounding box center [781, 204] width 147 height 23
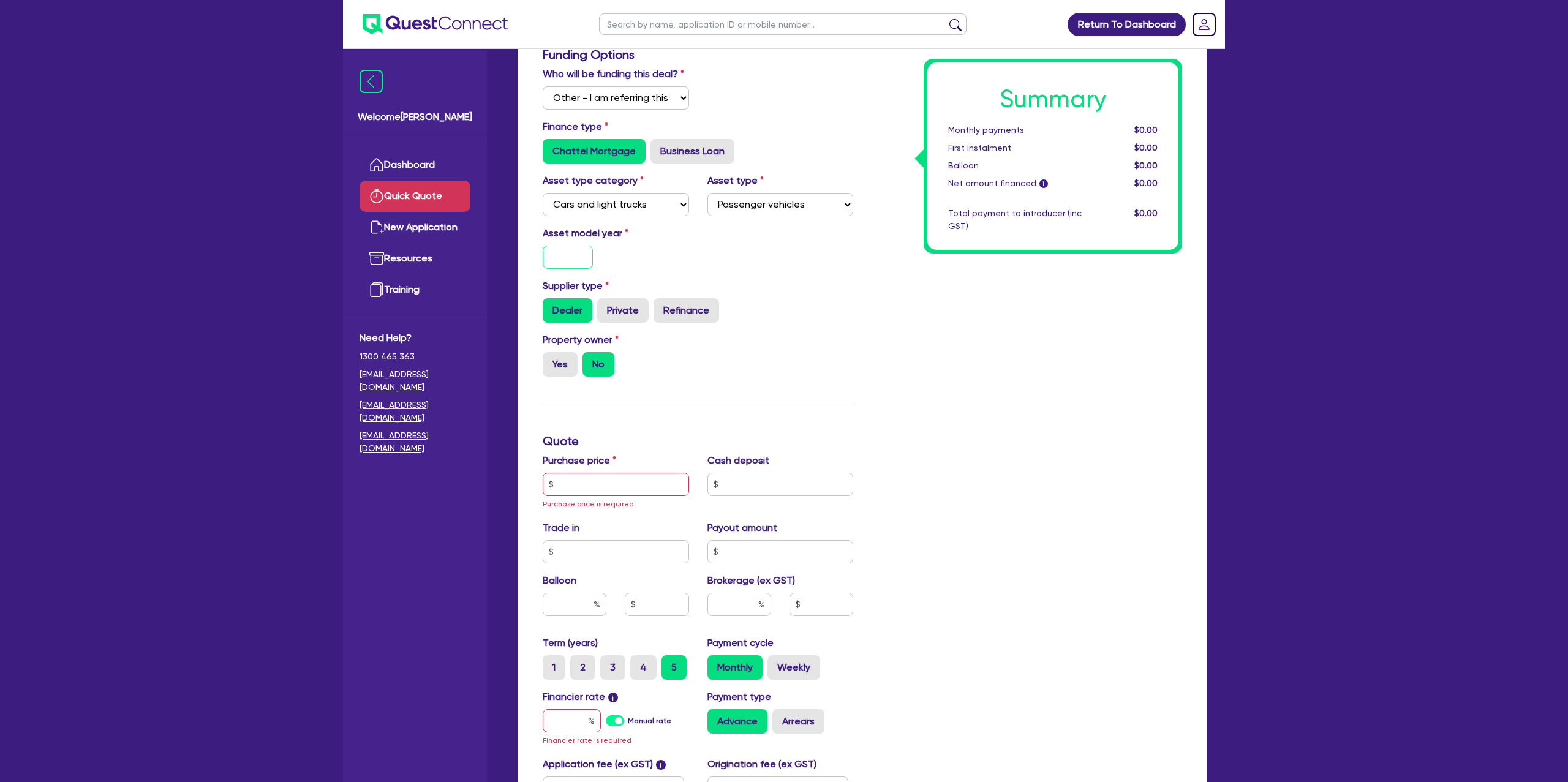
click at [575, 256] on input "text" at bounding box center [568, 257] width 50 height 23
type input "2025"
click at [877, 297] on div "Summary Monthly payments $0.00 First instalment $0.00 Balloon $0.00 Net amount …" at bounding box center [1026, 455] width 329 height 816
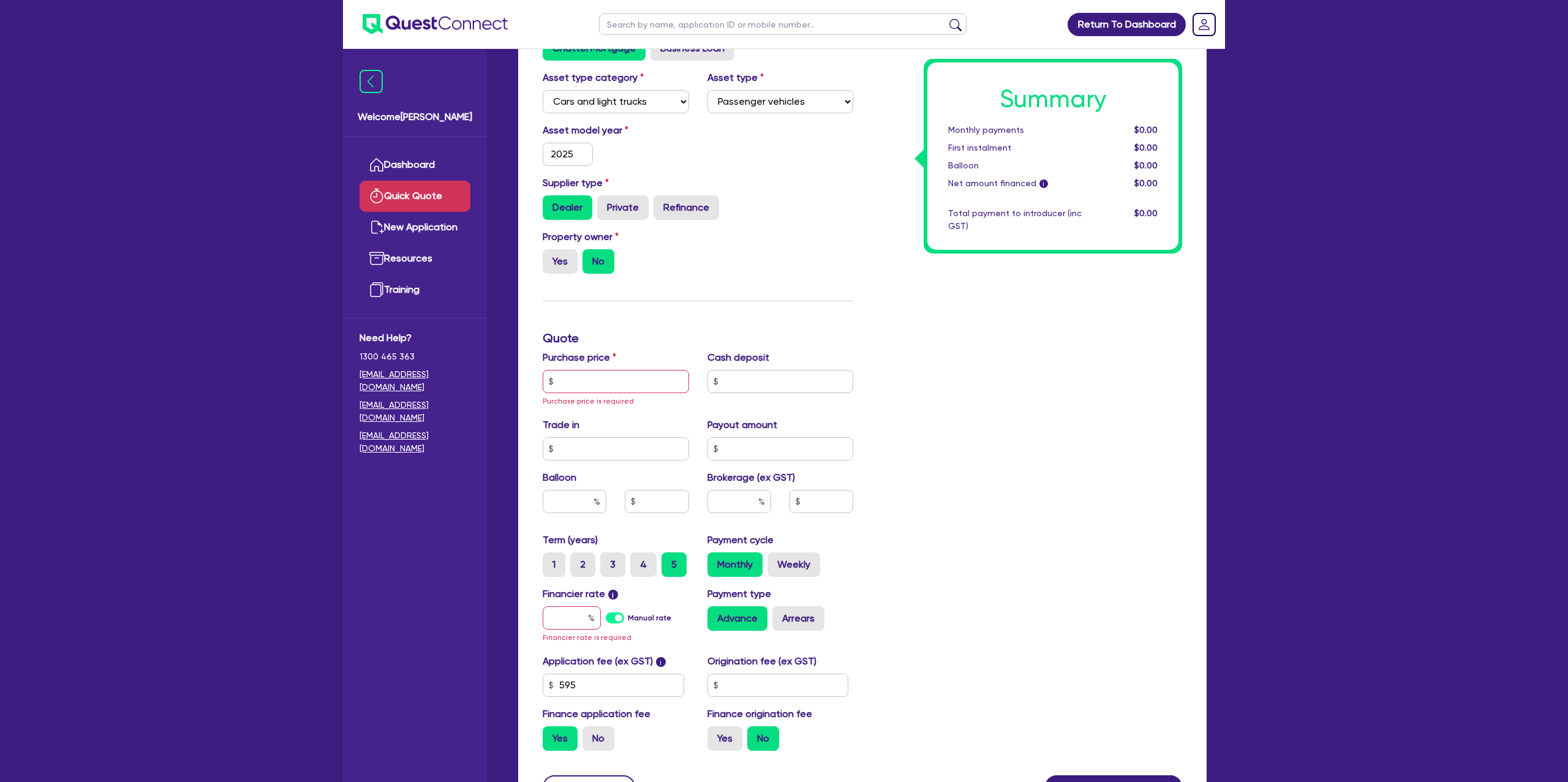
scroll to position [199, 0]
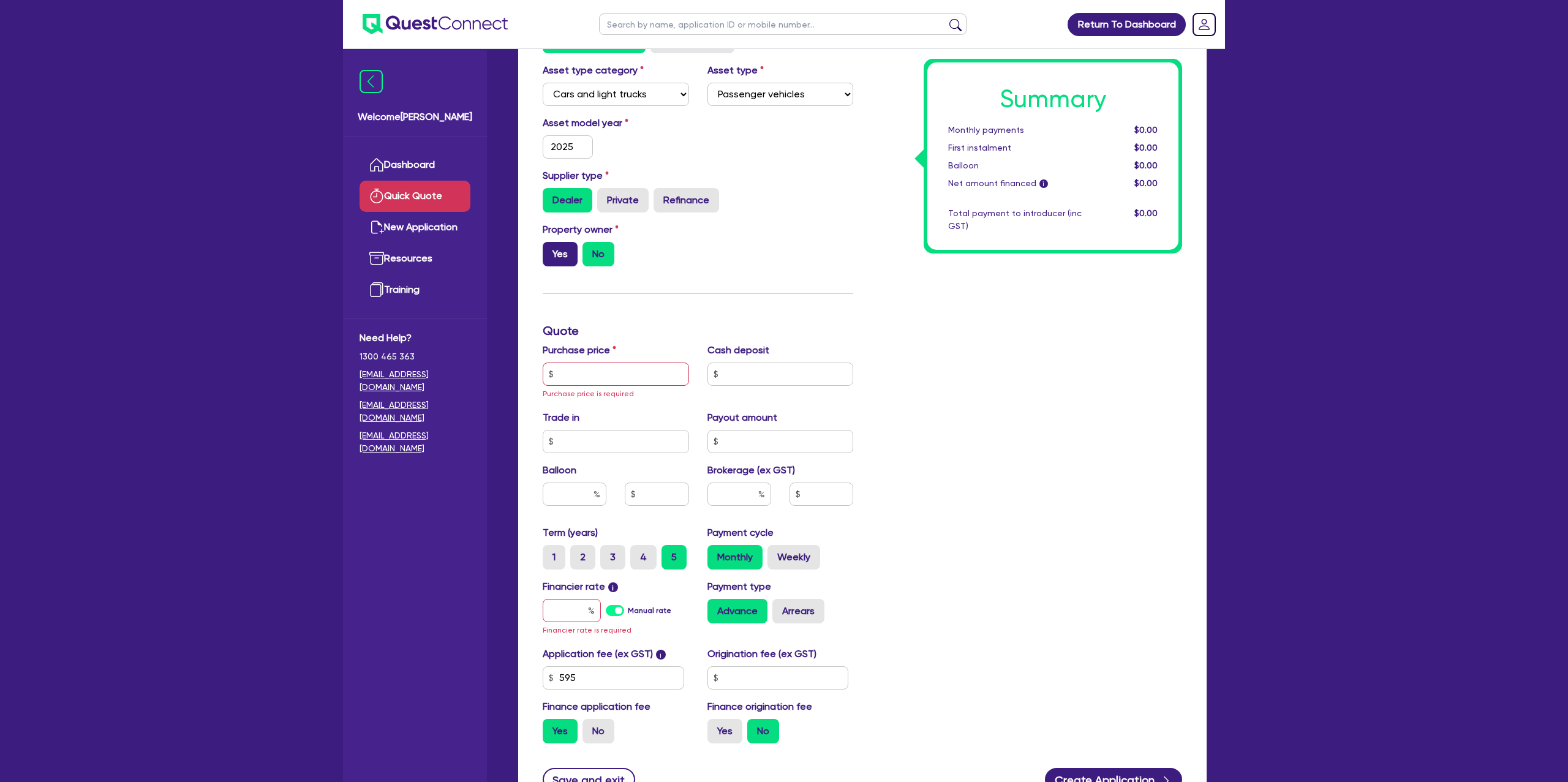
click at [555, 249] on label "Yes" at bounding box center [560, 254] width 35 height 25
click at [551, 249] on input "Yes" at bounding box center [547, 246] width 8 height 8
radio input "true"
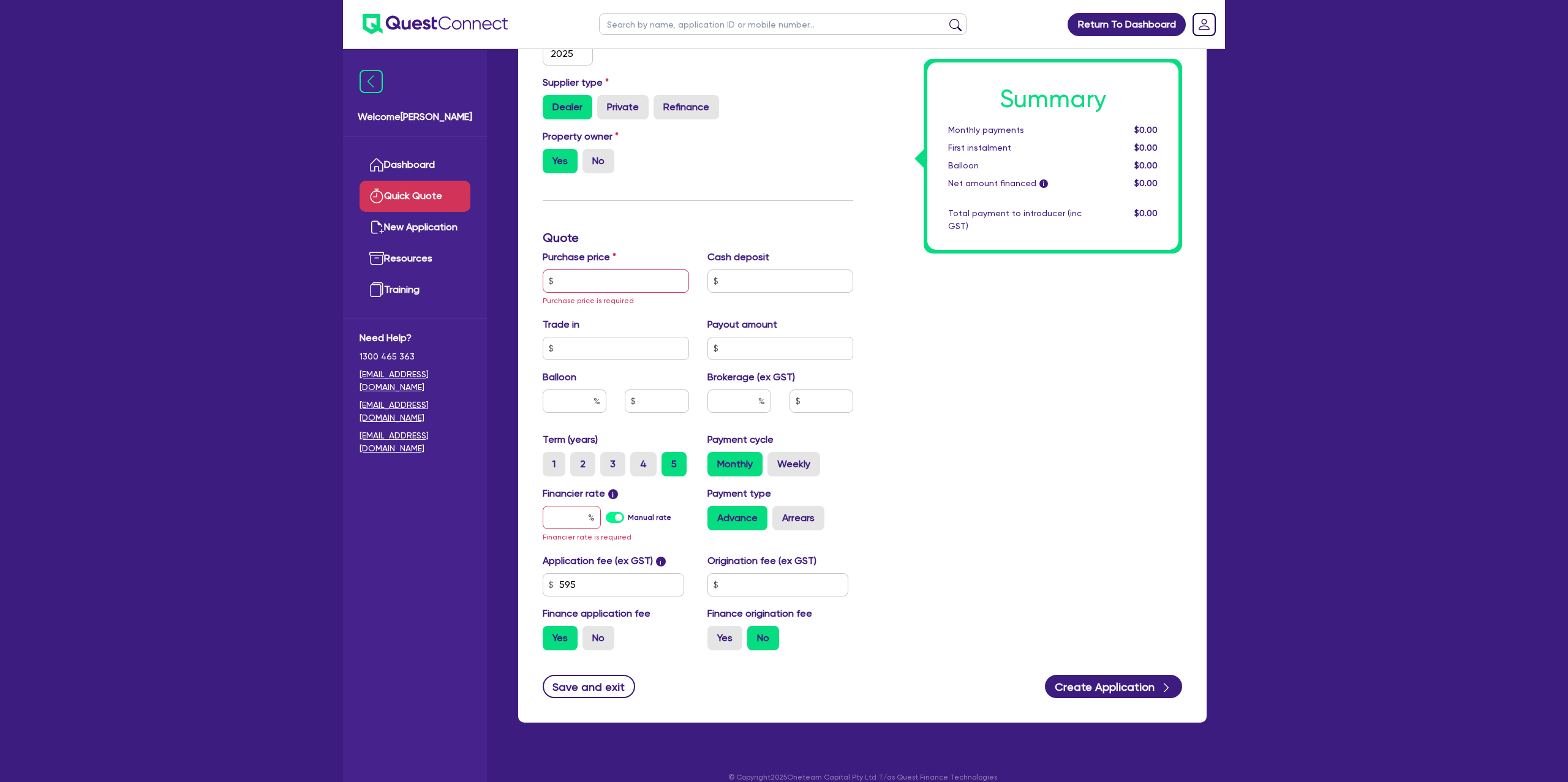
scroll to position [296, 0]
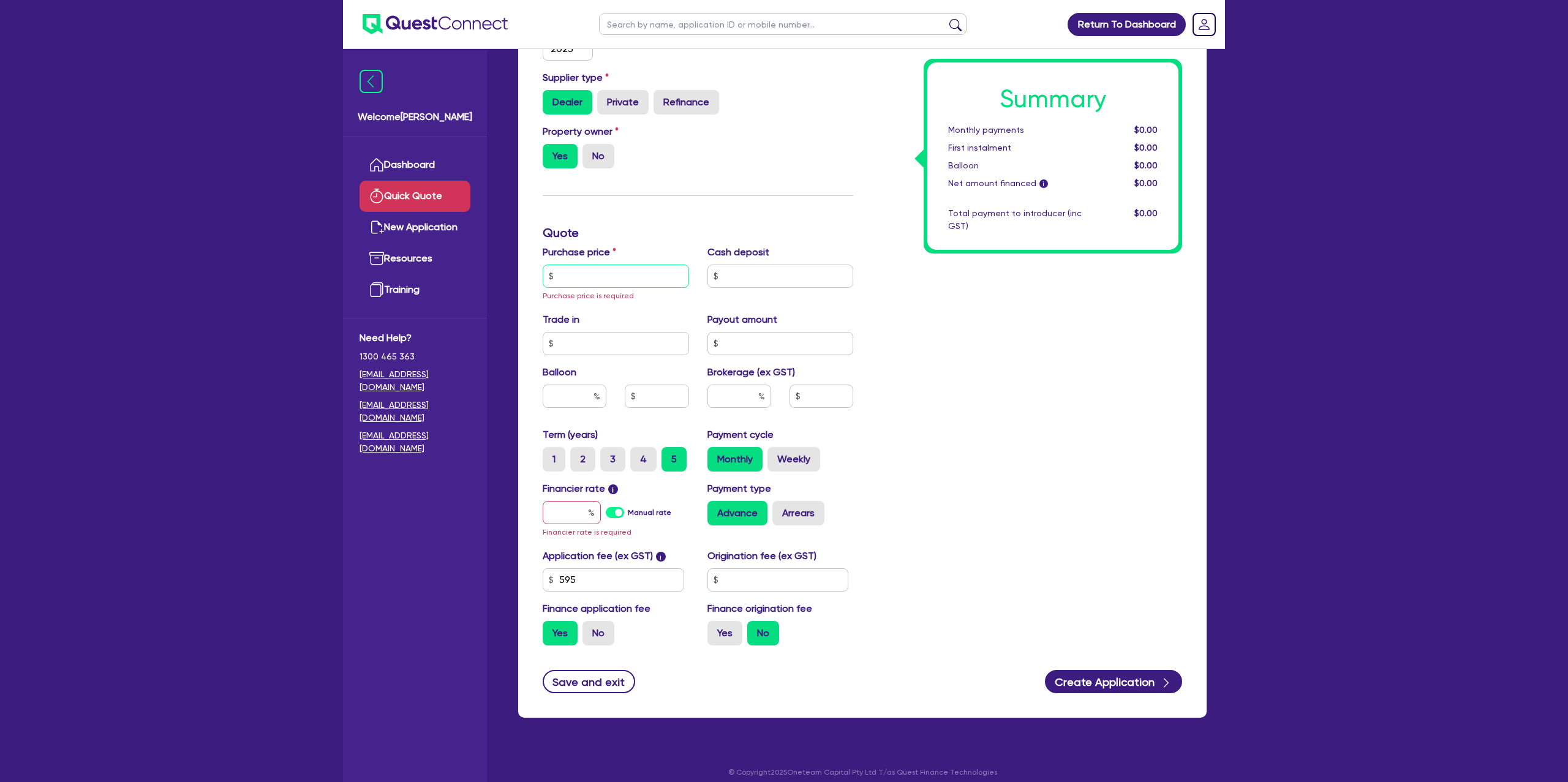
click at [600, 284] on input "text" at bounding box center [616, 276] width 147 height 23
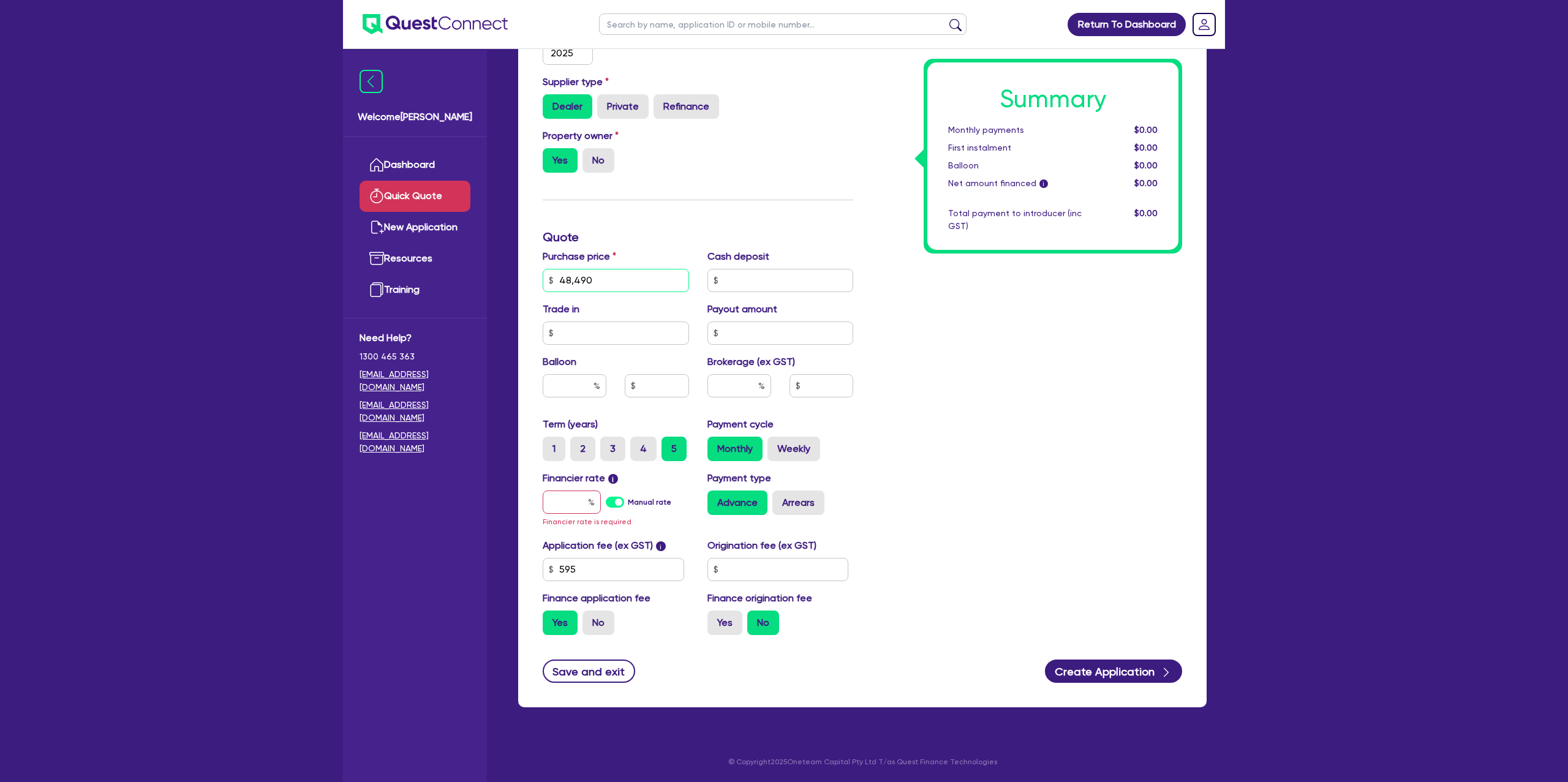
type input "48,490"
drag, startPoint x: 1120, startPoint y: 282, endPoint x: 1020, endPoint y: 253, distance: 104.1
click at [1122, 278] on div "Summary Monthly payments $0.00 First instalment $0.00 Balloon $0.00 Net amount …" at bounding box center [1026, 244] width 329 height 801
click at [789, 282] on input "text" at bounding box center [781, 280] width 147 height 23
type input "0"
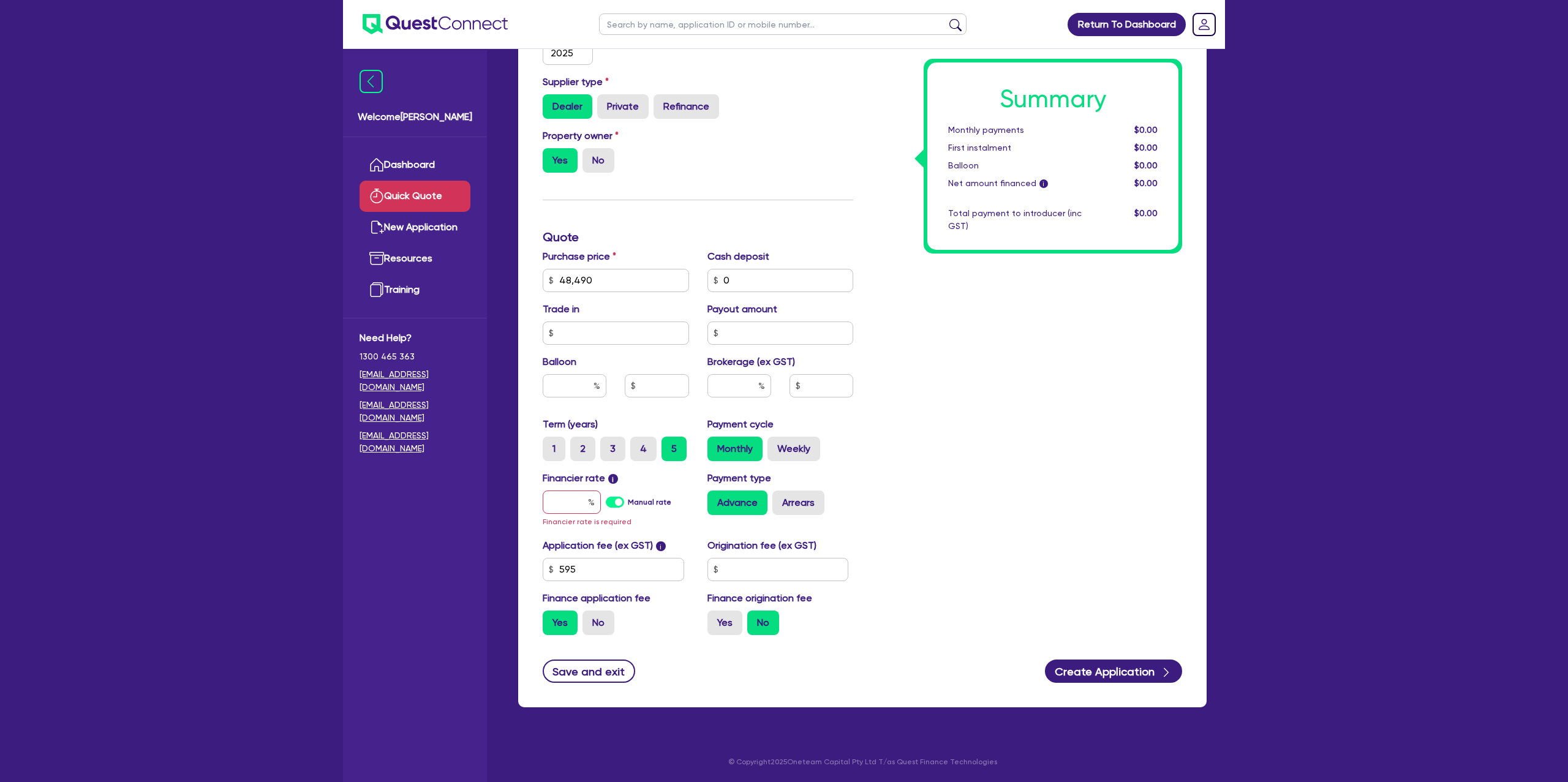
drag, startPoint x: 1140, startPoint y: 375, endPoint x: 598, endPoint y: 436, distance: 545.4
click at [1124, 376] on div "Summary Monthly payments $0.00 First instalment $0.00 Balloon $0.00 Net amount …" at bounding box center [1026, 244] width 329 height 801
drag, startPoint x: 576, startPoint y: 504, endPoint x: 565, endPoint y: 500, distance: 11.7
click at [560, 503] on input "text" at bounding box center [572, 502] width 58 height 23
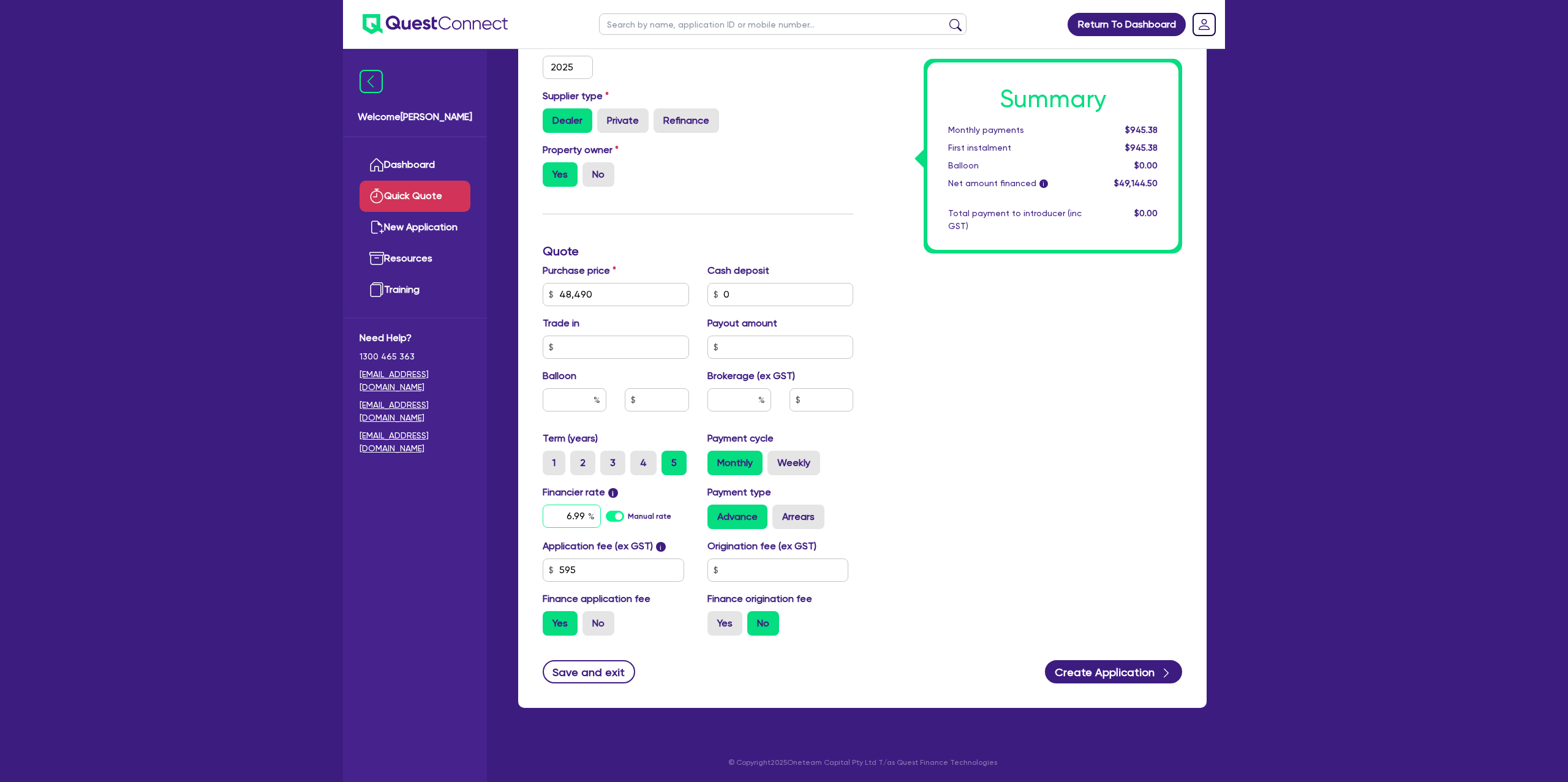
type input "6.99"
drag, startPoint x: 763, startPoint y: 561, endPoint x: 740, endPoint y: 576, distance: 27.5
click at [763, 561] on input "text" at bounding box center [778, 570] width 142 height 23
type input "1"
type input "1,500"
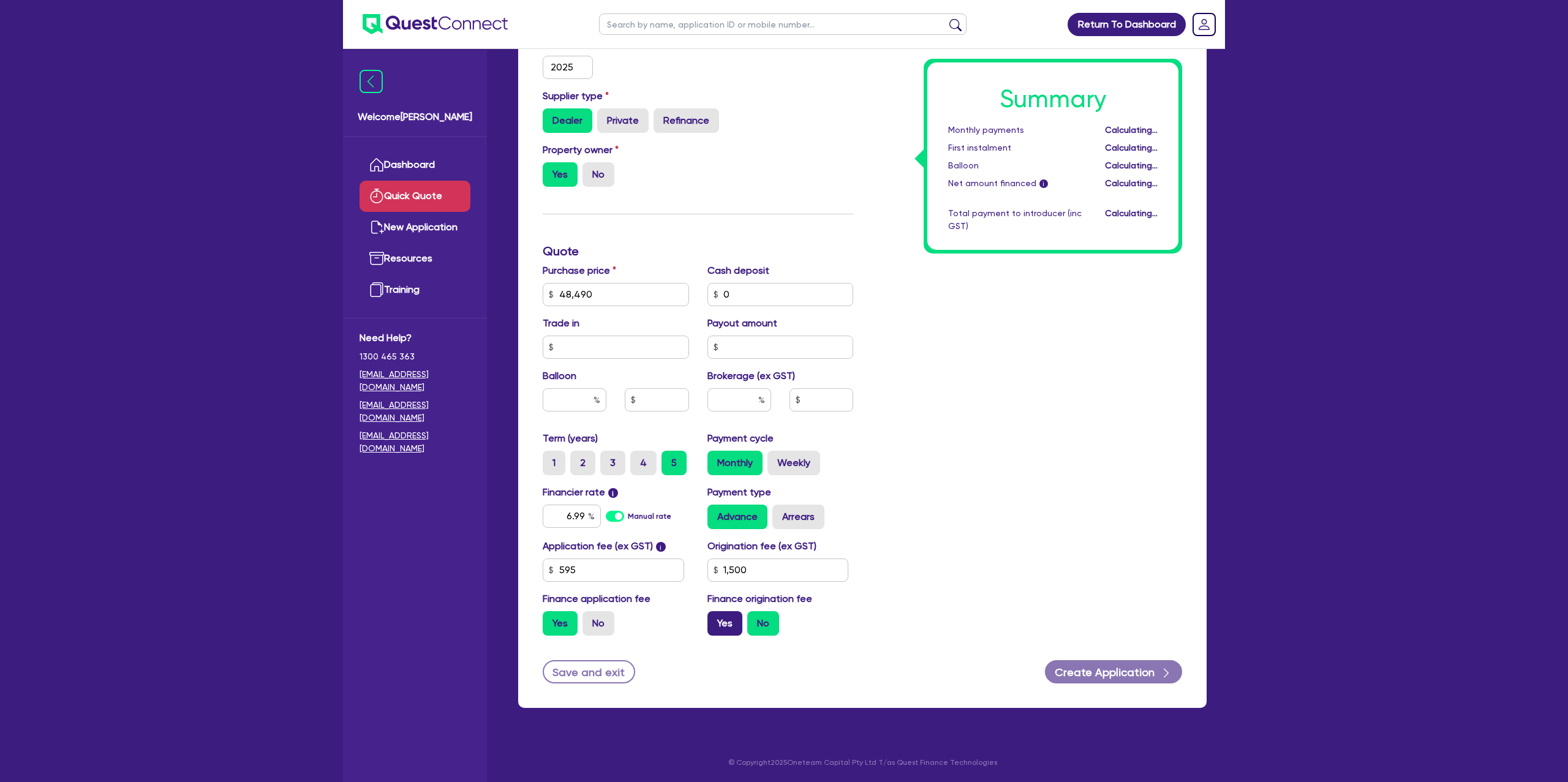
click at [730, 617] on label "Yes" at bounding box center [725, 623] width 35 height 25
click at [715, 617] on input "Yes" at bounding box center [711, 615] width 8 height 8
radio input "true"
drag, startPoint x: 818, startPoint y: 512, endPoint x: 809, endPoint y: 512, distance: 9.0
click at [817, 511] on label "Arrears" at bounding box center [798, 516] width 52 height 25
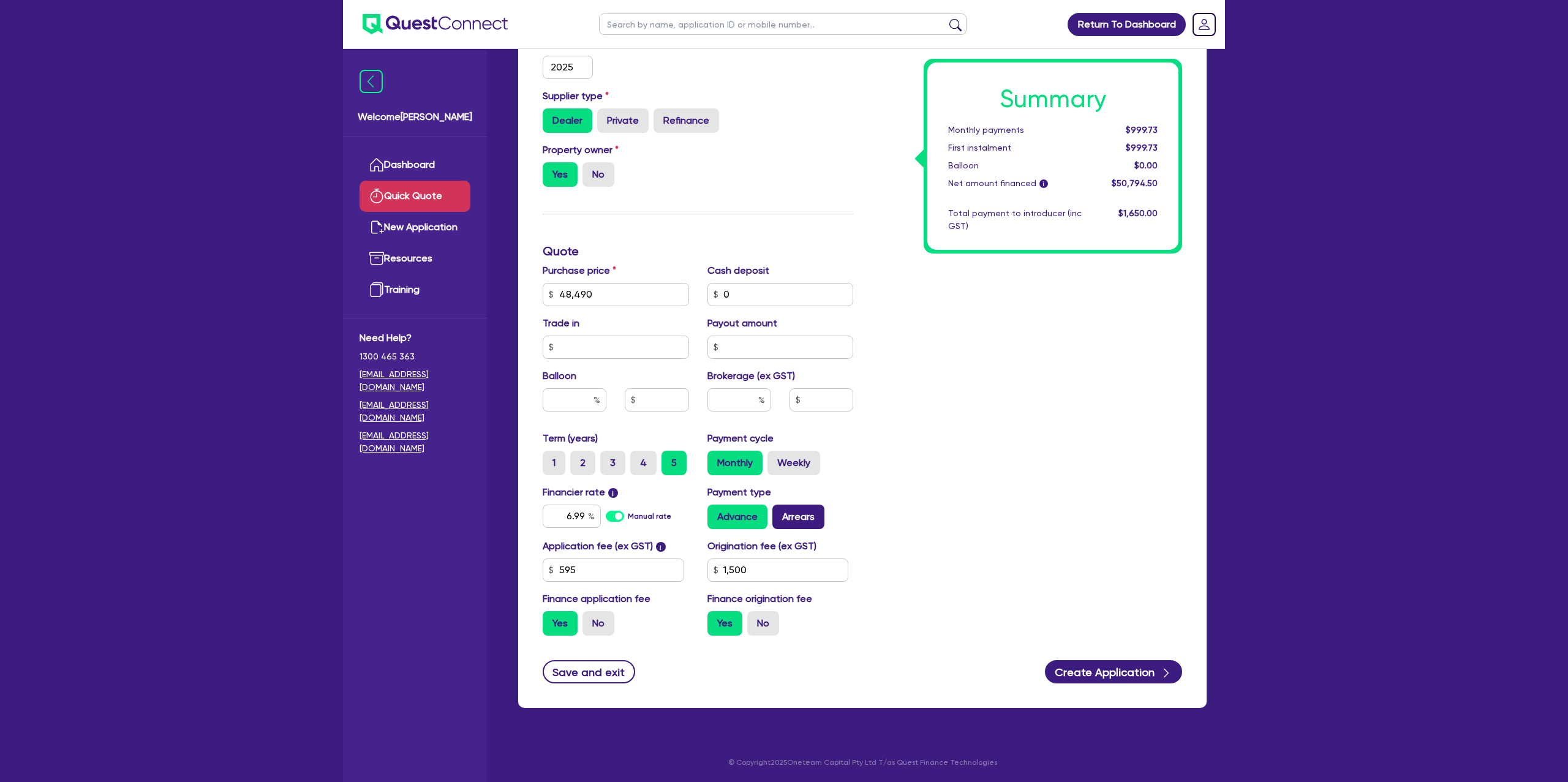
click at [781, 511] on input "Arrears" at bounding box center [776, 508] width 8 height 8
radio input "true"
click at [574, 396] on input "text" at bounding box center [574, 399] width 64 height 23
drag, startPoint x: 1118, startPoint y: 126, endPoint x: 1177, endPoint y: 127, distance: 59.0
click at [1177, 127] on div "Summary Monthly payments $1,005.56 First instalment $1,005.56 Balloon $0.00 Net…" at bounding box center [1052, 156] width 251 height 187
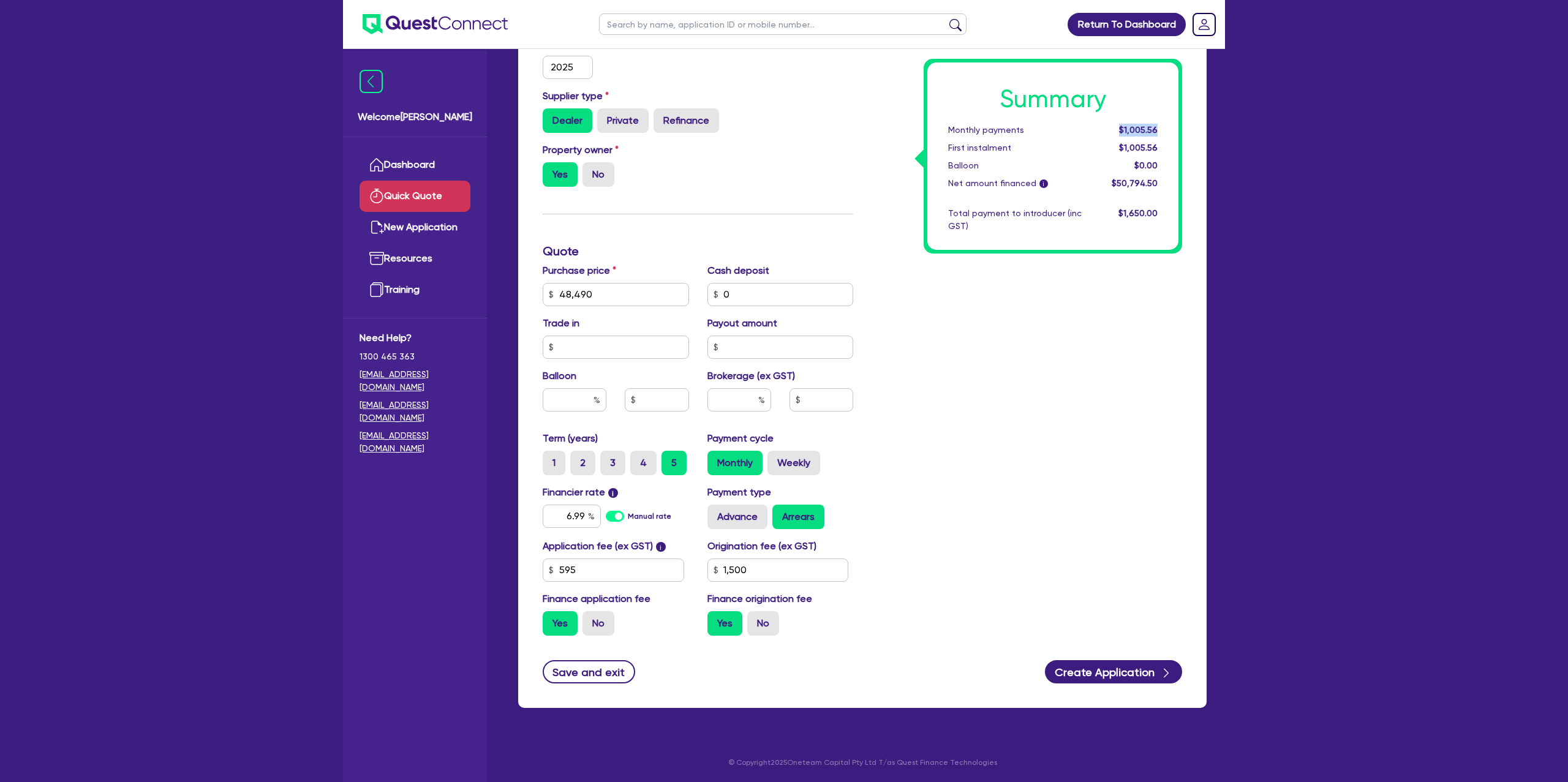
click at [1172, 126] on div "Summary Monthly payments $1,005.56 First instalment $1,005.56 Balloon $0.00 Net…" at bounding box center [1052, 156] width 251 height 187
drag, startPoint x: 1121, startPoint y: 127, endPoint x: 1166, endPoint y: 119, distance: 45.7
click at [1166, 119] on div "Summary Monthly payments $1,005.56 First instalment $1,005.56 Balloon $0.00 Net…" at bounding box center [1052, 156] width 251 height 187
drag, startPoint x: 588, startPoint y: 402, endPoint x: 584, endPoint y: 384, distance: 18.4
click at [586, 395] on input "text" at bounding box center [574, 399] width 64 height 23
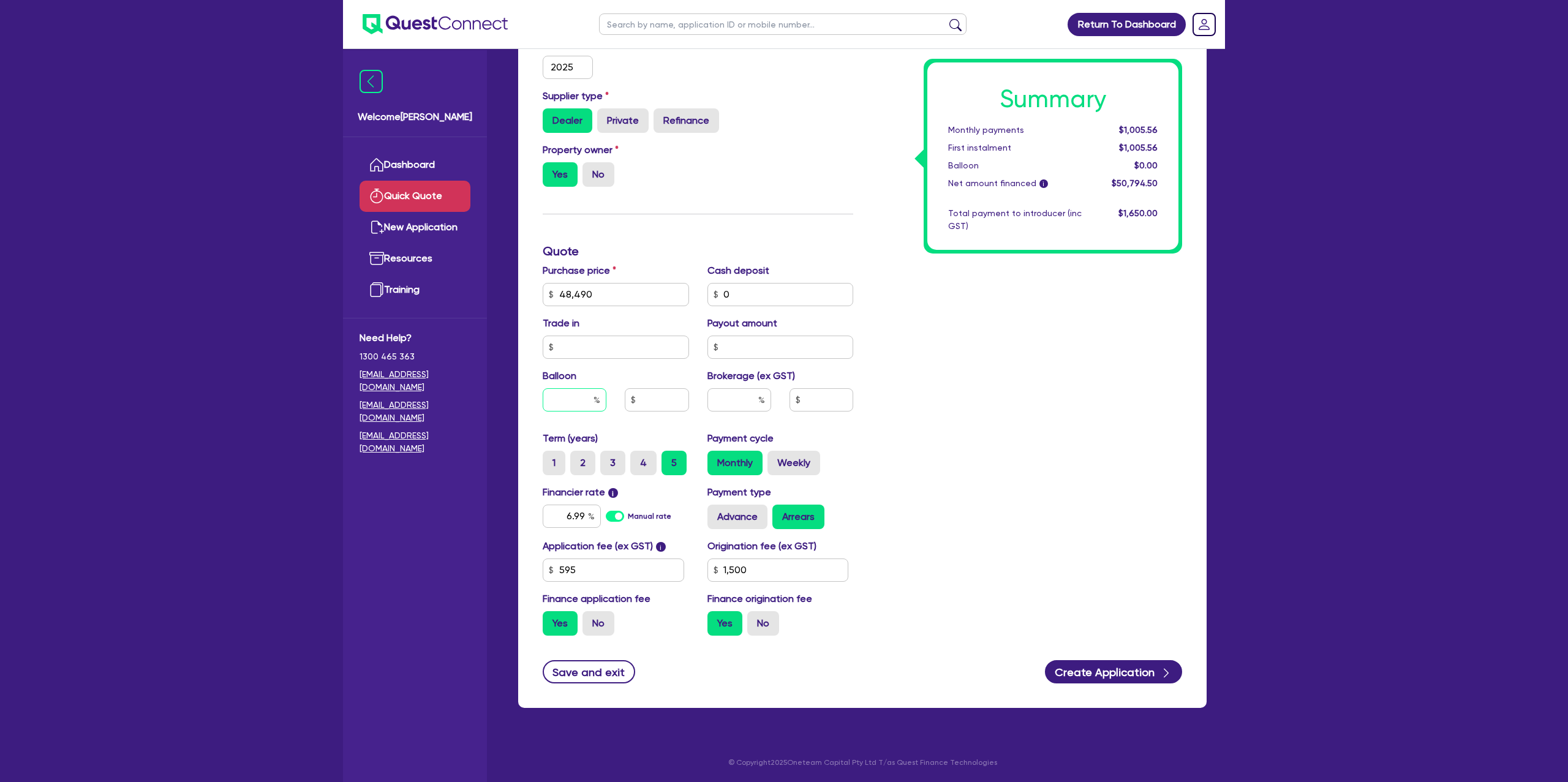
type input "3"
type input "1,454.7"
type input "35"
type input "1,454.7"
type input "35"
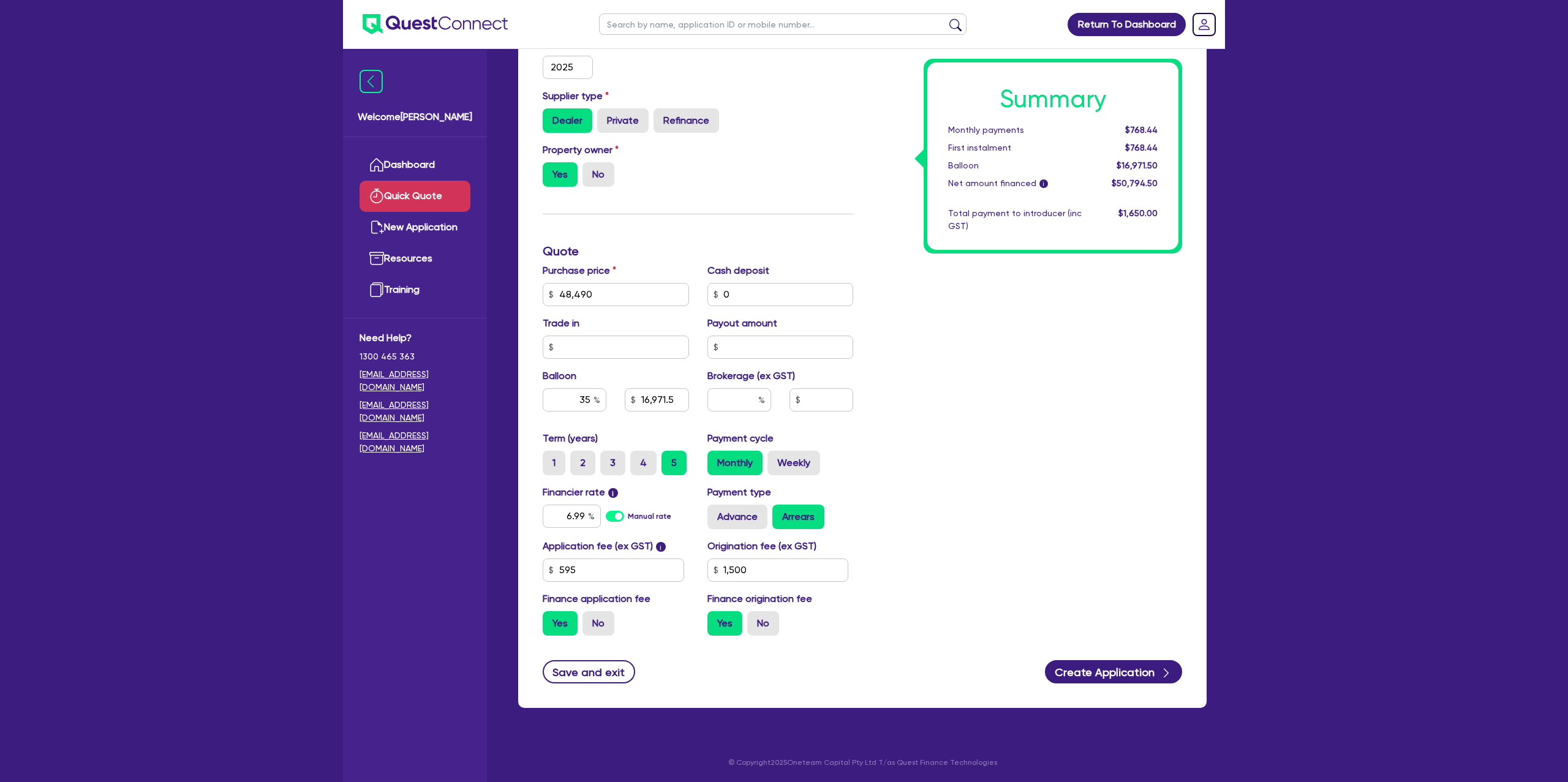
click at [1082, 451] on div "Summary Monthly payments $768.44 First instalment $768.44 Balloon $16,971.50 Ne…" at bounding box center [1026, 251] width 329 height 788
drag, startPoint x: 1129, startPoint y: 127, endPoint x: 1173, endPoint y: 128, distance: 44.0
click at [1173, 128] on div "Summary Monthly payments $768.44 First instalment $768.44 Balloon $16,971.50 Ne…" at bounding box center [1052, 156] width 251 height 187
drag, startPoint x: 576, startPoint y: 400, endPoint x: 603, endPoint y: 393, distance: 27.9
click at [603, 394] on input "35" at bounding box center [574, 399] width 64 height 23
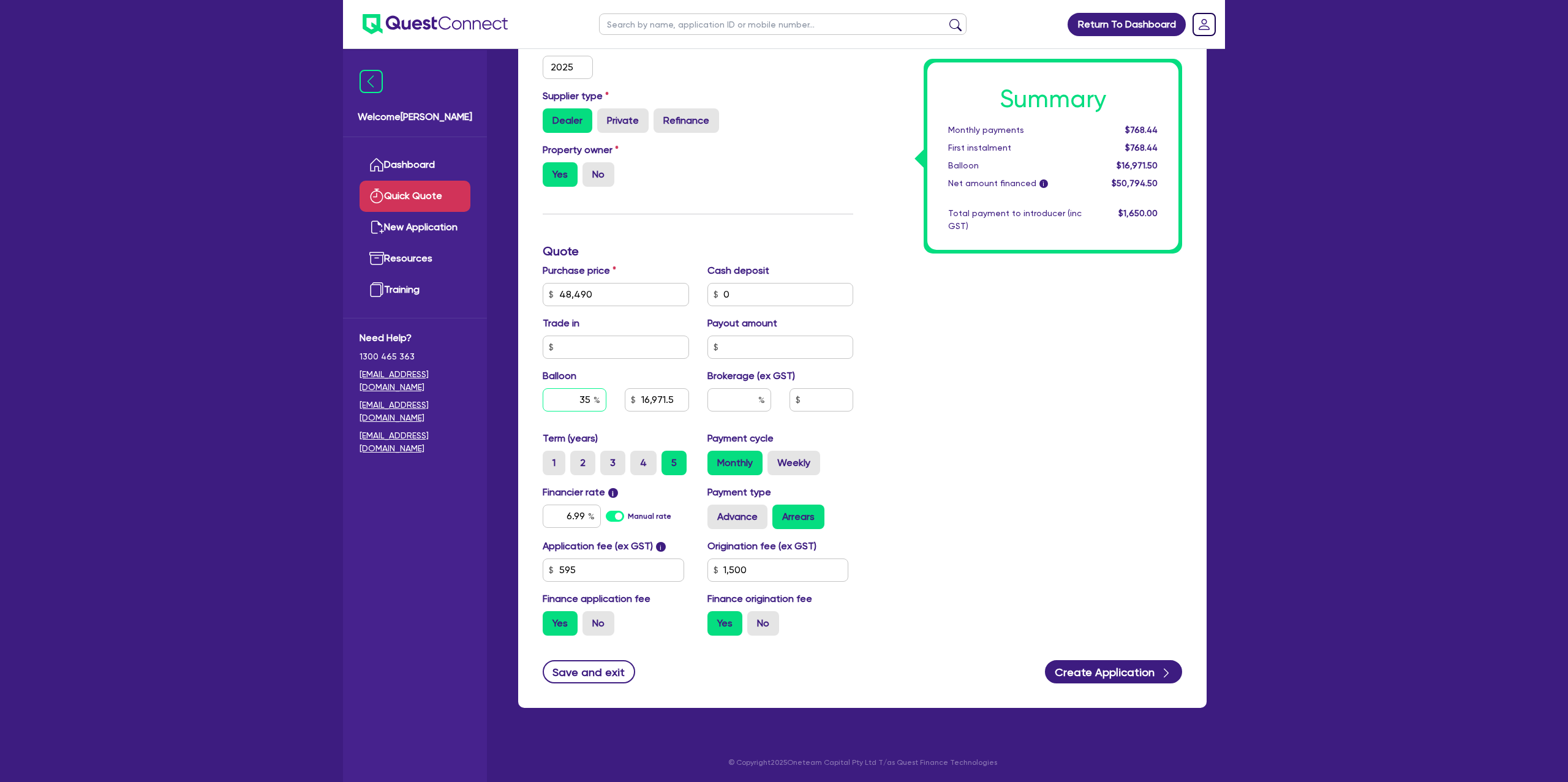
click at [588, 392] on input "35" at bounding box center [574, 399] width 64 height 23
click at [592, 395] on input "35" at bounding box center [574, 399] width 64 height 23
drag, startPoint x: 592, startPoint y: 395, endPoint x: 565, endPoint y: 393, distance: 27.1
click at [560, 394] on input "35" at bounding box center [574, 399] width 64 height 23
click at [583, 401] on input "35" at bounding box center [574, 399] width 64 height 23
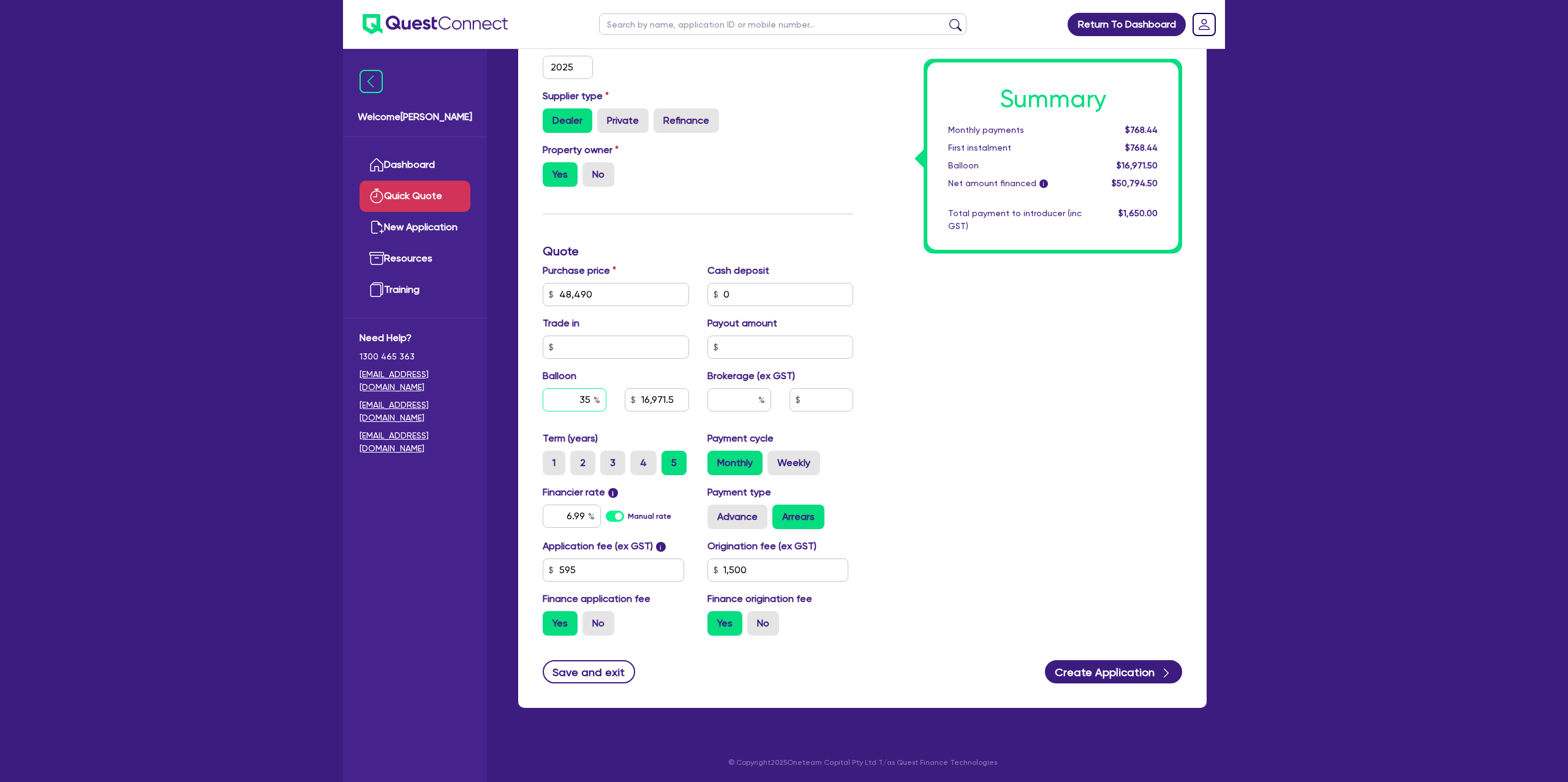
drag, startPoint x: 572, startPoint y: 397, endPoint x: 628, endPoint y: 399, distance: 56.0
click at [628, 399] on div "35 16,971.5" at bounding box center [616, 399] width 165 height 23
type input "16,971.5"
drag, startPoint x: 637, startPoint y: 399, endPoint x: 786, endPoint y: 402, distance: 149.0
click at [786, 402] on div "Purchase price 48,490 Cash deposit 0 Trade in Payout amount Balloon 35 16,971.5…" at bounding box center [698, 347] width 329 height 168
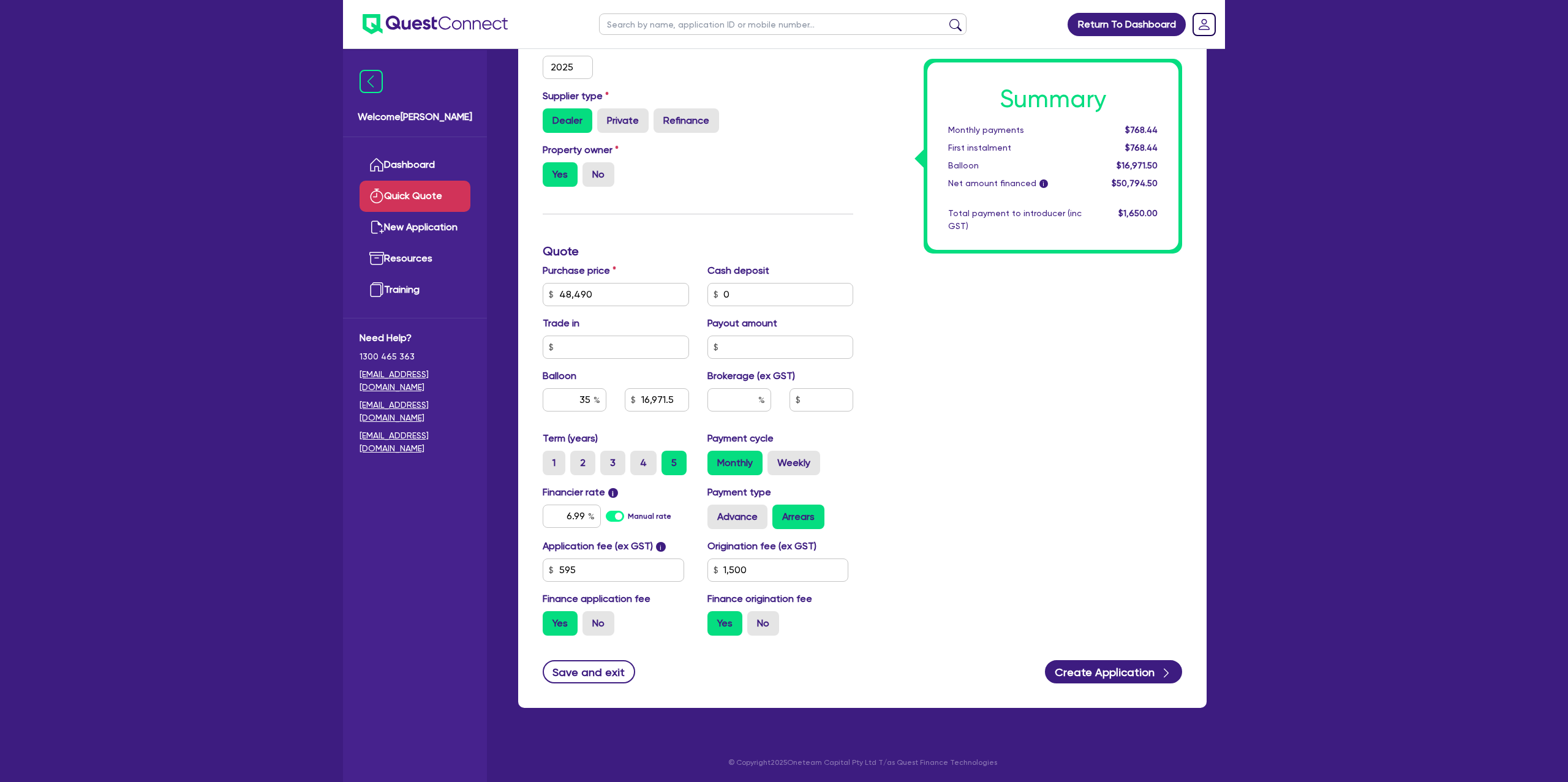
click at [931, 379] on div "Summary Monthly payments $768.44 First instalment $768.44 Balloon $16,971.50 Ne…" at bounding box center [1026, 251] width 329 height 788
click at [591, 396] on input "35" at bounding box center [574, 399] width 64 height 23
type input "3"
type input "1,454.7"
type input "30"
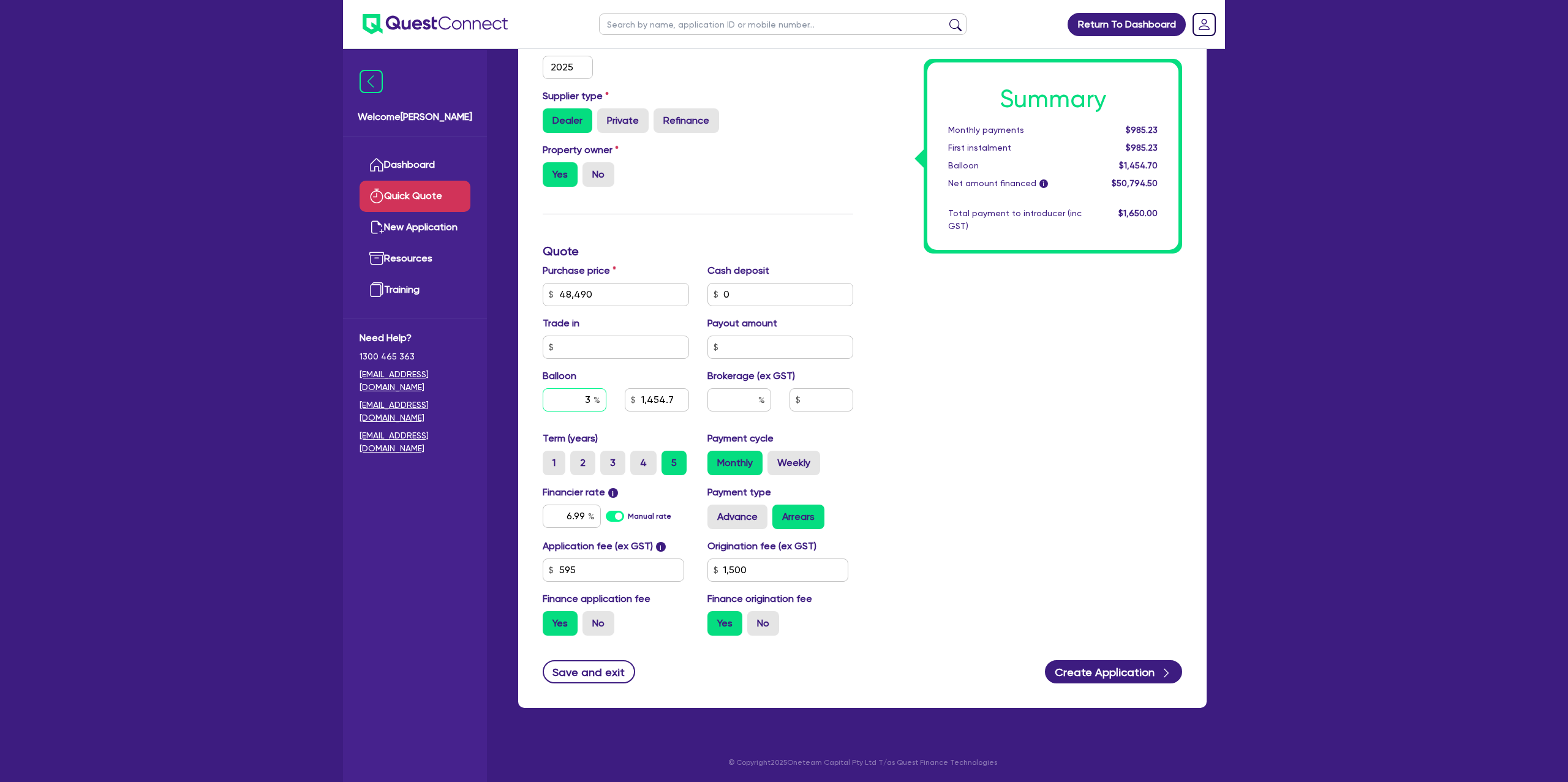
type input "1,454.7"
type input "30"
drag, startPoint x: 1126, startPoint y: 487, endPoint x: 1129, endPoint y: 480, distance: 7.6
click at [1126, 488] on div "Summary Monthly payments $985.23 First instalment $985.23 Balloon $1,454.70 Net…" at bounding box center [1026, 251] width 329 height 788
click at [1135, 160] on span "$14,547.00" at bounding box center [1136, 165] width 43 height 10
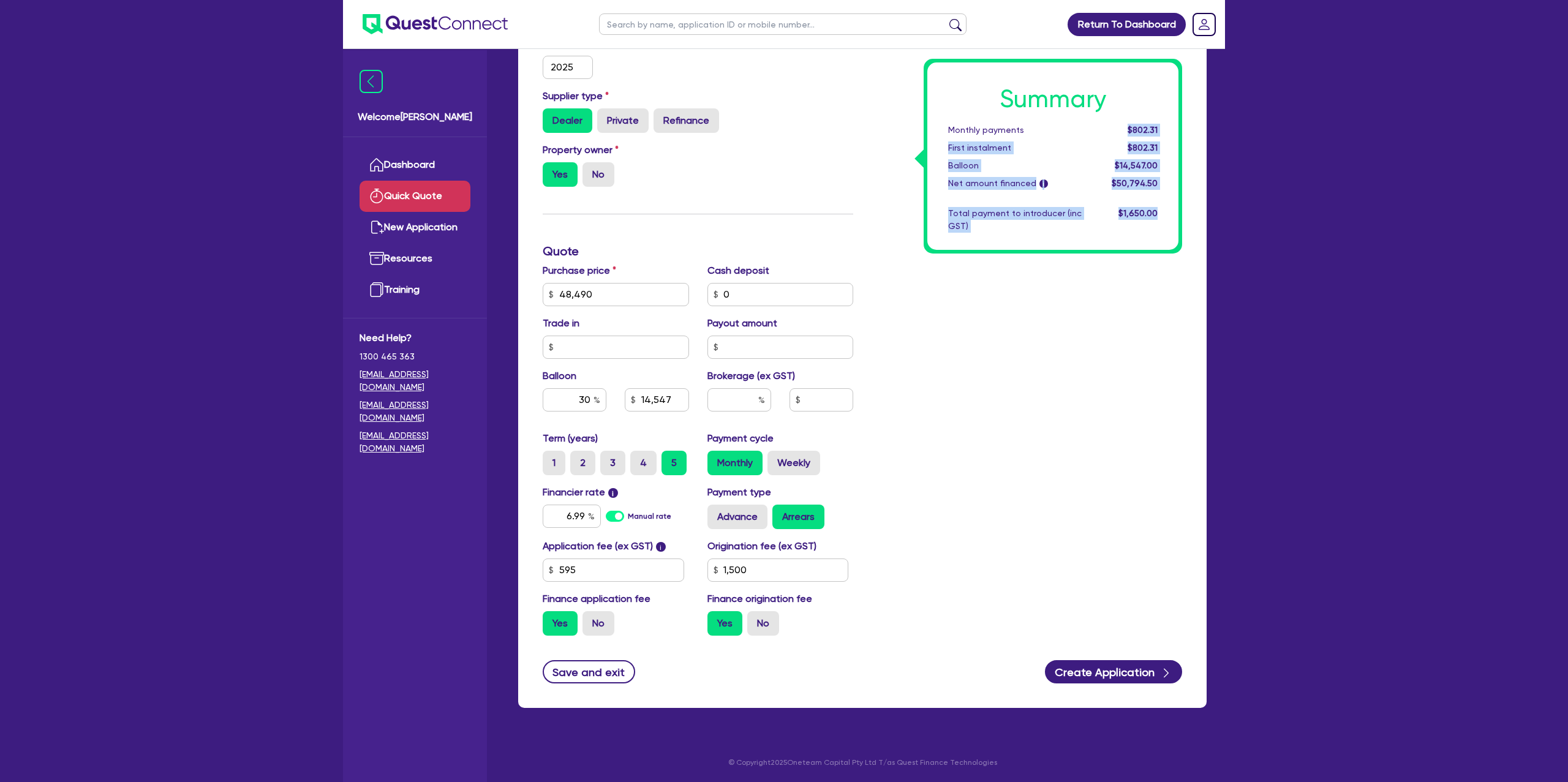
drag, startPoint x: 1130, startPoint y: 130, endPoint x: 1186, endPoint y: 131, distance: 56.0
click at [1188, 129] on div "Summary Monthly payments $802.31 First instalment $802.31 Balloon $14,547.00 Ne…" at bounding box center [1026, 251] width 329 height 788
drag, startPoint x: 894, startPoint y: 217, endPoint x: 1155, endPoint y: 151, distance: 269.2
click at [898, 216] on div "Summary Monthly payments $802.31 First instalment $802.31 Balloon $14,547.00 Ne…" at bounding box center [1026, 251] width 329 height 788
drag, startPoint x: 1131, startPoint y: 124, endPoint x: 1217, endPoint y: 122, distance: 86.0
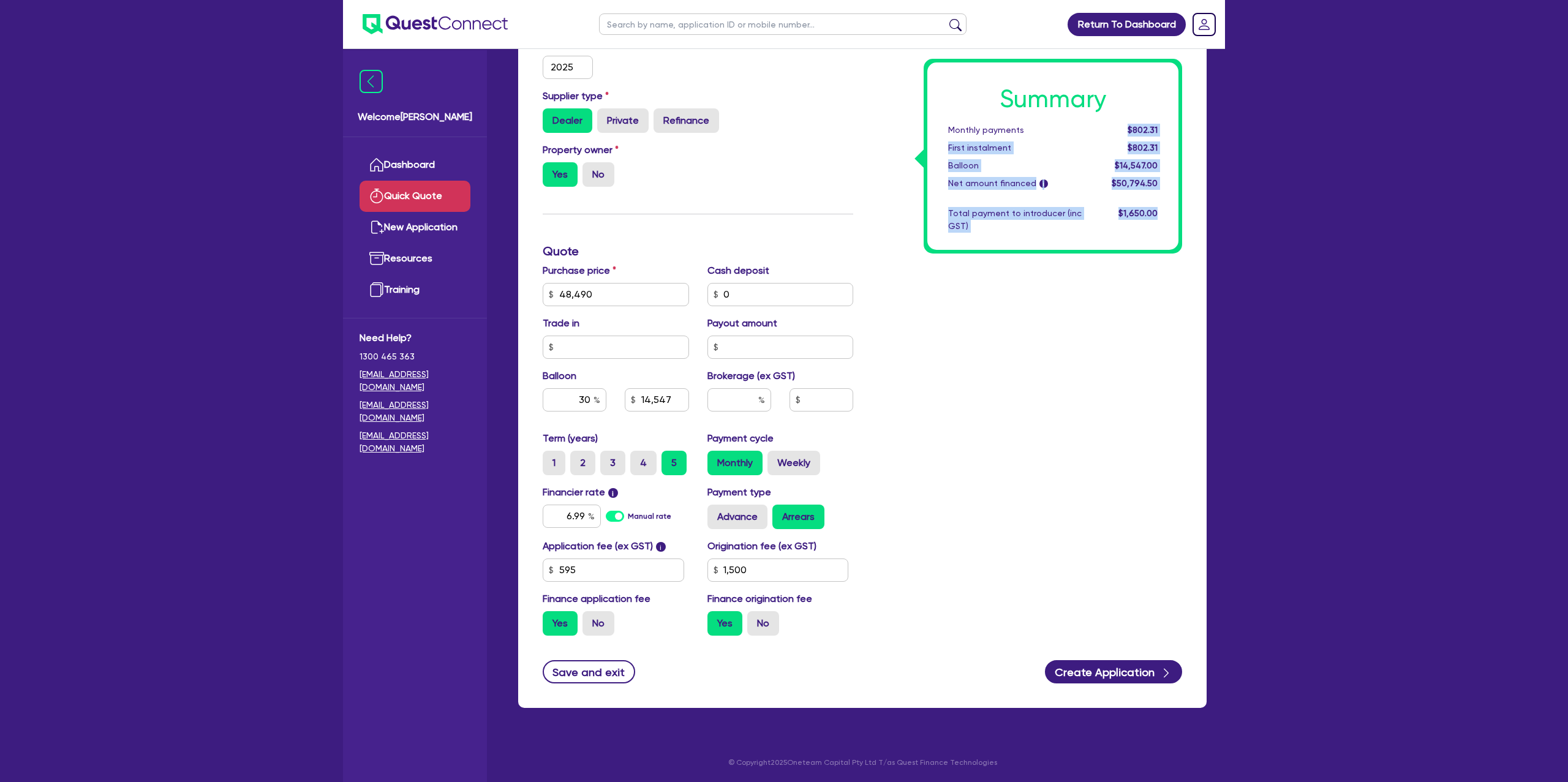
click at [1217, 122] on div "Quick Quote Funding Options Who will be funding this deal? Select I will fund 1…" at bounding box center [862, 256] width 725 height 932
click at [1133, 125] on span "$802.31" at bounding box center [1143, 130] width 30 height 10
drag, startPoint x: 1130, startPoint y: 126, endPoint x: 1299, endPoint y: 129, distance: 169.0
click at [1299, 129] on div "Return To Dashboard Edit Profile Logout Welcome Gabriel Dashboard Quick Quote N…" at bounding box center [784, 252] width 1568 height 1060
click at [1271, 143] on div "Return To Dashboard Edit Profile Logout Welcome Gabriel Dashboard Quick Quote N…" at bounding box center [784, 252] width 1568 height 1060
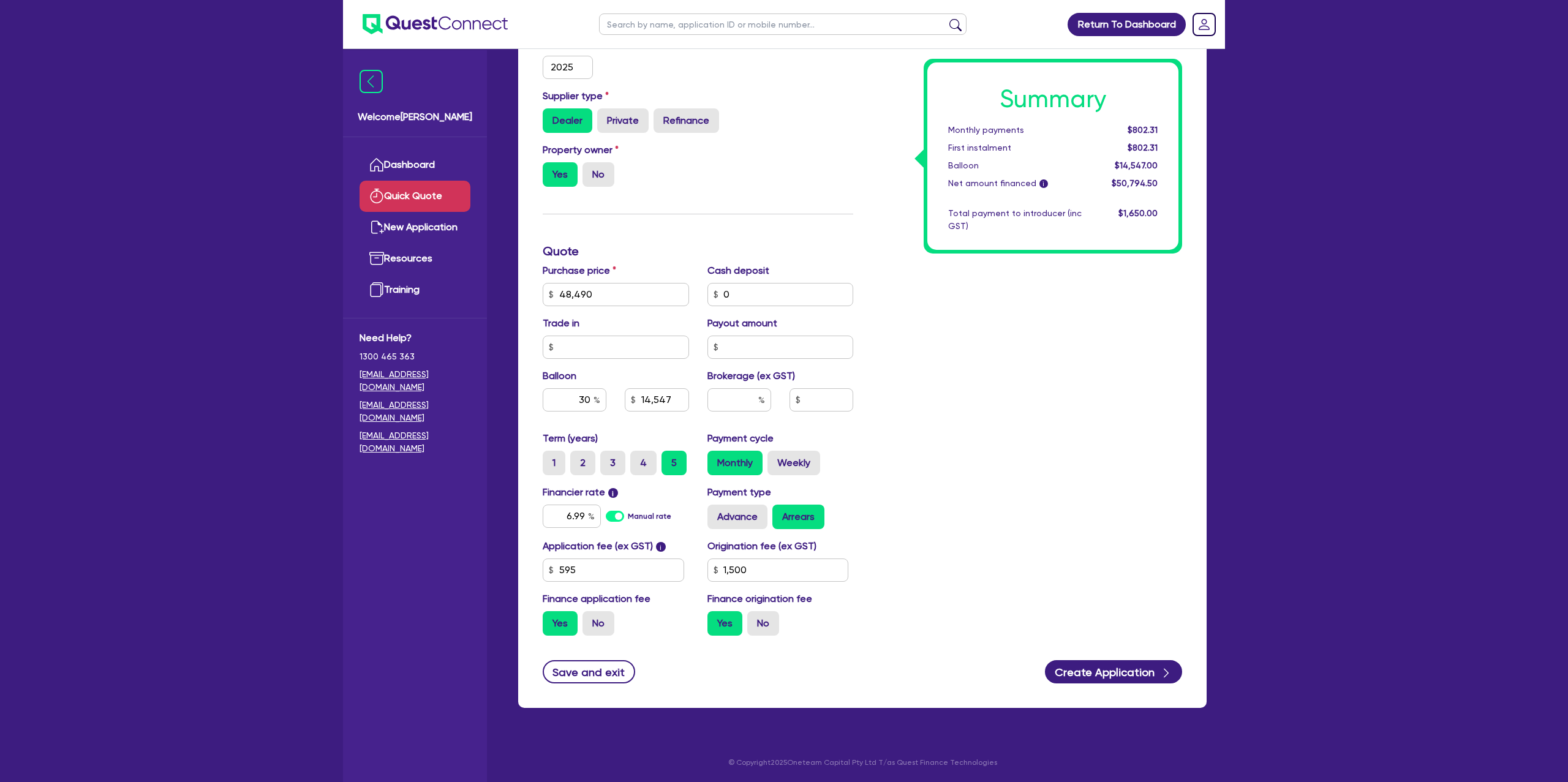
click at [864, 180] on div "Summary Monthly payments $802.31 First instalment $802.31 Balloon $14,547.00 Ne…" at bounding box center [1026, 251] width 329 height 788
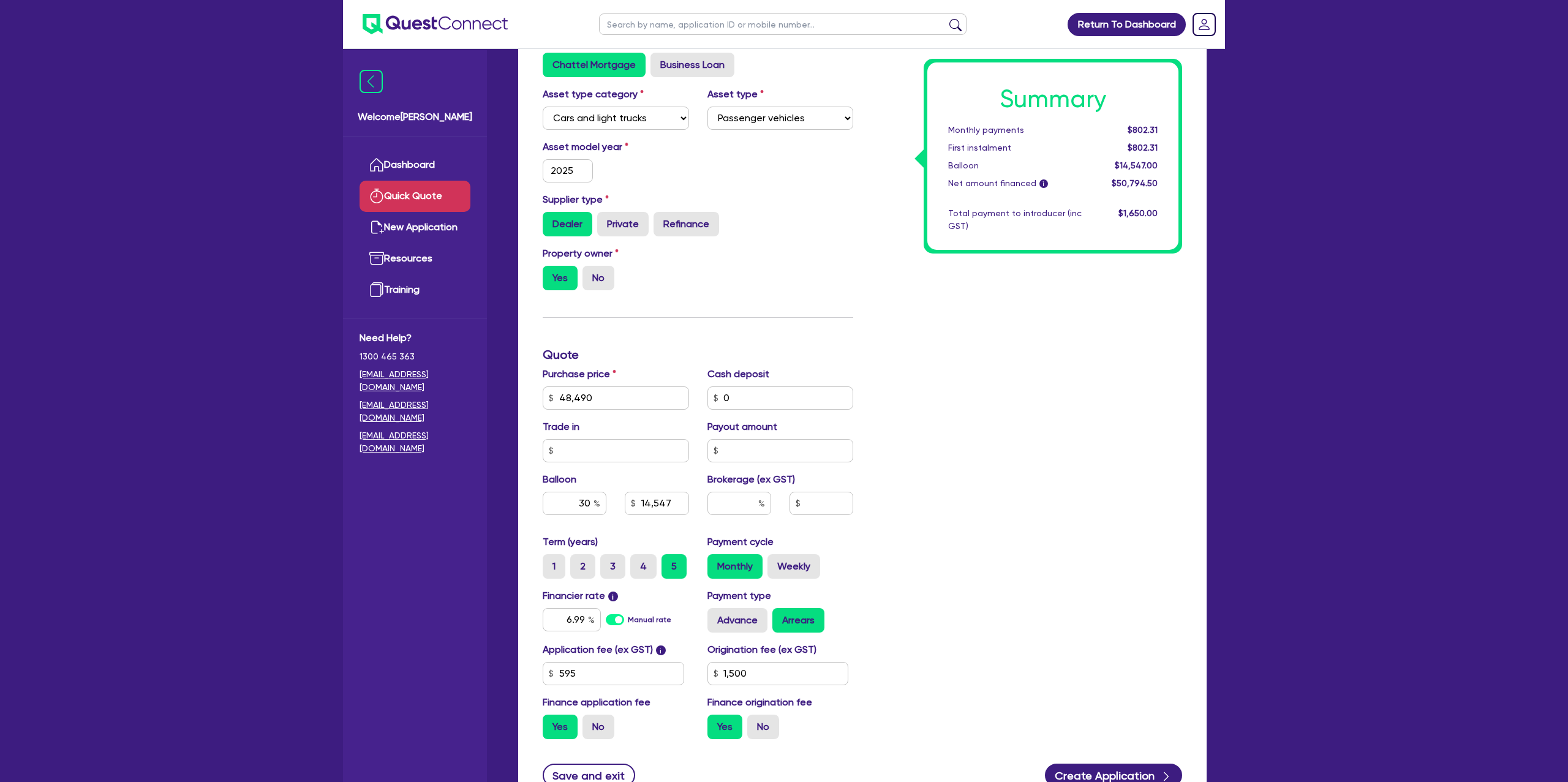
scroll to position [172, 0]
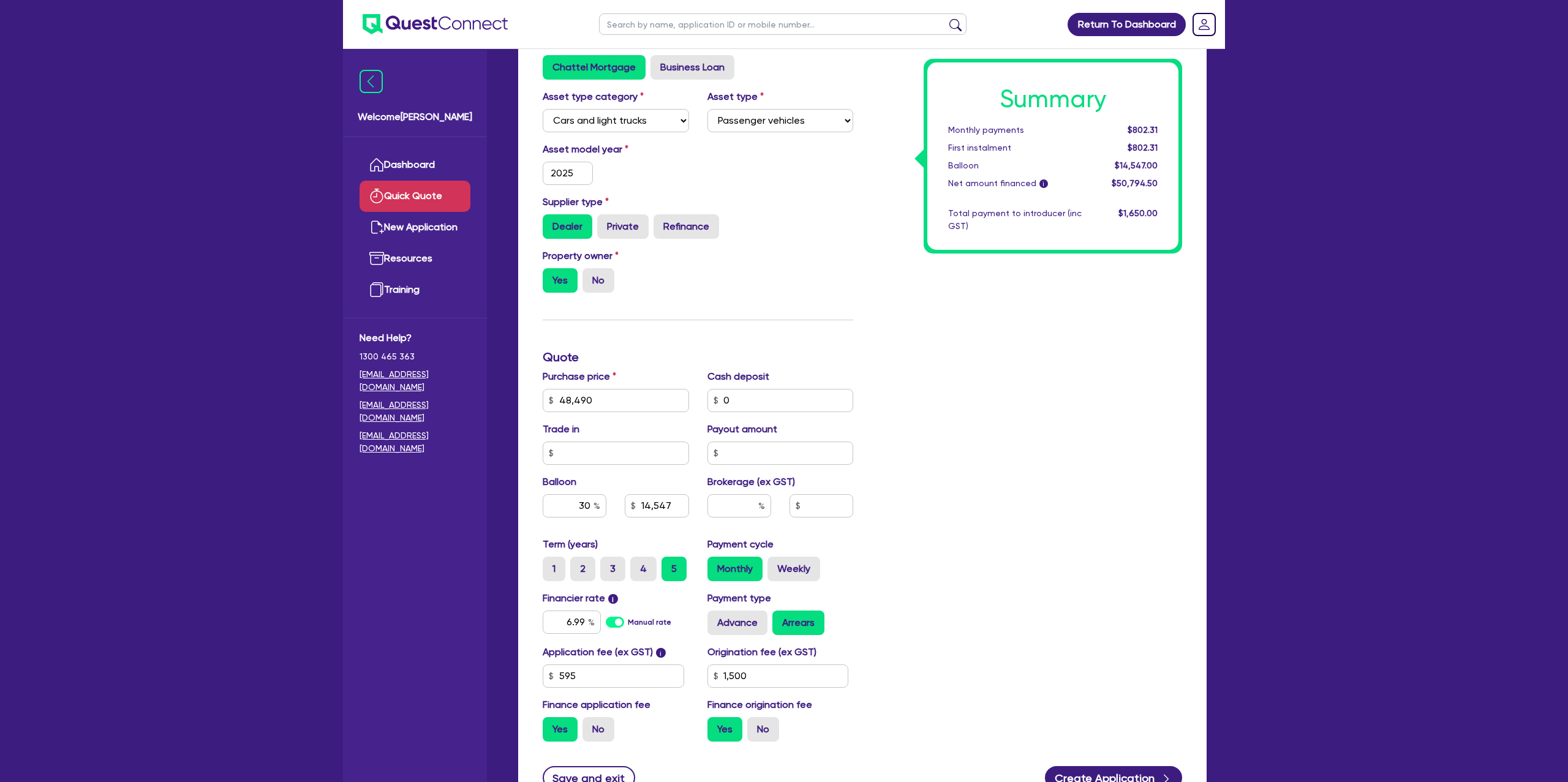
click at [1009, 364] on div "Summary Monthly payments $802.31 First instalment $802.31 Balloon $14,547.00 Ne…" at bounding box center [1026, 357] width 329 height 788
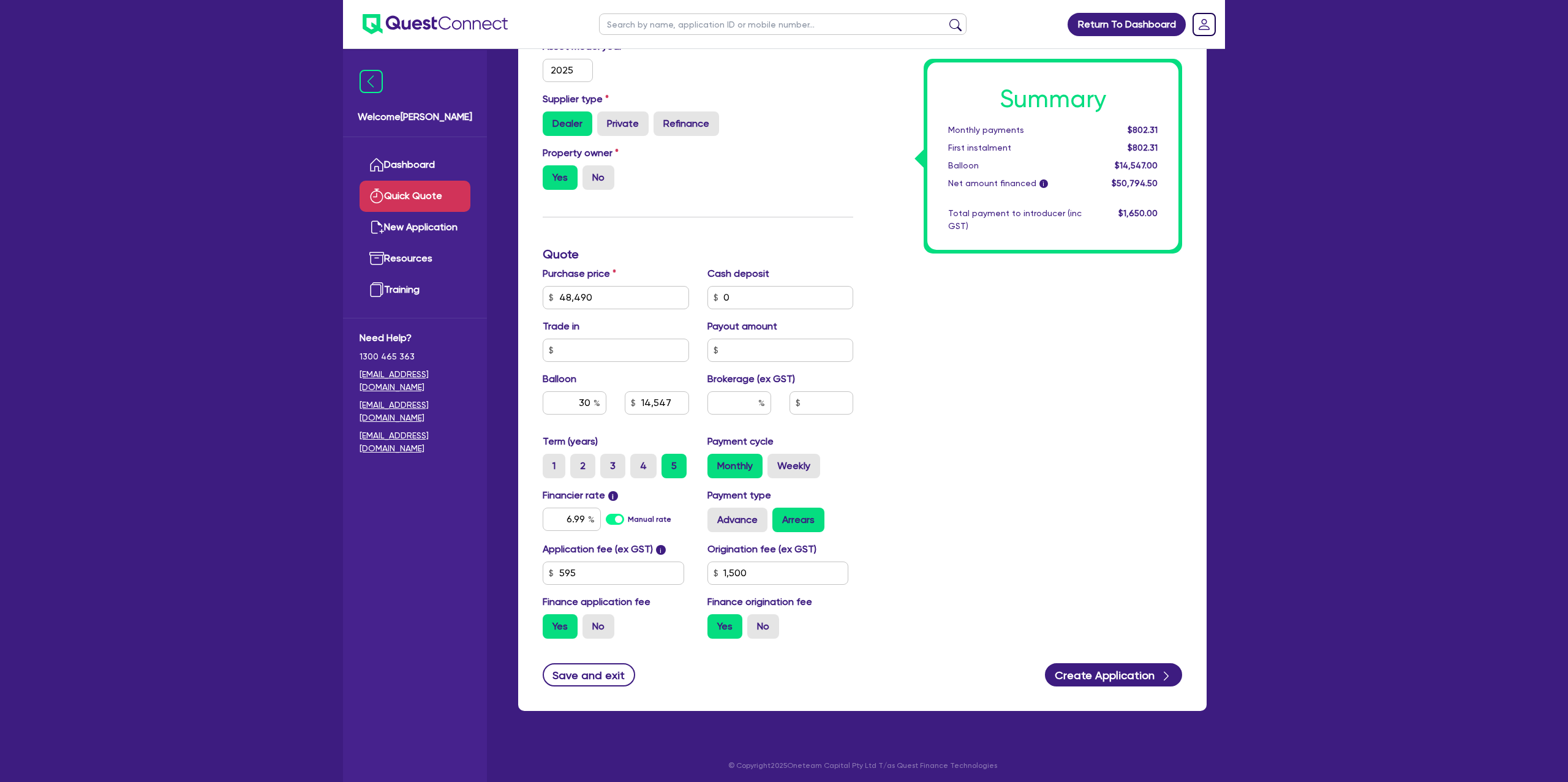
scroll to position [278, 0]
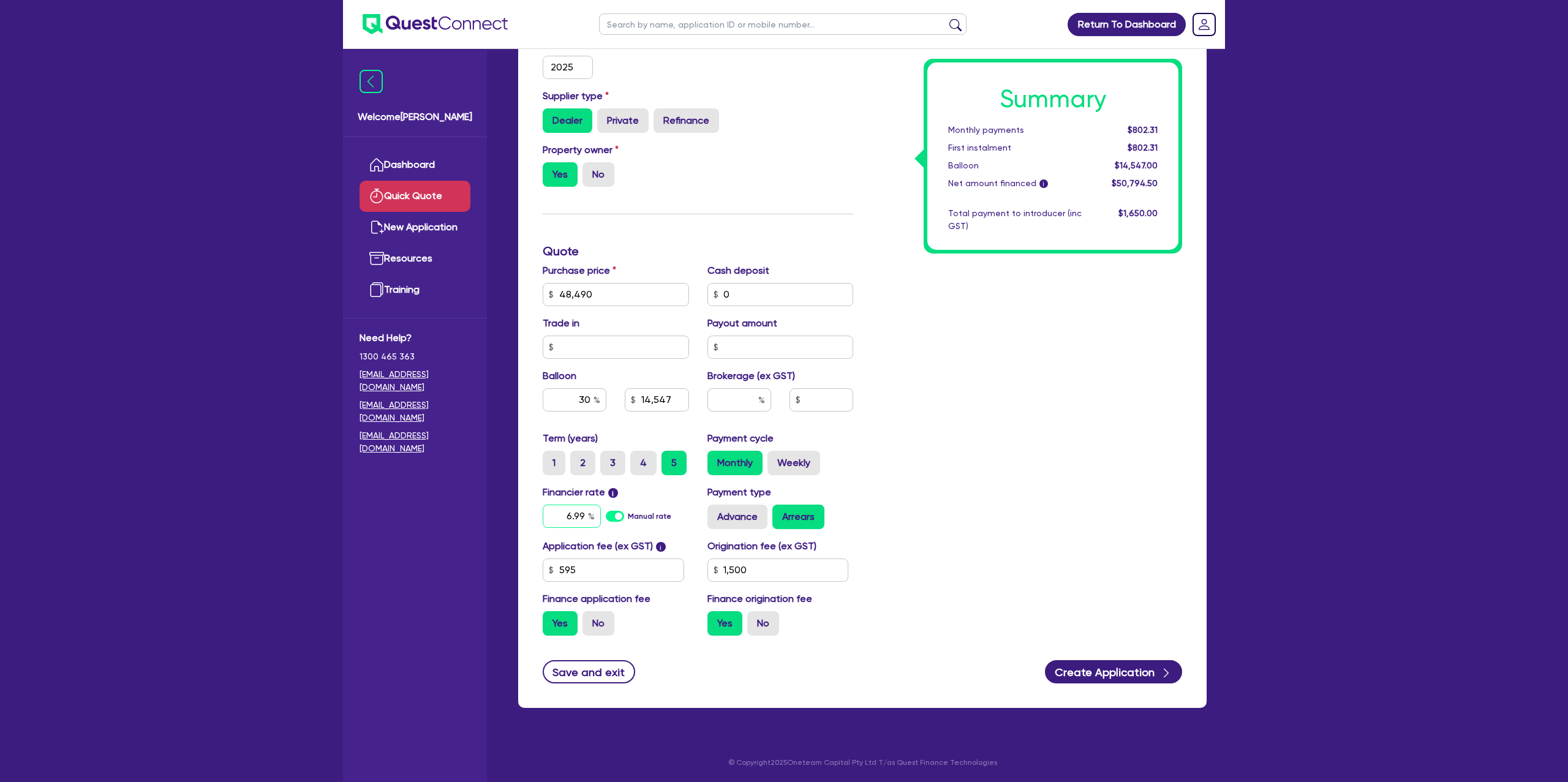
drag, startPoint x: 566, startPoint y: 517, endPoint x: 598, endPoint y: 516, distance: 32.0
click at [598, 516] on input "6.99" at bounding box center [572, 515] width 58 height 23
click at [994, 438] on div "Summary Monthly payments Calculating... First instalment Calculating... Balloon…" at bounding box center [1026, 251] width 329 height 788
drag, startPoint x: 569, startPoint y: 519, endPoint x: 589, endPoint y: 514, distance: 20.6
click at [589, 514] on div "6.99" at bounding box center [572, 515] width 58 height 23
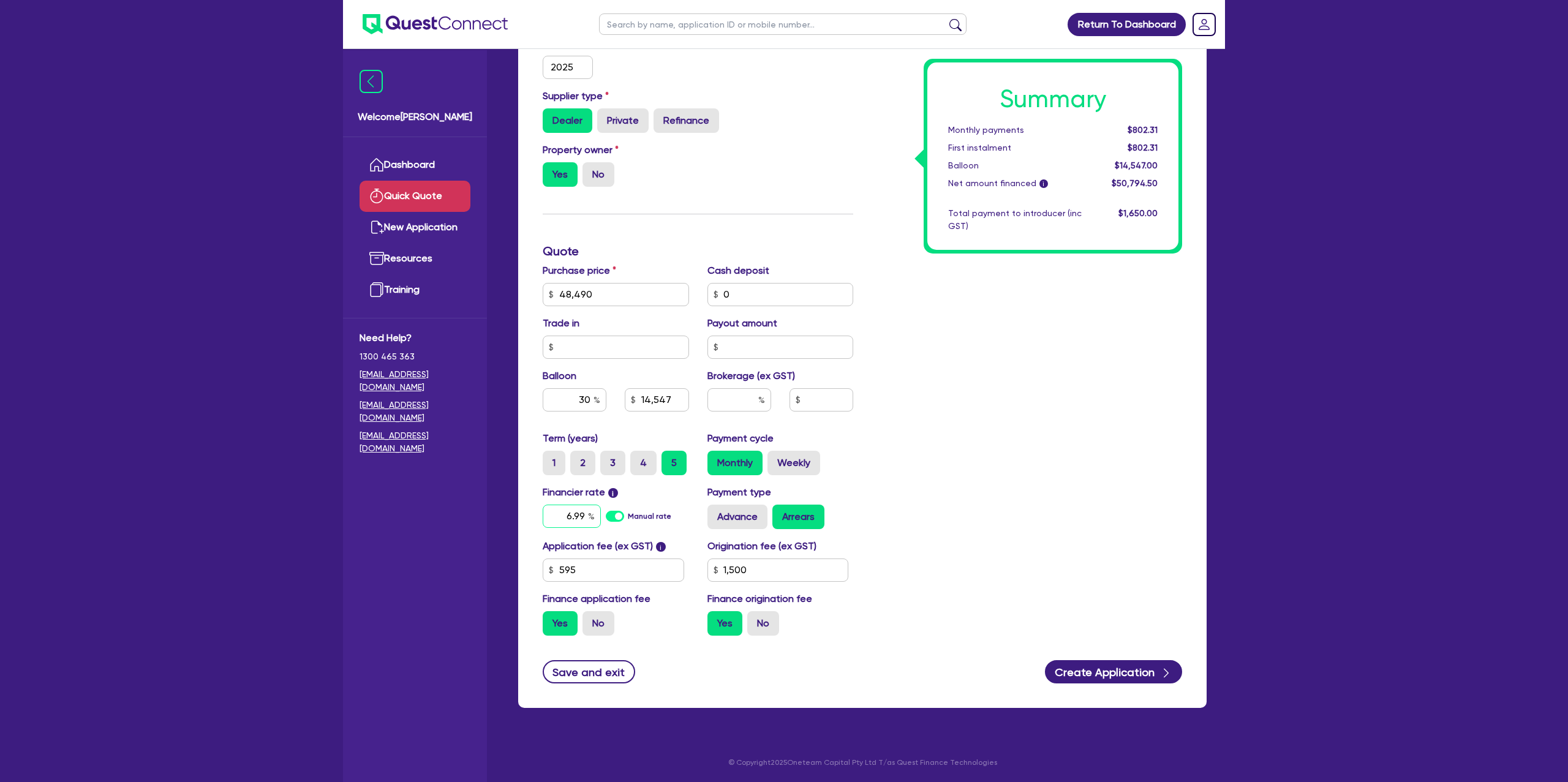
click at [579, 517] on input "6.99" at bounding box center [572, 515] width 58 height 23
click at [1070, 388] on div "Summary Monthly payments $802.31 First instalment $802.31 Balloon $14,547.00 Ne…" at bounding box center [1026, 251] width 329 height 788
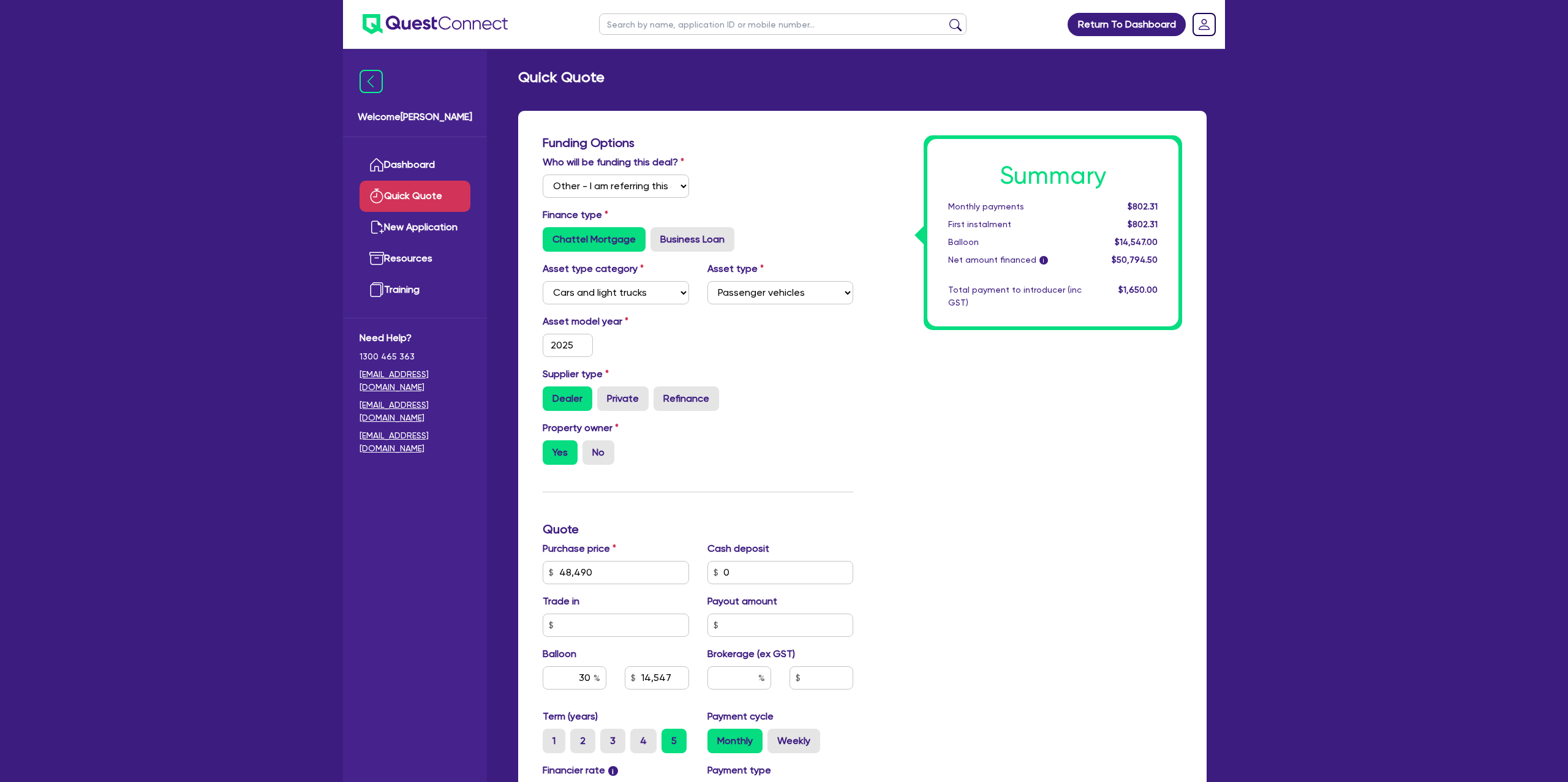
scroll to position [37, 0]
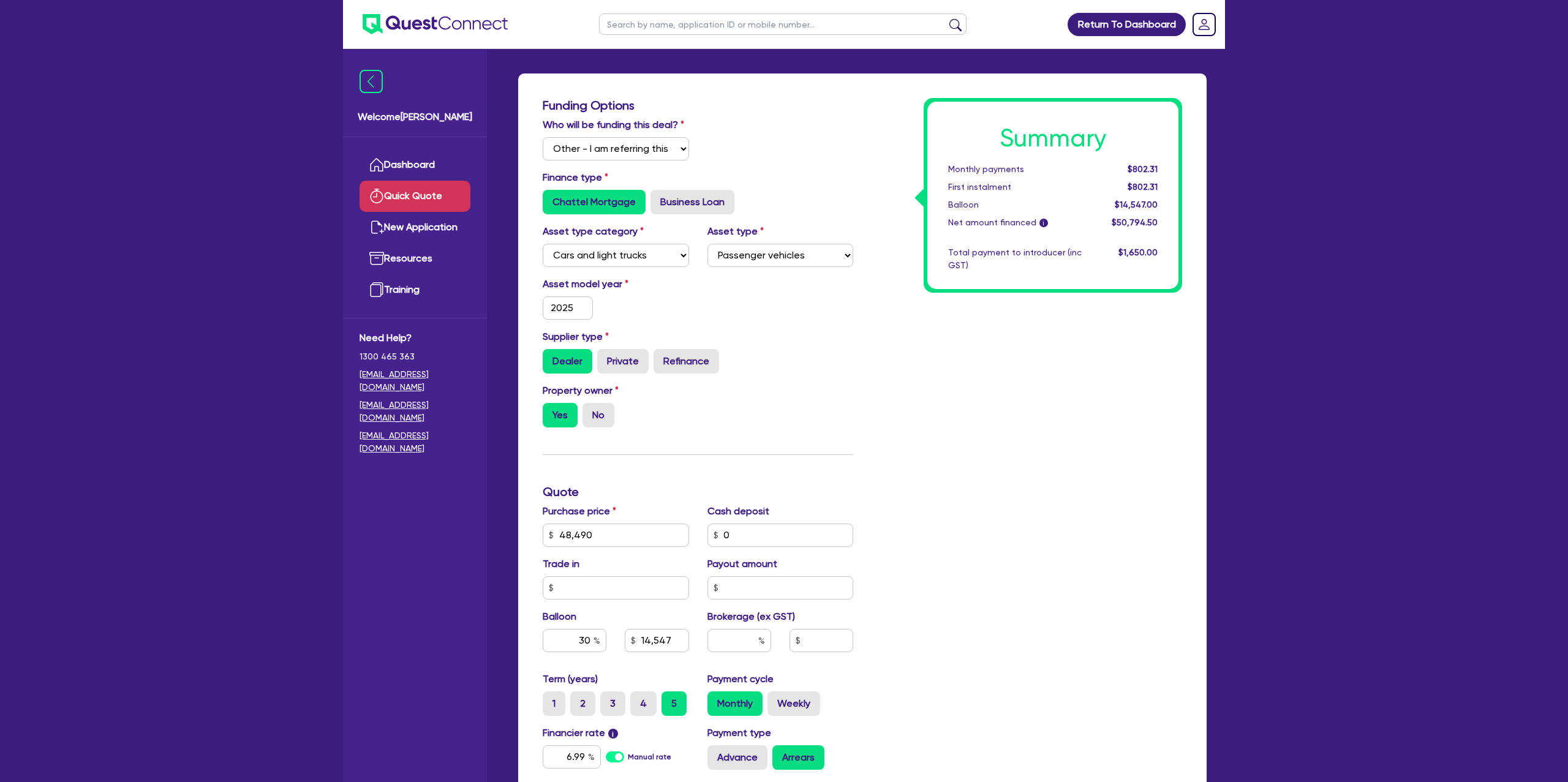
click at [831, 111] on h3 "Funding Options" at bounding box center [698, 105] width 311 height 14
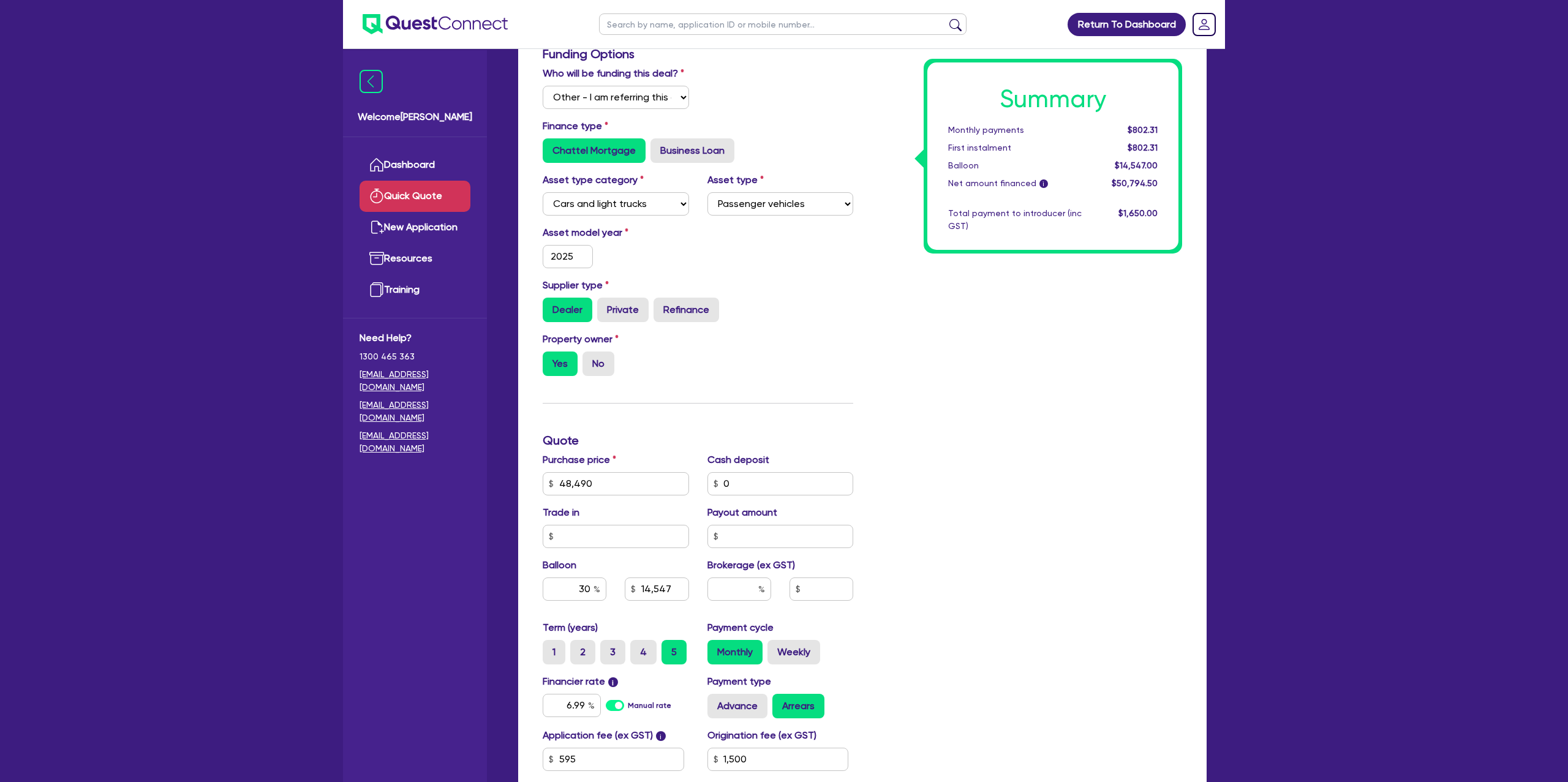
scroll to position [114, 0]
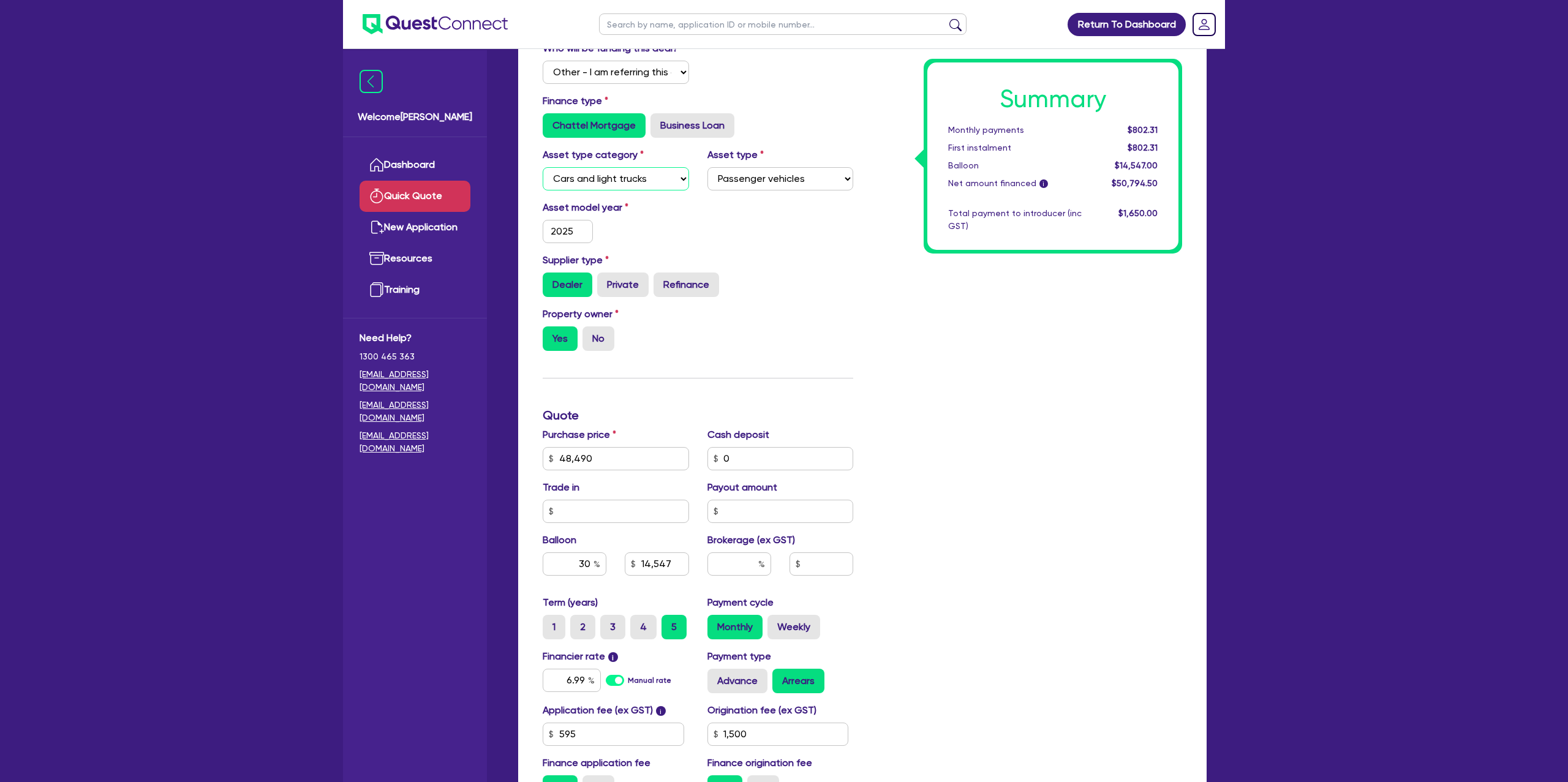
click at [603, 180] on select "Select Cars and light trucks Primary assets Secondary assets Tertiary assets" at bounding box center [616, 179] width 147 height 23
click at [543, 167] on select "Select Cars and light trucks Primary assets Secondary assets Tertiary assets" at bounding box center [616, 179] width 147 height 23
click at [584, 232] on input "2025" at bounding box center [568, 231] width 50 height 23
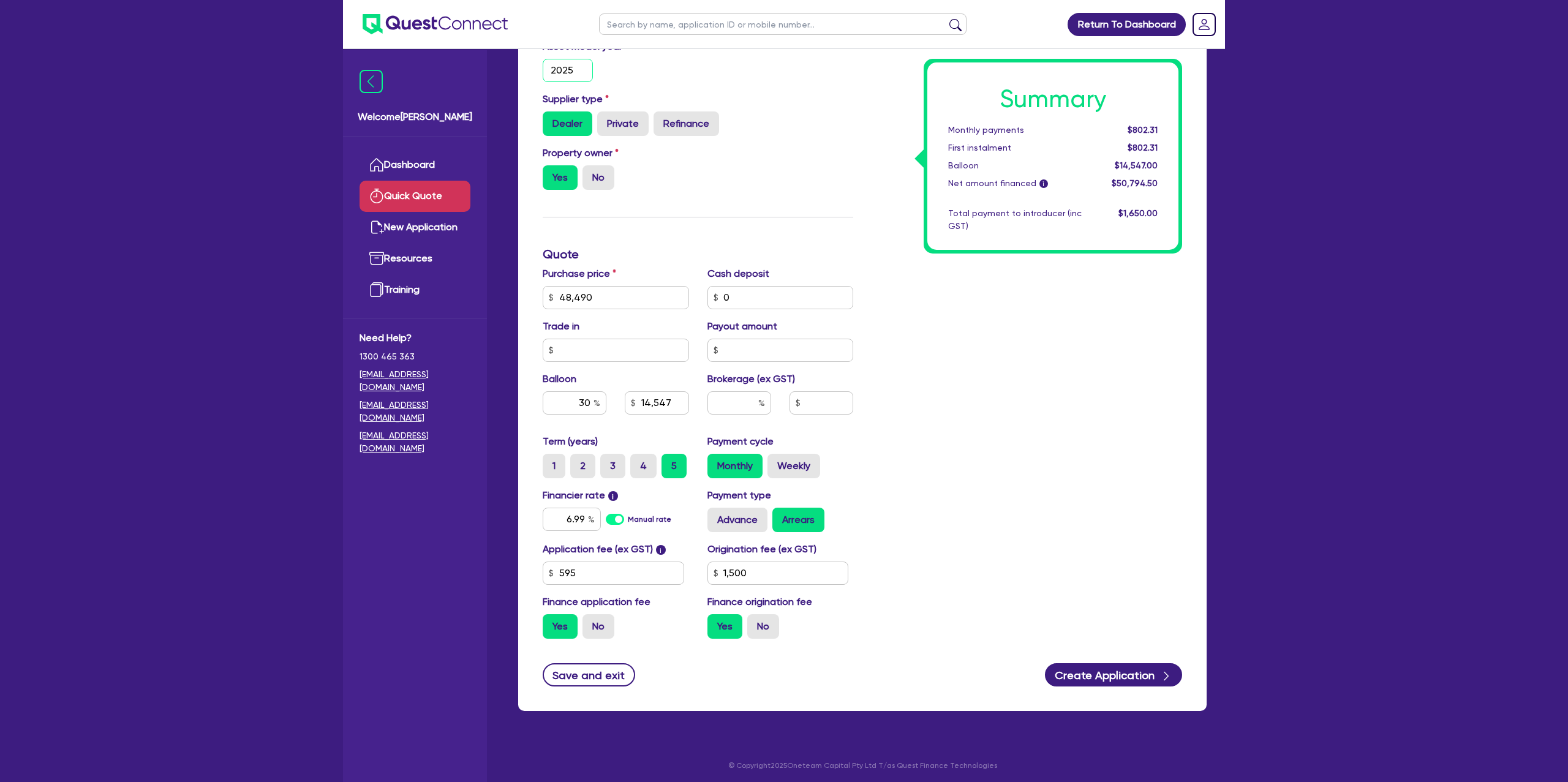
scroll to position [278, 0]
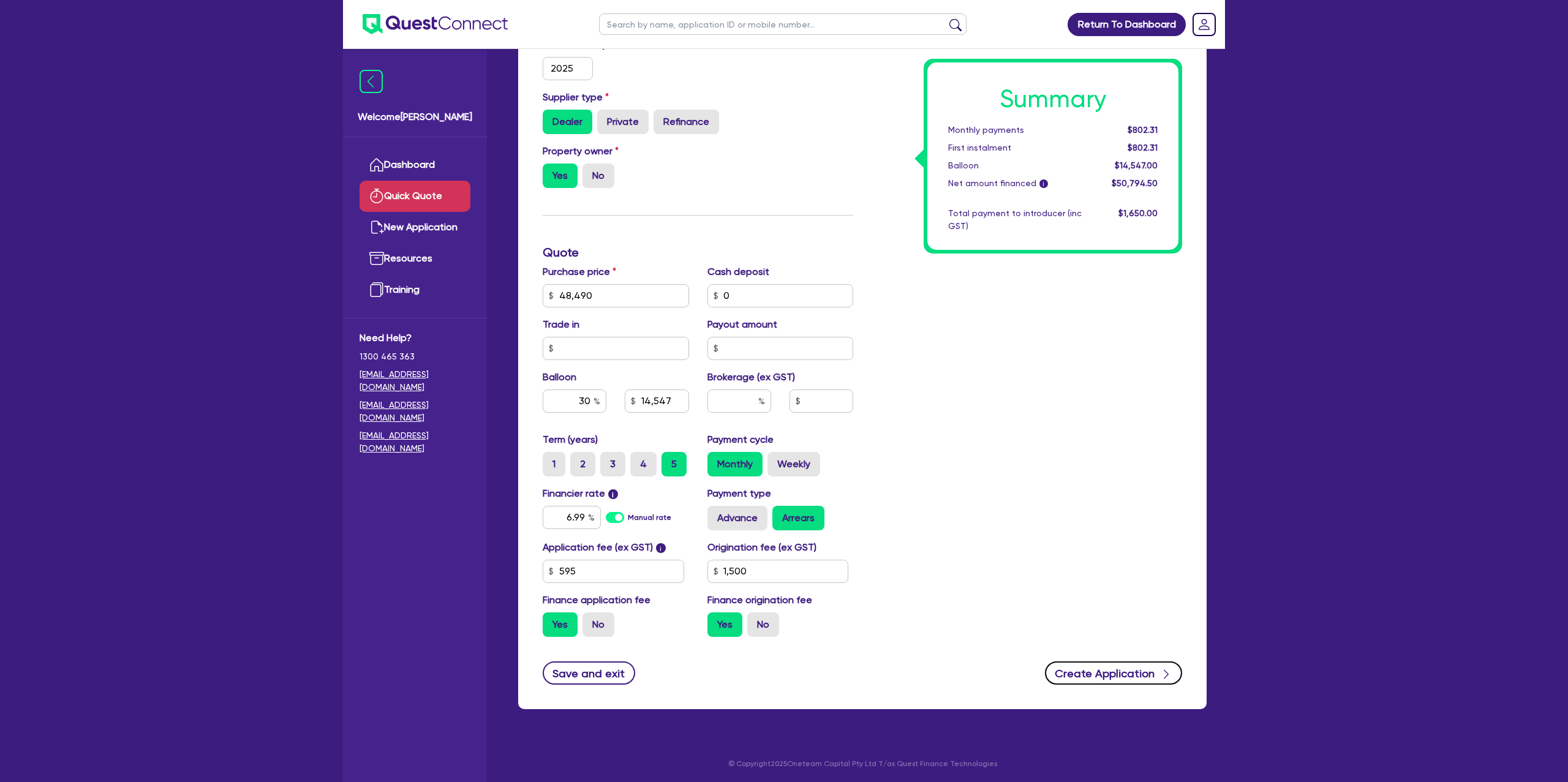
click at [1125, 668] on button "Create Application" at bounding box center [1113, 673] width 137 height 23
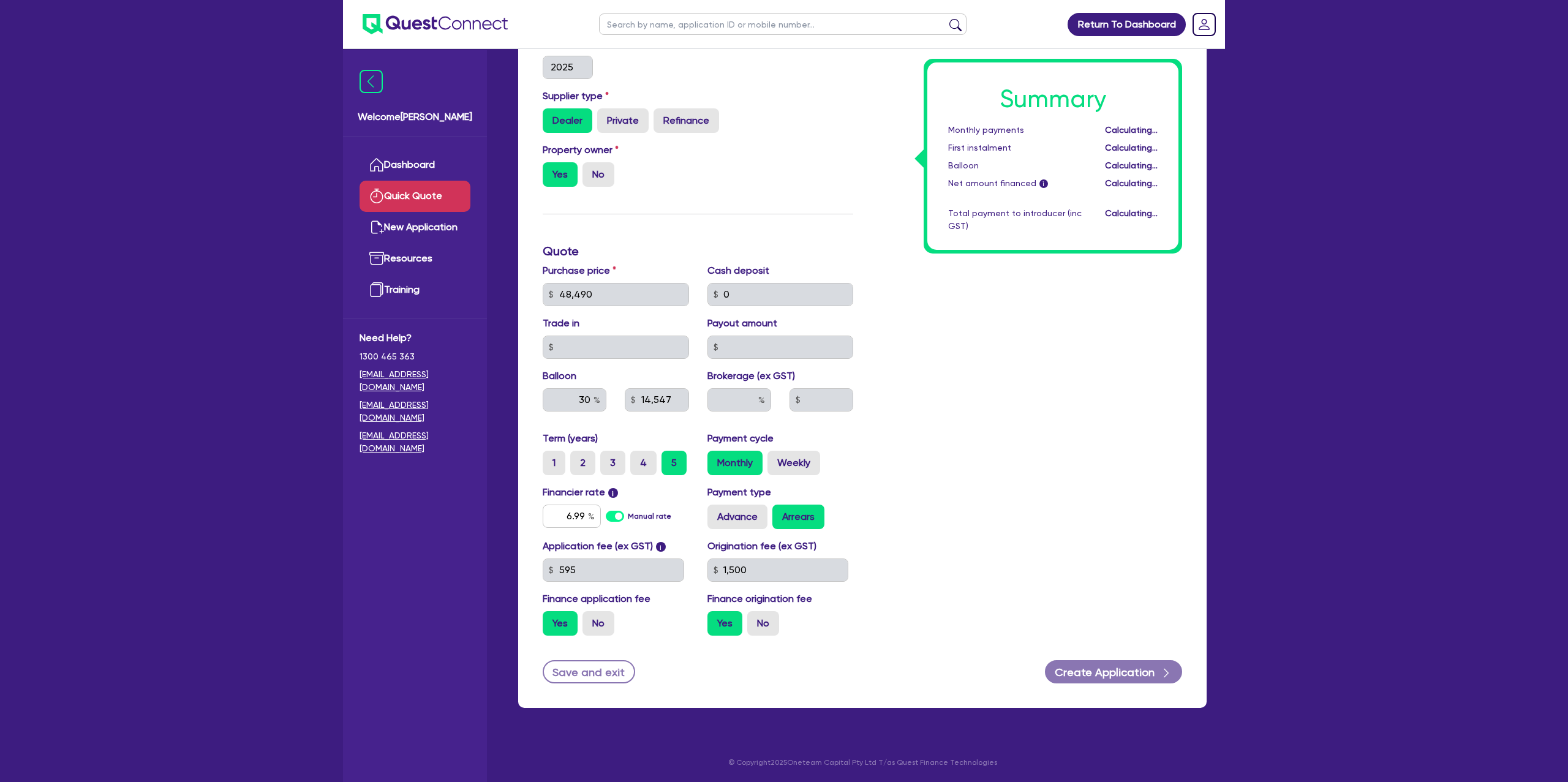
type input "14,547"
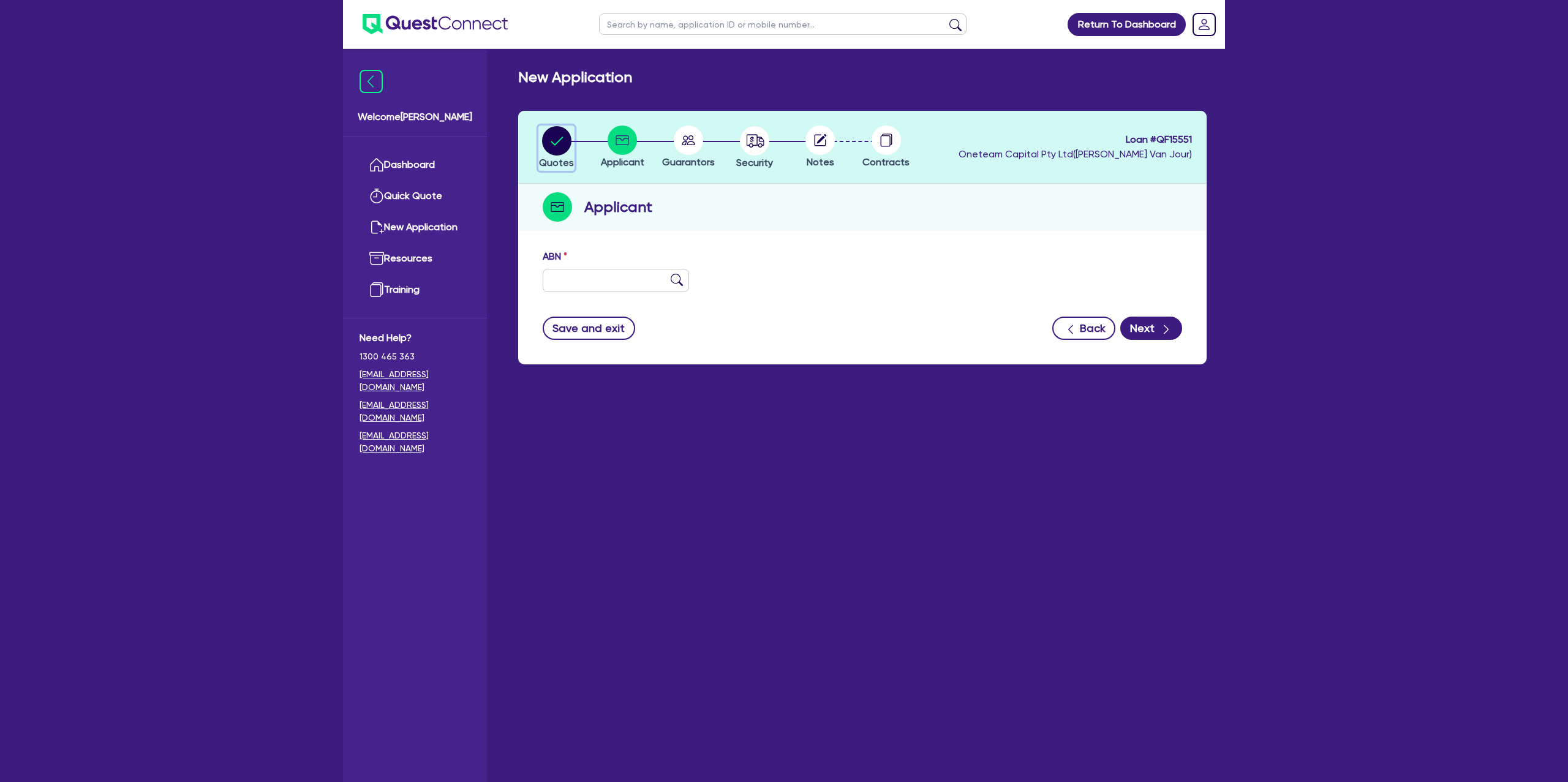
click at [553, 147] on circle "button" at bounding box center [557, 141] width 30 height 30
select select "Other"
select select "CARS_AND_LIGHT_TRUCKS"
select select "PASSENGER_VEHICLES"
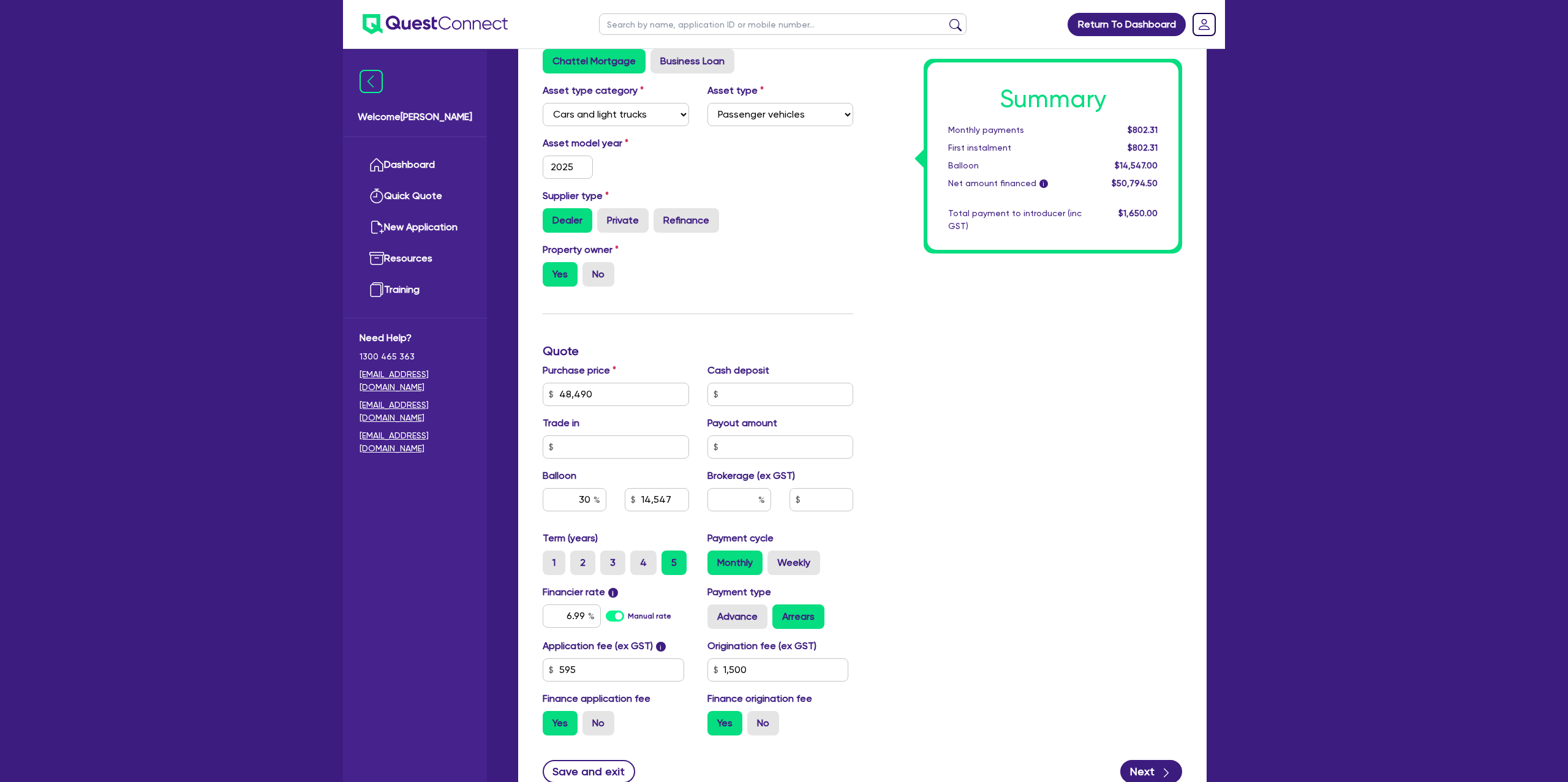
scroll to position [299, 0]
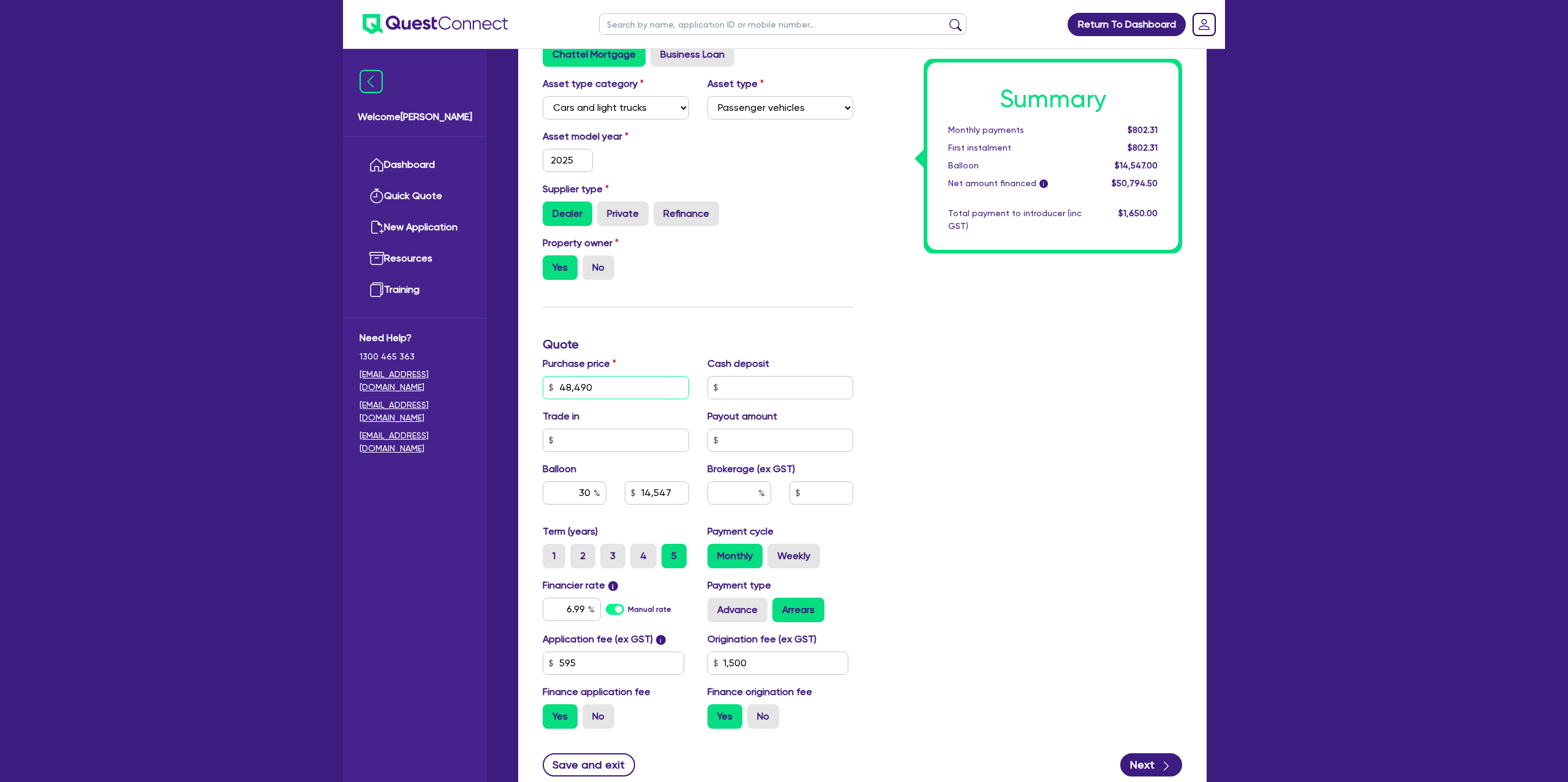
click at [631, 394] on input "48,490" at bounding box center [616, 387] width 147 height 23
type input "4,849"
type input "14,547"
type input "1,500"
type input "484"
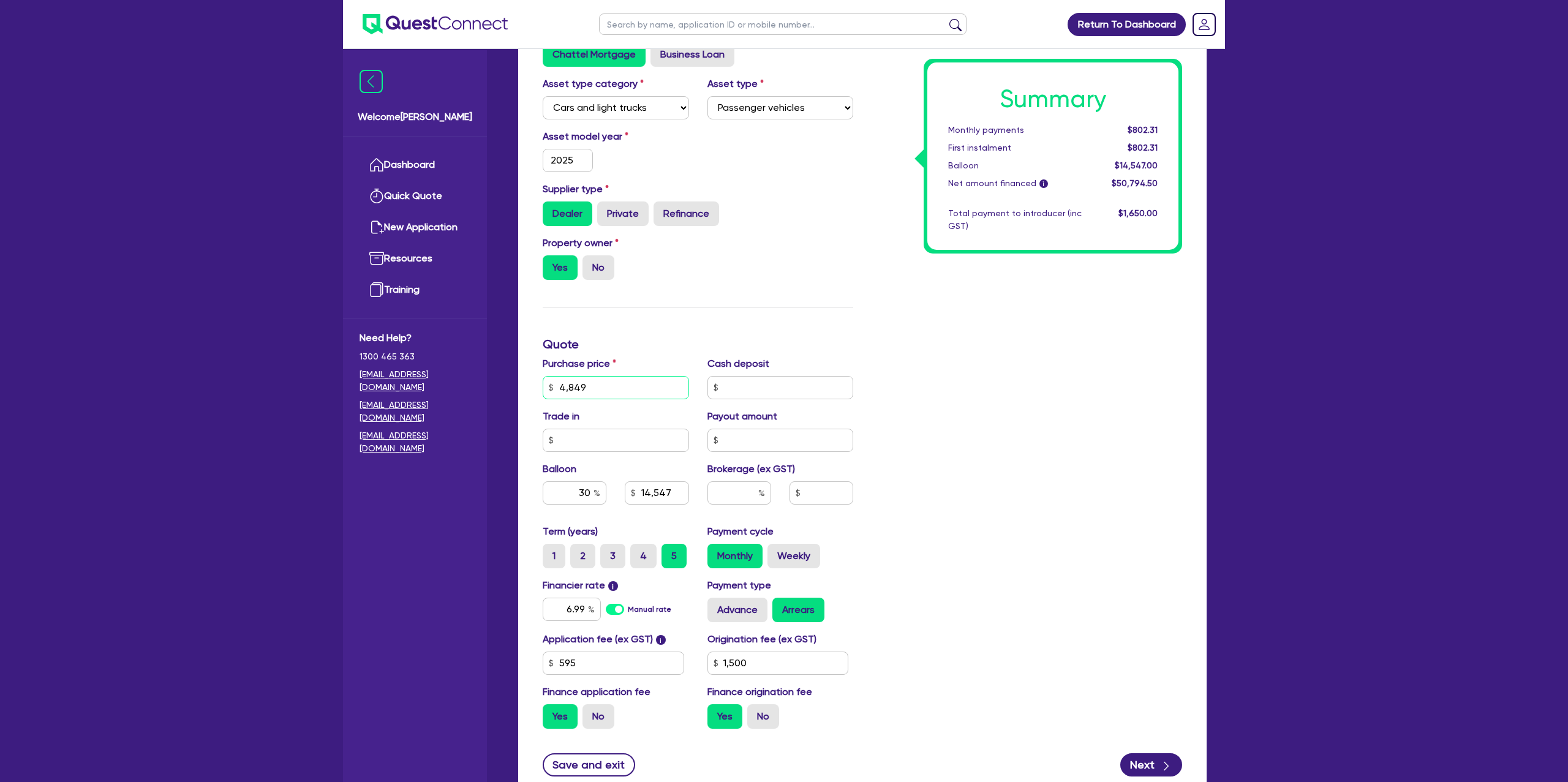
type input "14,547"
type input "1,500"
type input "48"
type input "14,547"
type input "1,500"
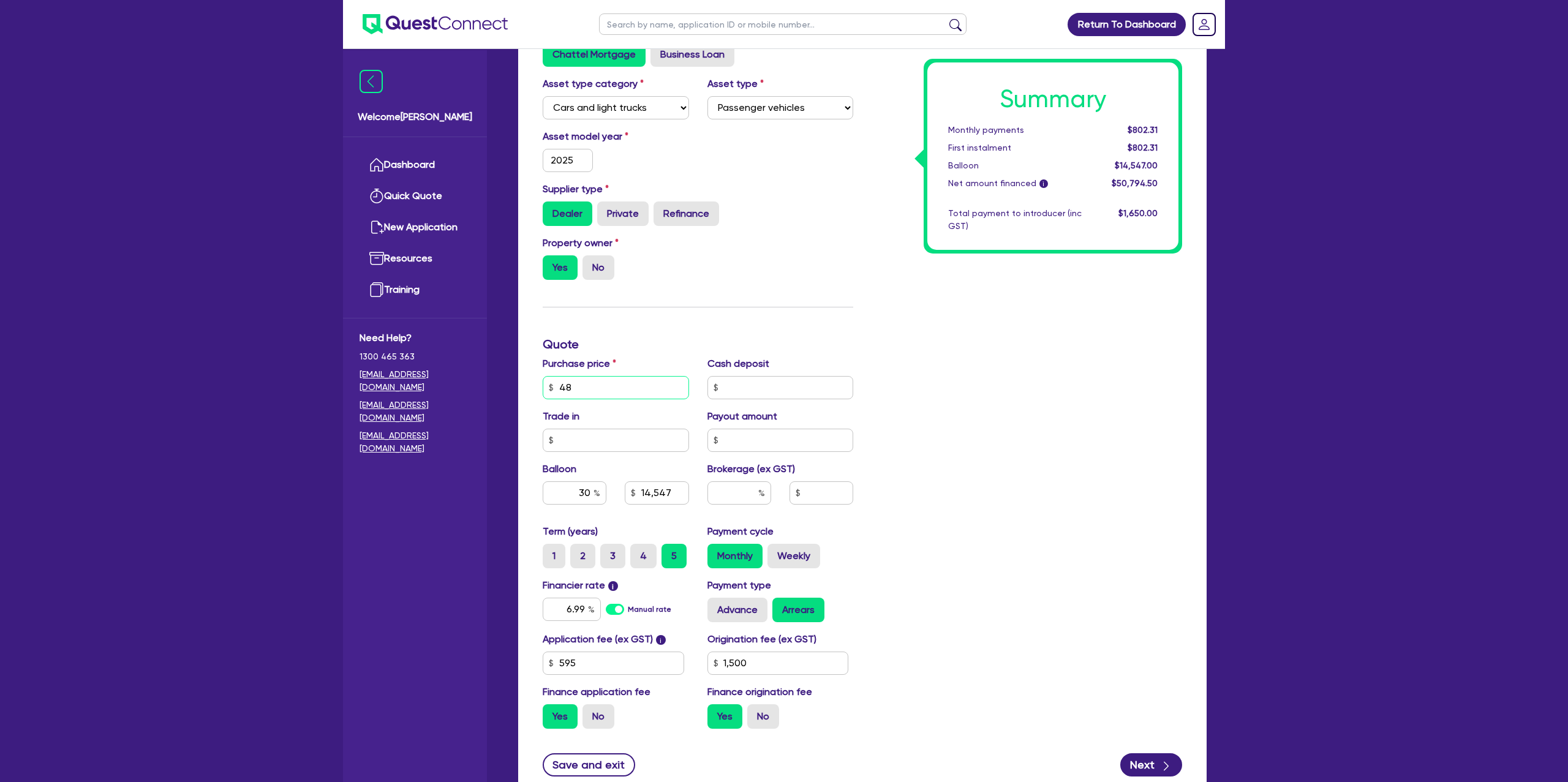
type input "4"
type input "14,547"
type input "1,500"
type input "14,547"
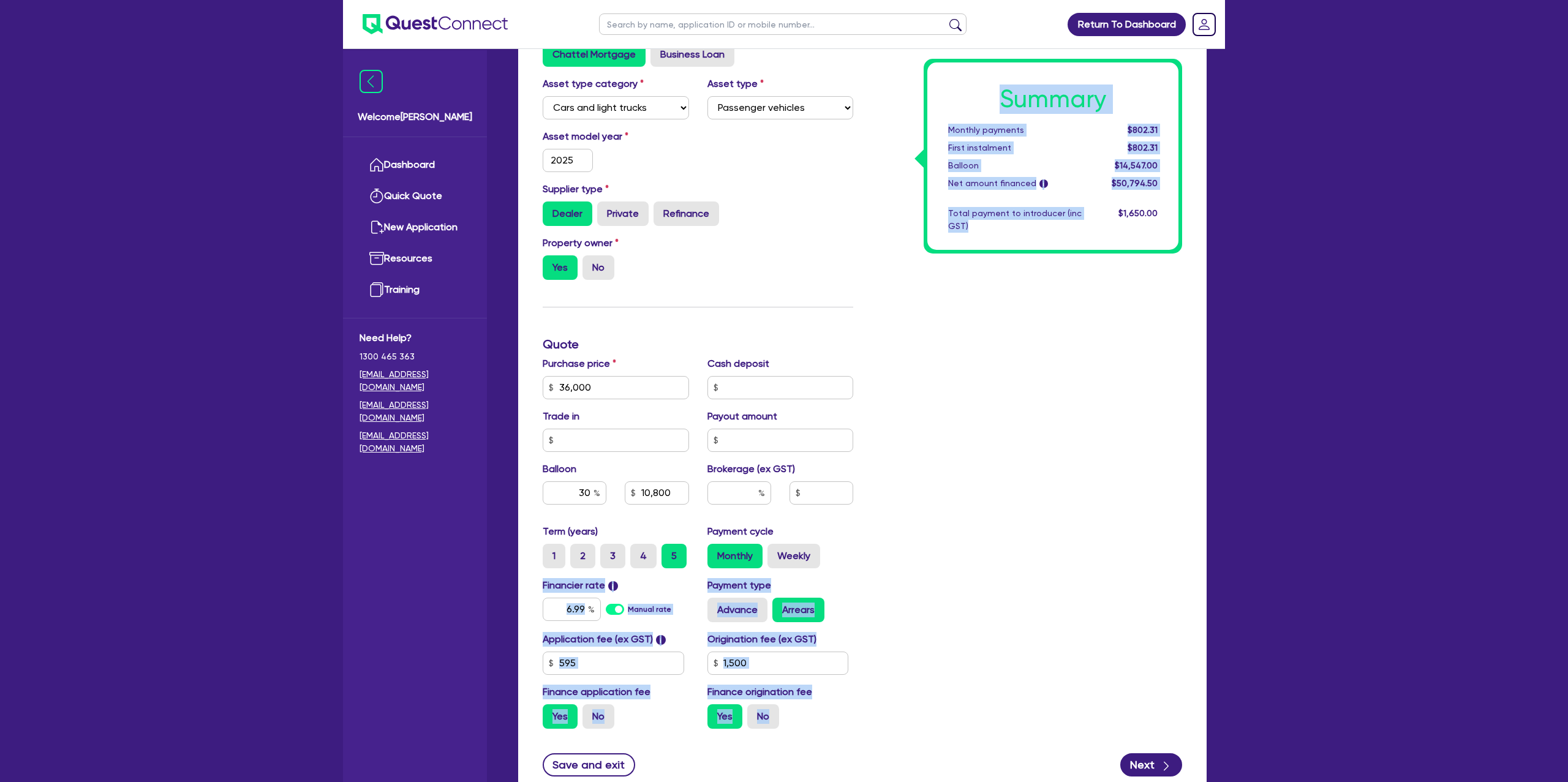
drag, startPoint x: 853, startPoint y: 561, endPoint x: 998, endPoint y: 508, distance: 154.4
click at [906, 542] on div "Funding Options Who will be funding this deal? Select I will fund 100% I will c…" at bounding box center [862, 344] width 658 height 788
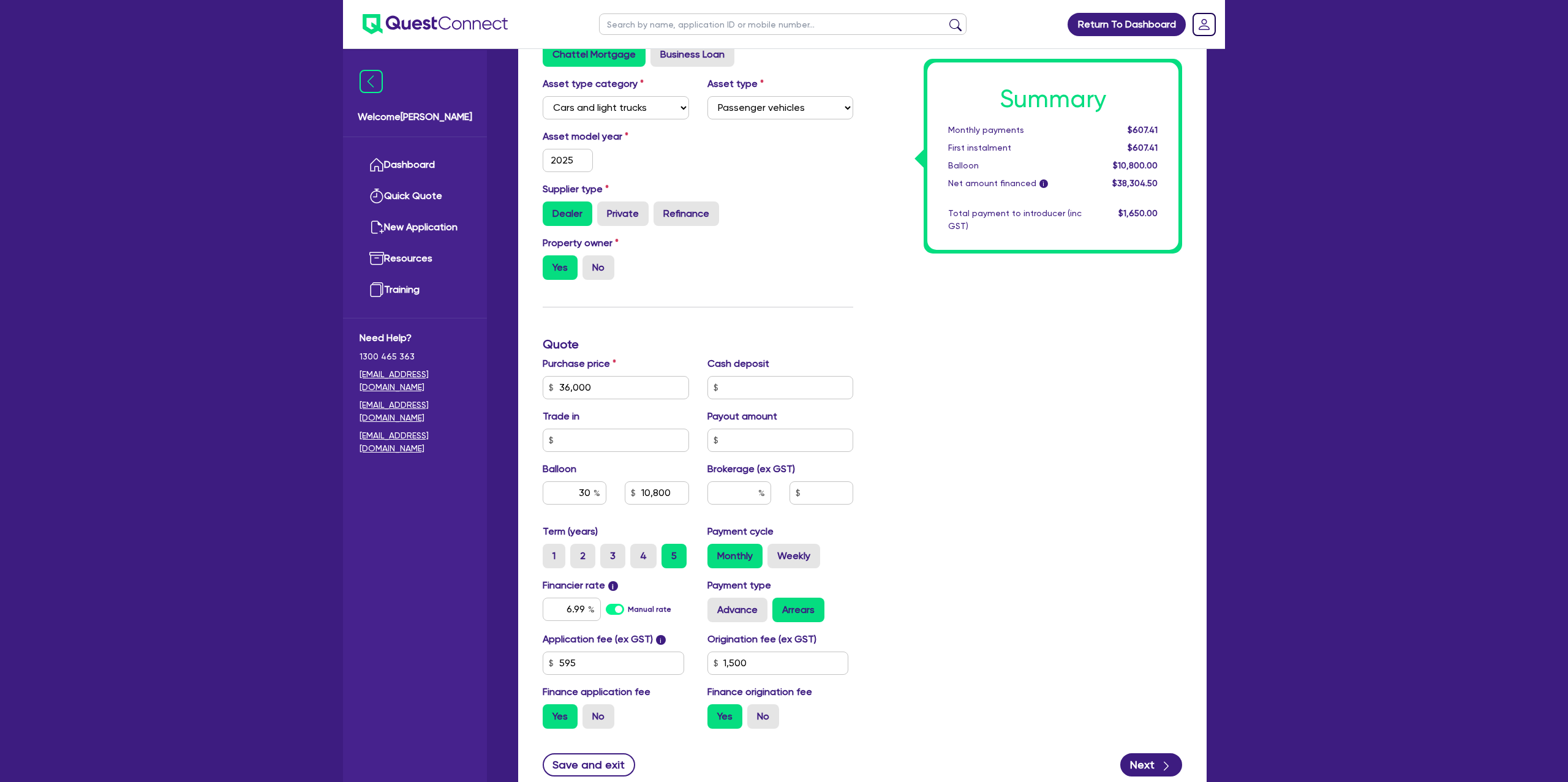
click at [1120, 317] on div "Summary Monthly payments $607.41 First instalment $607.41 Balloon $10,800.00 Ne…" at bounding box center [1026, 344] width 329 height 788
click at [655, 386] on input "36,000" at bounding box center [616, 387] width 147 height 23
click at [1172, 348] on div "Summary Monthly payments $607.41 First instalment $607.41 Balloon $10,800.00 Ne…" at bounding box center [1026, 344] width 329 height 788
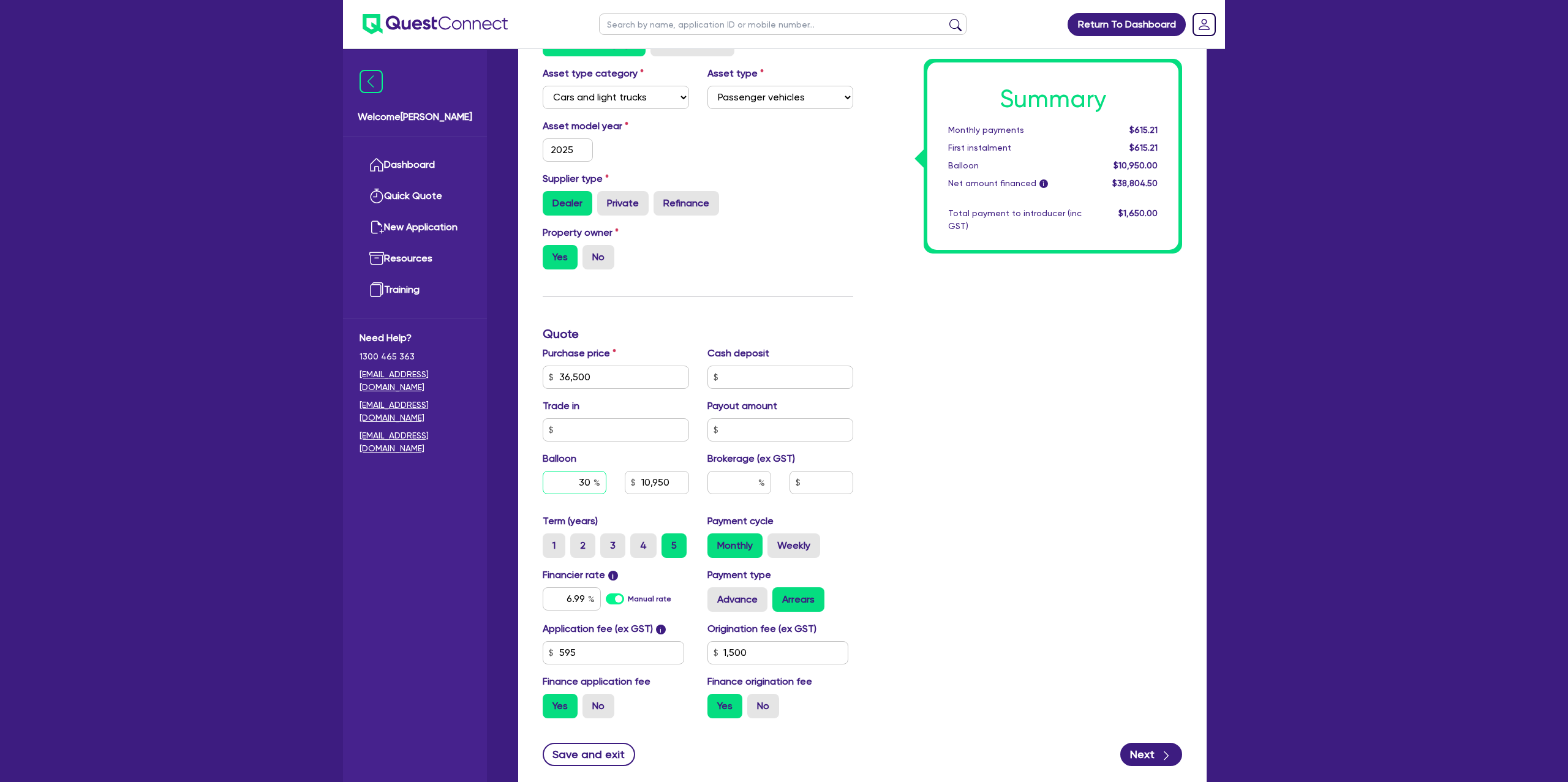
drag, startPoint x: 594, startPoint y: 475, endPoint x: 586, endPoint y: 488, distance: 15.3
click at [594, 475] on div "30" at bounding box center [574, 482] width 64 height 23
click at [621, 539] on label "3" at bounding box center [613, 544] width 25 height 25
click at [608, 539] on input "3" at bounding box center [604, 536] width 8 height 8
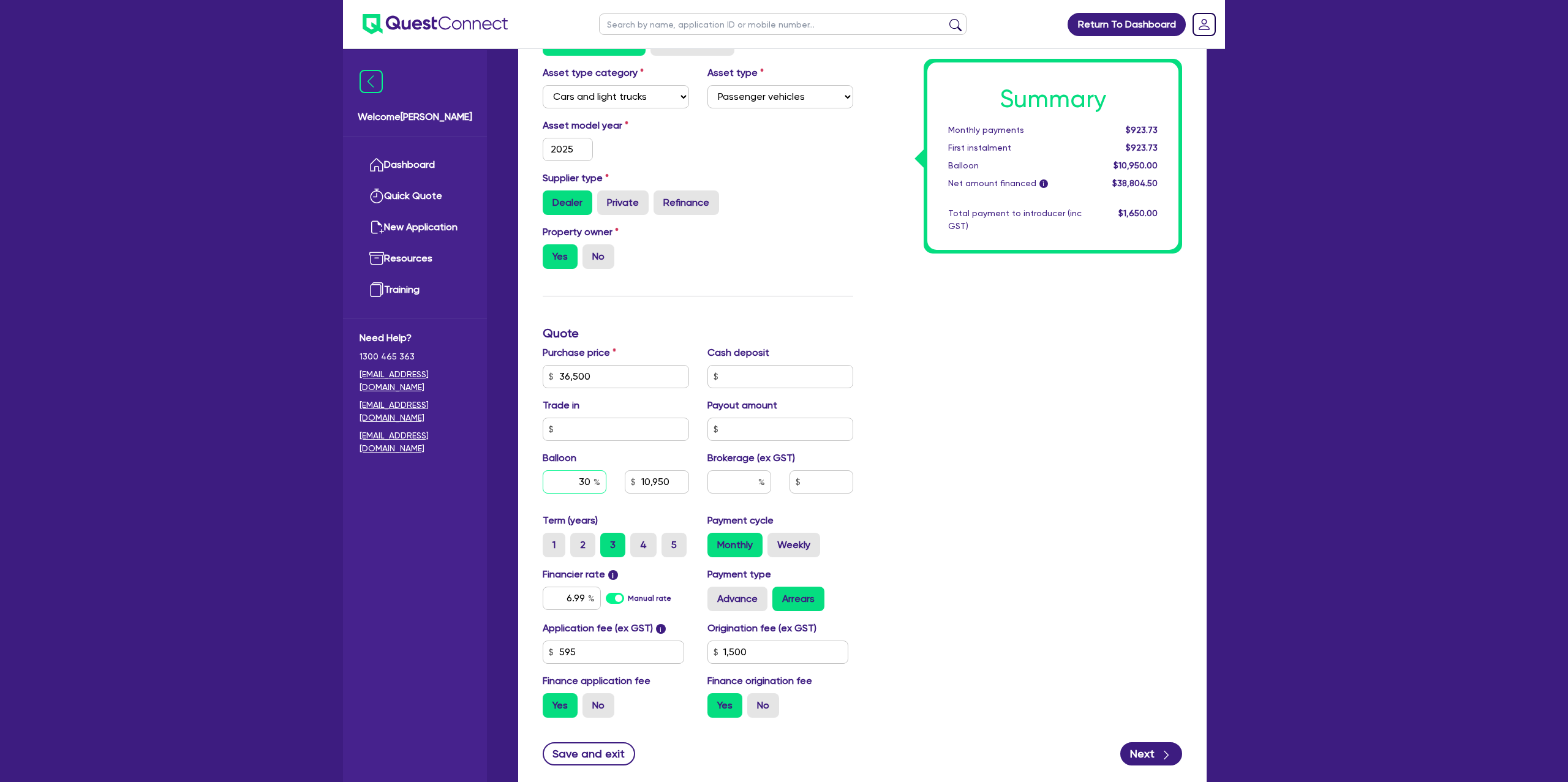
click at [591, 481] on input "30" at bounding box center [574, 482] width 64 height 23
drag, startPoint x: 1080, startPoint y: 480, endPoint x: 1043, endPoint y: 492, distance: 38.9
click at [1074, 482] on div "Summary Monthly payments Calculating... First instalment Calculating... Balloon…" at bounding box center [1026, 334] width 329 height 788
drag, startPoint x: 638, startPoint y: 483, endPoint x: 714, endPoint y: 482, distance: 76.0
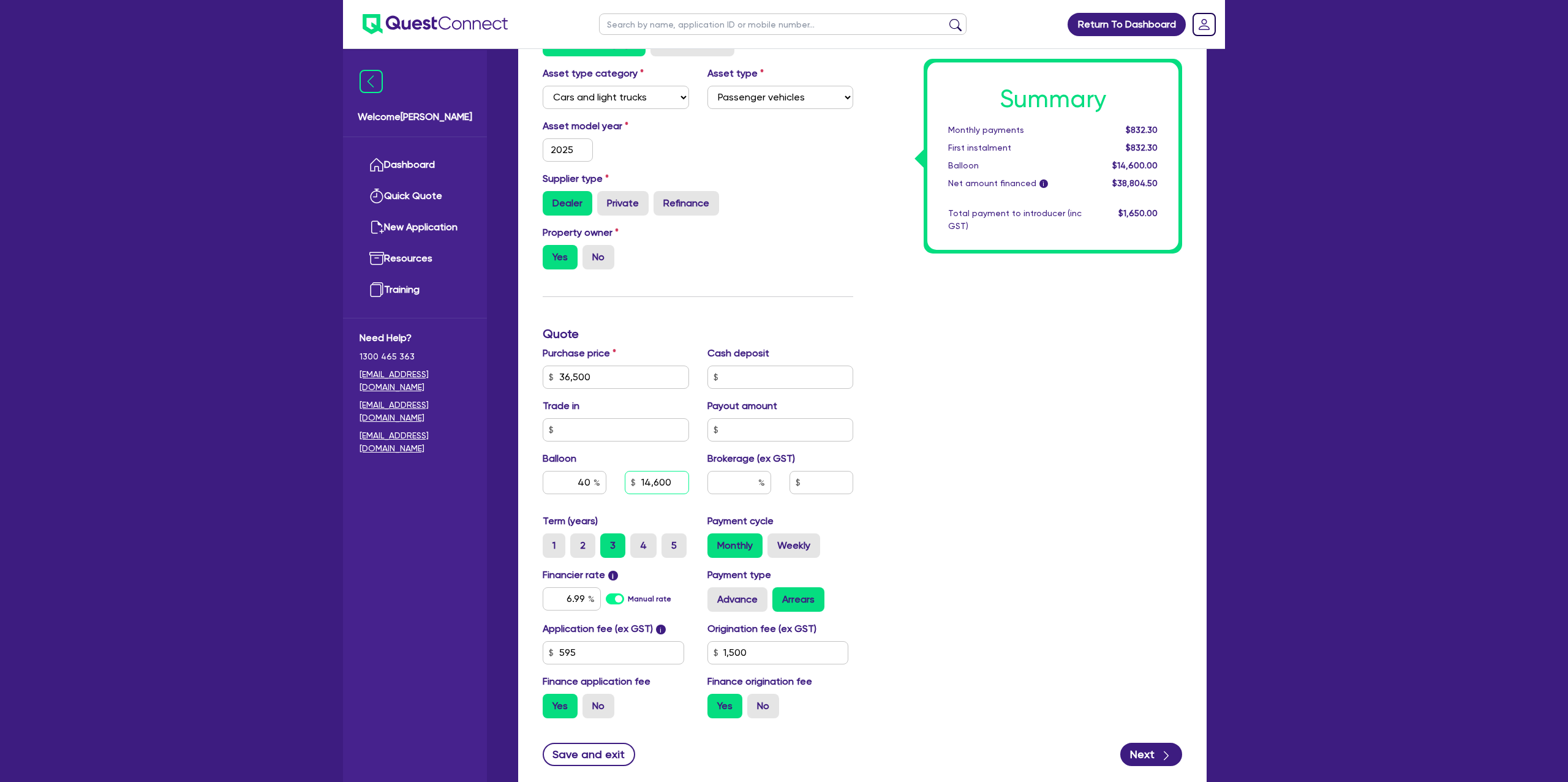
click at [714, 482] on div "Purchase price 36,500 Cash deposit Trade in Payout amount Balloon 40 14,600 Bro…" at bounding box center [698, 429] width 329 height 168
click at [1062, 466] on div "Summary Monthly payments $832.30 First instalment $832.30 Balloon $14,600.00 Ne…" at bounding box center [1026, 334] width 329 height 788
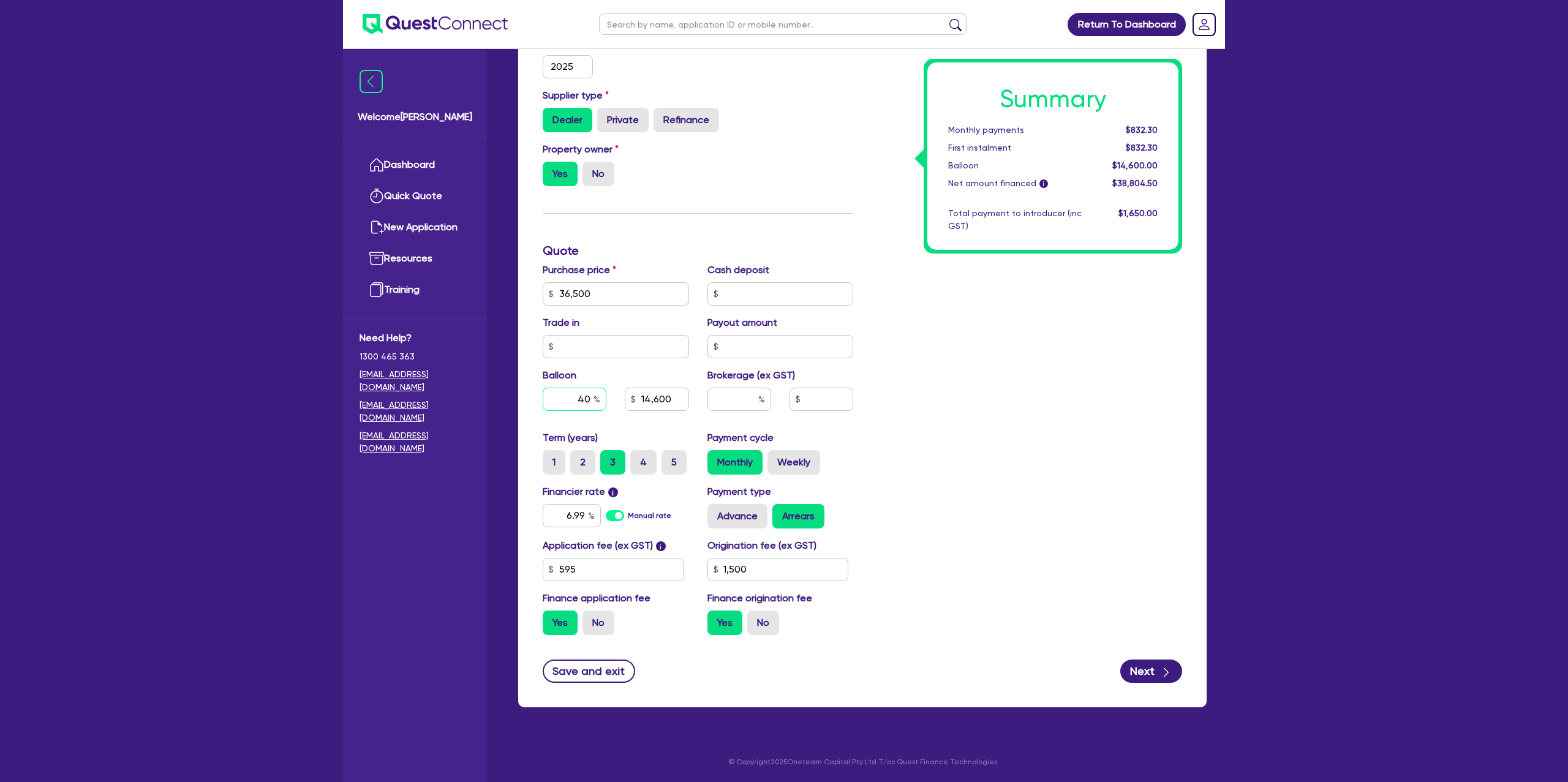
click at [588, 399] on input "40" at bounding box center [574, 399] width 64 height 23
click at [1187, 407] on div "Summary Monthly payments $832.30 First instalment $832.30 Balloon $14,600.00 Ne…" at bounding box center [1026, 250] width 329 height 788
click at [587, 515] on input "6.99" at bounding box center [572, 515] width 58 height 23
click at [1005, 469] on div "Summary Monthly payments Calculating... First instalment Calculating... Balloon…" at bounding box center [1026, 250] width 329 height 788
drag, startPoint x: 766, startPoint y: 583, endPoint x: 772, endPoint y: 559, distance: 24.7
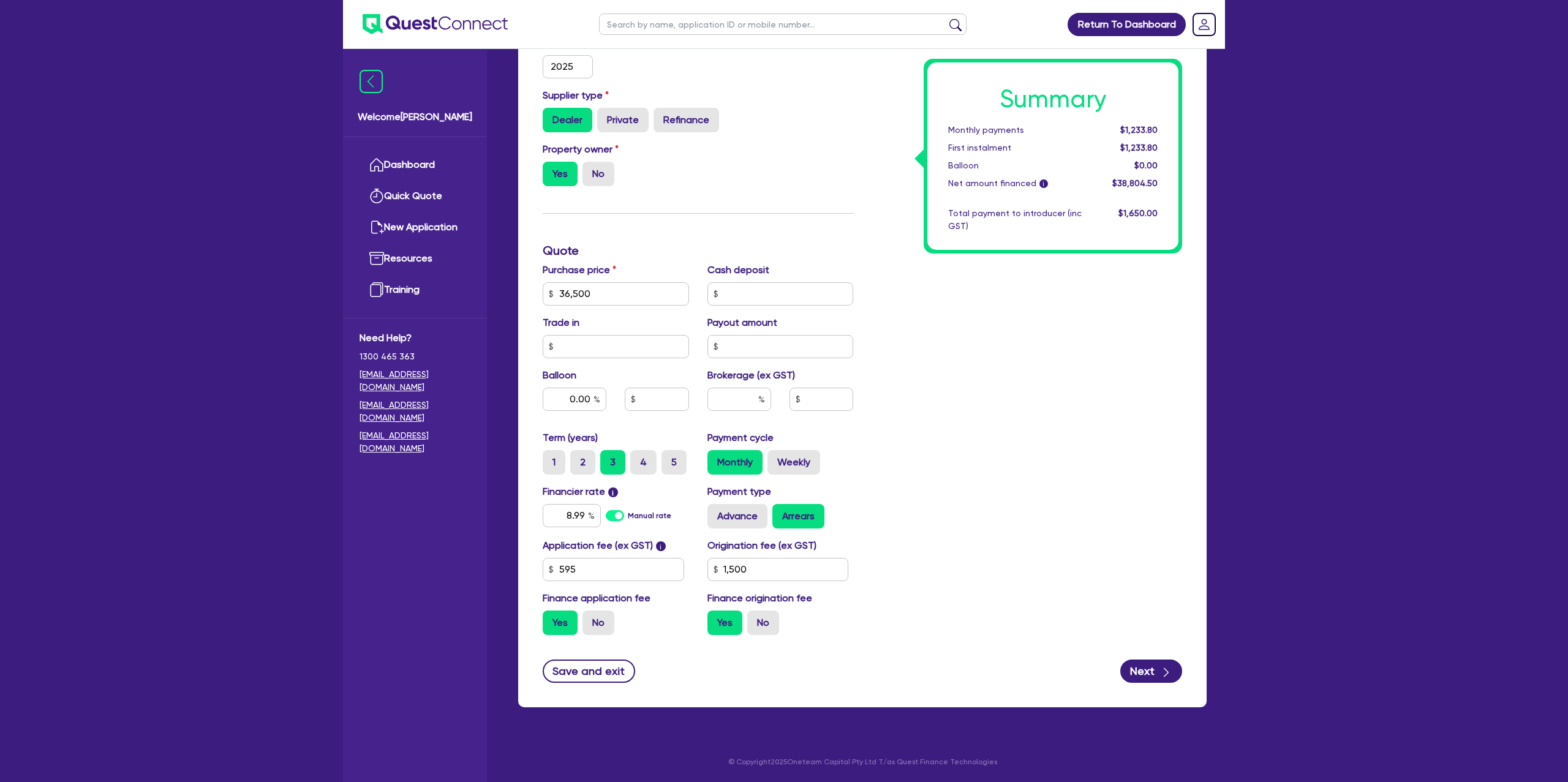
click at [766, 583] on div "Application fee (ex GST) i 595 Origination fee (ex GST) 1,500 Finance applicati…" at bounding box center [698, 591] width 329 height 106
drag, startPoint x: 772, startPoint y: 559, endPoint x: 766, endPoint y: 568, distance: 10.8
click at [771, 561] on input "1,500" at bounding box center [778, 569] width 142 height 23
click at [1046, 370] on div "Summary Monthly payments Calculating... First instalment Calculating... Balloon…" at bounding box center [1026, 250] width 329 height 788
drag, startPoint x: 601, startPoint y: 295, endPoint x: 496, endPoint y: 289, distance: 105.2
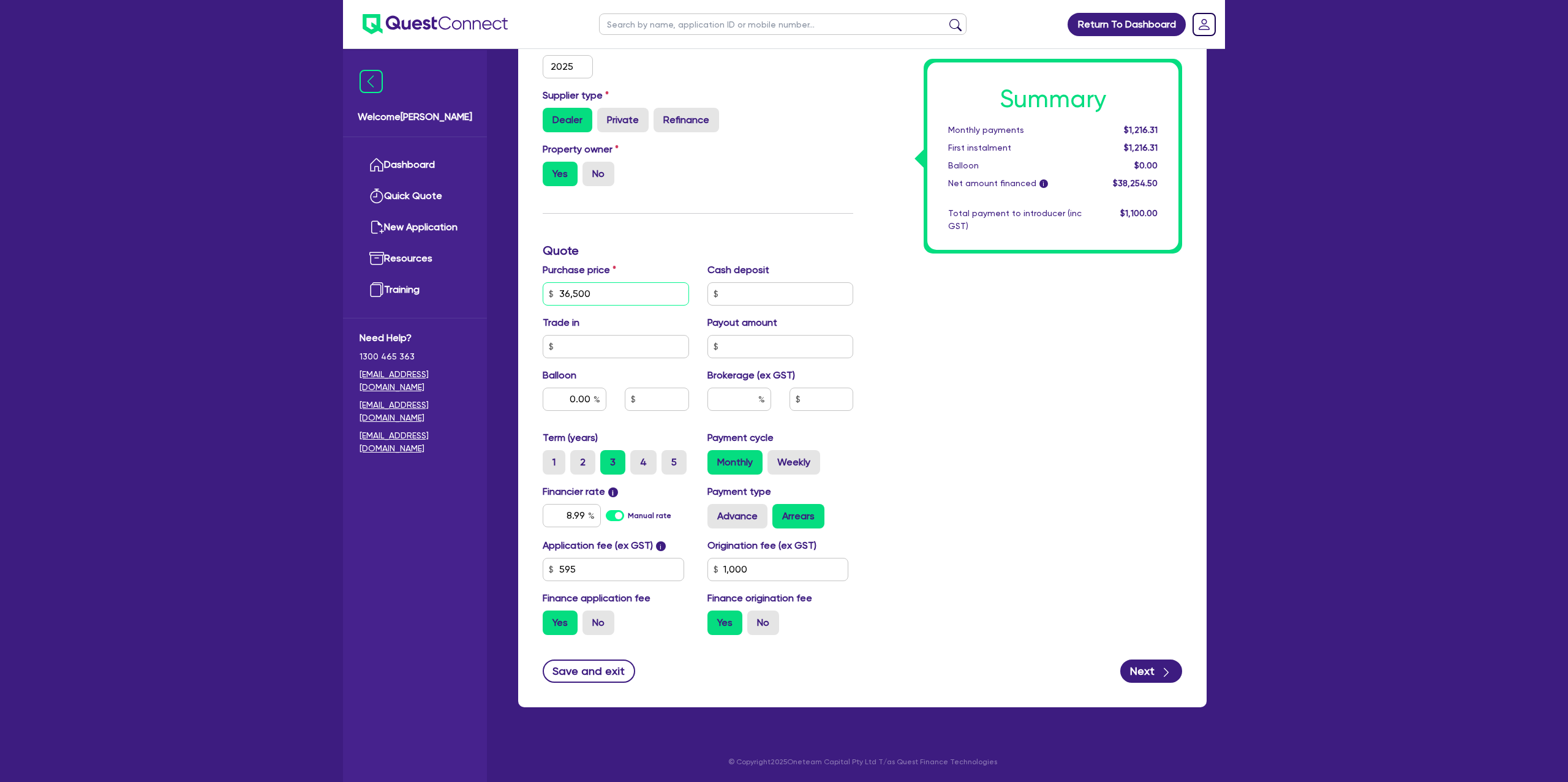
click at [496, 289] on div "Welcome Gabriel Dashboard Quick Quote New Application Ref Company Ref Salespers…" at bounding box center [784, 195] width 882 height 1174
drag, startPoint x: 1129, startPoint y: 128, endPoint x: 1295, endPoint y: 116, distance: 166.4
click at [1295, 116] on div "Return To Dashboard Edit Profile Logout Welcome Gabriel Dashboard Quick Quote N…" at bounding box center [784, 195] width 1568 height 1174
click at [635, 455] on input "4" at bounding box center [634, 454] width 8 height 8
drag, startPoint x: 1154, startPoint y: 125, endPoint x: 1181, endPoint y: 122, distance: 27.2
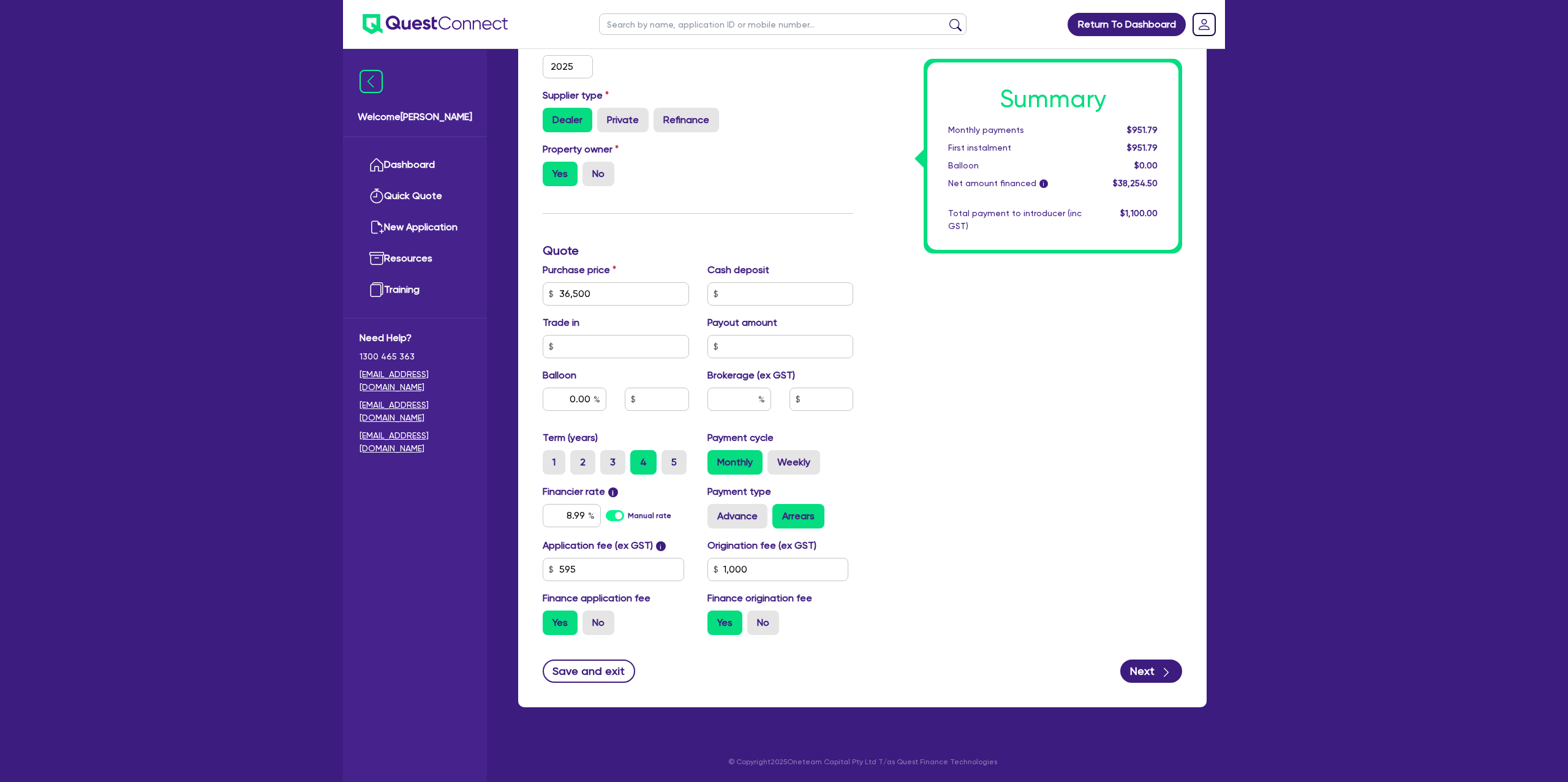
click at [1181, 122] on div "Summary Monthly payments $951.79 First instalment $951.79 Balloon $0.00 Net amo…" at bounding box center [1053, 156] width 259 height 195
drag, startPoint x: 1179, startPoint y: 123, endPoint x: 1137, endPoint y: 155, distance: 52.8
click at [1177, 125] on div "Summary Monthly payments $951.79 First instalment $951.79 Balloon $0.00 Net amo…" at bounding box center [1053, 156] width 259 height 195
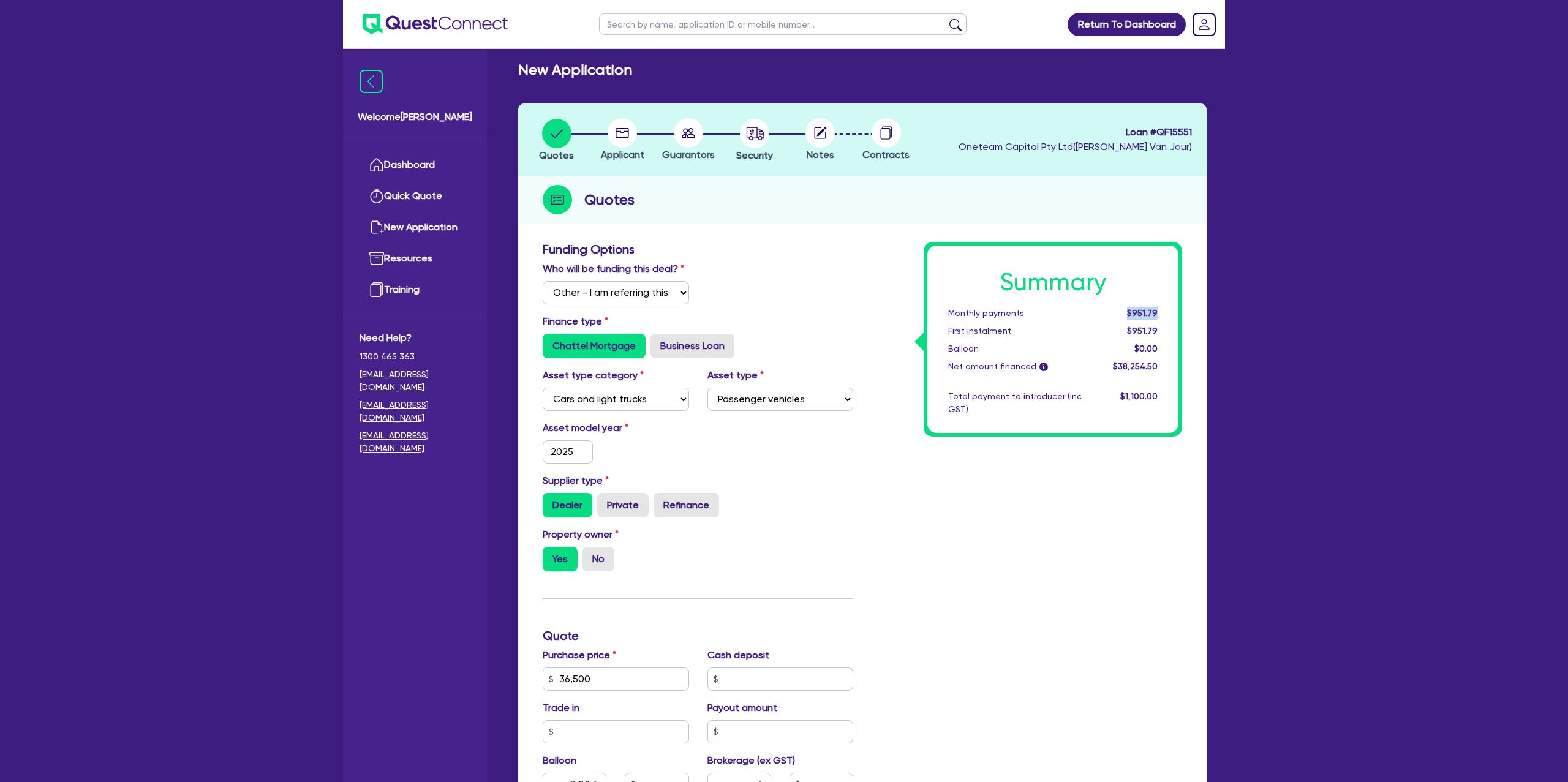
scroll to position [0, 0]
